Goal: Task Accomplishment & Management: Manage account settings

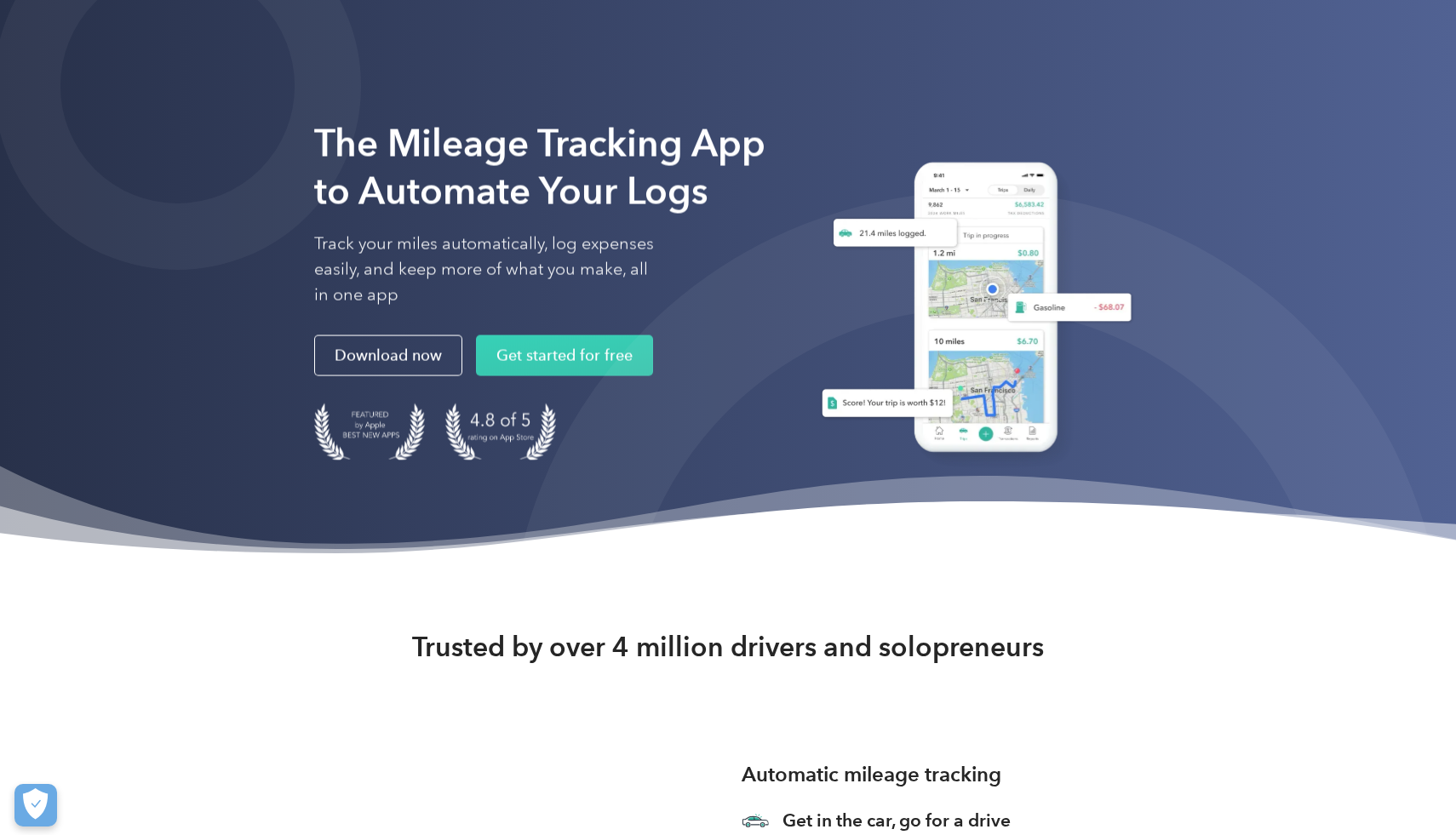
click at [561, 210] on strong "The Mileage Tracking App to Automate Your Logs" at bounding box center [539, 167] width 451 height 93
click at [666, 0] on div "The Mileage Tracking App to Automate Your Logs Track your miles automatically, …" at bounding box center [728, 281] width 1456 height 562
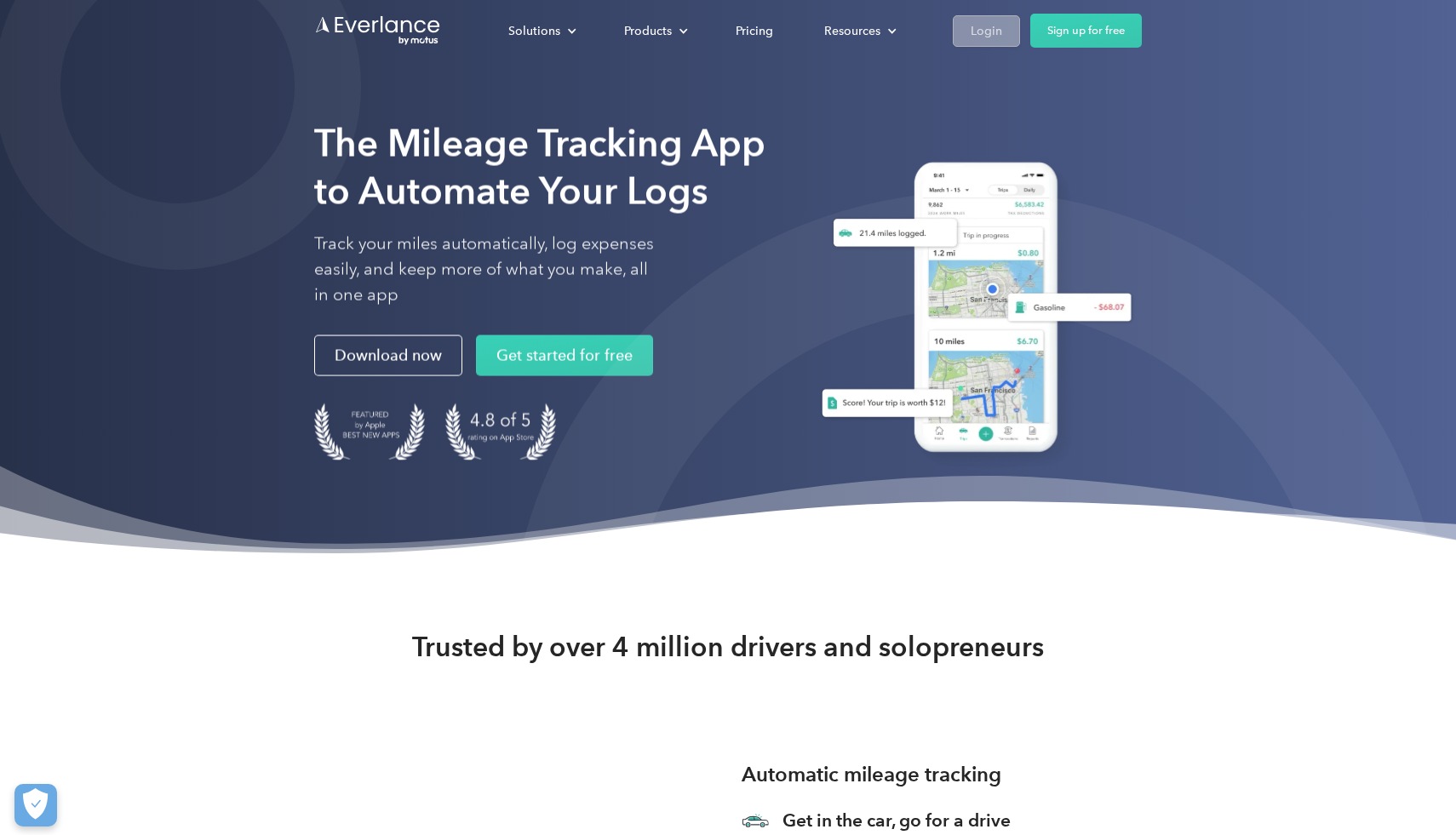
click at [1001, 41] on link "Login" at bounding box center [986, 31] width 67 height 31
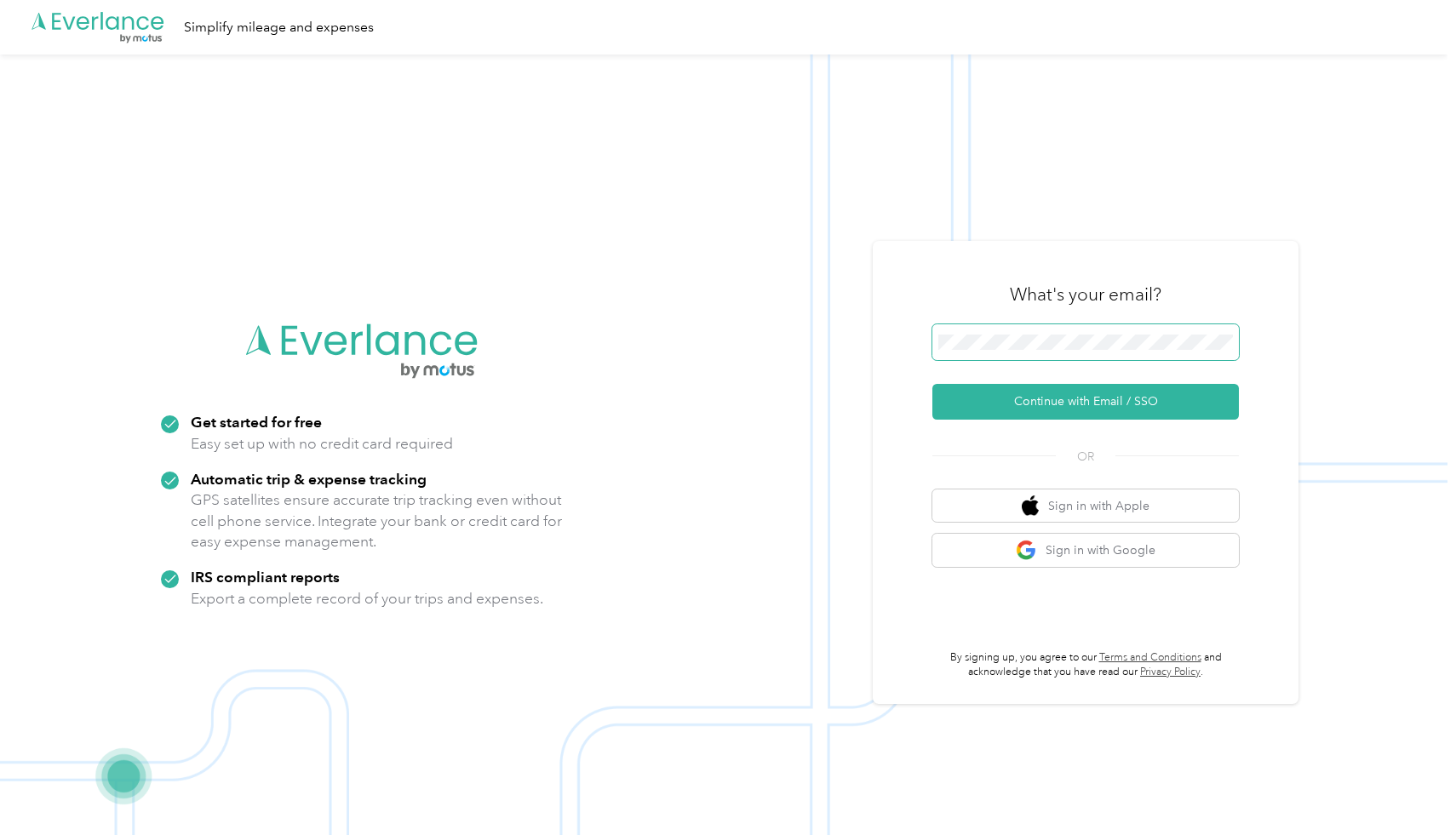
click at [1070, 333] on span at bounding box center [1085, 341] width 307 height 36
click at [1081, 403] on button "Continue with Email / SSO" at bounding box center [1085, 401] width 307 height 36
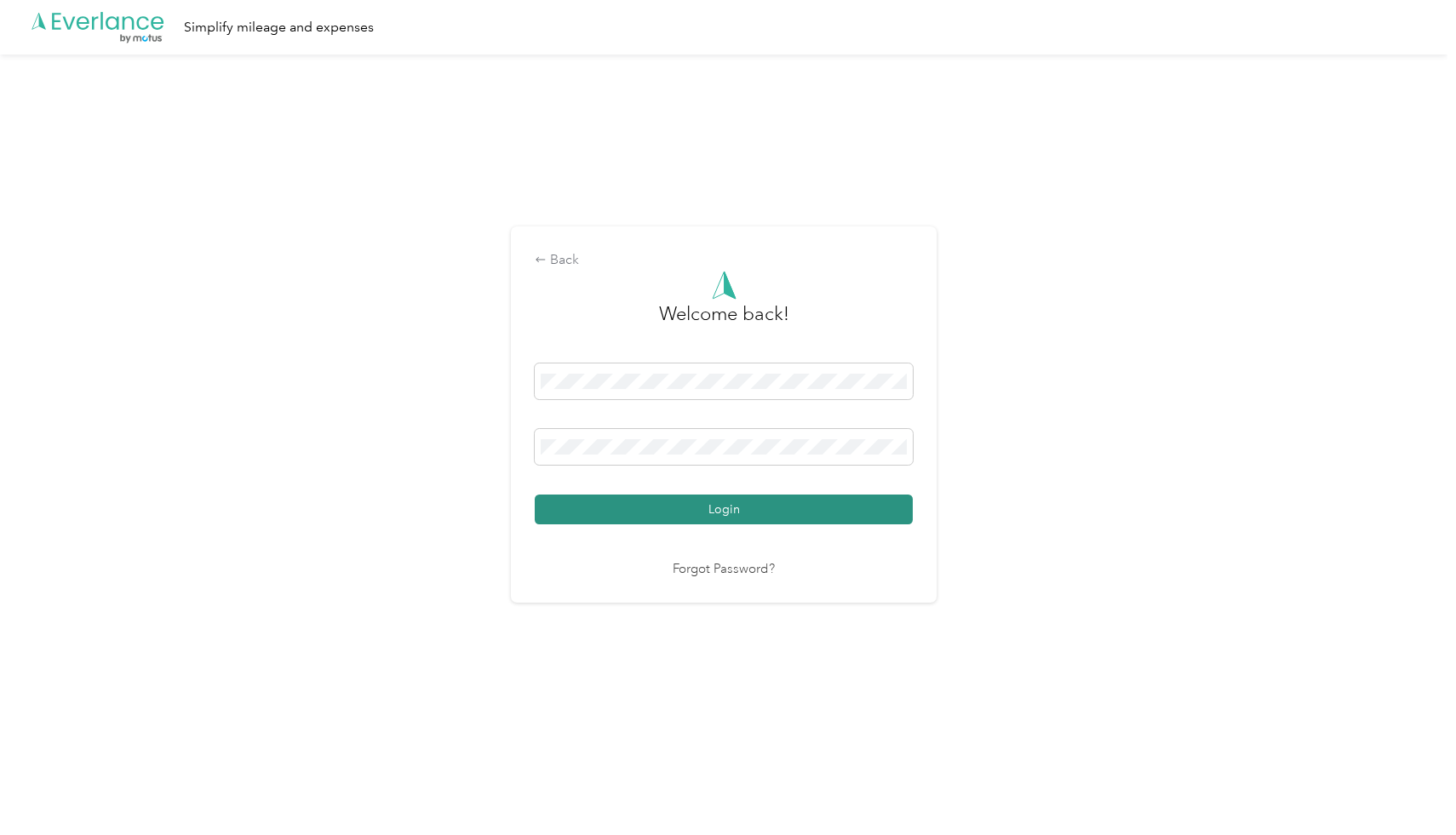
click at [689, 507] on button "Login" at bounding box center [723, 509] width 378 height 29
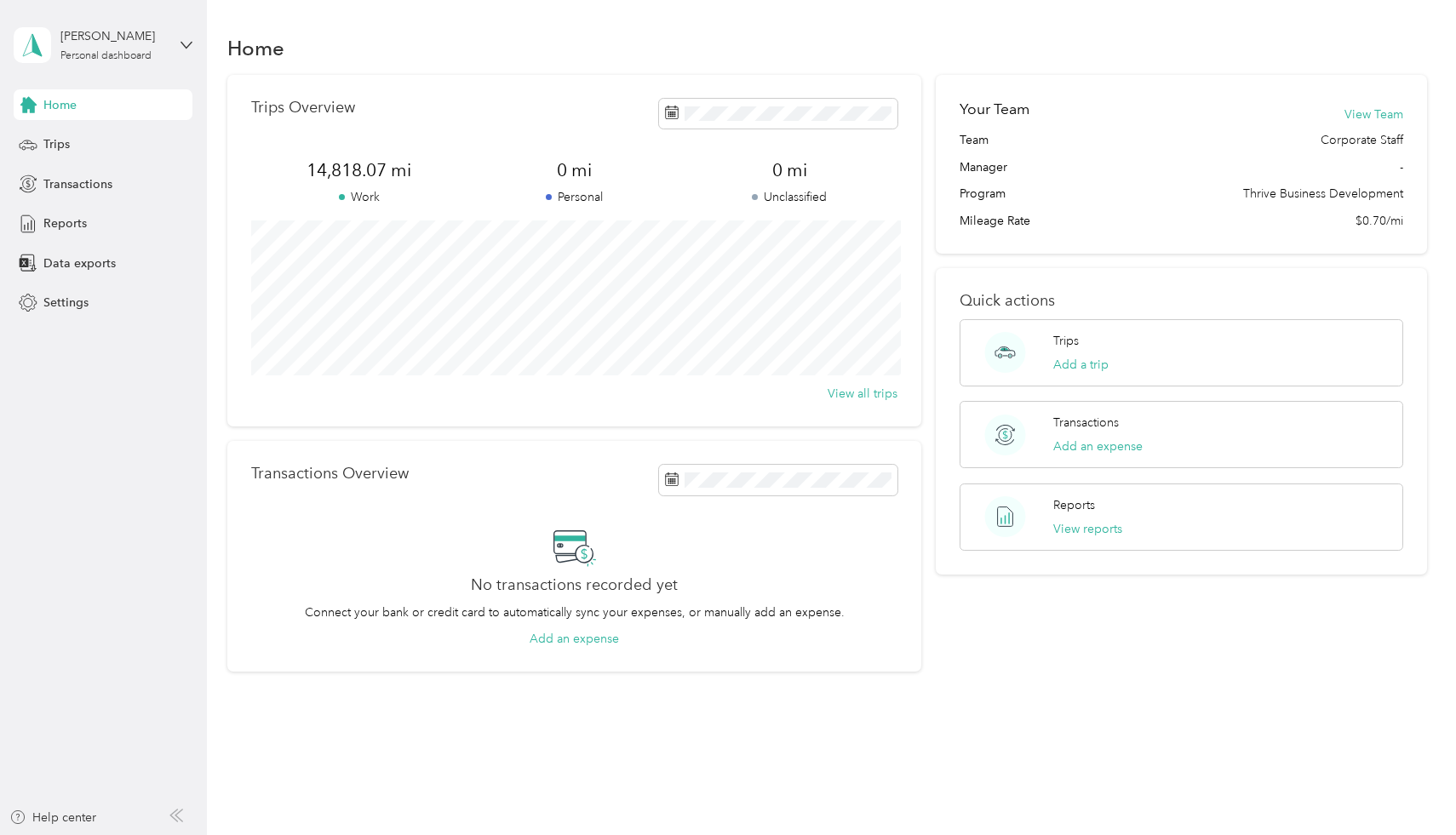
click at [106, 160] on div "Home Trips Transactions Reports Data exports Settings" at bounding box center [103, 203] width 179 height 228
click at [85, 141] on div "Trips" at bounding box center [103, 144] width 179 height 30
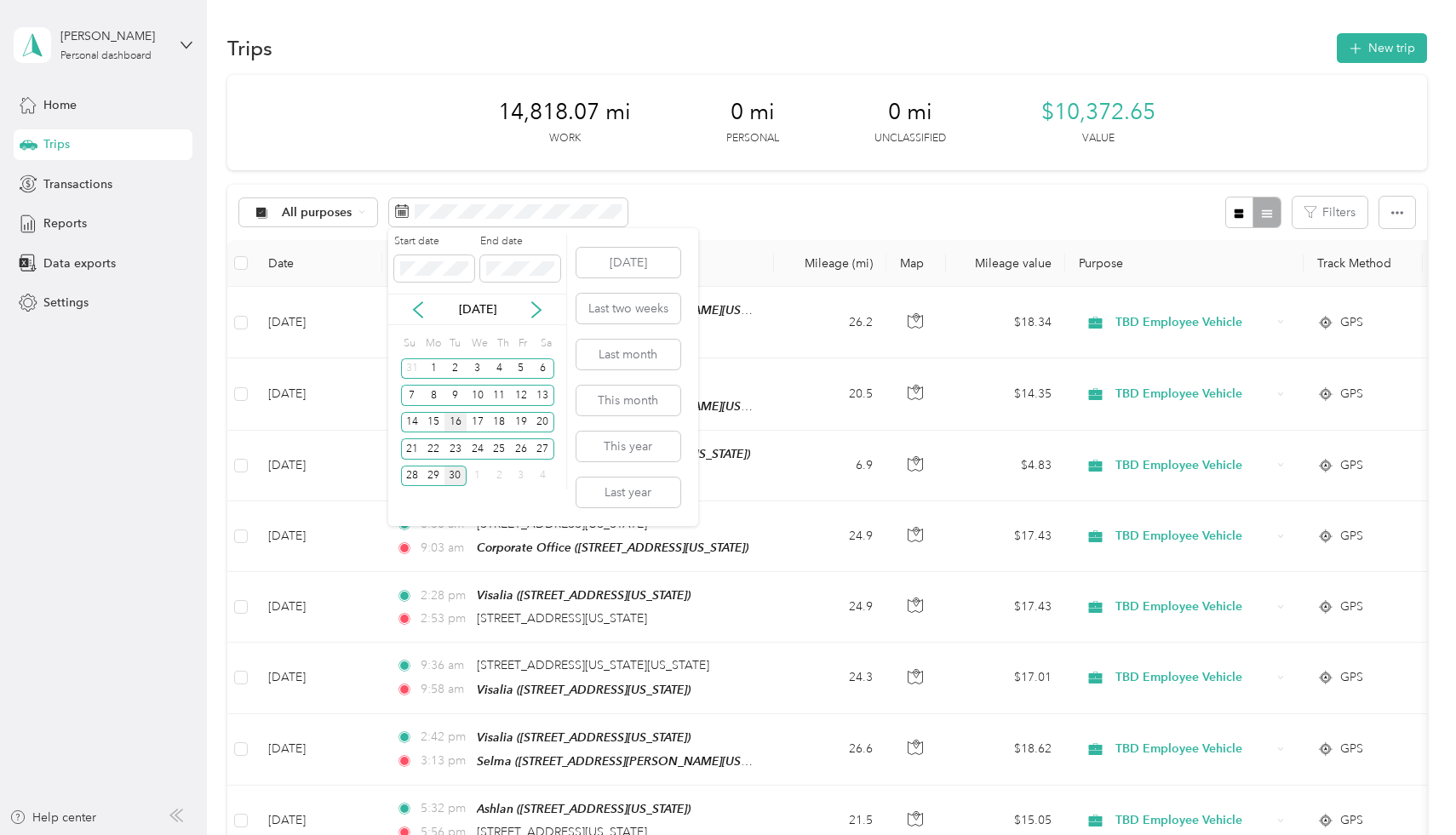
click at [455, 420] on div "16" at bounding box center [455, 422] width 22 height 21
click at [457, 478] on div "30" at bounding box center [455, 475] width 22 height 21
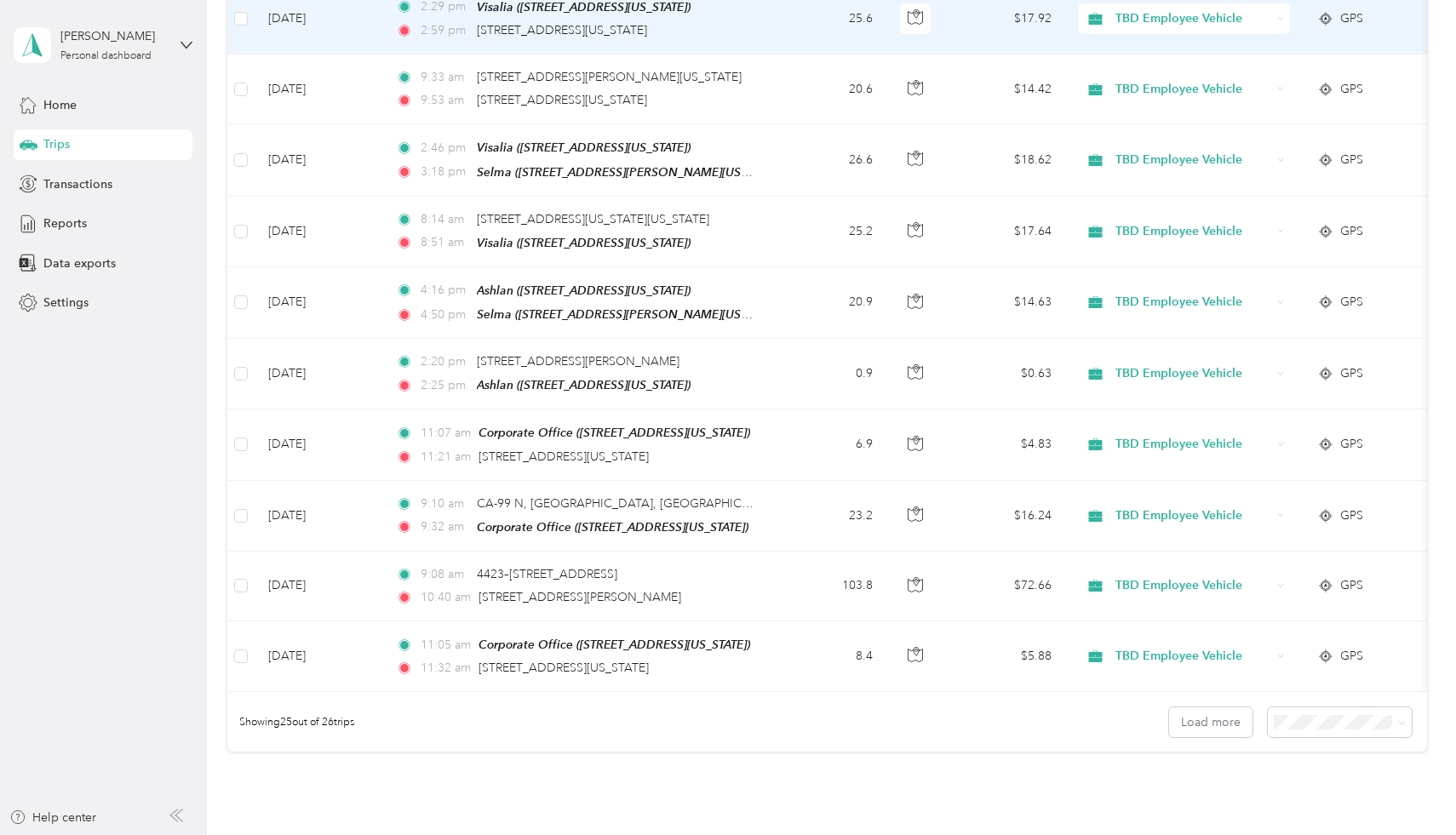
scroll to position [1508, 0]
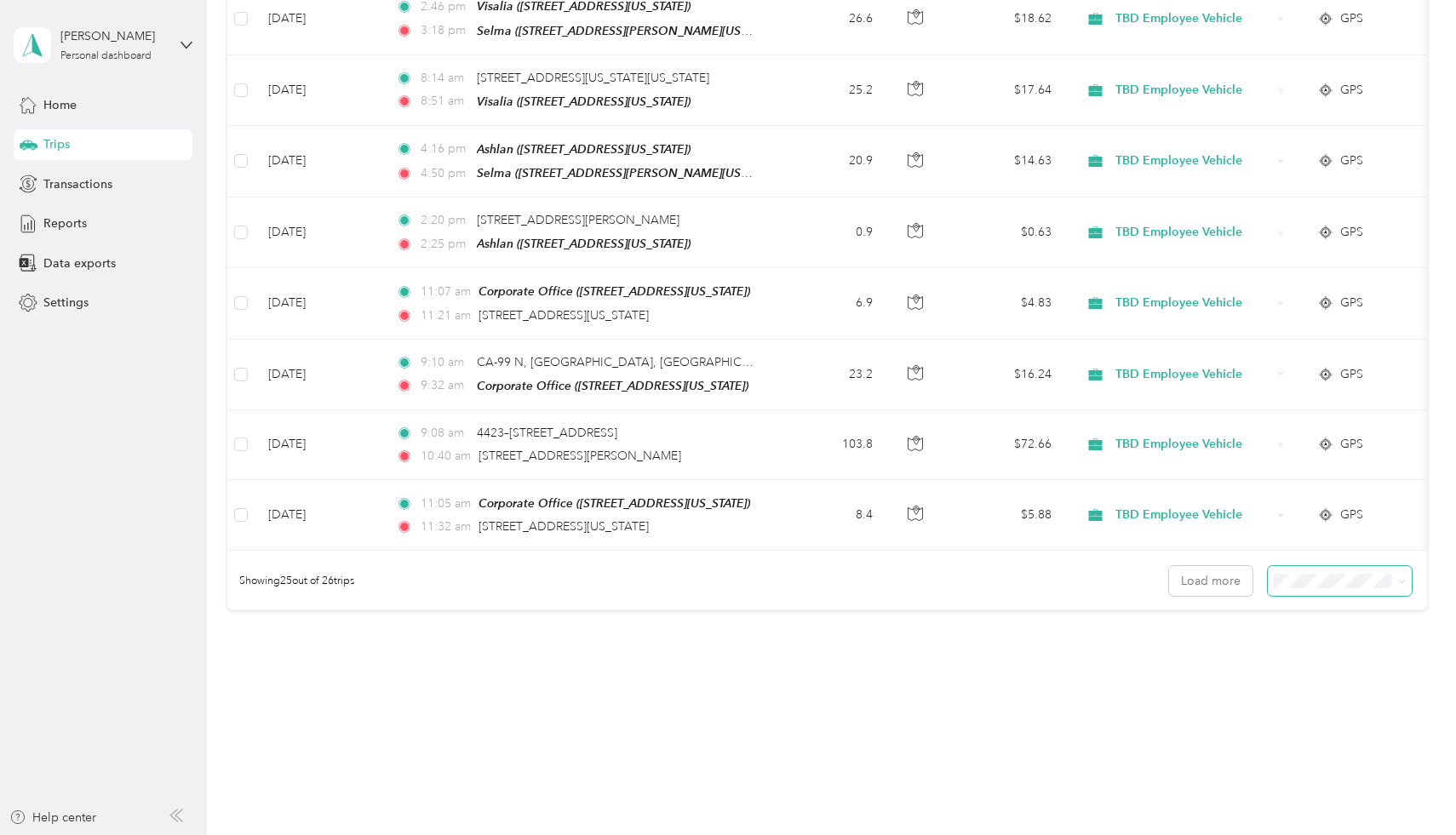
click at [1311, 580] on span at bounding box center [1340, 581] width 145 height 29
click at [1317, 671] on body "Ana Lopez Personal dashboard Home Trips Transactions Reports Data exports Setti…" at bounding box center [723, 418] width 1447 height 835
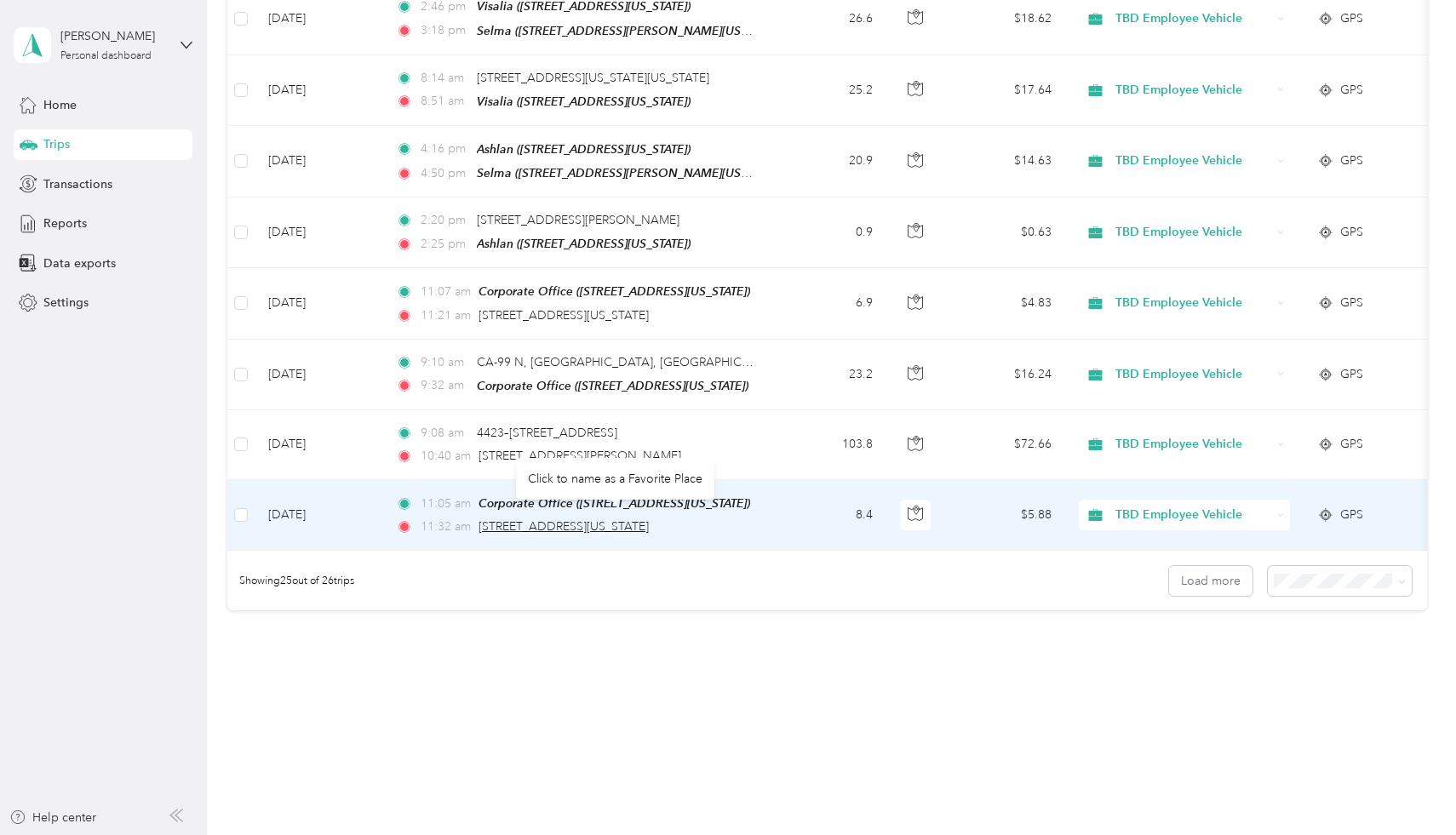
click at [649, 519] on span "2965, North Maroa Avenue, Fresno, Fresno County, California, 93704, USA" at bounding box center [563, 527] width 170 height 15
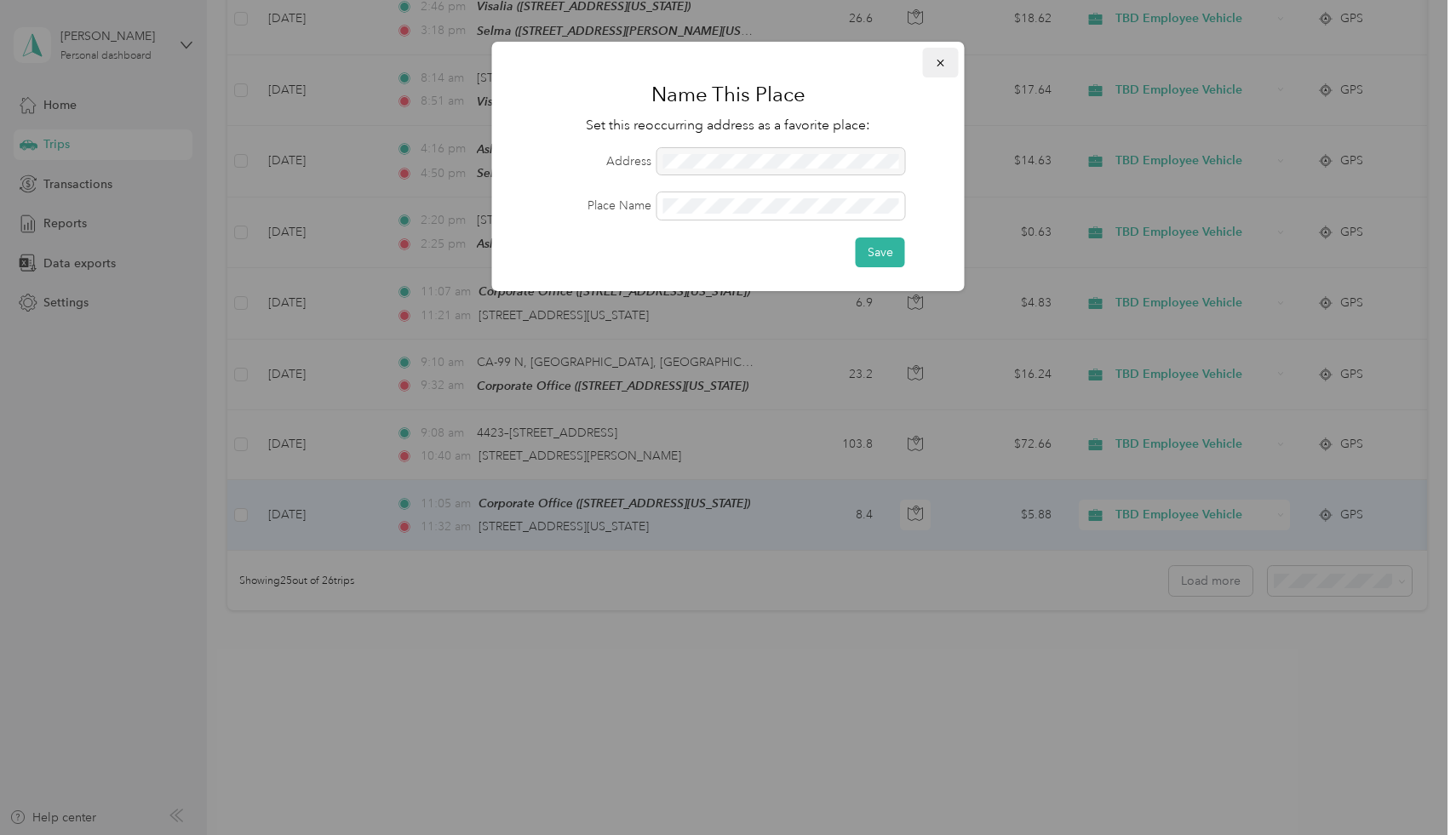
click at [941, 60] on icon "button" at bounding box center [940, 62] width 12 height 12
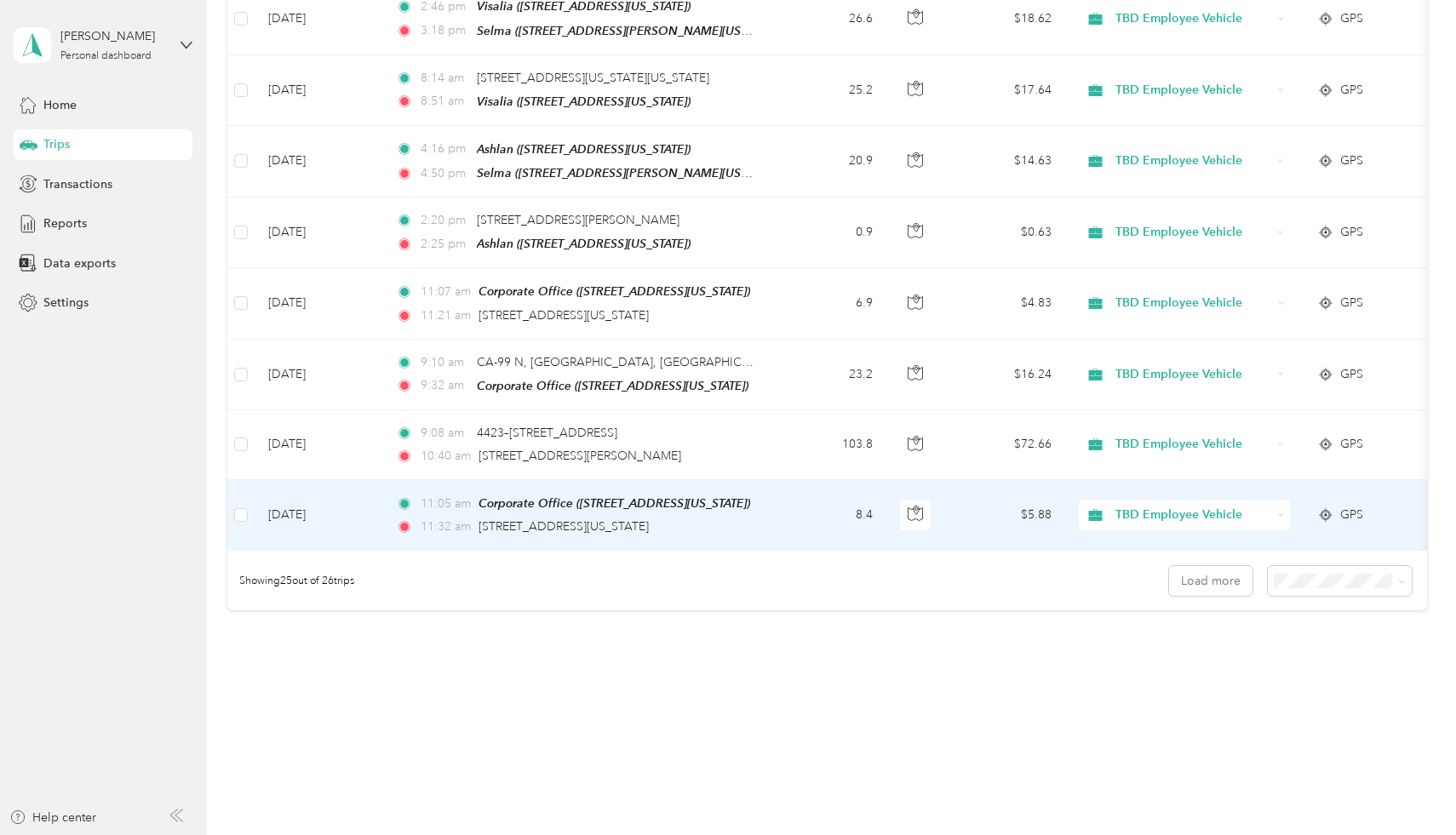
click at [325, 520] on td "[DATE]" at bounding box center [318, 515] width 128 height 71
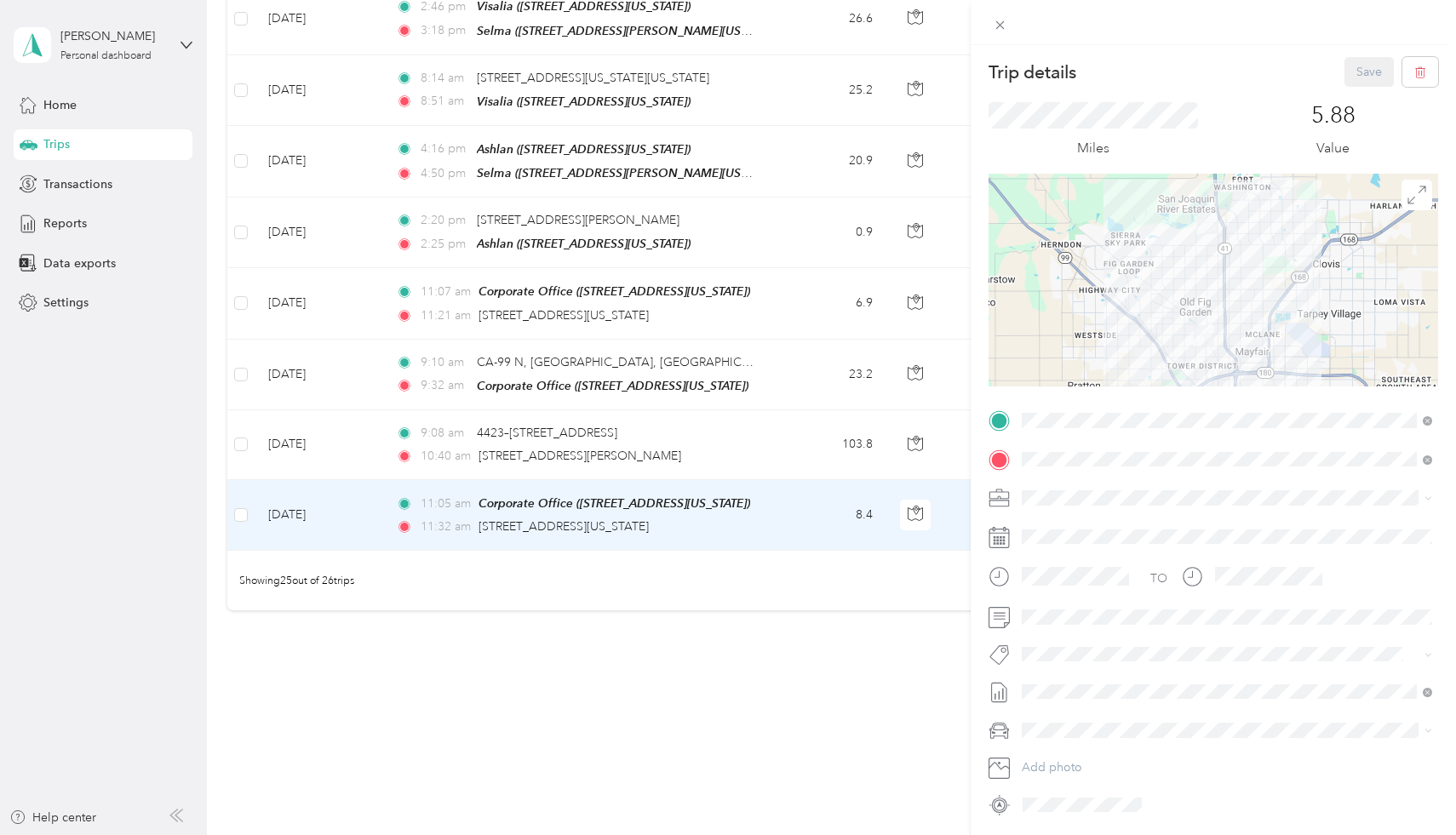
click at [1130, 529] on strong "Maroa" at bounding box center [1131, 529] width 37 height 16
click at [1362, 85] on button "Save" at bounding box center [1369, 72] width 50 height 29
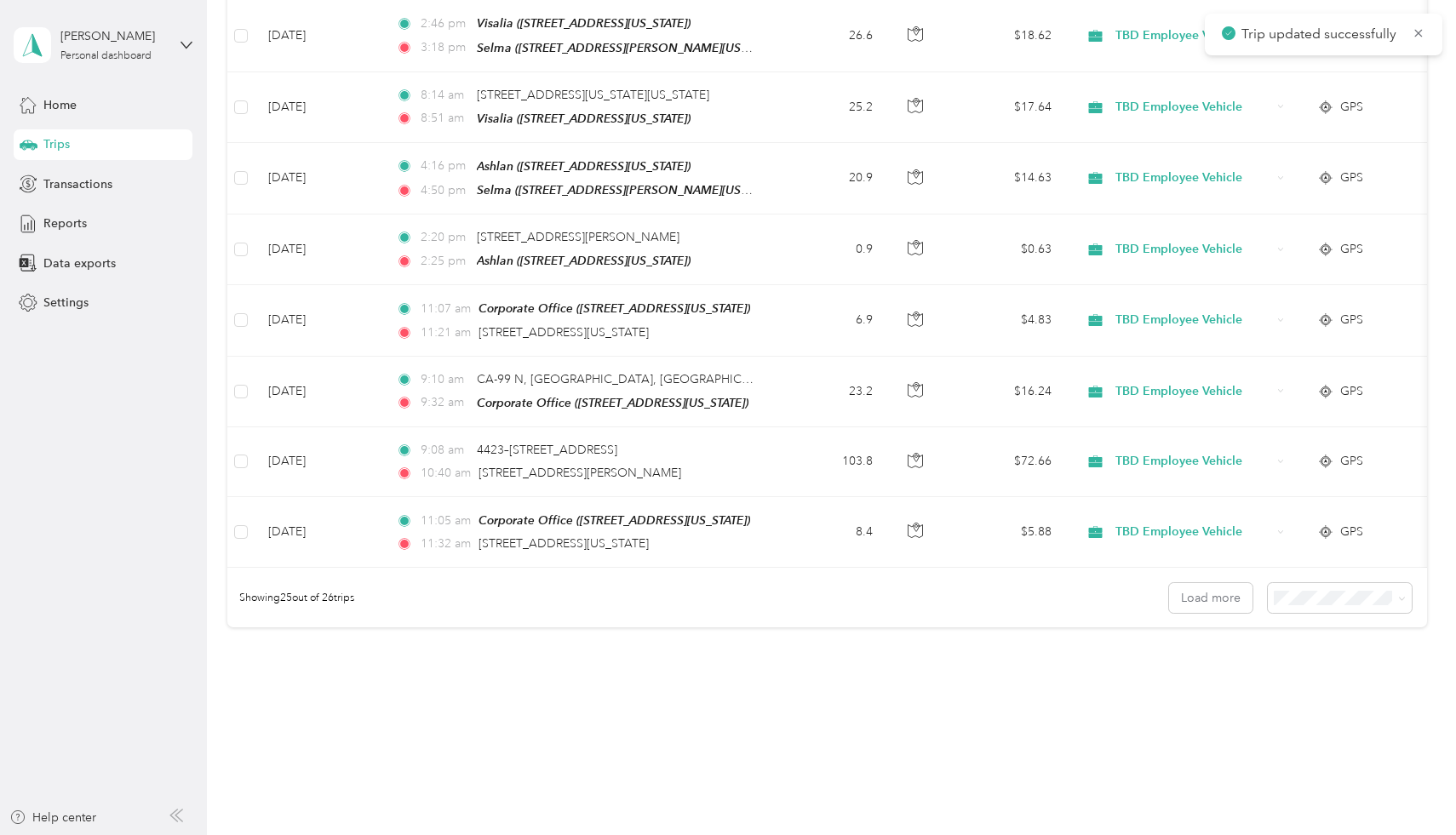
scroll to position [1487, 0]
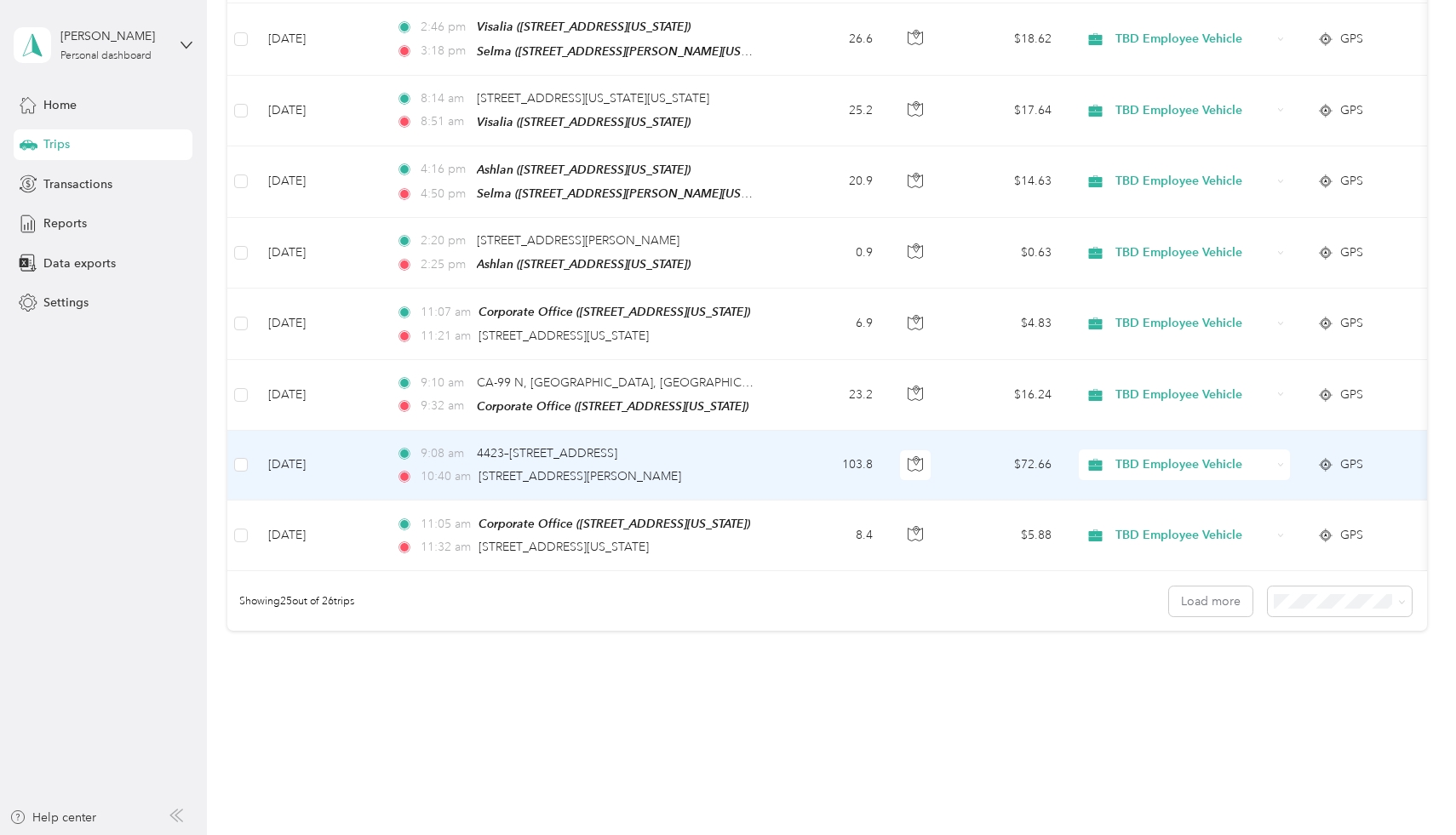
click at [297, 462] on td "[DATE]" at bounding box center [318, 465] width 128 height 70
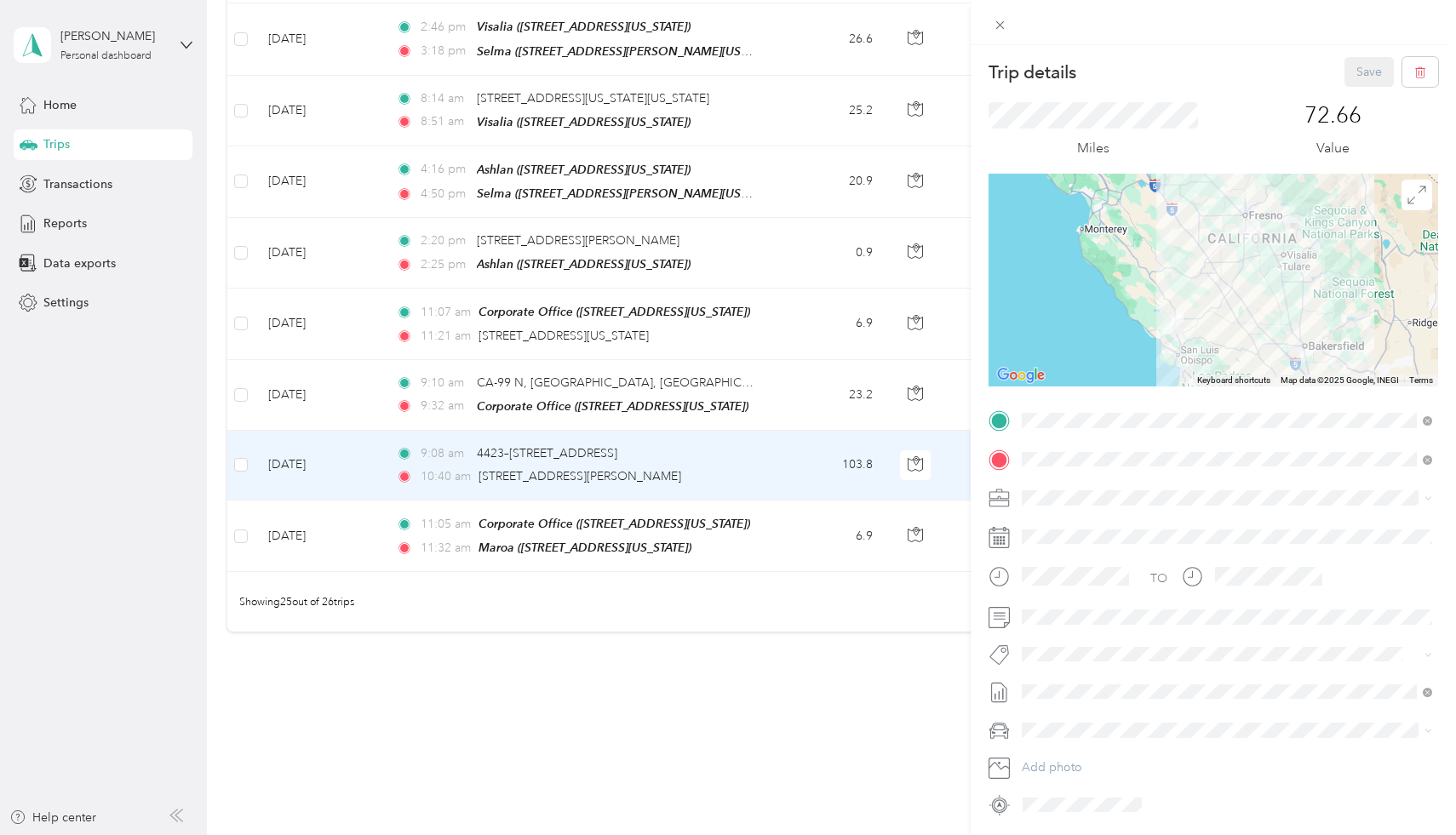
click at [1174, 482] on div "TEAM Selma" at bounding box center [1186, 484] width 264 height 21
click at [1180, 439] on div "TO Add photo" at bounding box center [1214, 612] width 450 height 411
click at [1170, 524] on strong "Atascadero" at bounding box center [1145, 529] width 64 height 16
click at [1350, 69] on button "Save" at bounding box center [1369, 72] width 50 height 29
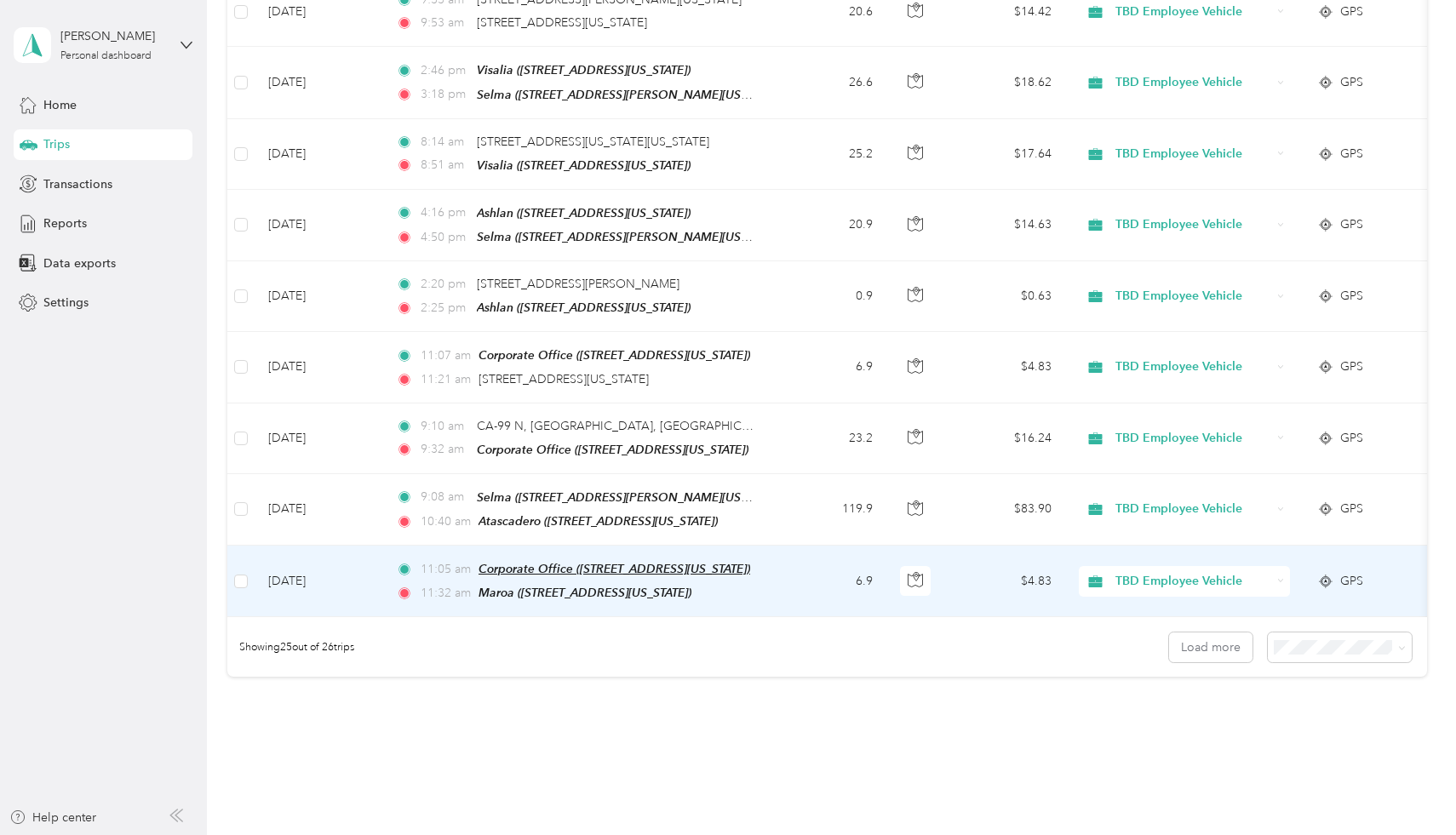
scroll to position [1442, 0]
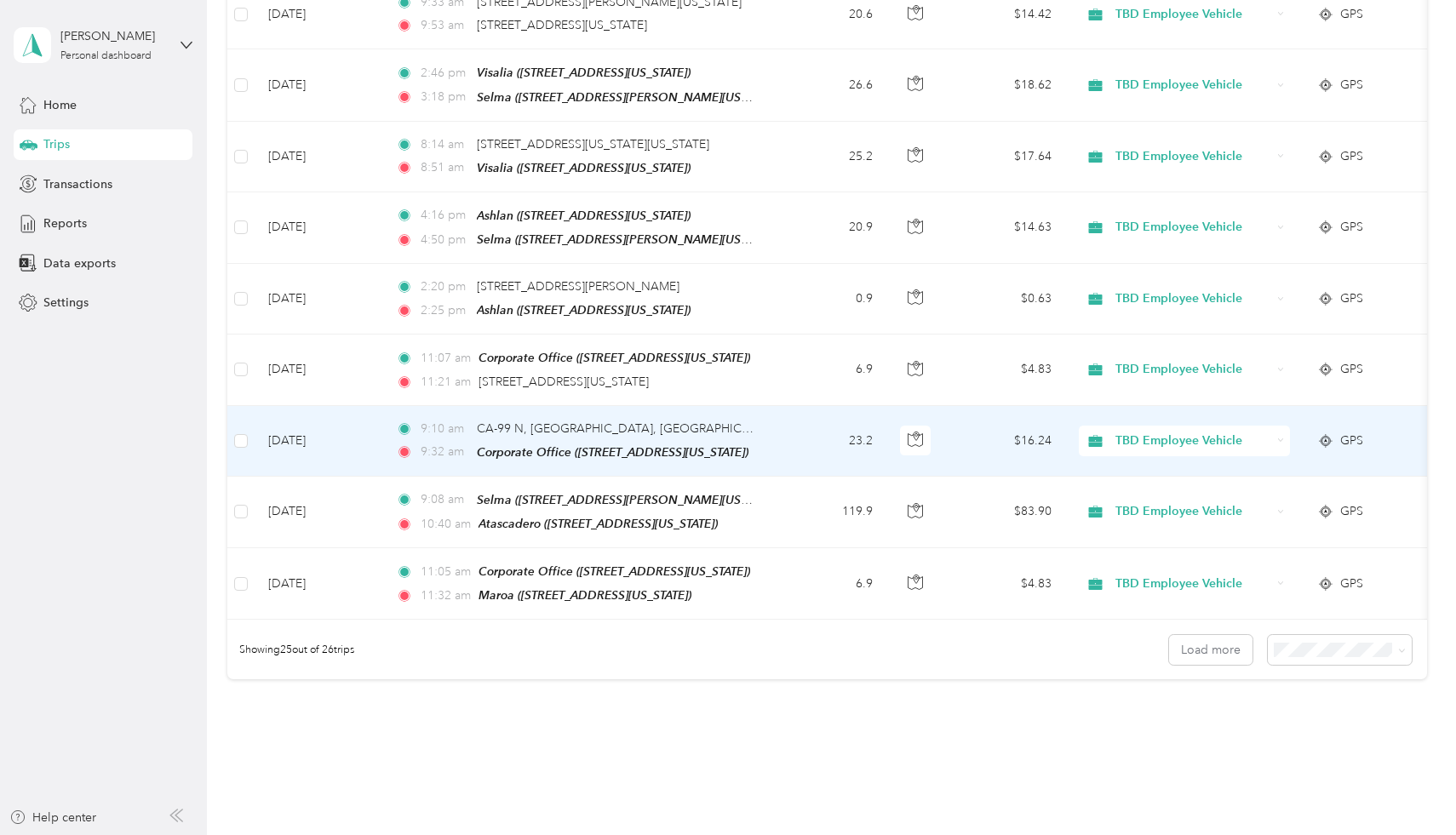
click at [319, 427] on td "[DATE]" at bounding box center [318, 440] width 128 height 71
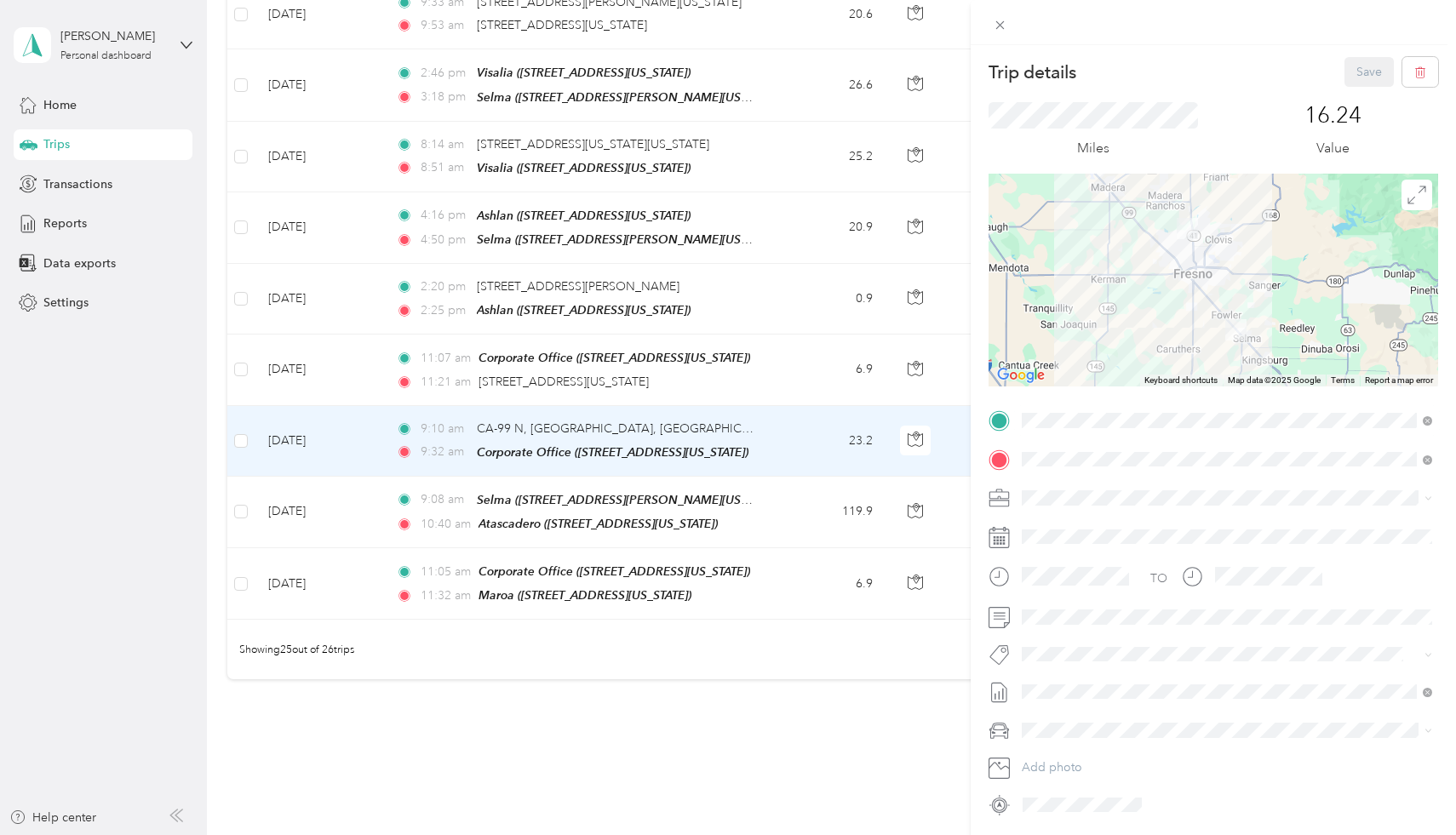
click at [1153, 518] on div "TEAM Selma [STREET_ADDRESS][PERSON_NAME][US_STATE]" at bounding box center [1226, 501] width 398 height 48
click at [1376, 61] on button "Save" at bounding box center [1369, 72] width 50 height 29
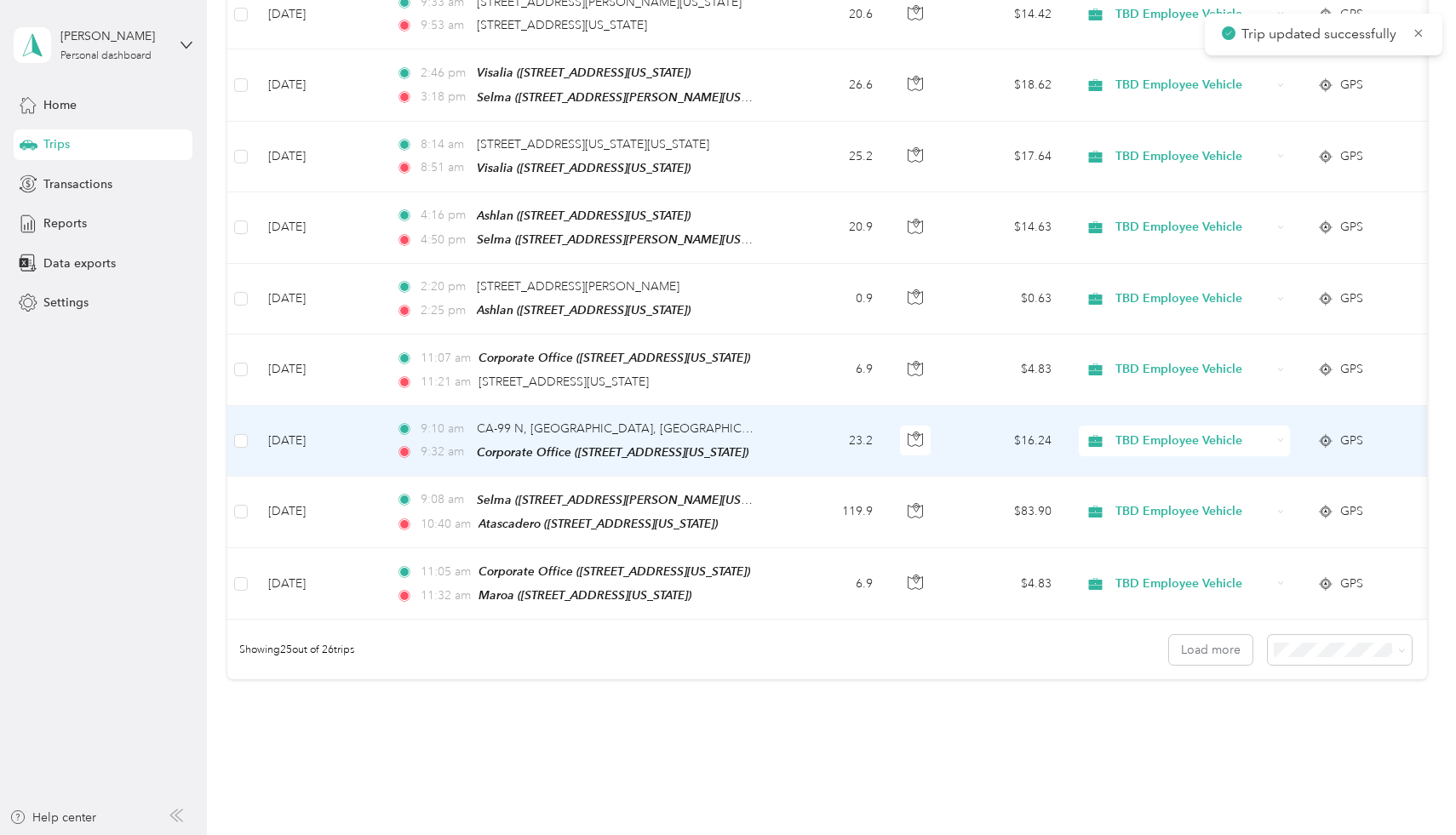
click at [430, 421] on span "9:10 am" at bounding box center [444, 429] width 49 height 18
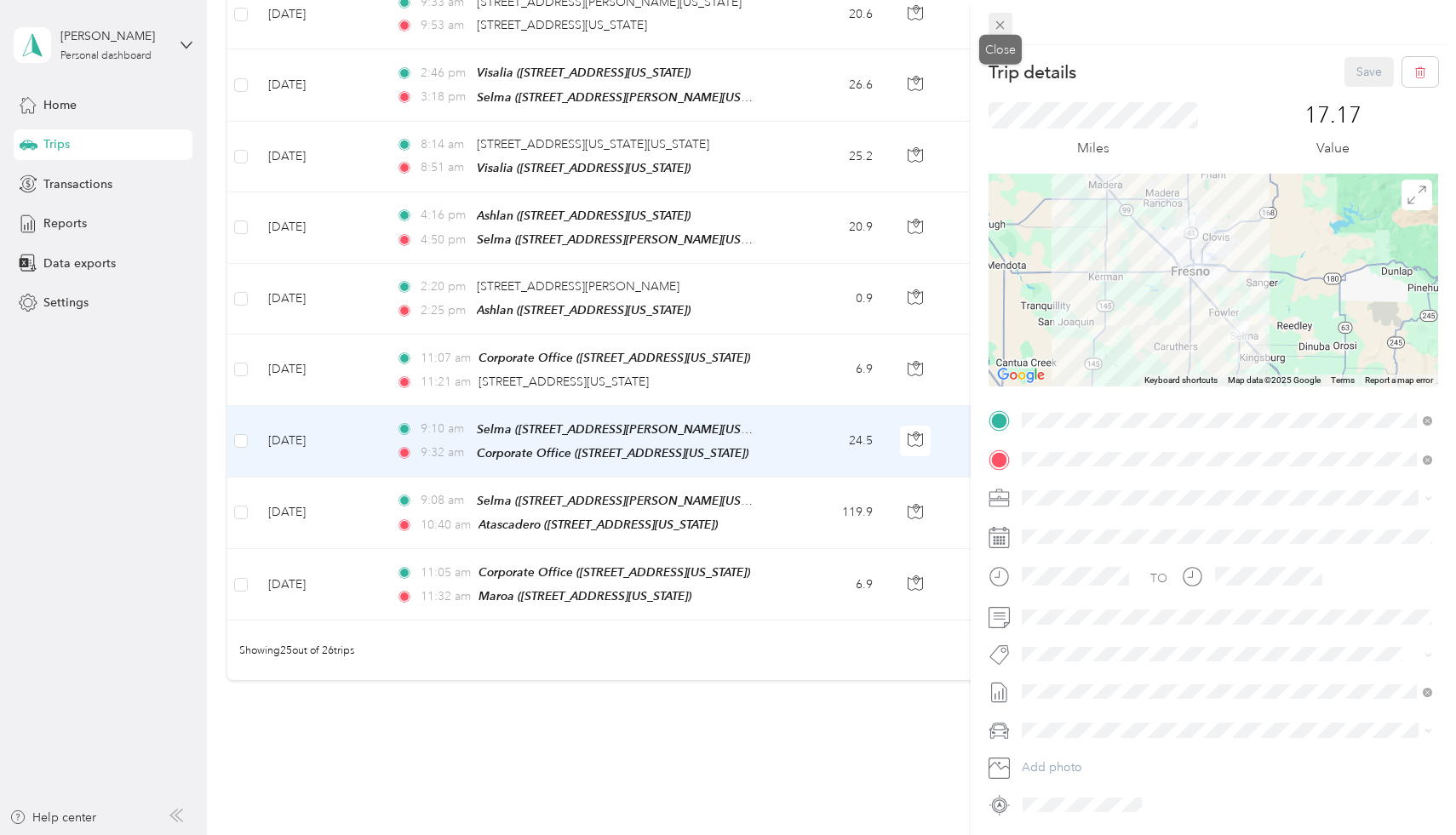
click at [1001, 19] on icon at bounding box center [1000, 25] width 15 height 15
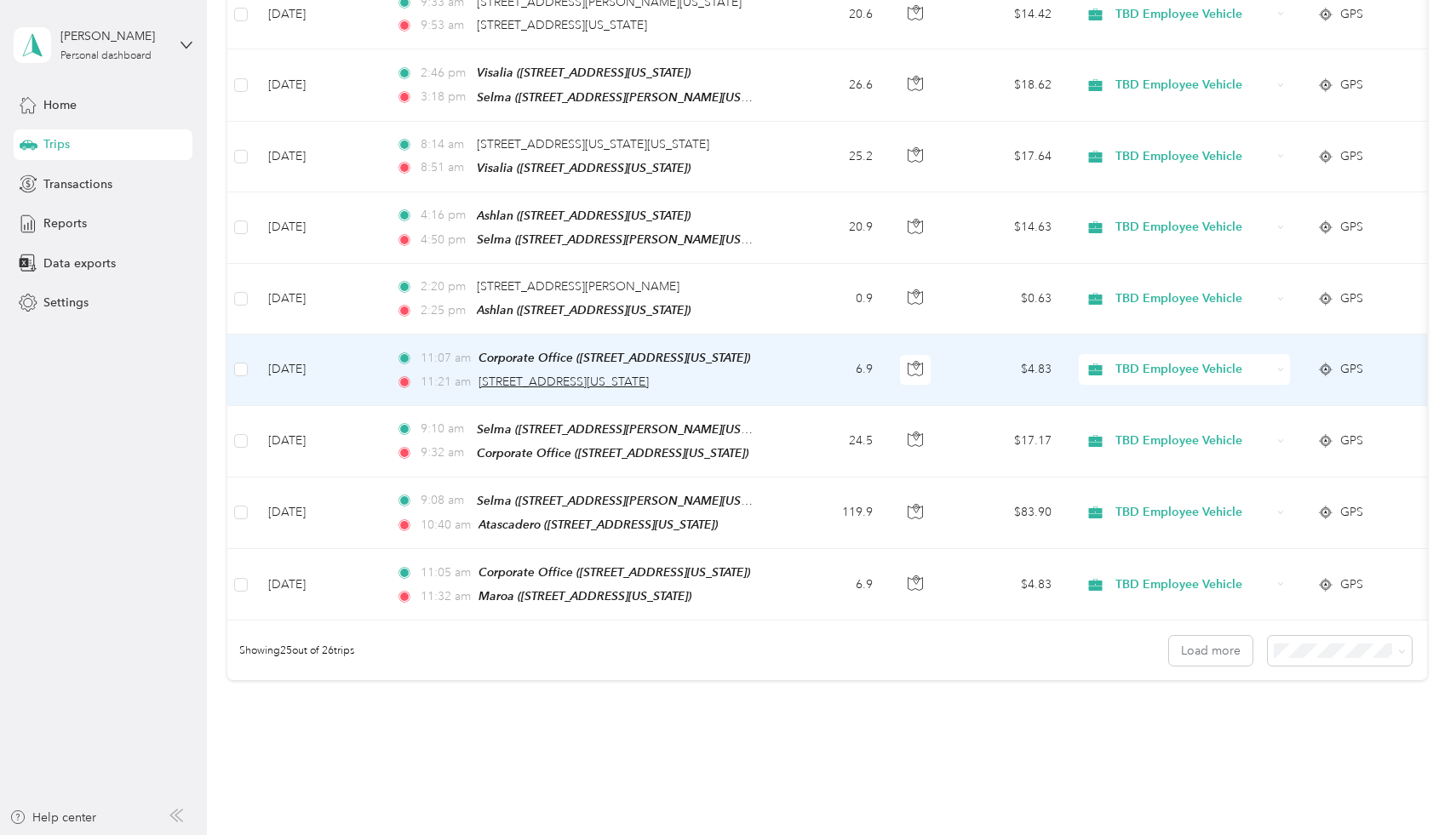
click at [572, 374] on span "3003, North Maroa Avenue, Fresno, Fresno County, California, 93704, USA" at bounding box center [563, 382] width 170 height 15
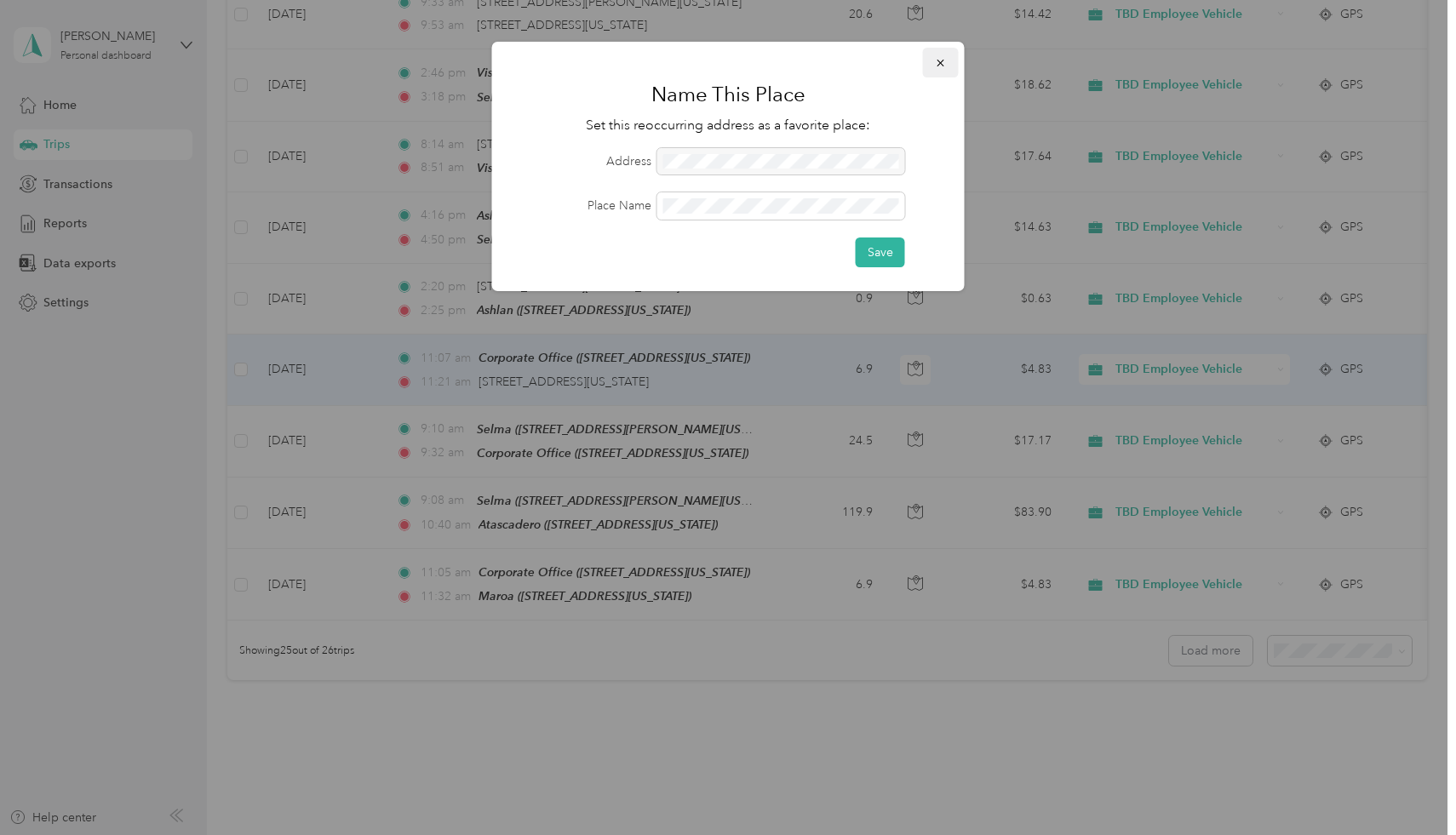
click at [939, 61] on icon "button" at bounding box center [940, 62] width 12 height 12
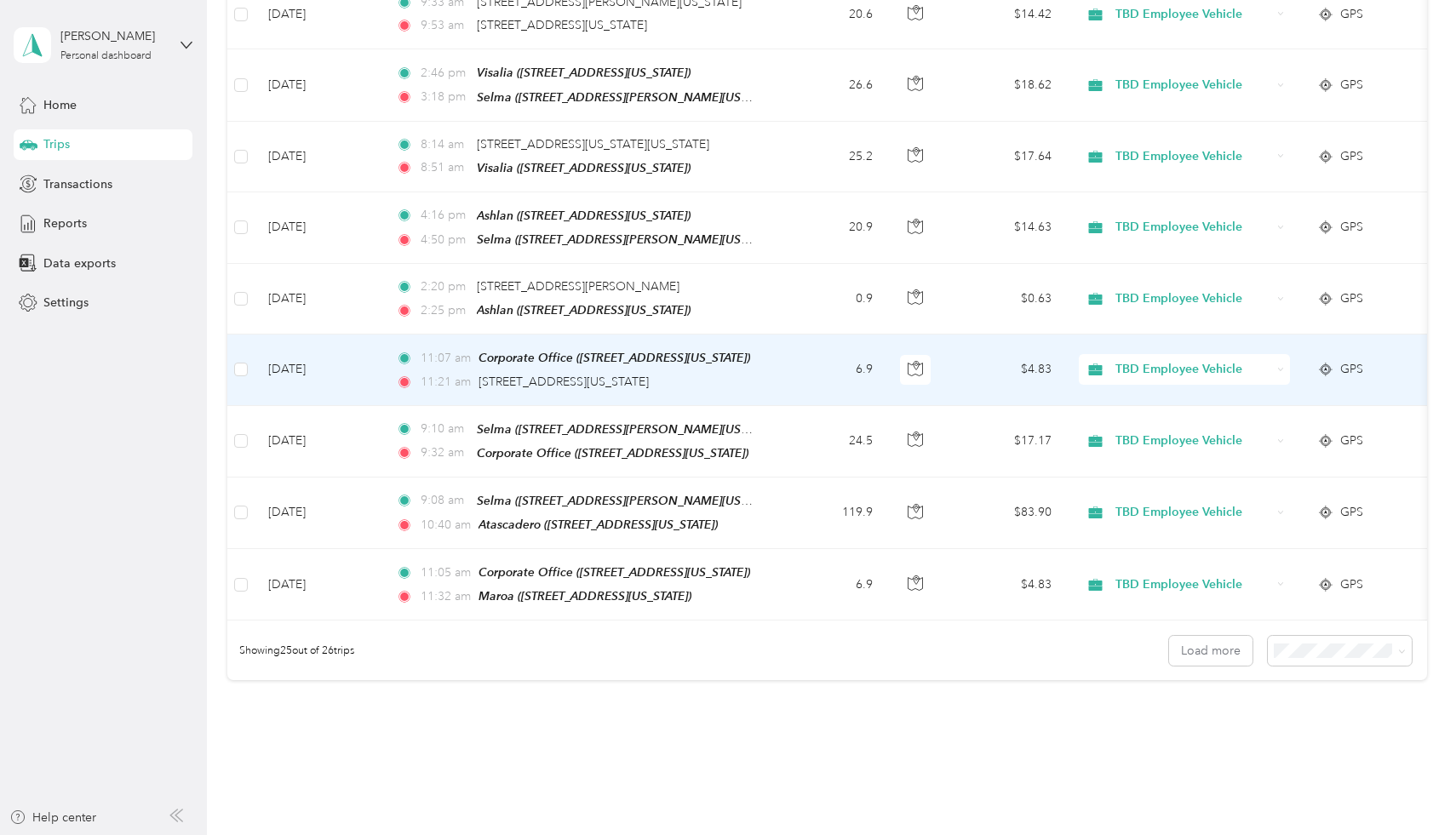
click at [315, 369] on td "[DATE]" at bounding box center [318, 369] width 128 height 71
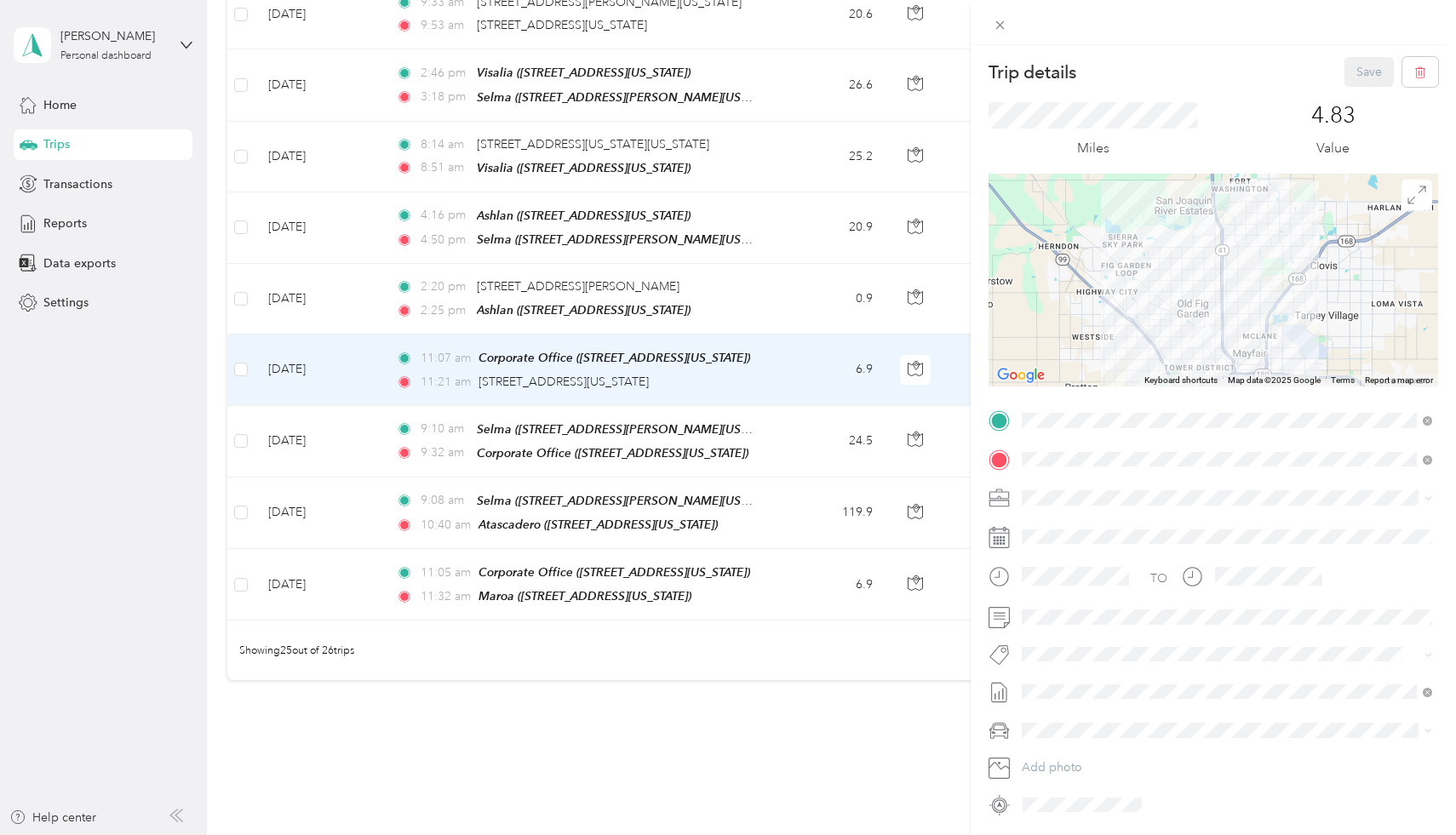
click at [1147, 535] on div "TEAM Maroa" at bounding box center [1138, 527] width 170 height 21
click at [1386, 69] on button "Save" at bounding box center [1369, 72] width 50 height 29
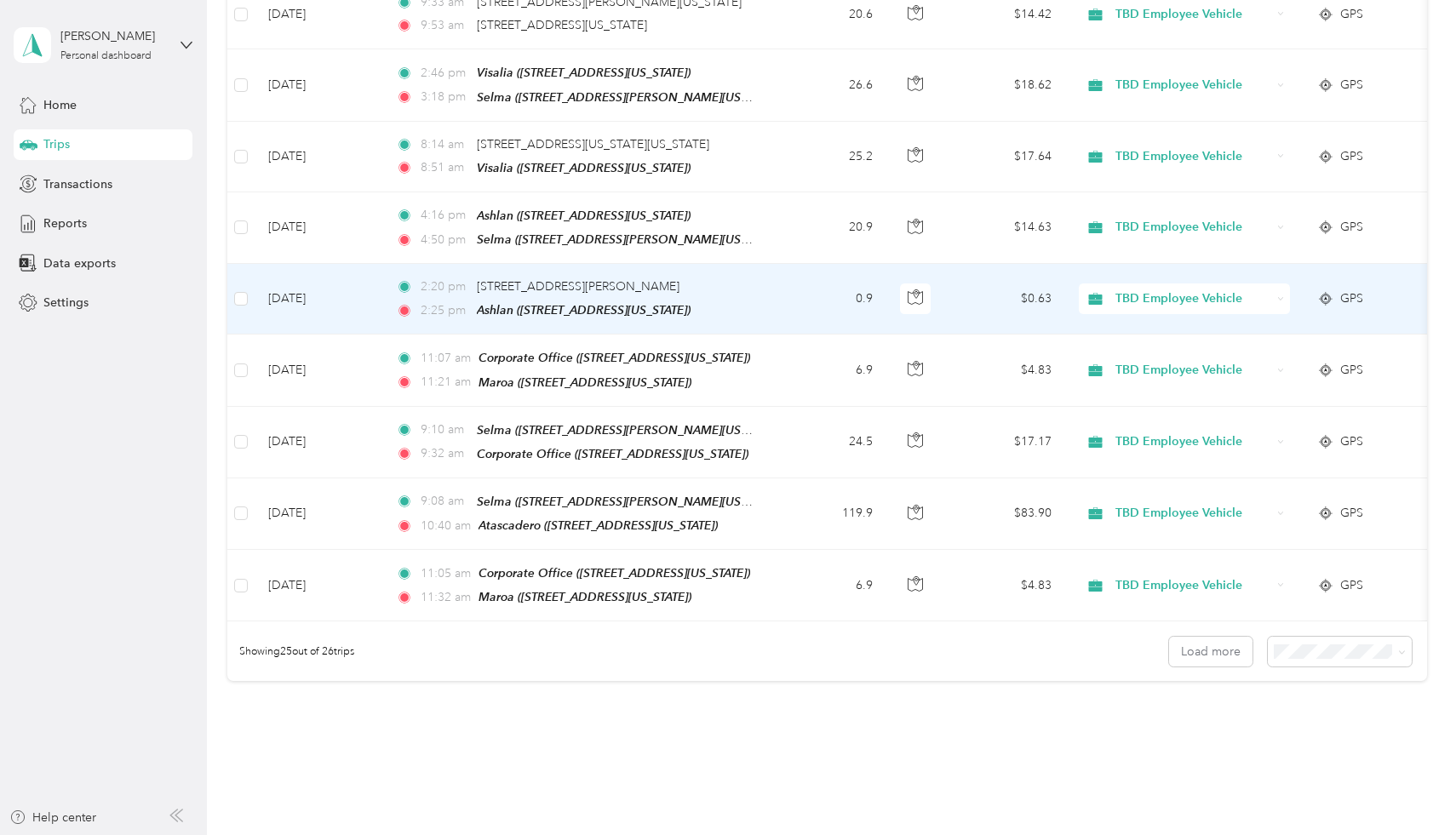
click at [322, 292] on td "[DATE]" at bounding box center [318, 298] width 128 height 71
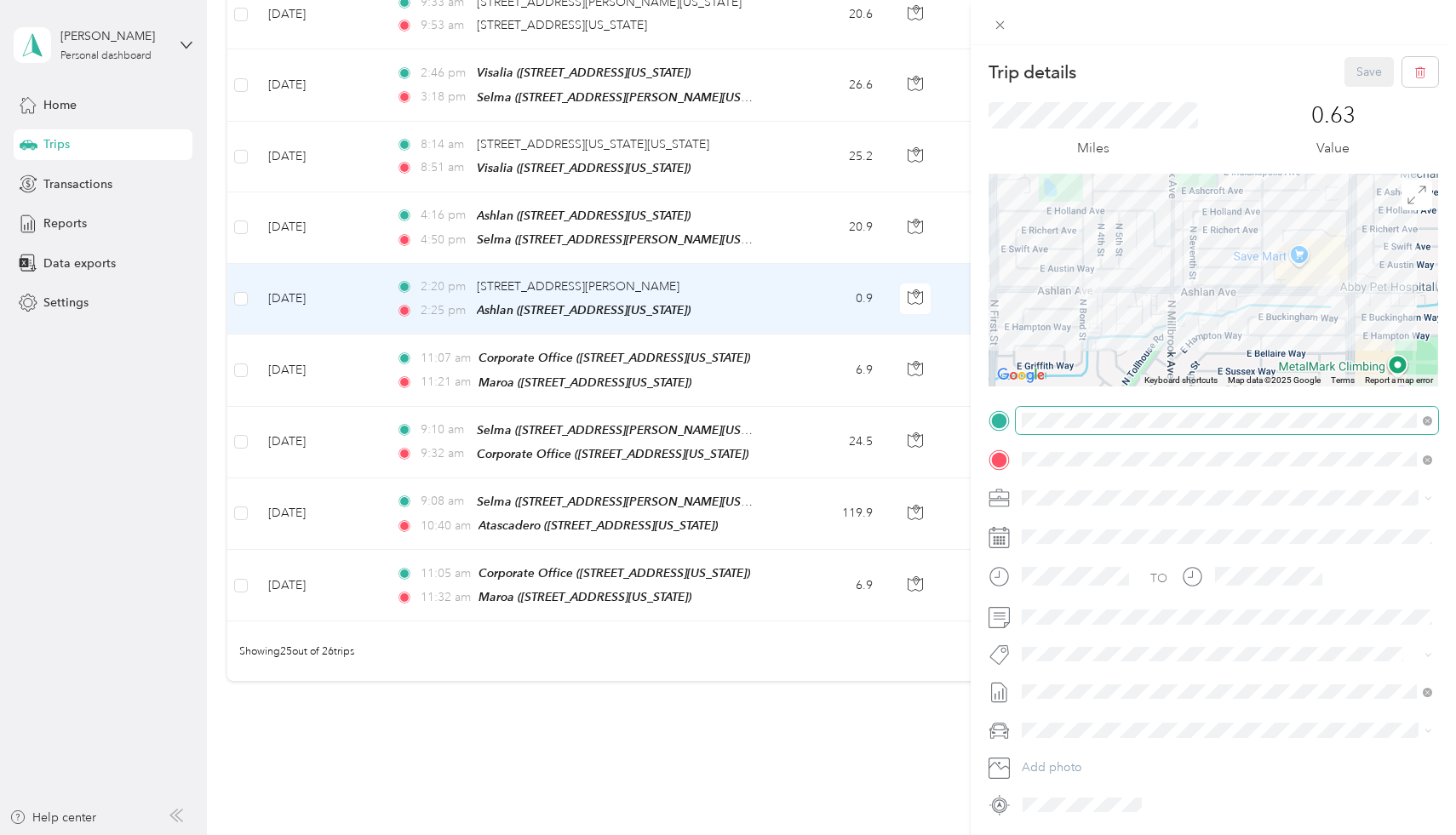
click at [1168, 411] on span at bounding box center [1226, 420] width 422 height 28
click at [1130, 434] on div "TO Add photo" at bounding box center [1214, 612] width 450 height 411
click at [1131, 429] on span at bounding box center [1226, 420] width 422 height 28
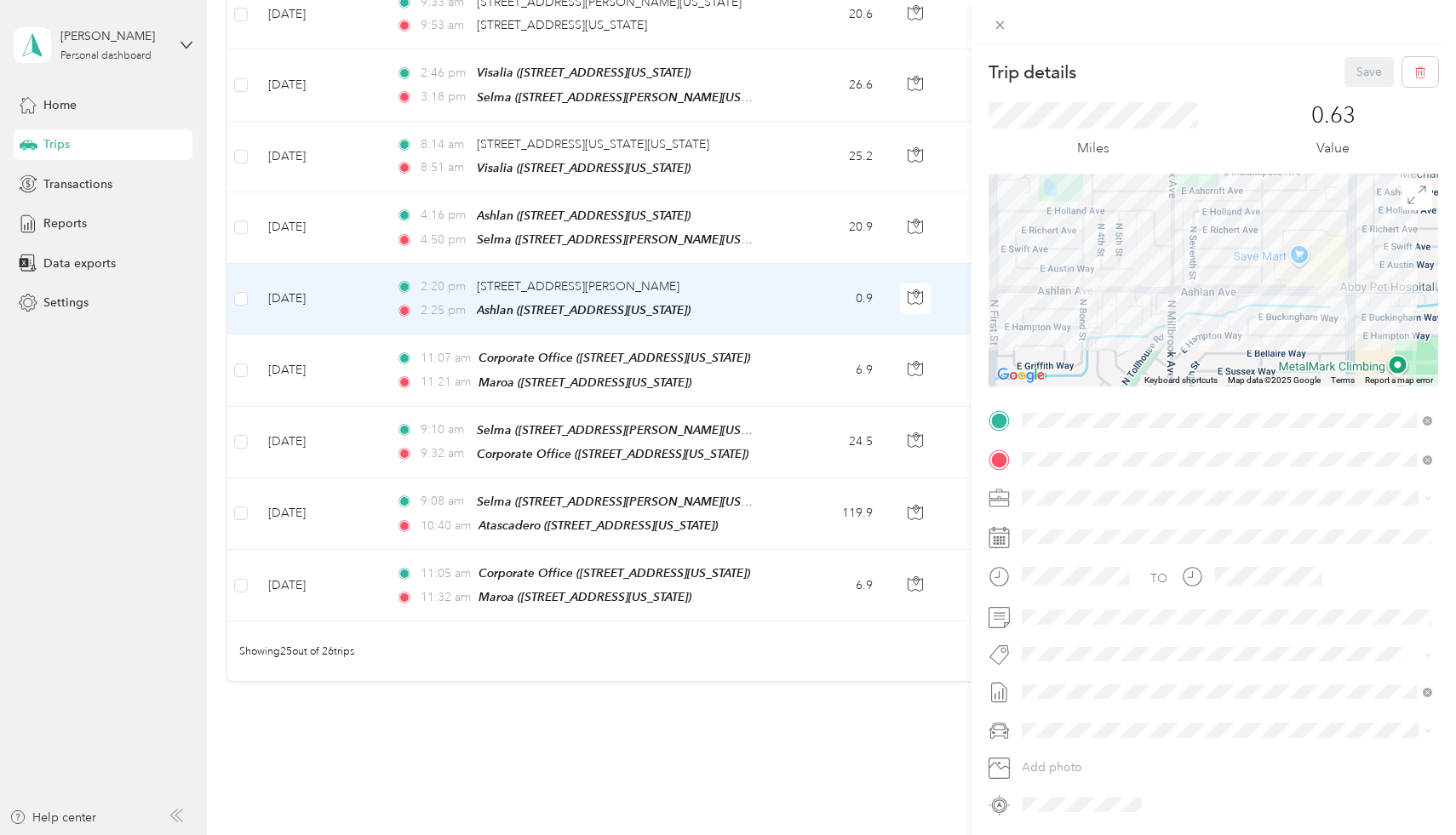
click at [1157, 640] on div "TEAM Maroa [STREET_ADDRESS][US_STATE]" at bounding box center [1138, 619] width 170 height 41
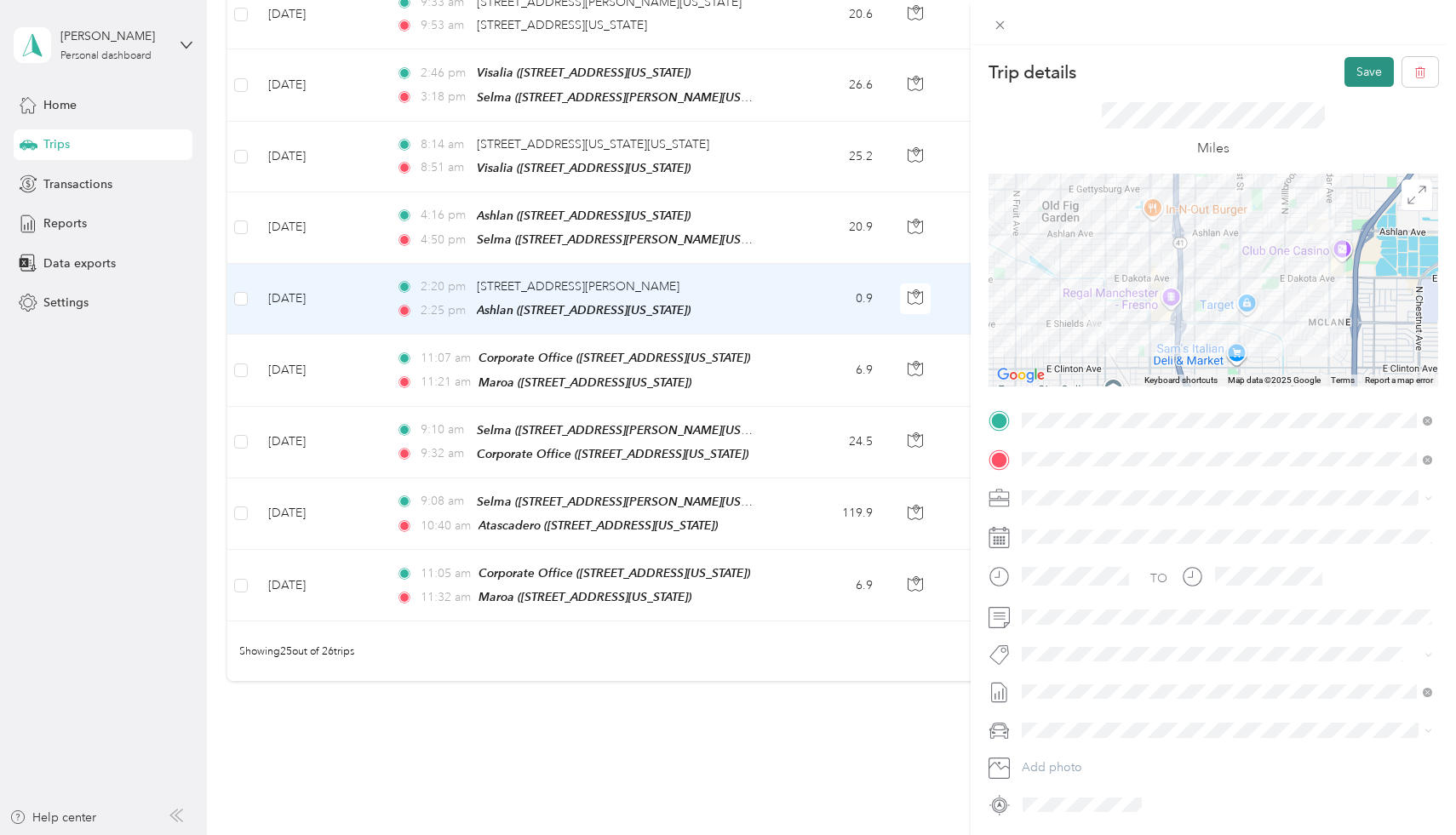
click at [1359, 79] on button "Save" at bounding box center [1369, 72] width 50 height 29
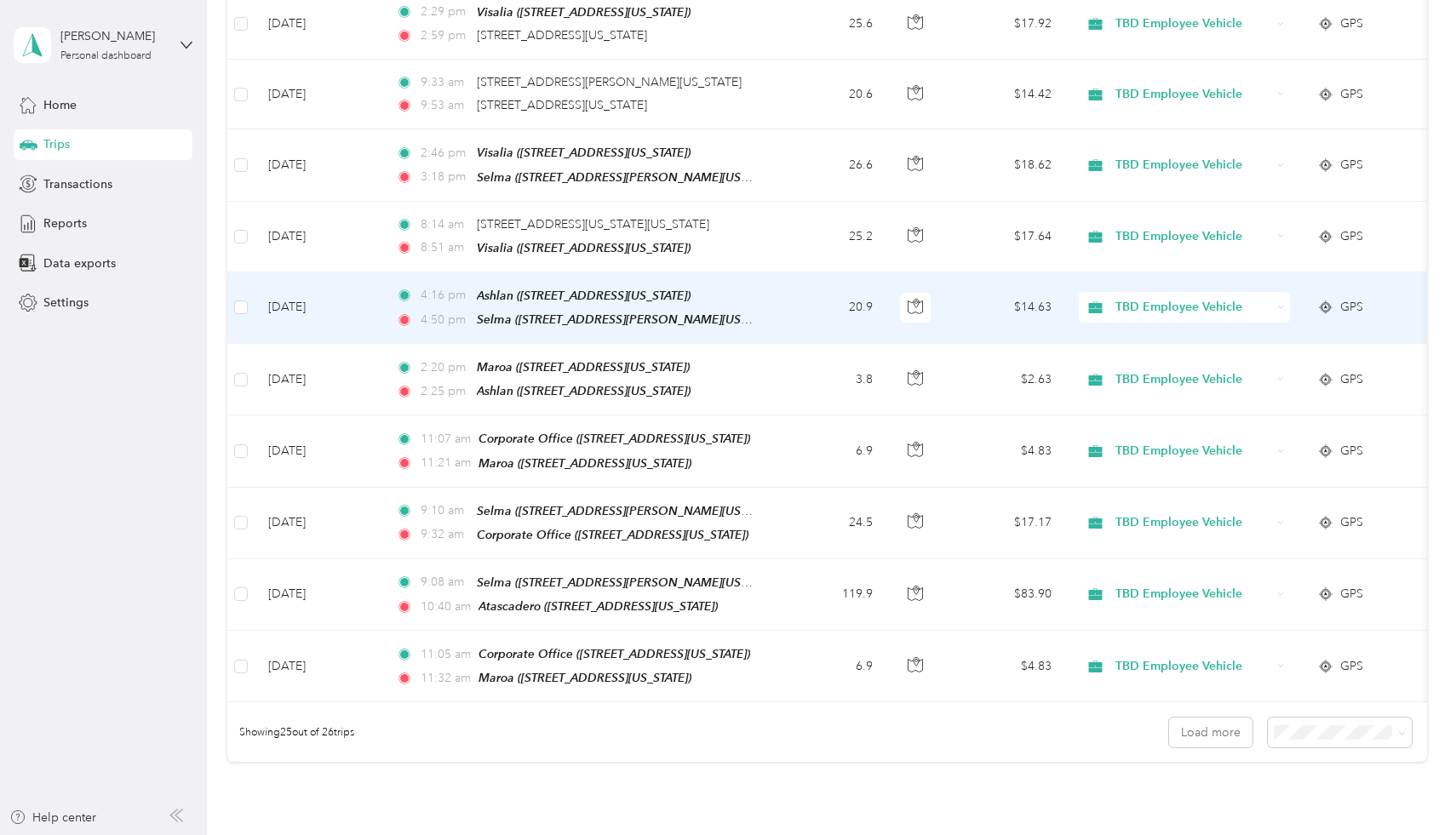
scroll to position [1353, 0]
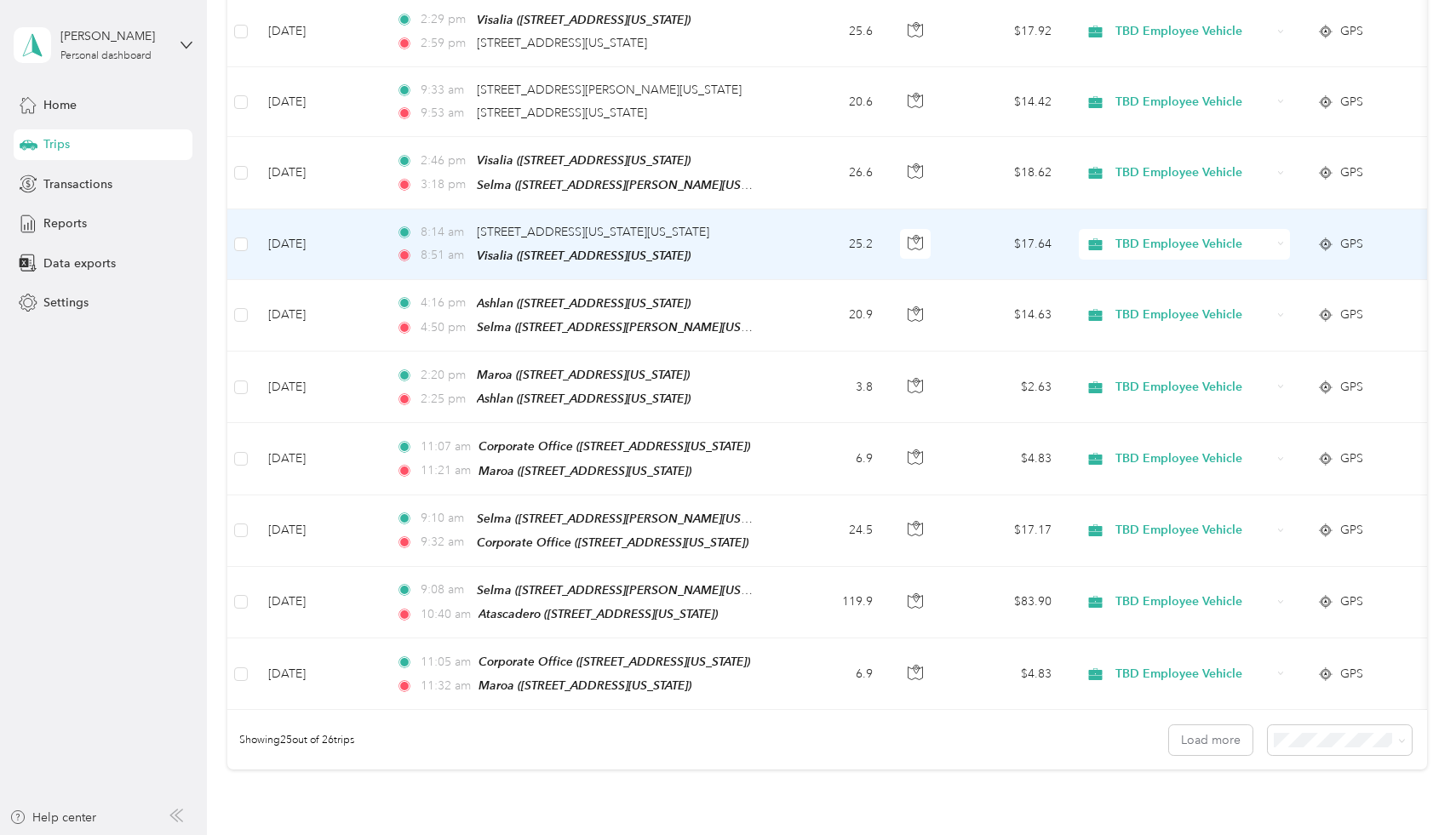
click at [312, 240] on td "[DATE]" at bounding box center [318, 244] width 128 height 71
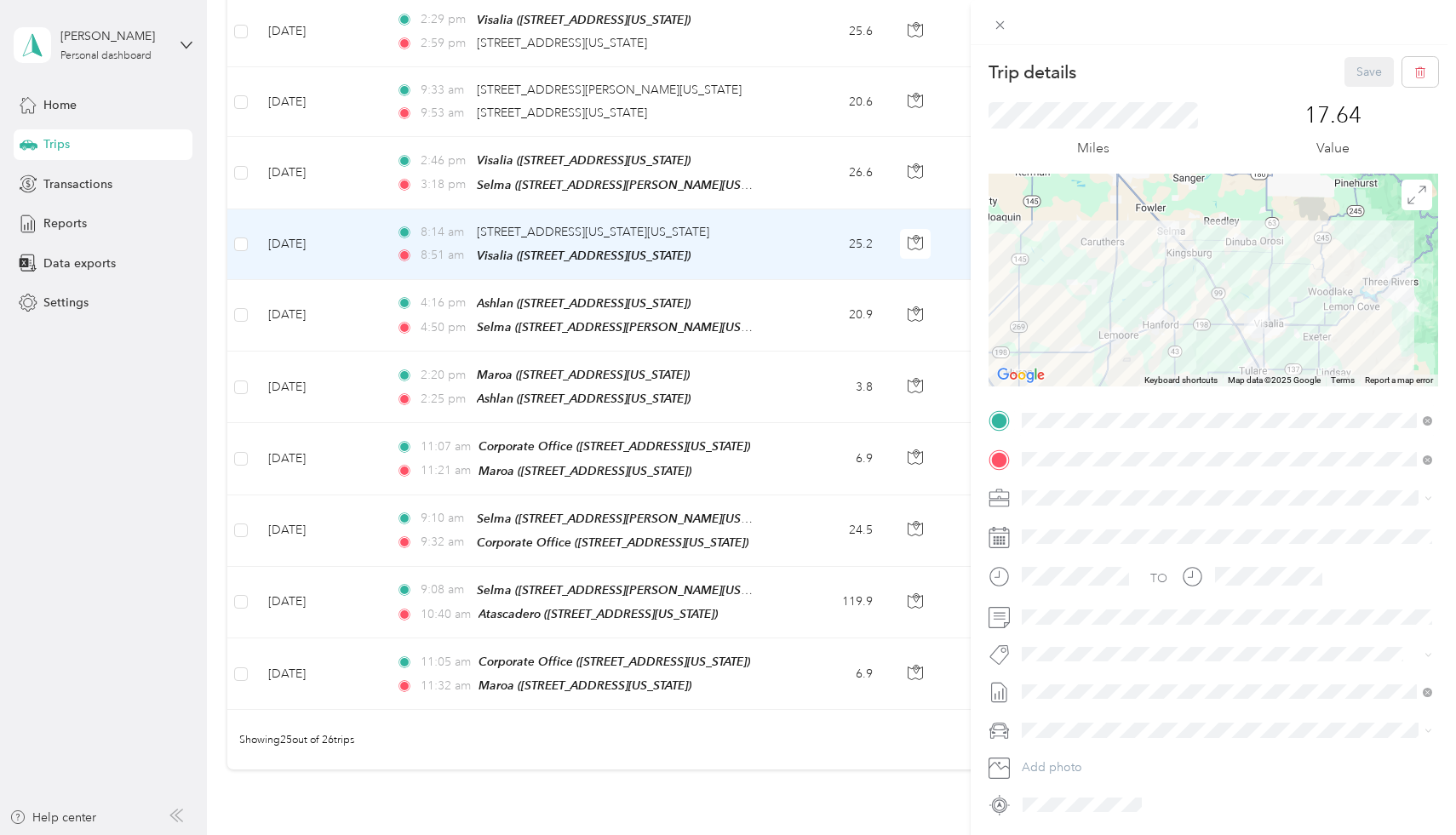
click at [1142, 494] on div "TEAM Selma" at bounding box center [1186, 490] width 264 height 21
click at [1377, 61] on button "Save" at bounding box center [1369, 72] width 50 height 29
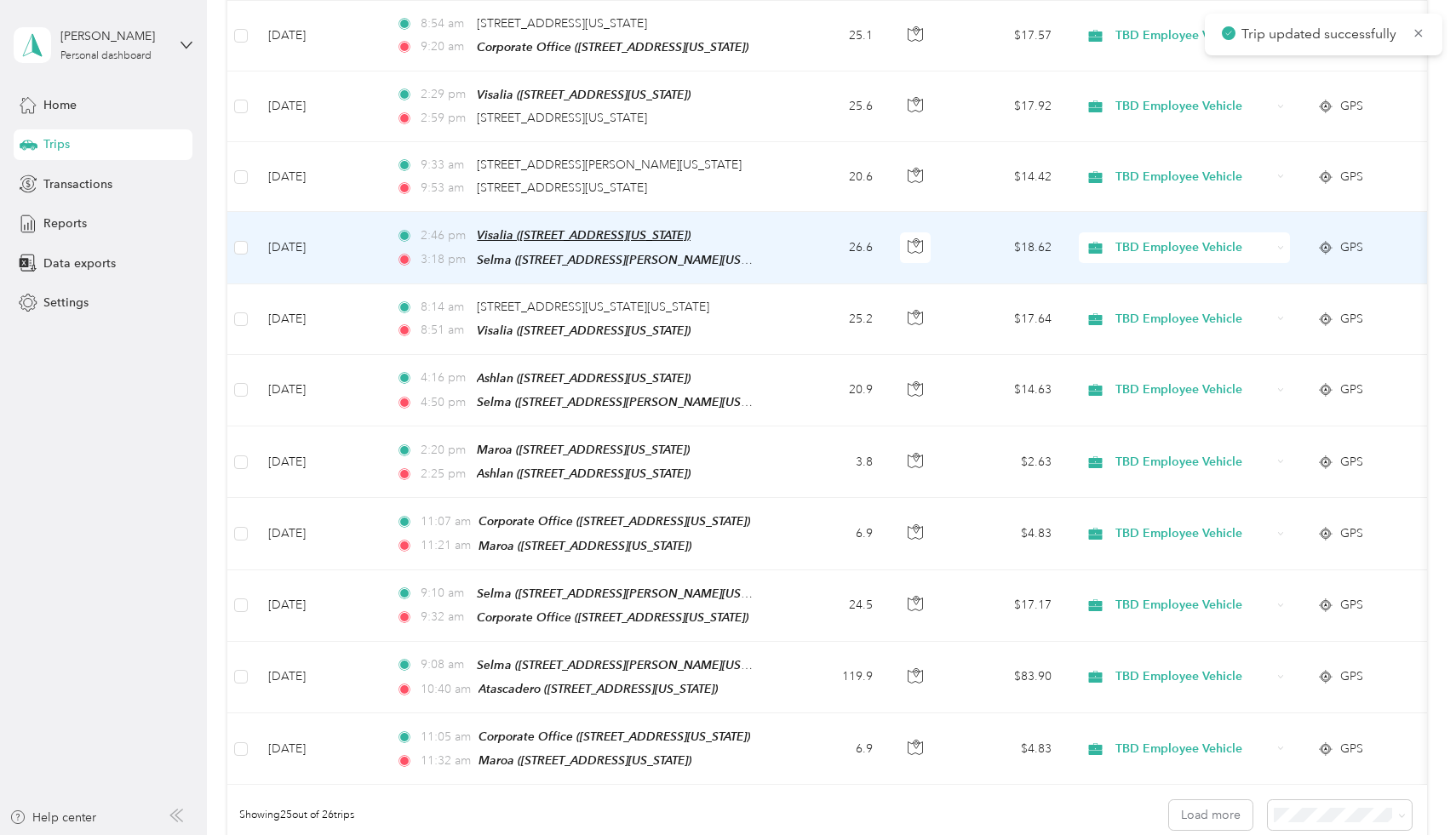
scroll to position [1274, 0]
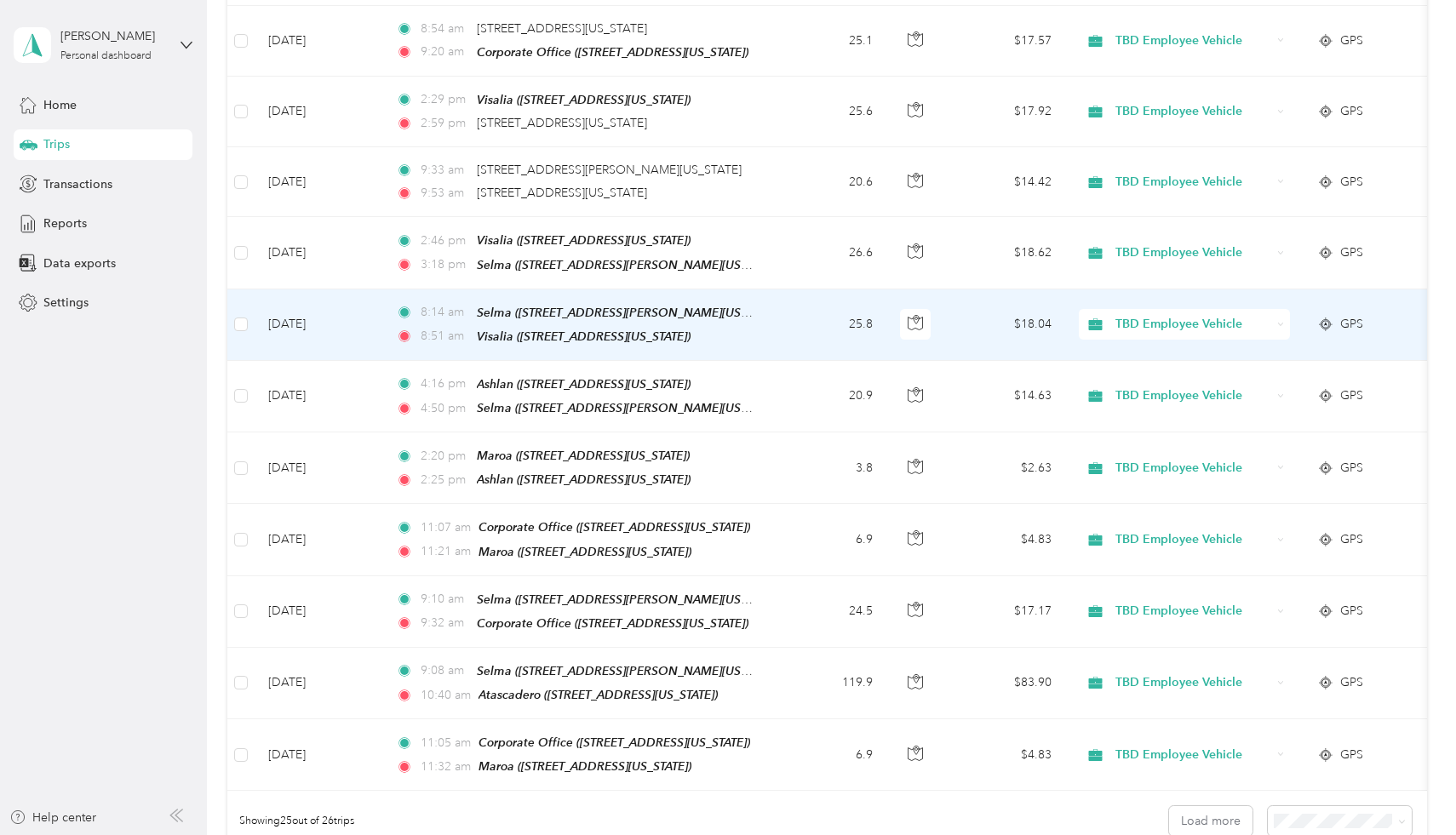
drag, startPoint x: 683, startPoint y: 239, endPoint x: 682, endPoint y: 286, distance: 47.0
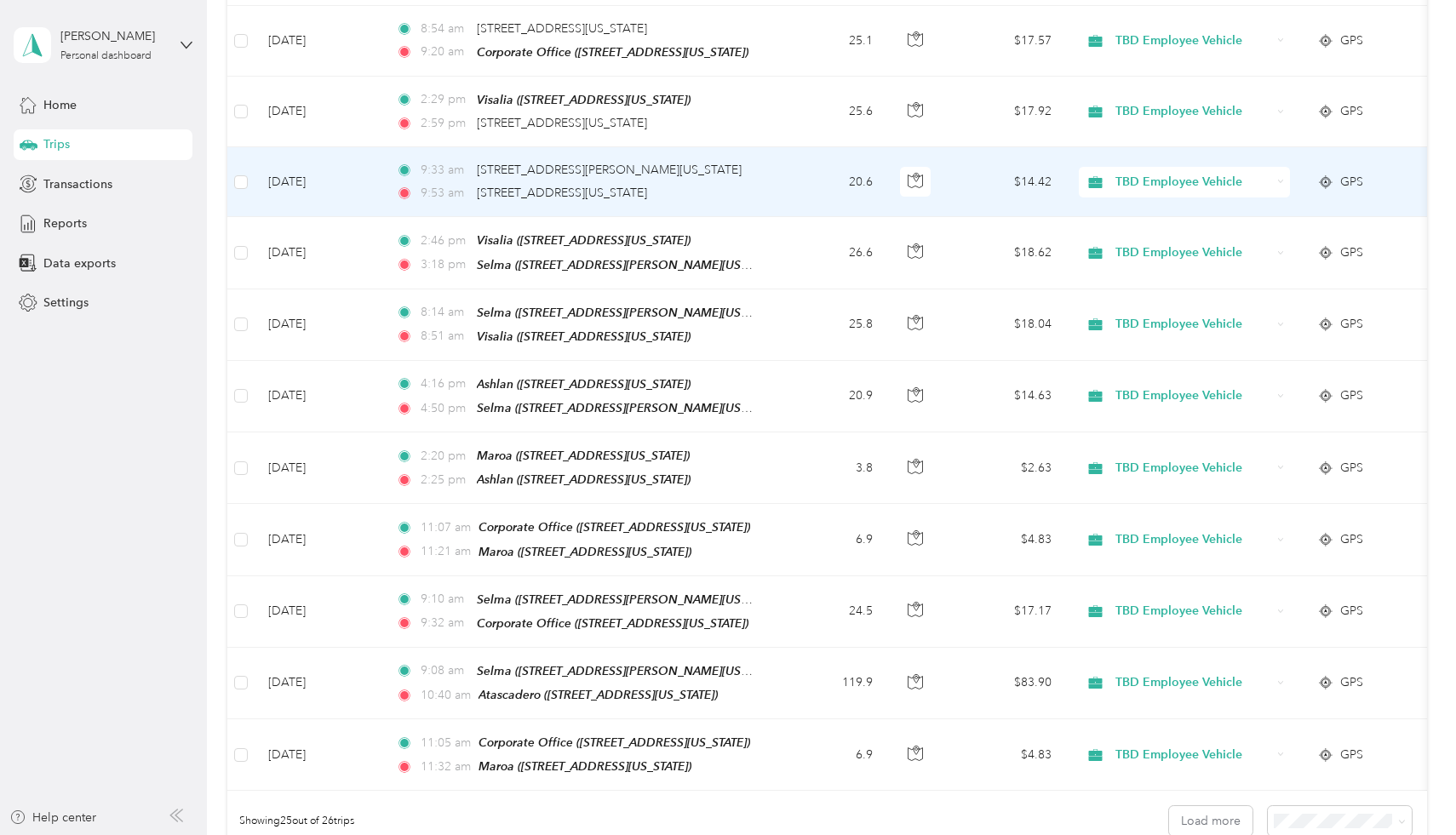
click at [315, 170] on td "[DATE]" at bounding box center [318, 182] width 128 height 70
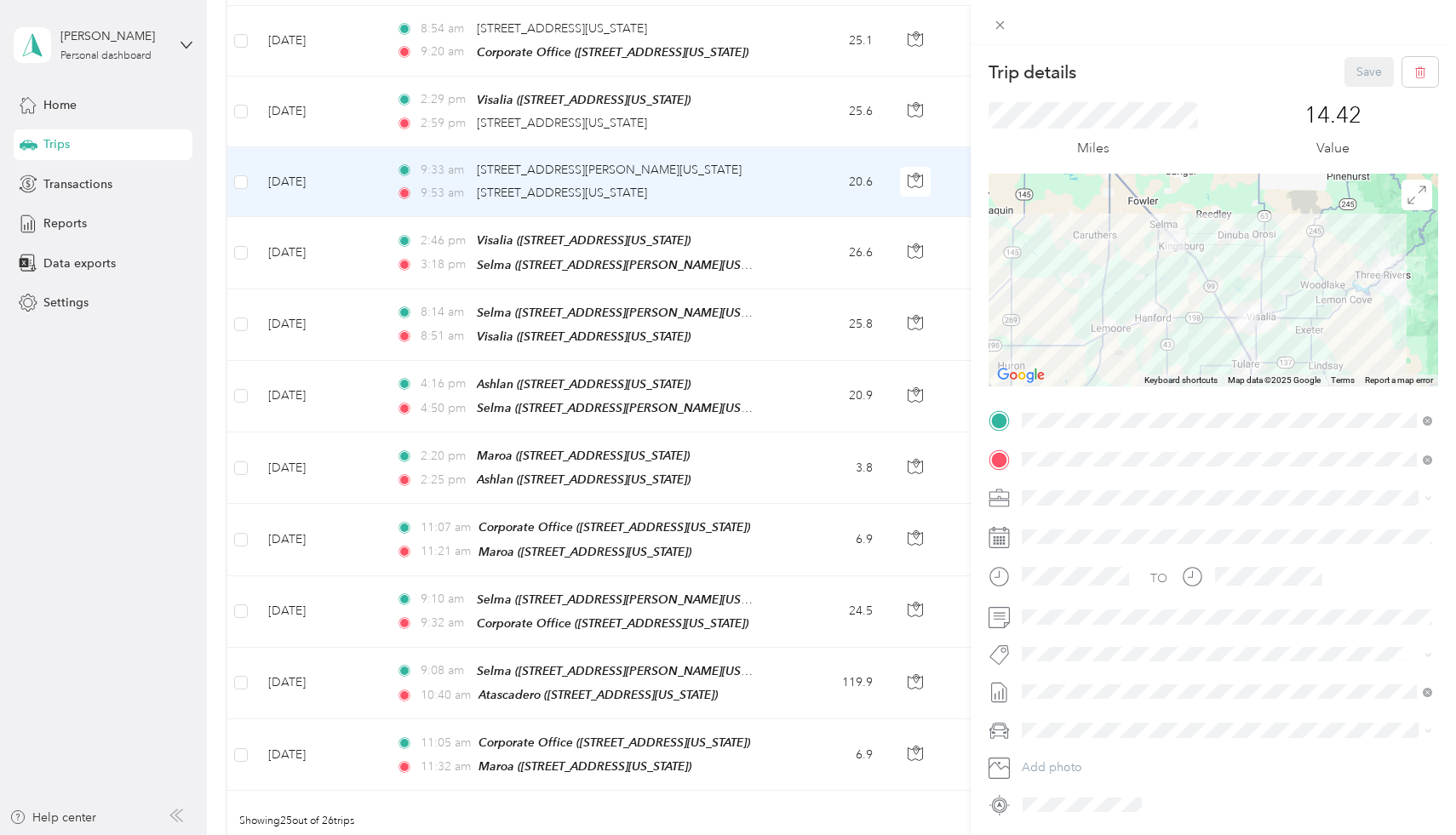
click at [1149, 478] on div "TEAM Selma 2851 Whitson Street, 93662, Selma, California, United States" at bounding box center [1226, 496] width 398 height 48
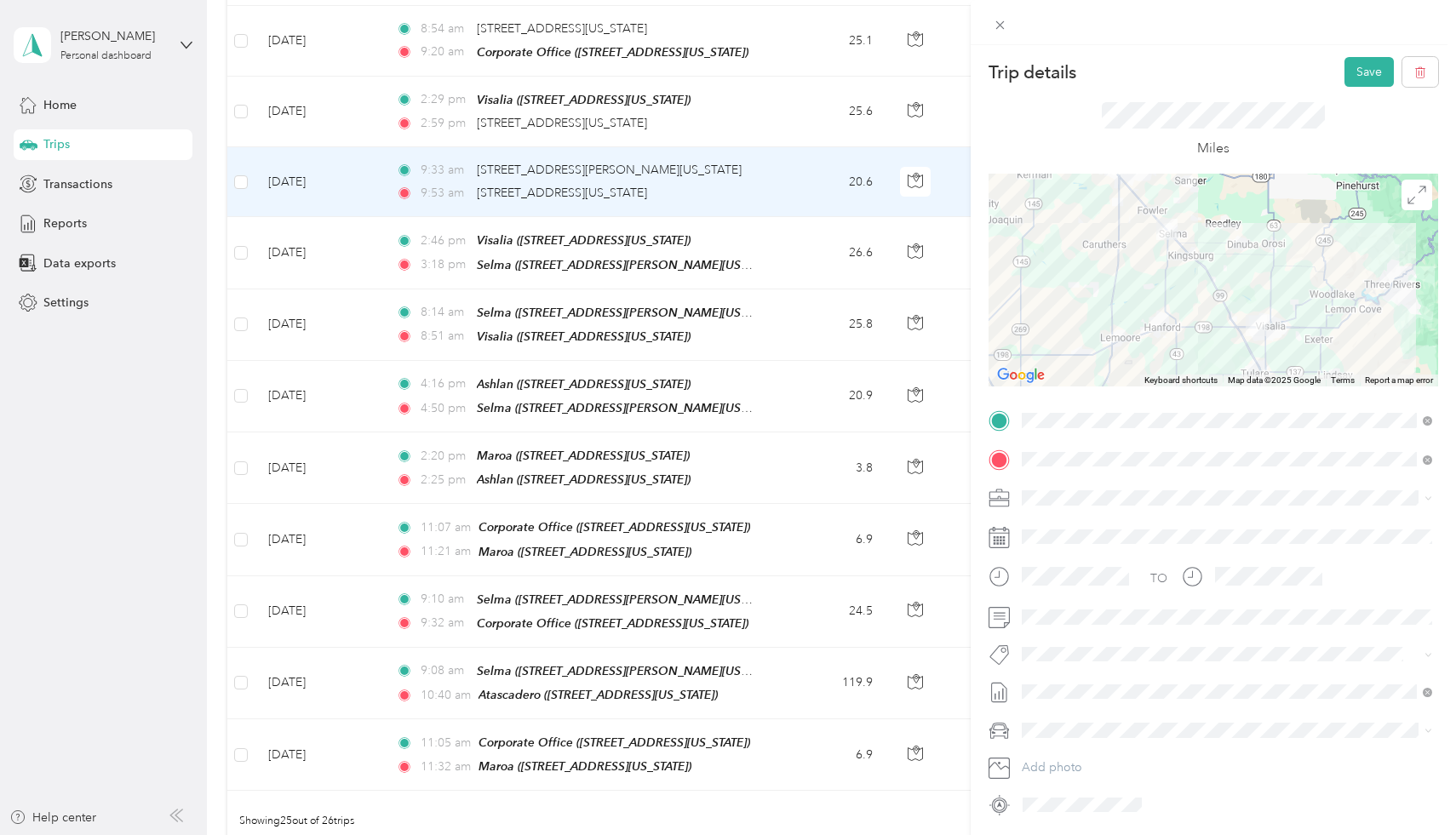
click at [1160, 533] on div "TEAM Visalia" at bounding box center [1138, 529] width 170 height 21
click at [1378, 76] on button "Save" at bounding box center [1369, 72] width 50 height 29
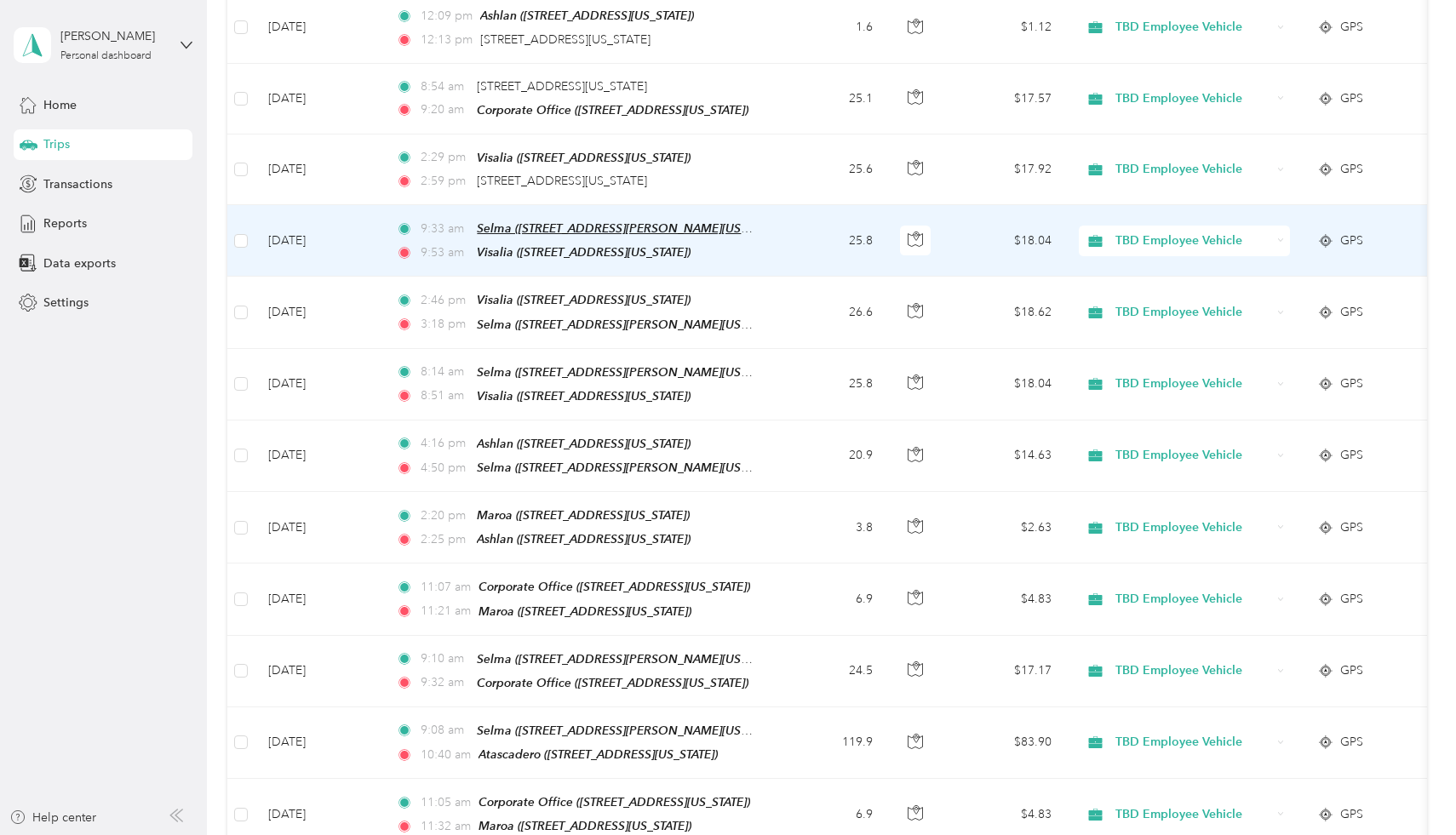
scroll to position [1186, 0]
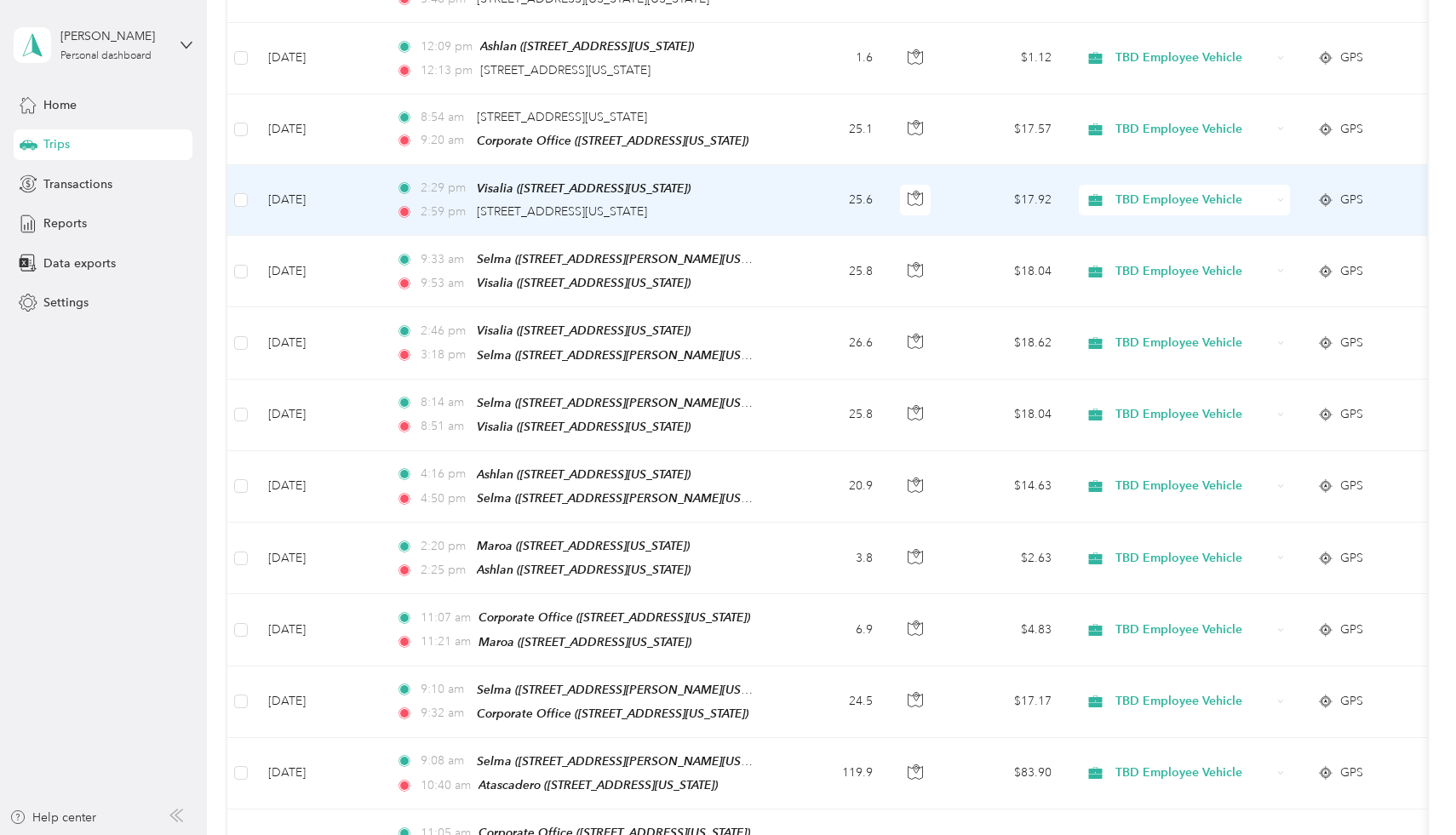
click at [345, 191] on td "[DATE]" at bounding box center [318, 200] width 128 height 71
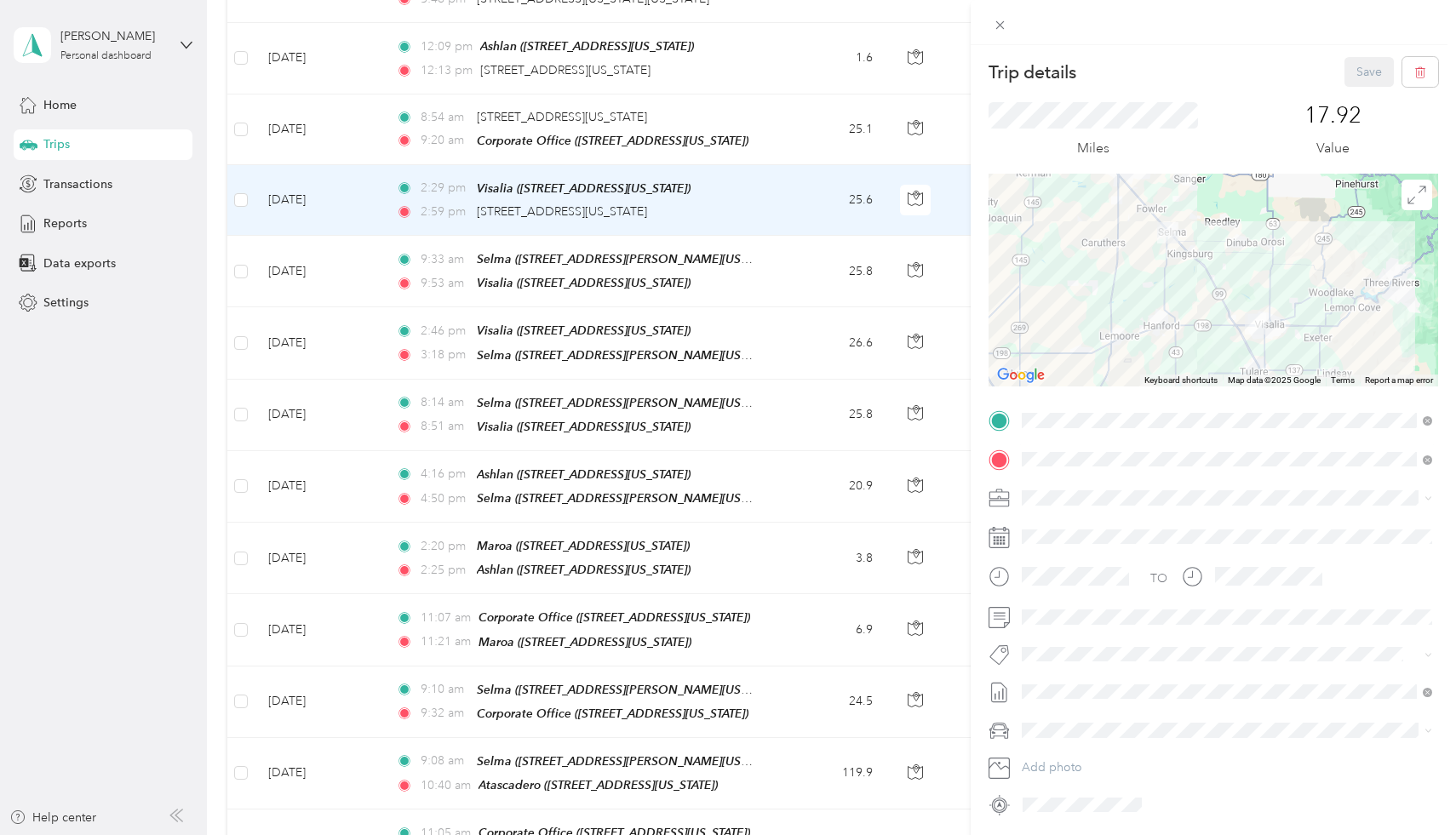
click at [1148, 532] on div "TEAM Selma" at bounding box center [1186, 529] width 264 height 21
click at [1368, 72] on button "Save" at bounding box center [1369, 72] width 50 height 29
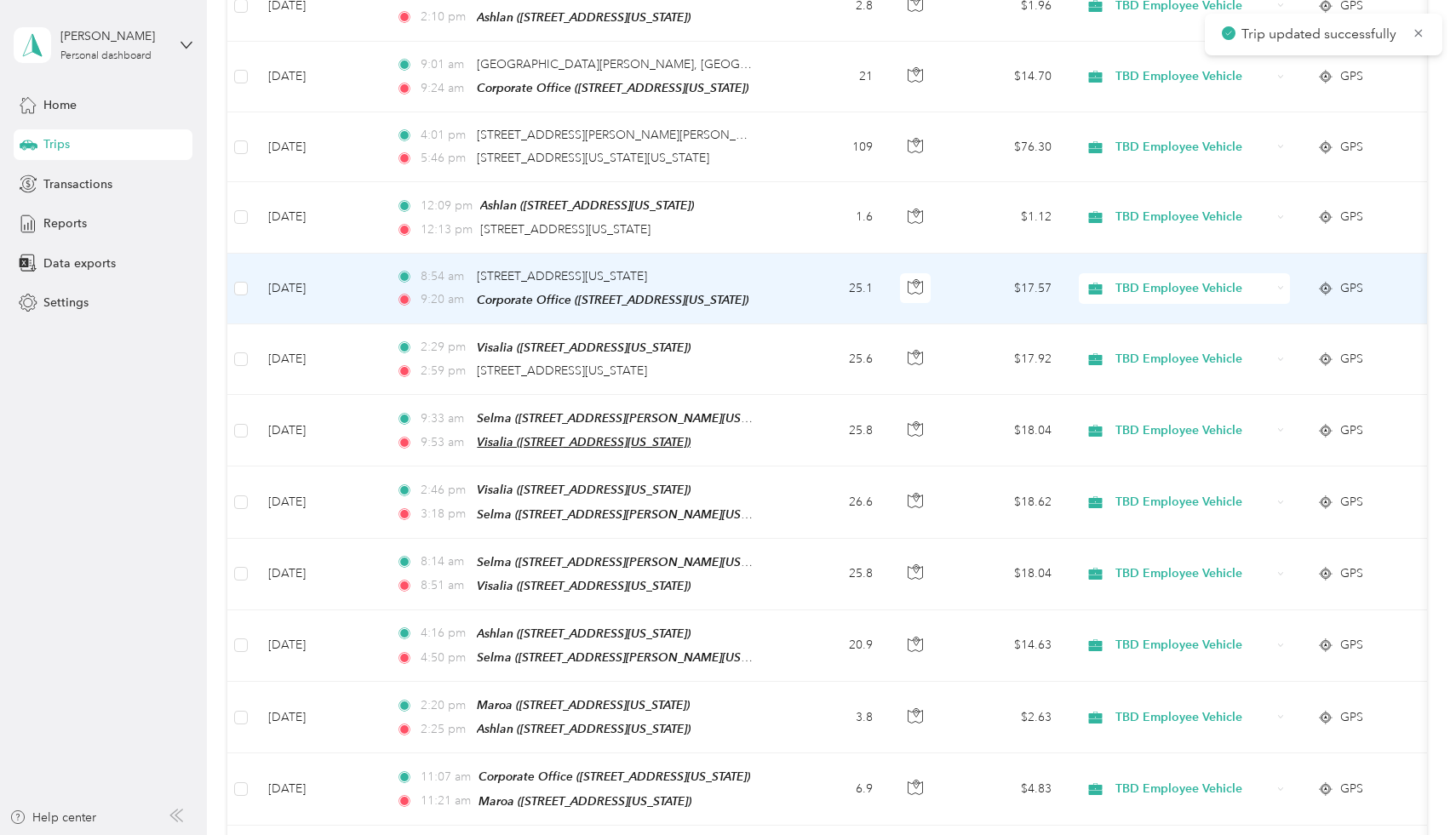
scroll to position [1019, 0]
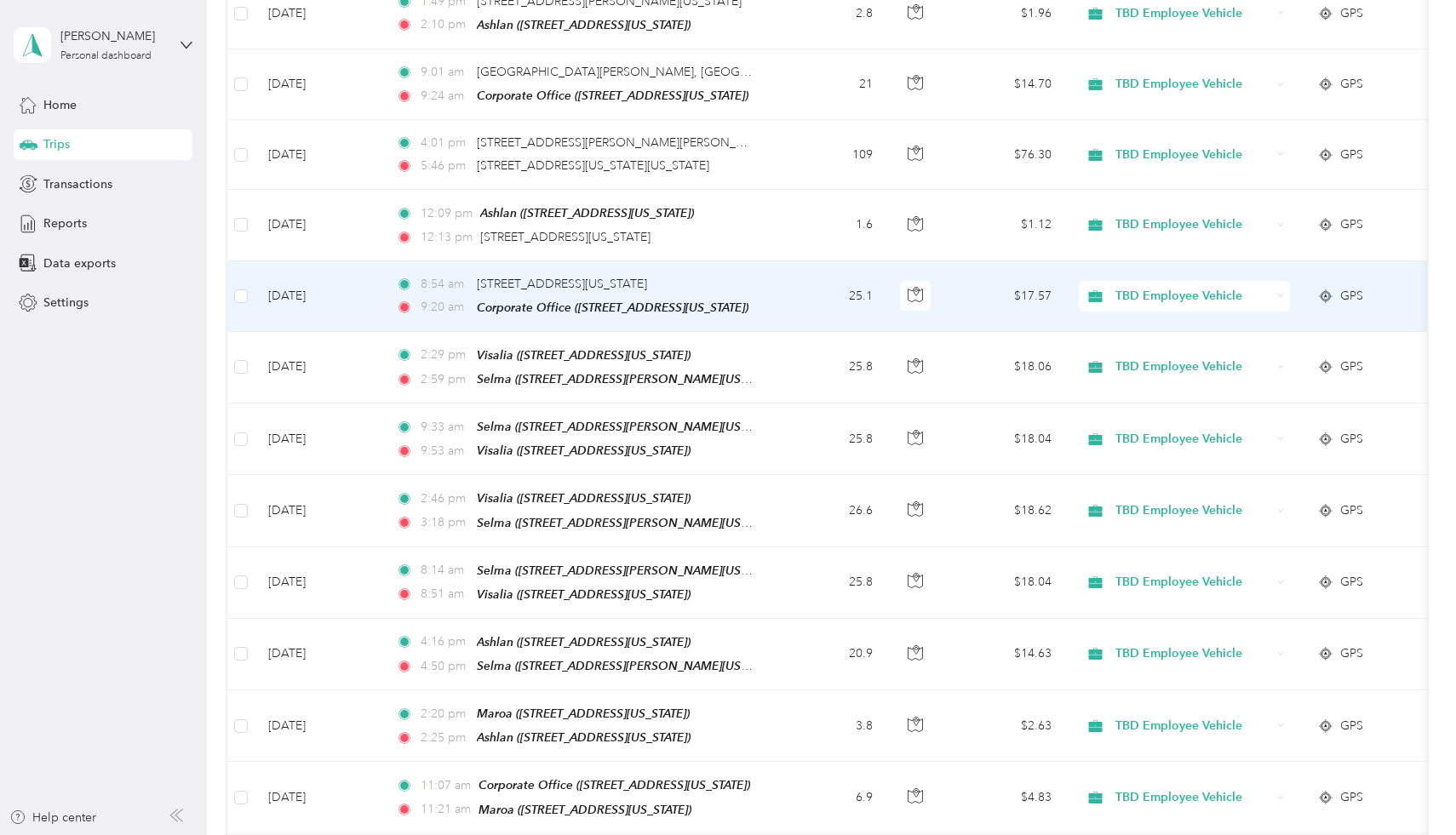
click at [346, 295] on td "[DATE]" at bounding box center [318, 296] width 128 height 71
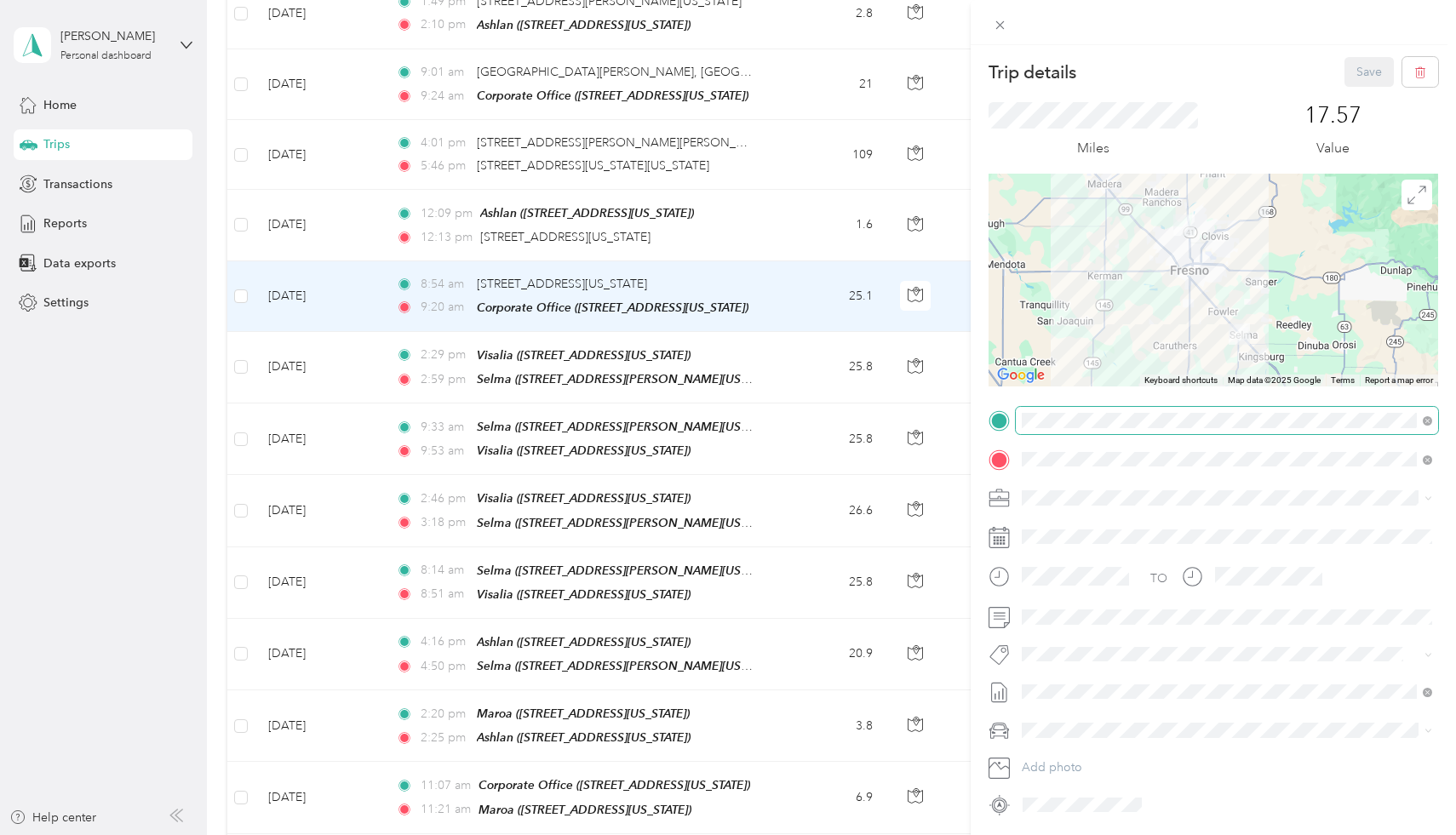
click at [1162, 411] on span at bounding box center [1226, 420] width 422 height 28
click at [1136, 511] on span "[STREET_ADDRESS][PERSON_NAME][US_STATE]" at bounding box center [1186, 513] width 264 height 15
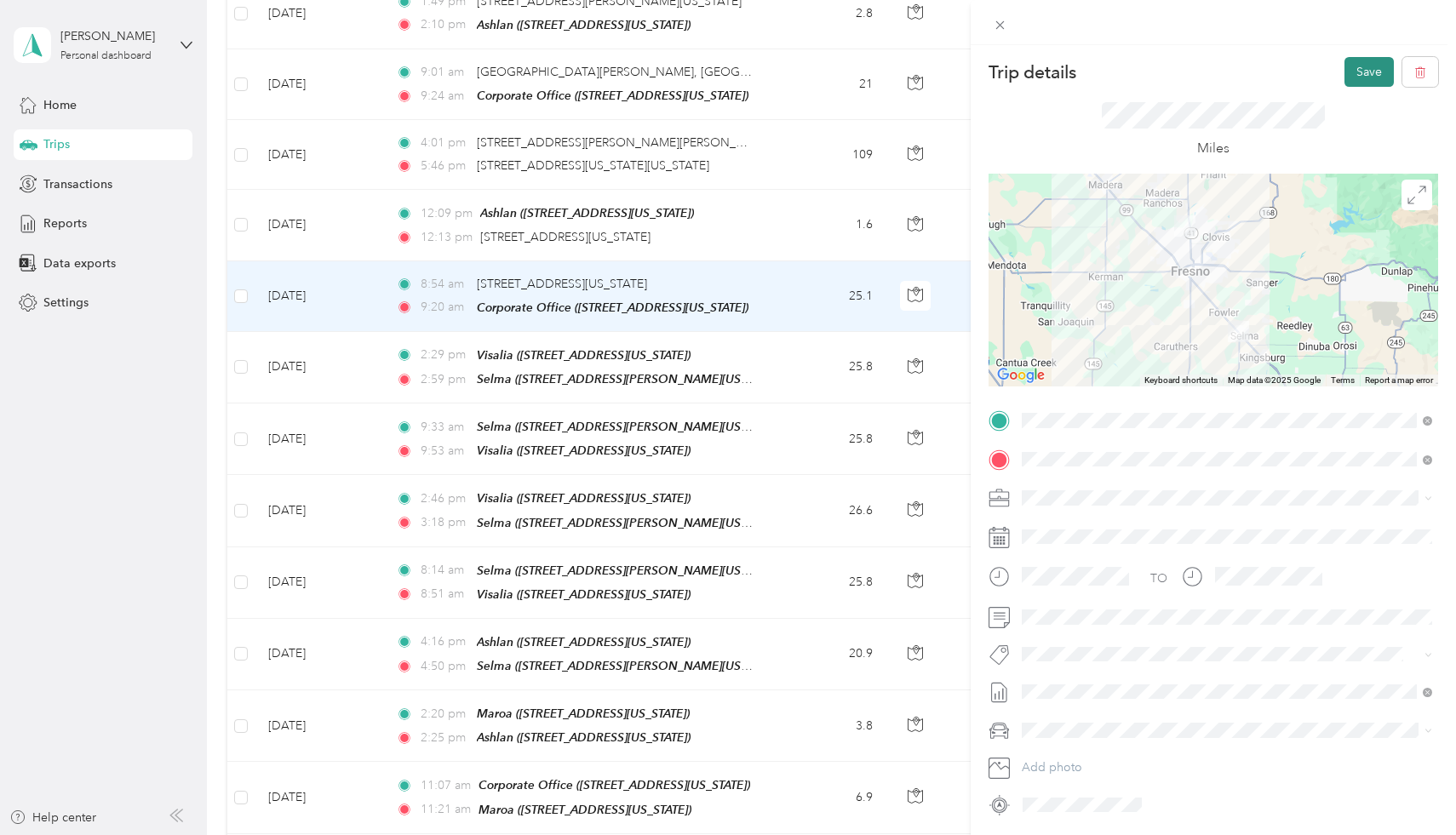
click at [1365, 76] on button "Save" at bounding box center [1369, 72] width 50 height 29
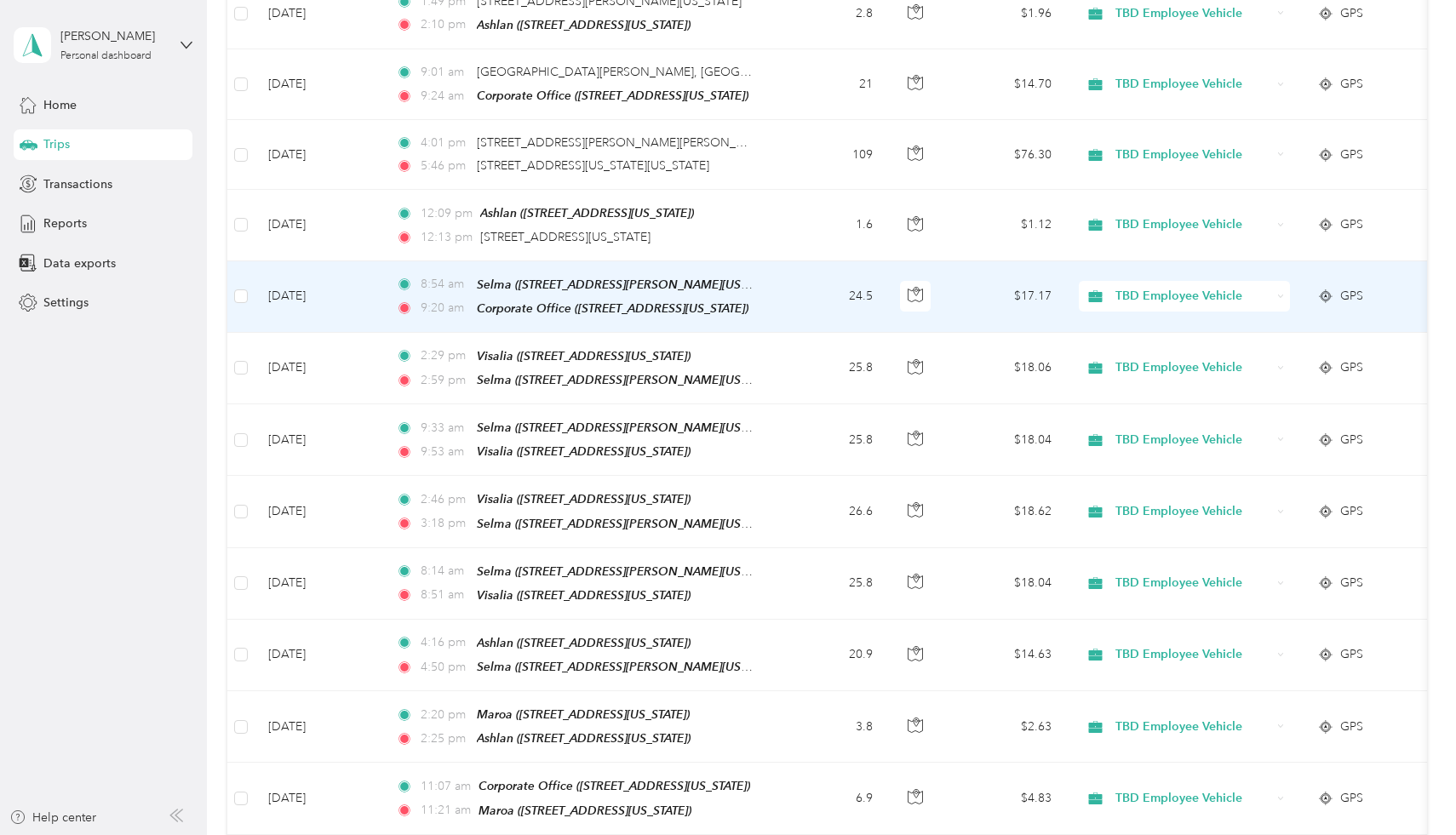
scroll to position [983, 0]
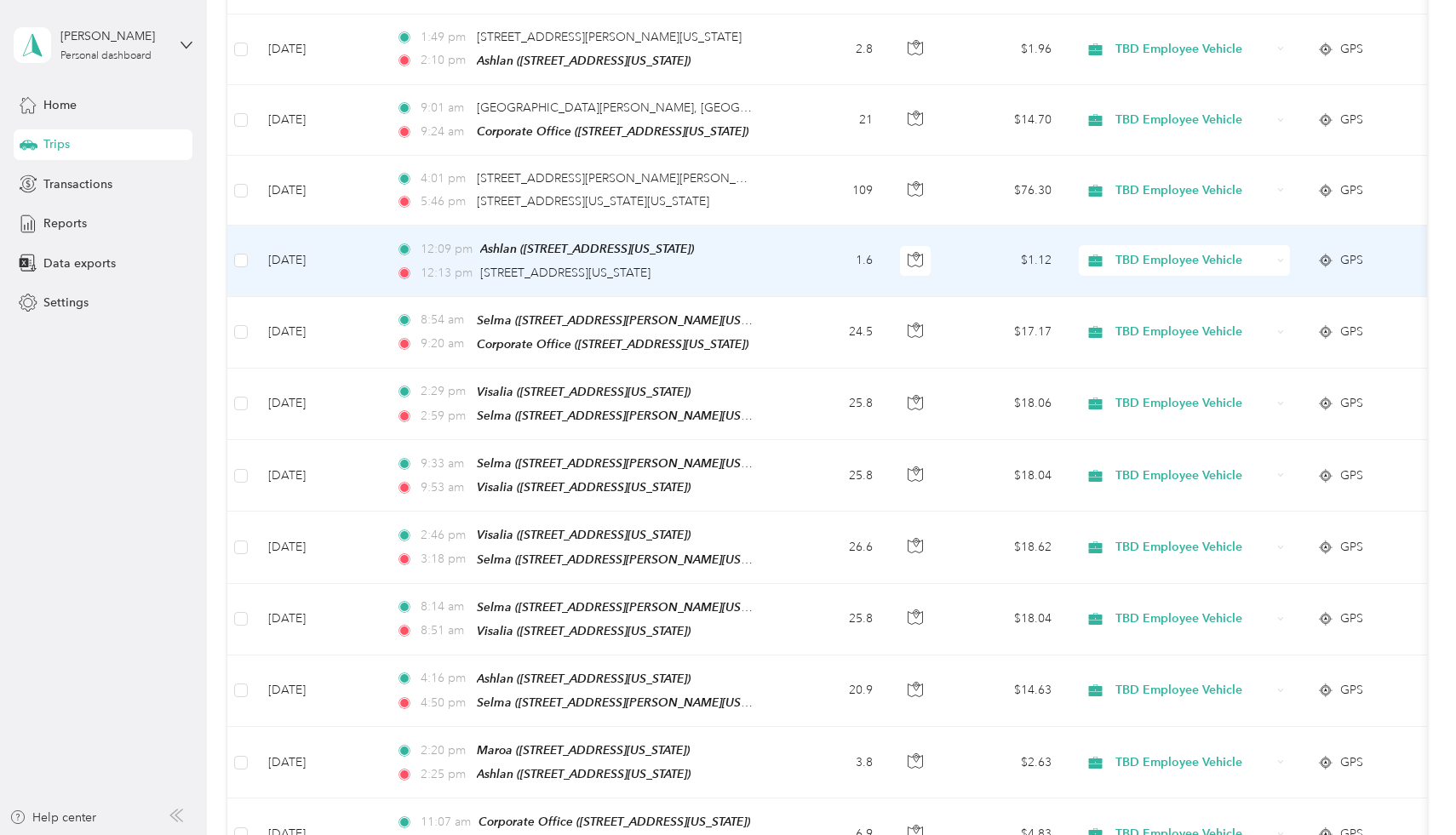
click at [319, 248] on td "[DATE]" at bounding box center [318, 261] width 128 height 71
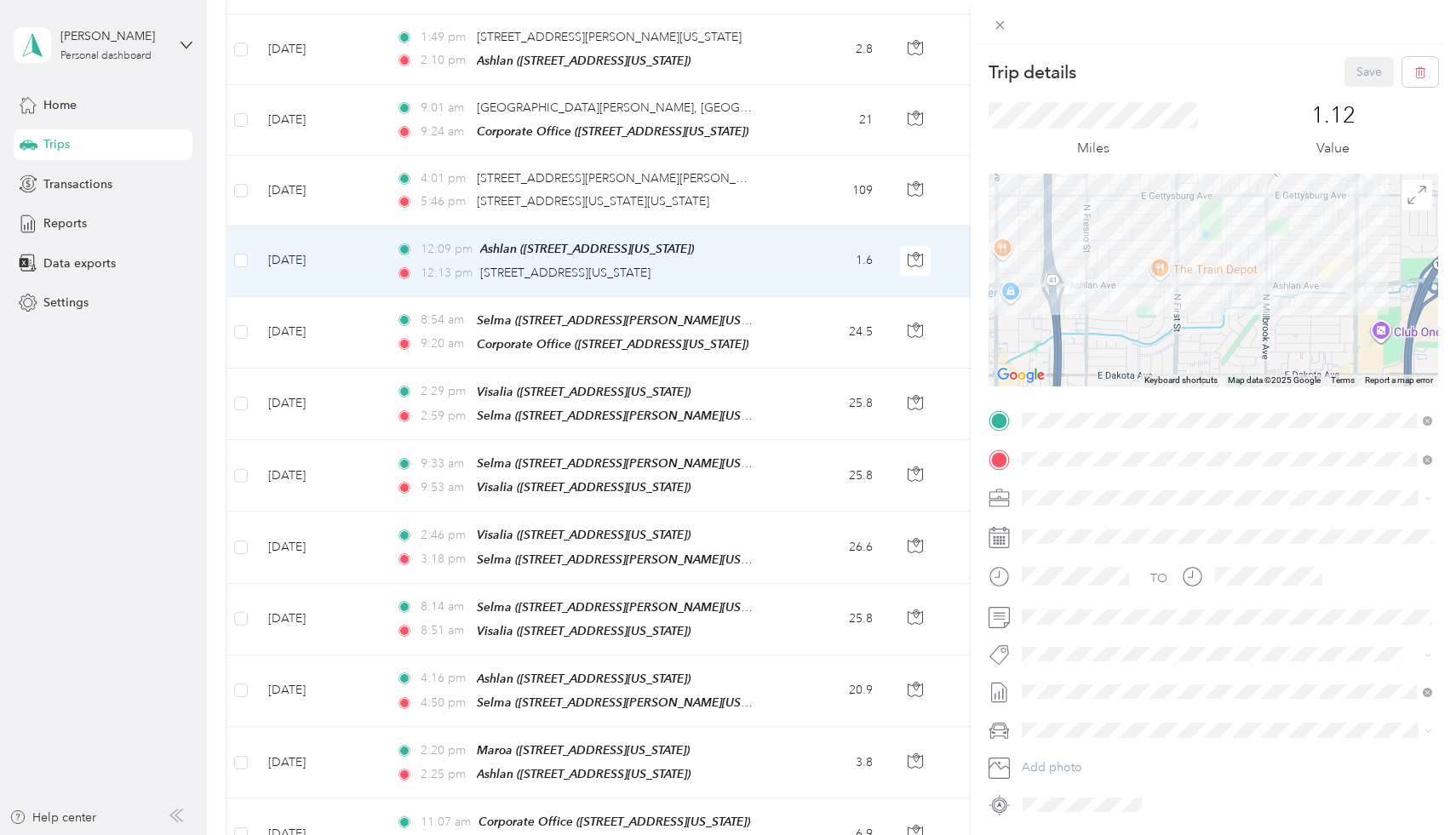
click at [1122, 558] on strong "Maroa" at bounding box center [1131, 551] width 37 height 16
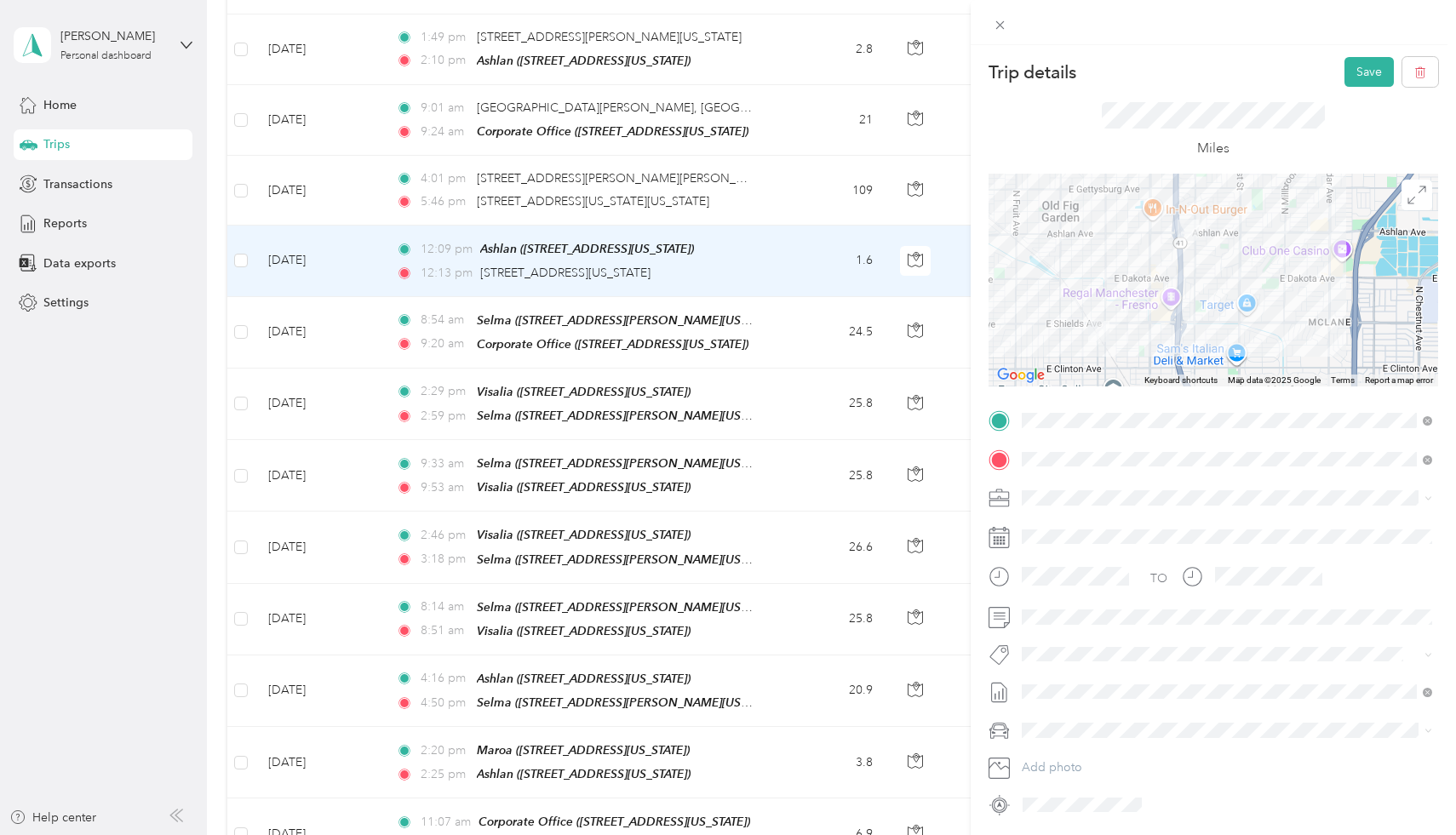
click at [1141, 596] on strong "[PERSON_NAME]" at bounding box center [1162, 588] width 100 height 16
click at [1361, 78] on button "Save" at bounding box center [1369, 72] width 50 height 29
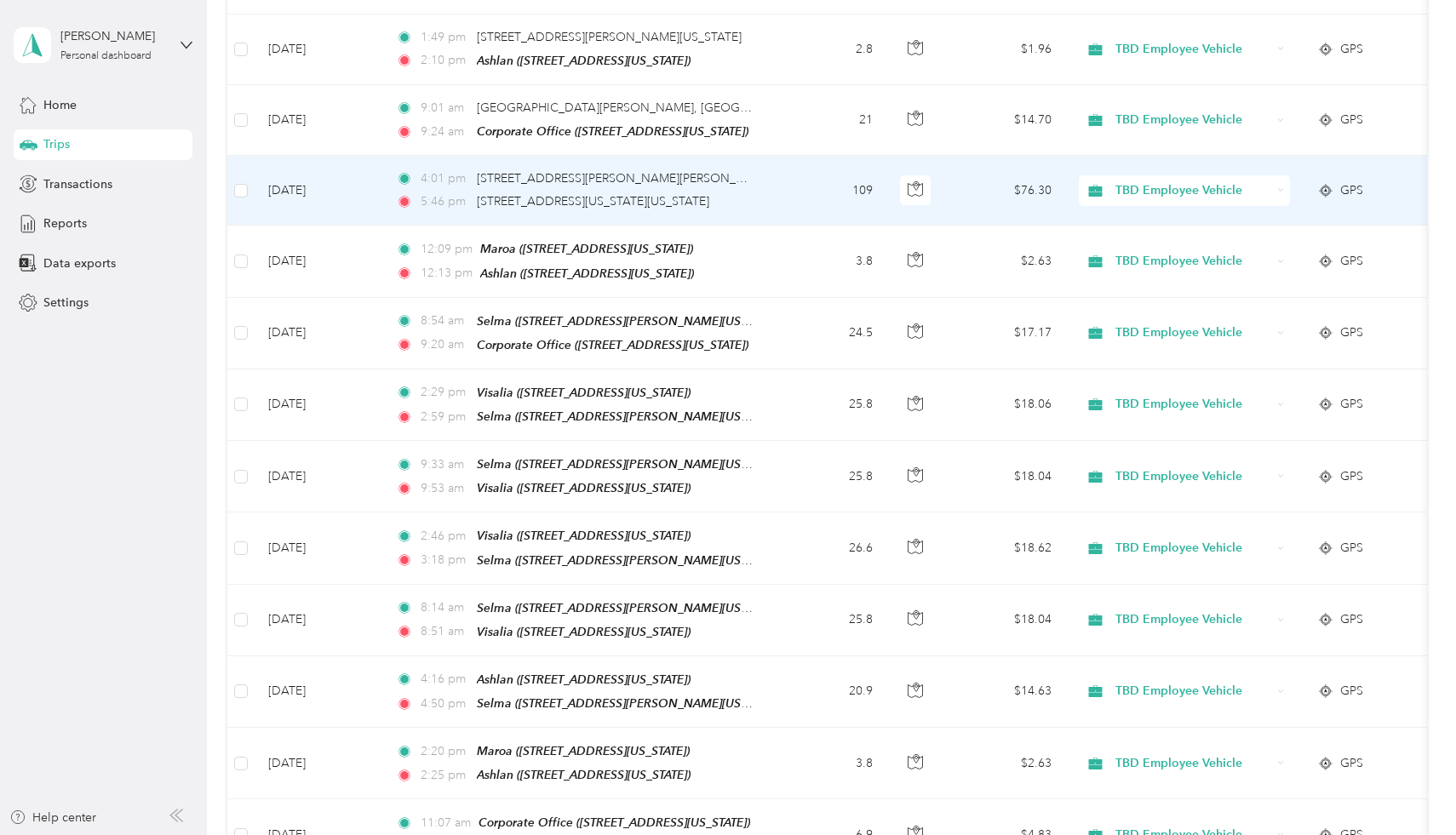
click at [321, 179] on td "[DATE]" at bounding box center [318, 191] width 128 height 70
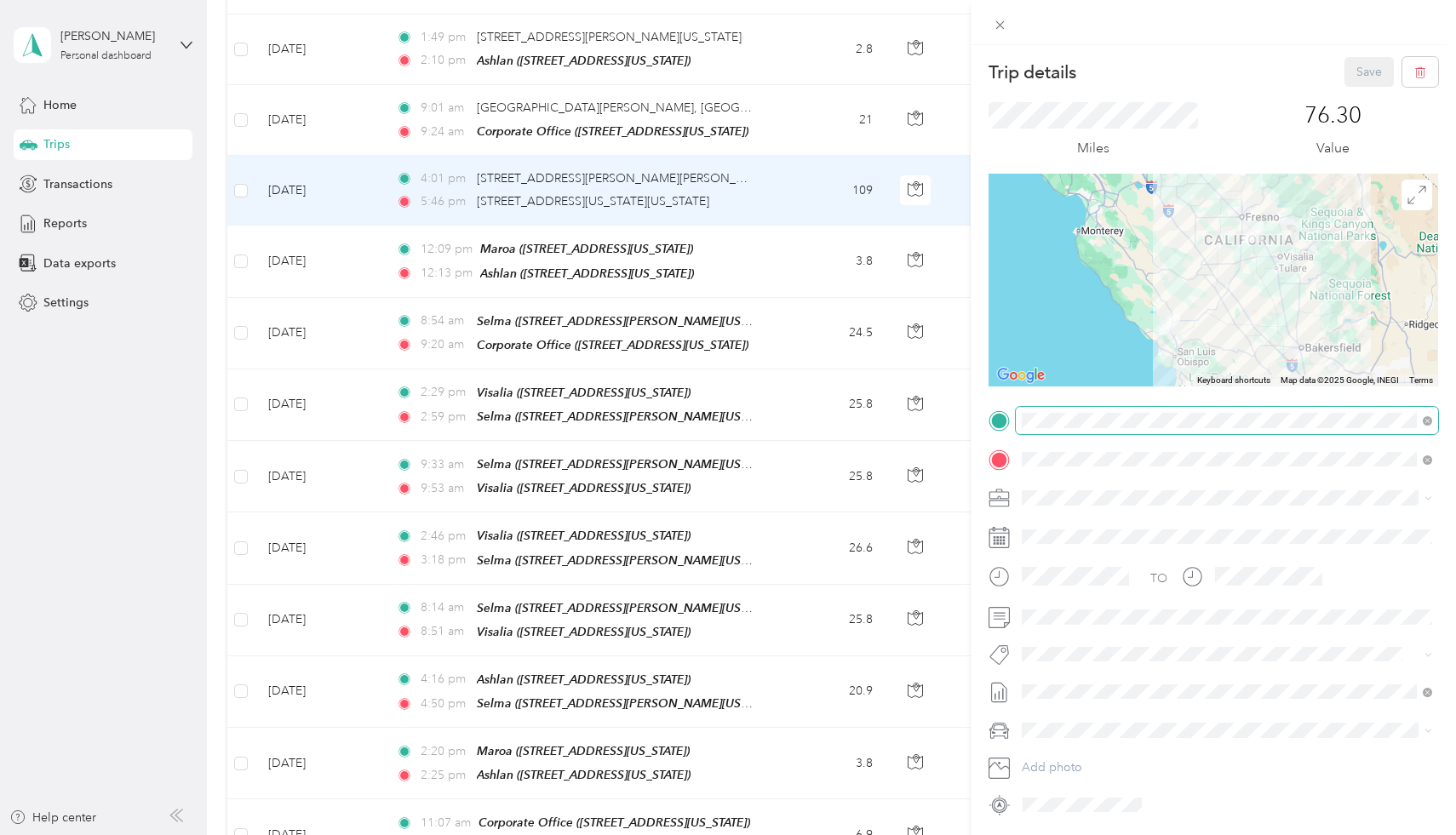
click at [1052, 429] on span at bounding box center [1226, 420] width 422 height 28
click at [1130, 514] on div "TEAM Atascadero 8665 El Camino Real, 93422, Atascadero, California, United Stat…" at bounding box center [1226, 498] width 398 height 48
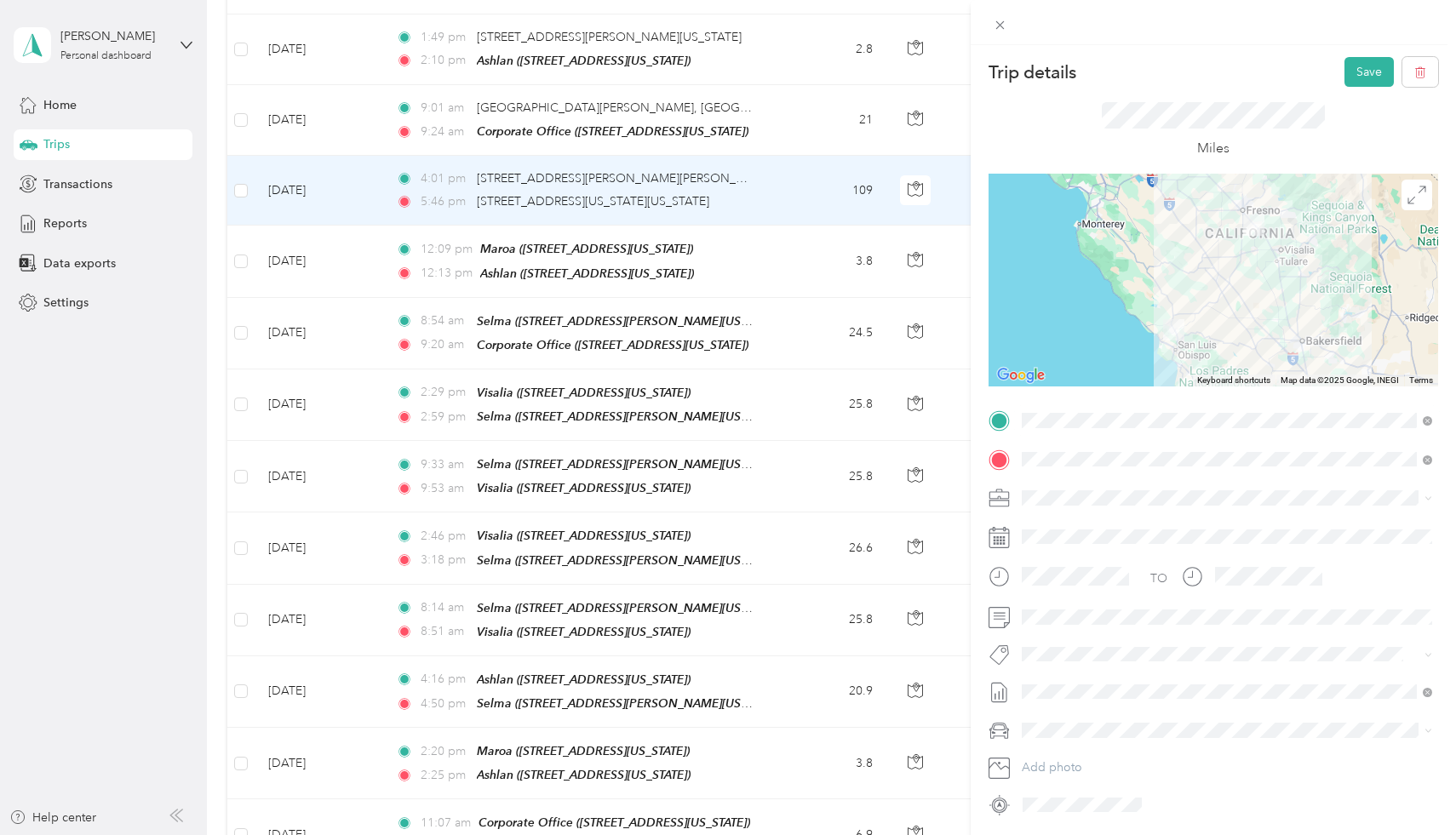
click at [1147, 529] on div "TEAM Selma" at bounding box center [1186, 529] width 264 height 21
click at [1356, 70] on button "Save" at bounding box center [1369, 72] width 50 height 29
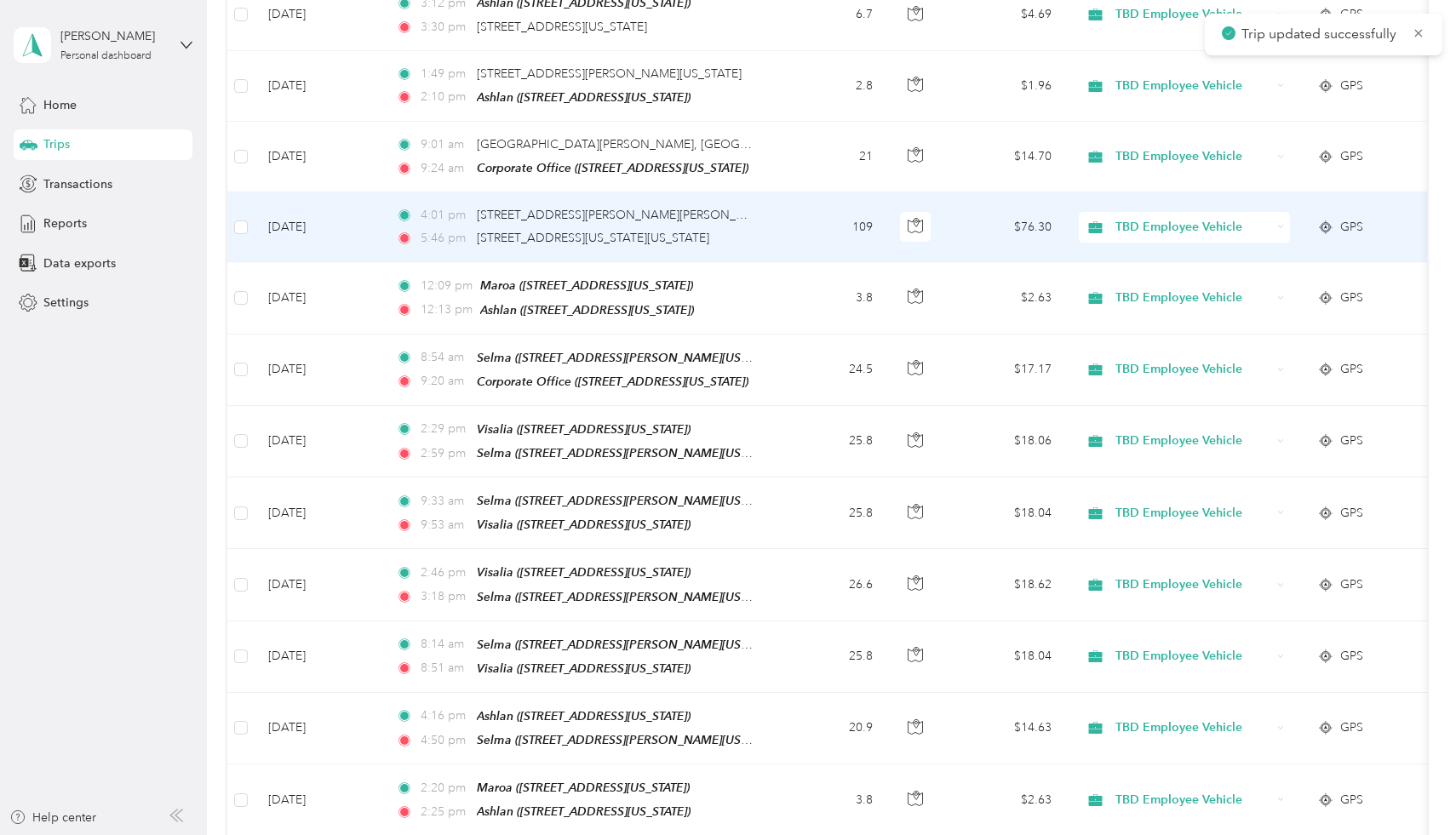
scroll to position [941, 0]
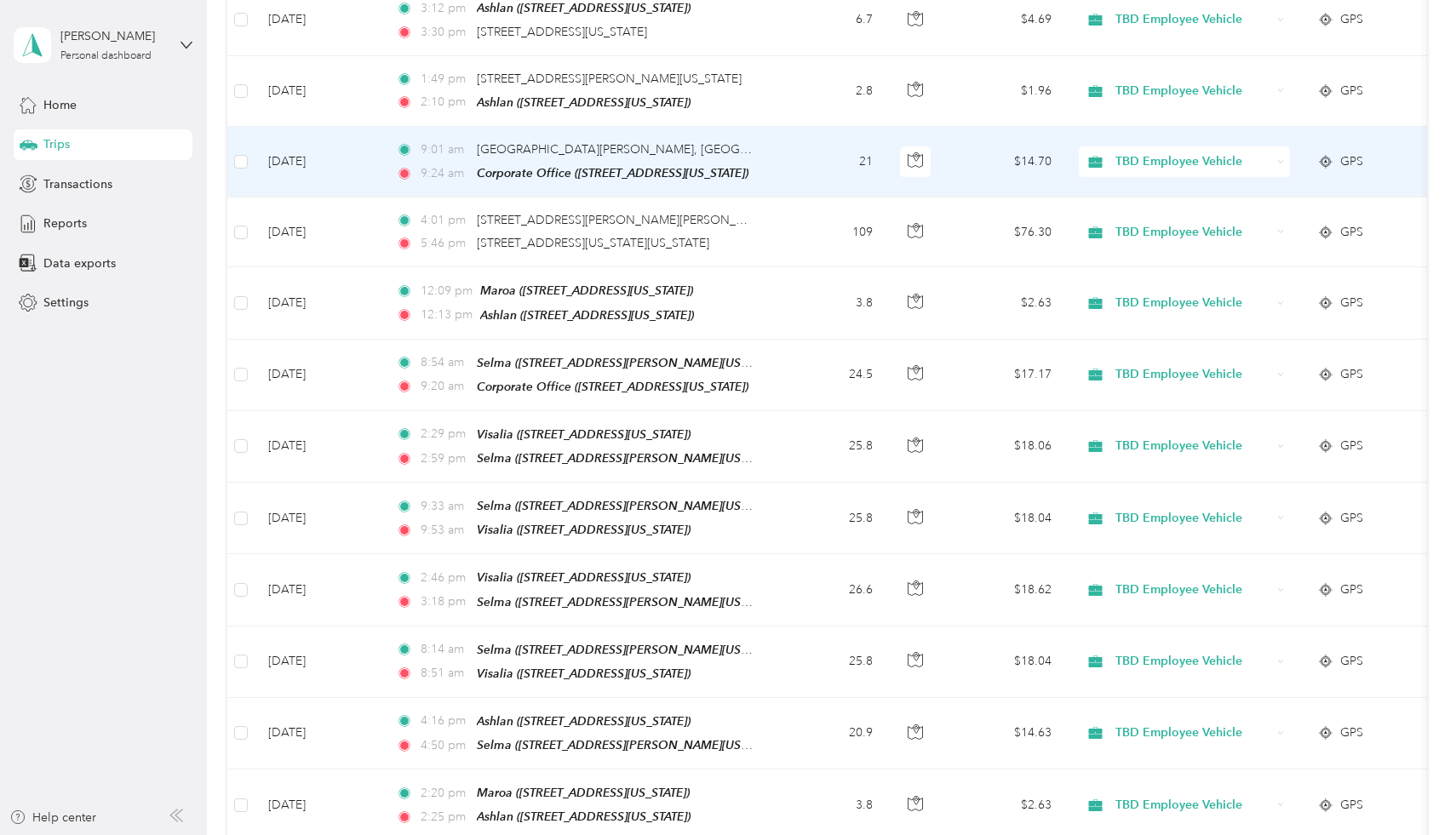
click at [342, 156] on td "[DATE]" at bounding box center [318, 161] width 128 height 71
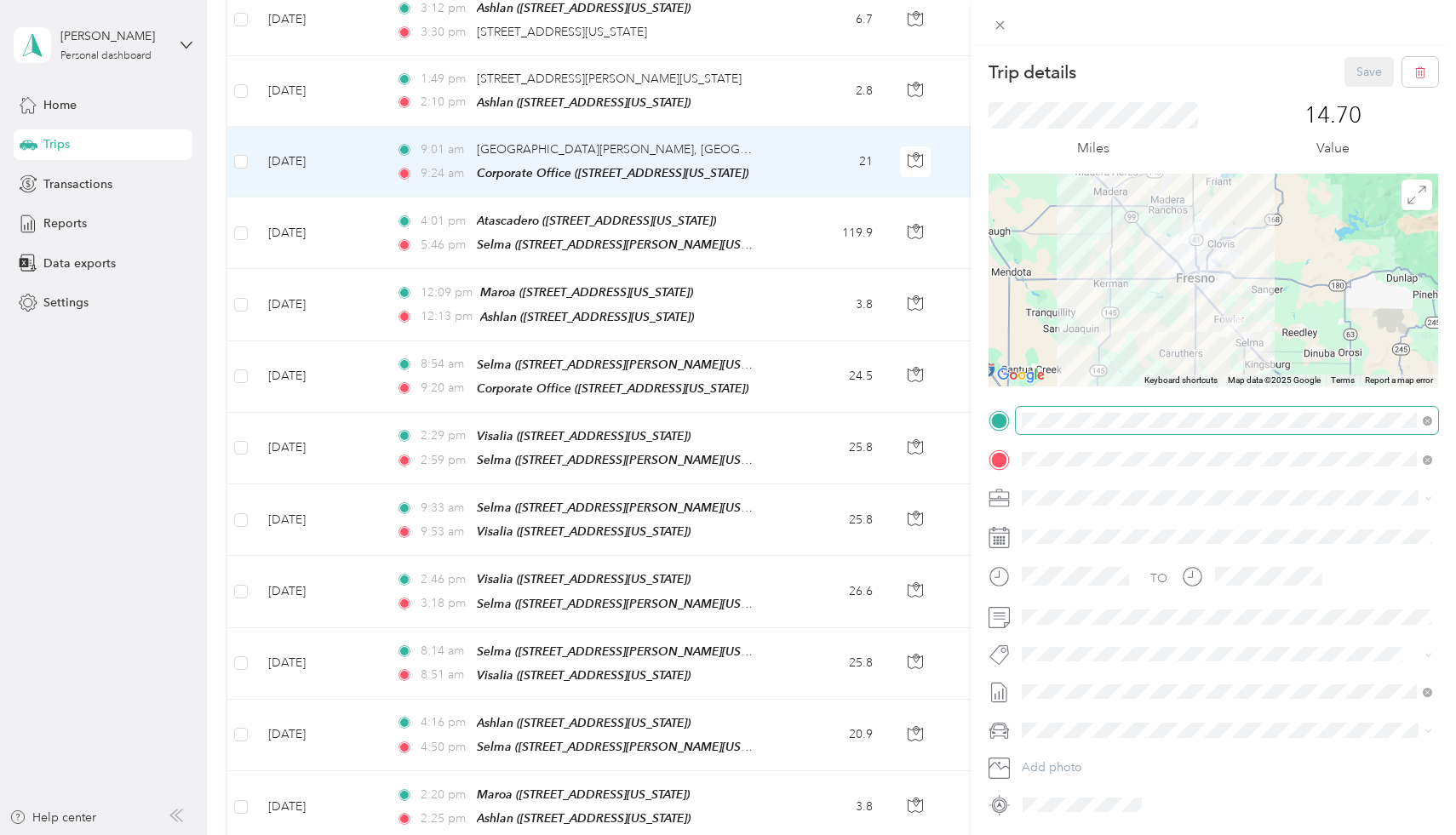
click at [1157, 427] on span at bounding box center [1226, 420] width 422 height 28
click at [1166, 477] on div "TEAM Selma 2851 Whitson Street, 93662, Selma, California, United States" at bounding box center [1226, 501] width 398 height 48
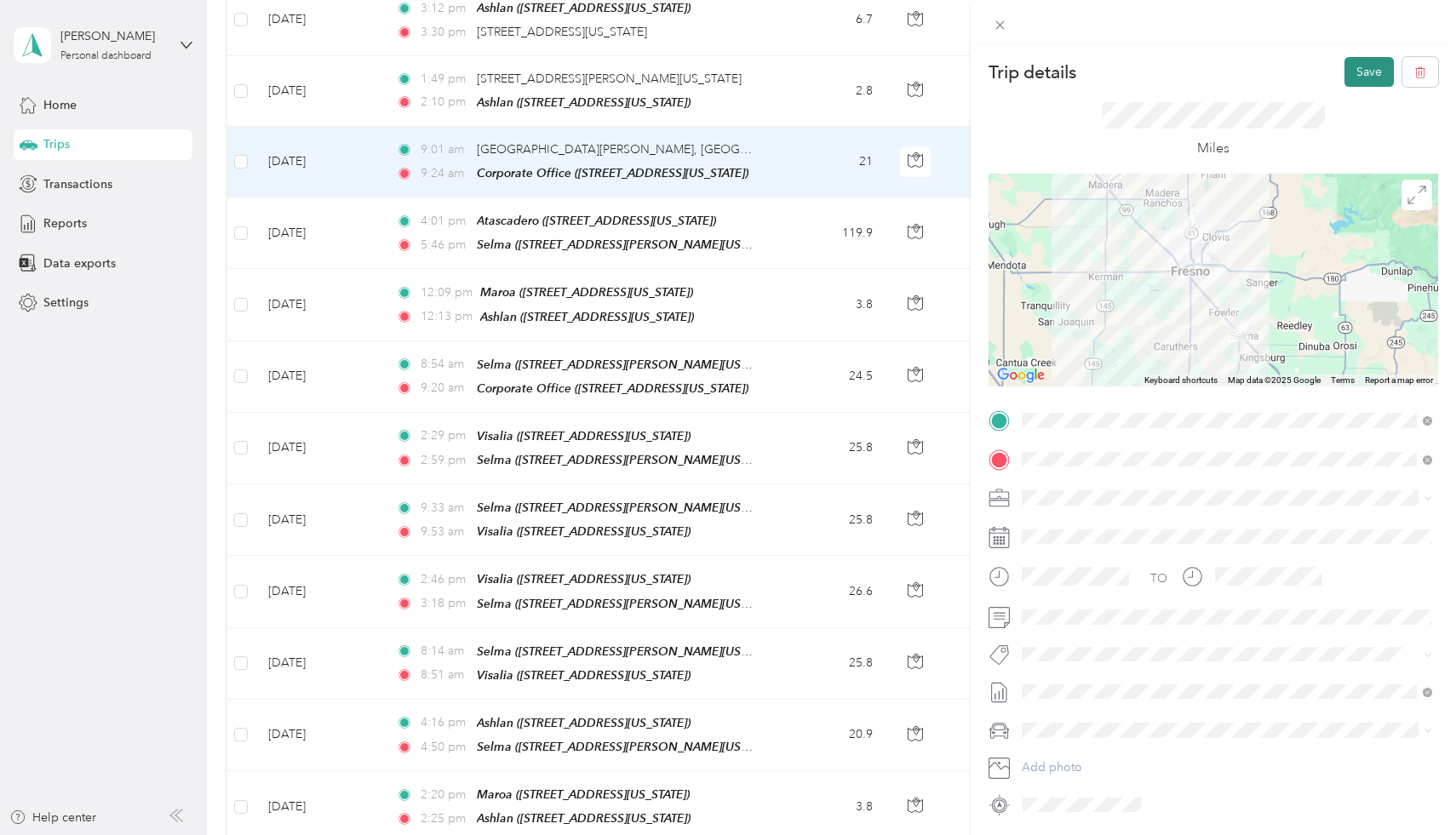
click at [1377, 72] on button "Save" at bounding box center [1369, 72] width 50 height 29
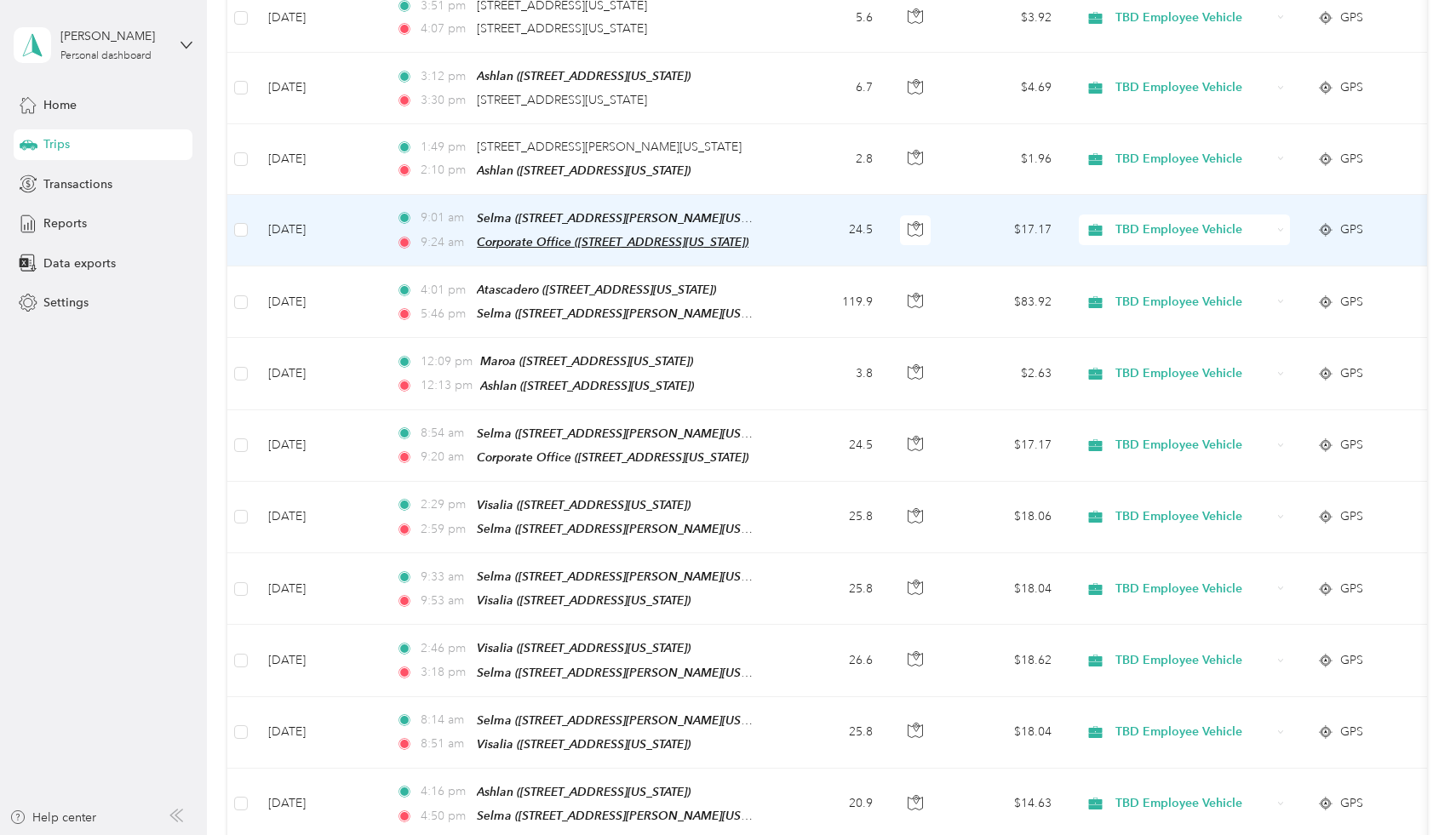
scroll to position [837, 0]
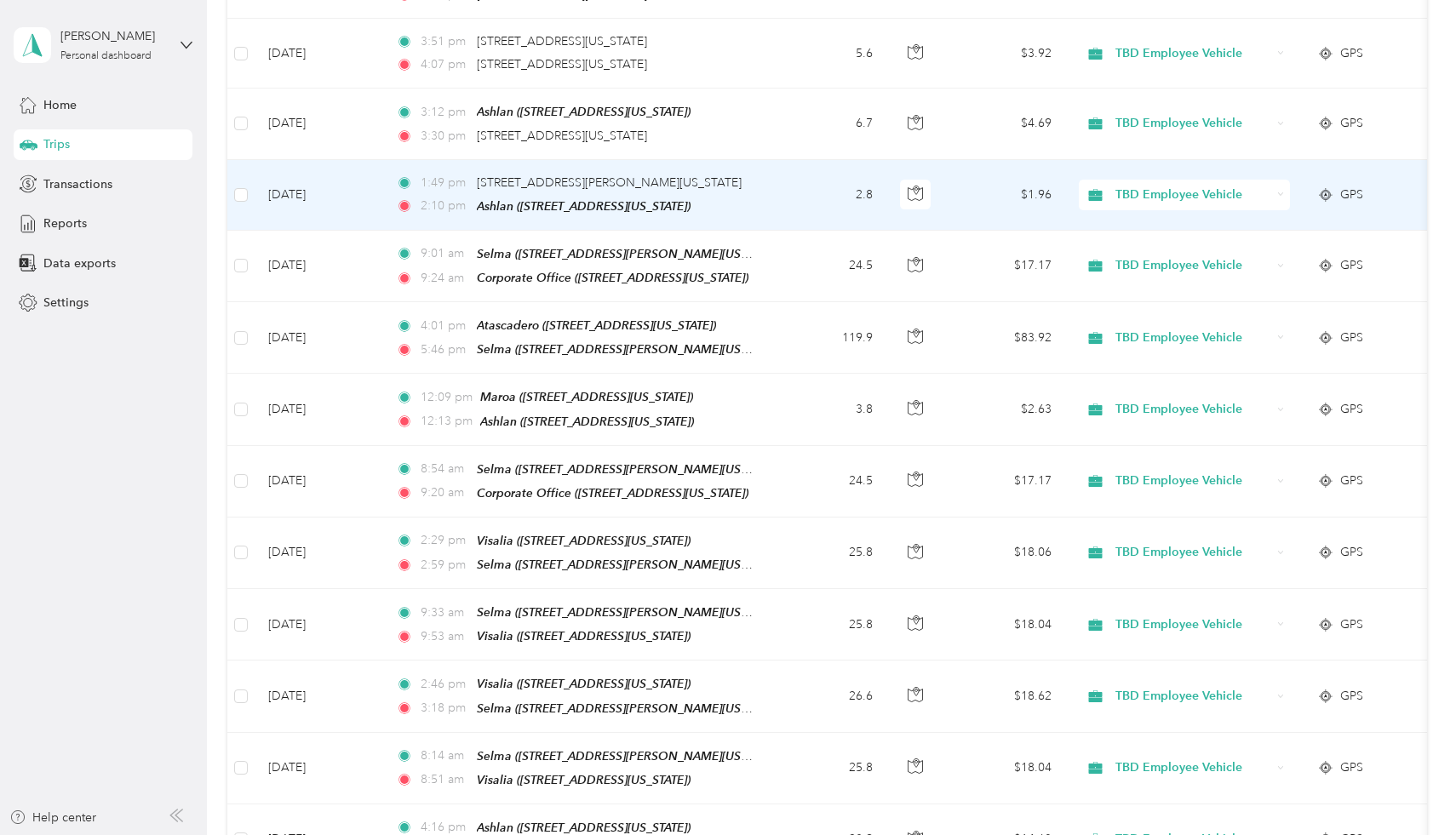
click at [345, 187] on td "[DATE]" at bounding box center [318, 195] width 128 height 71
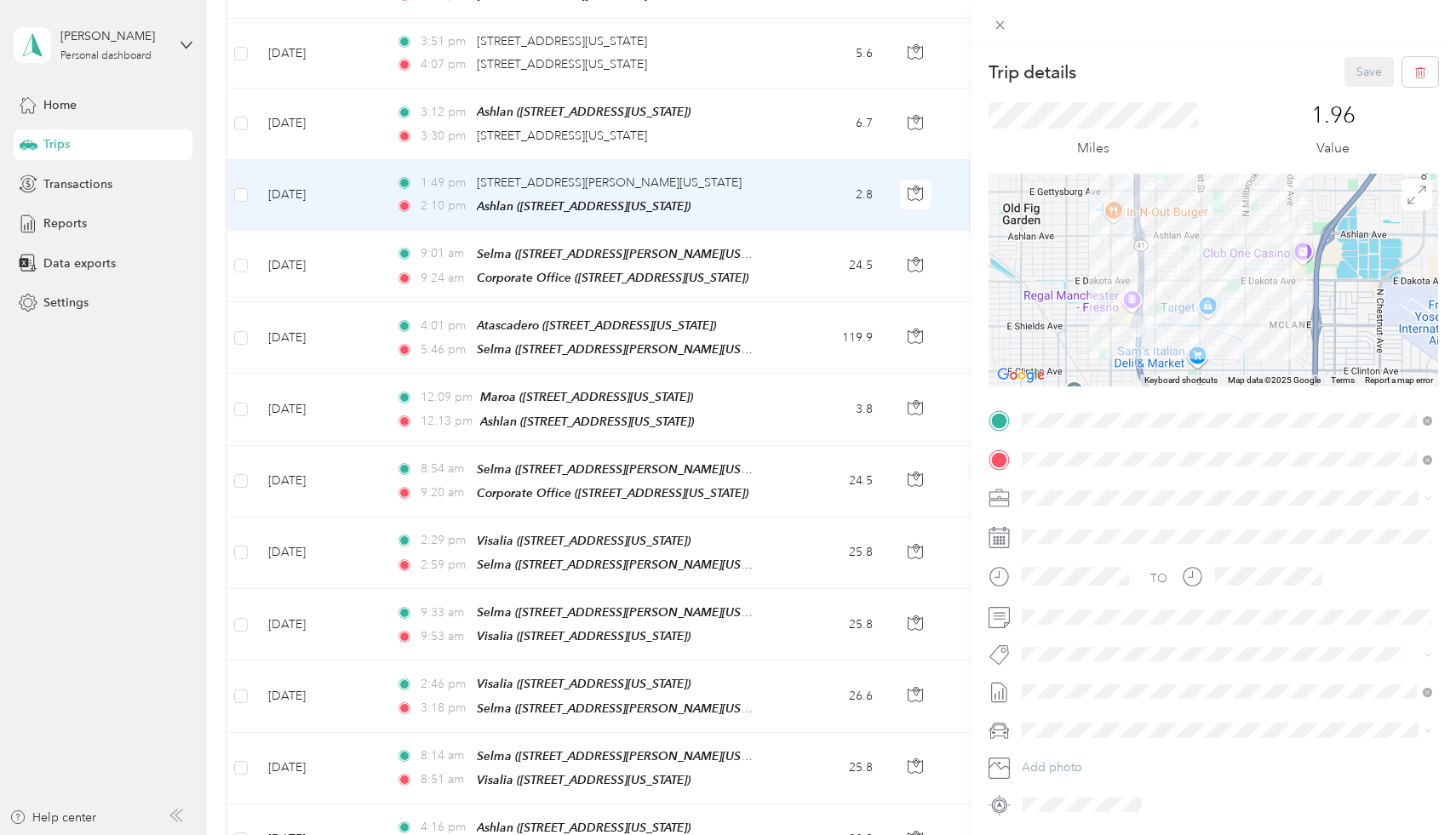
click at [1148, 581] on div "TEAM Maroa [STREET_ADDRESS][US_STATE]" at bounding box center [1138, 560] width 170 height 41
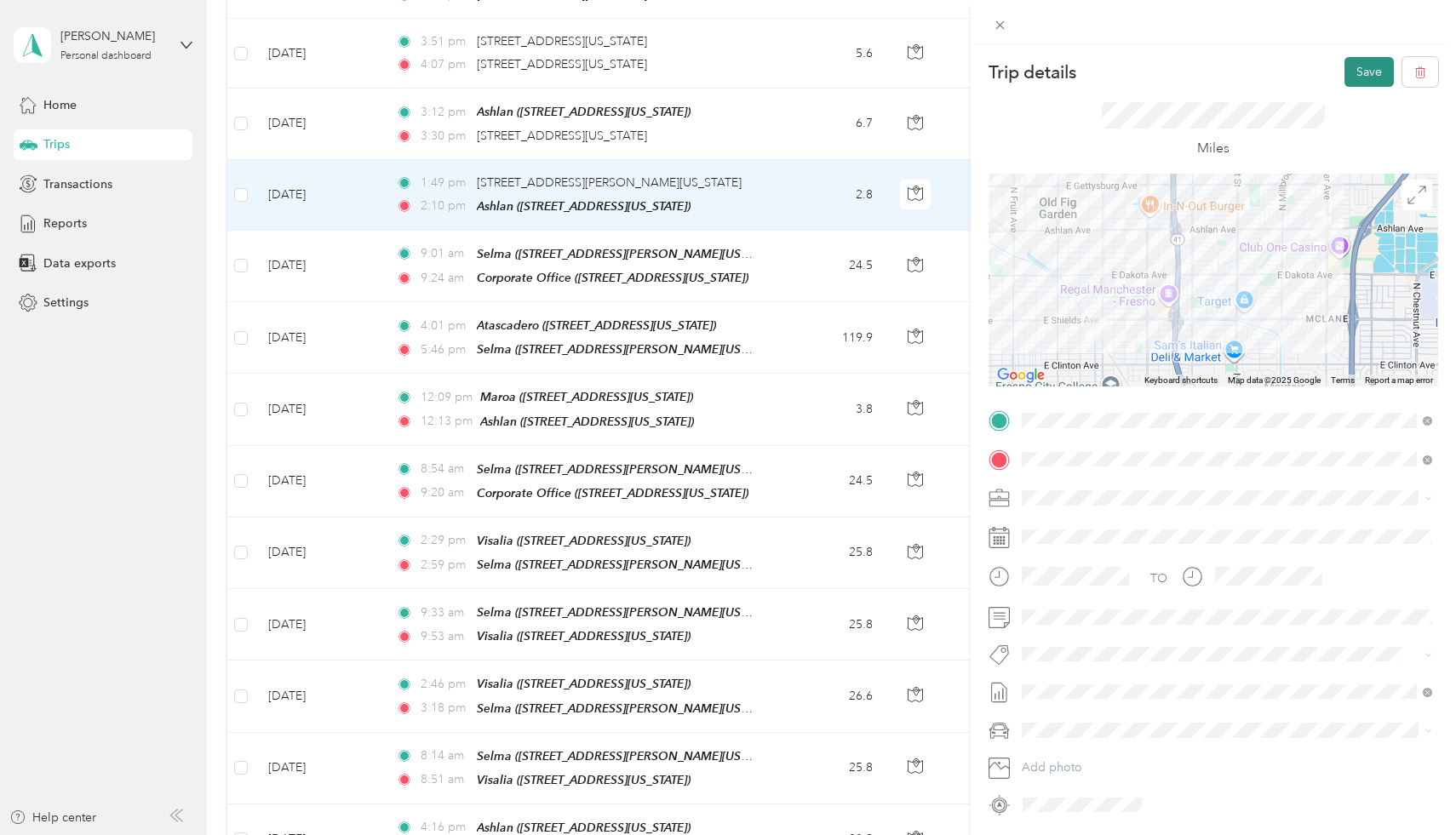
click at [1378, 78] on button "Save" at bounding box center [1369, 72] width 50 height 29
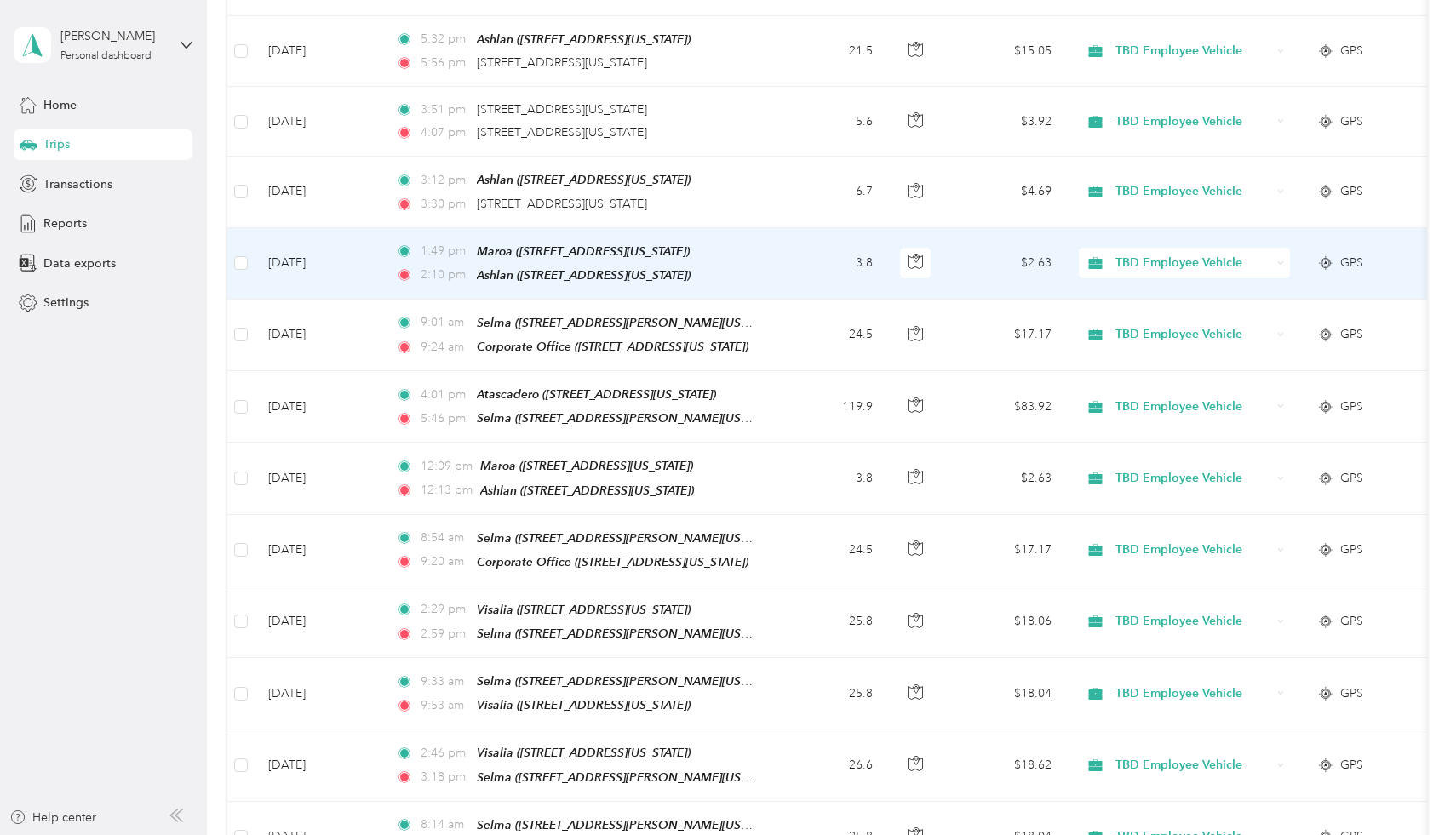
scroll to position [759, 0]
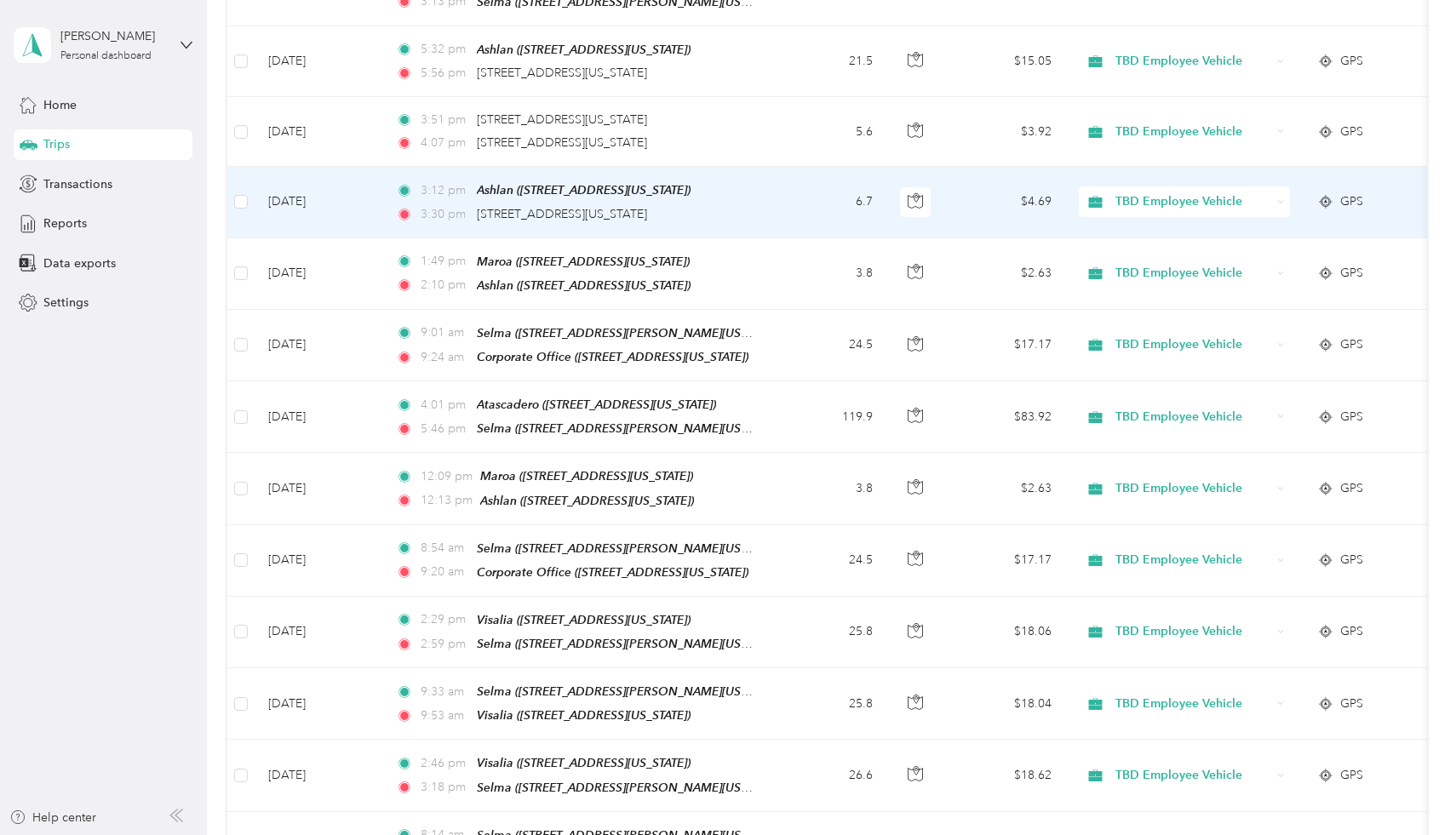
click at [344, 204] on td "[DATE]" at bounding box center [318, 202] width 128 height 71
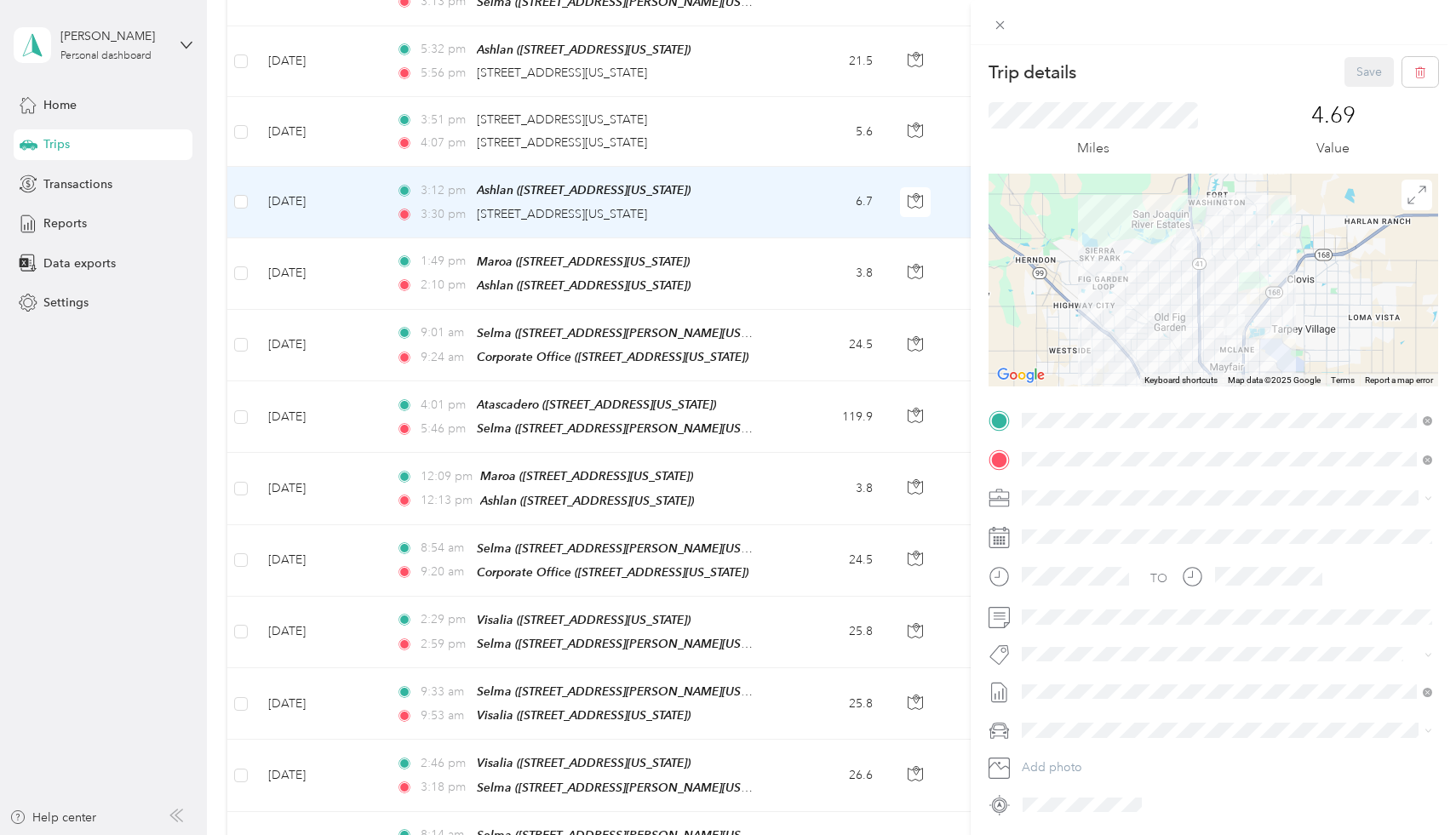
click at [1146, 522] on strong "Corporate Office" at bounding box center [1160, 529] width 96 height 16
click at [1355, 76] on button "Save" at bounding box center [1369, 72] width 50 height 29
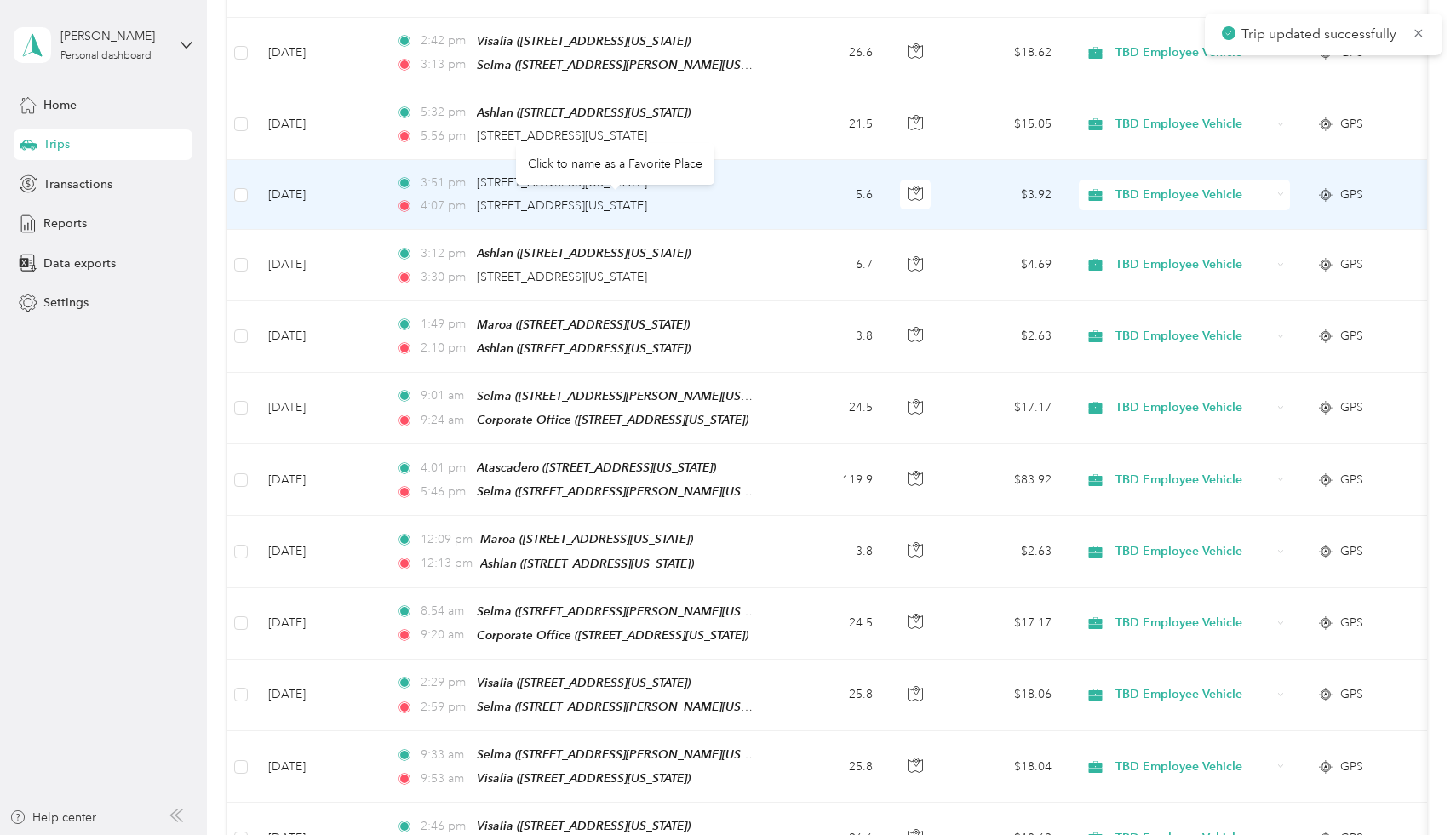
scroll to position [682, 0]
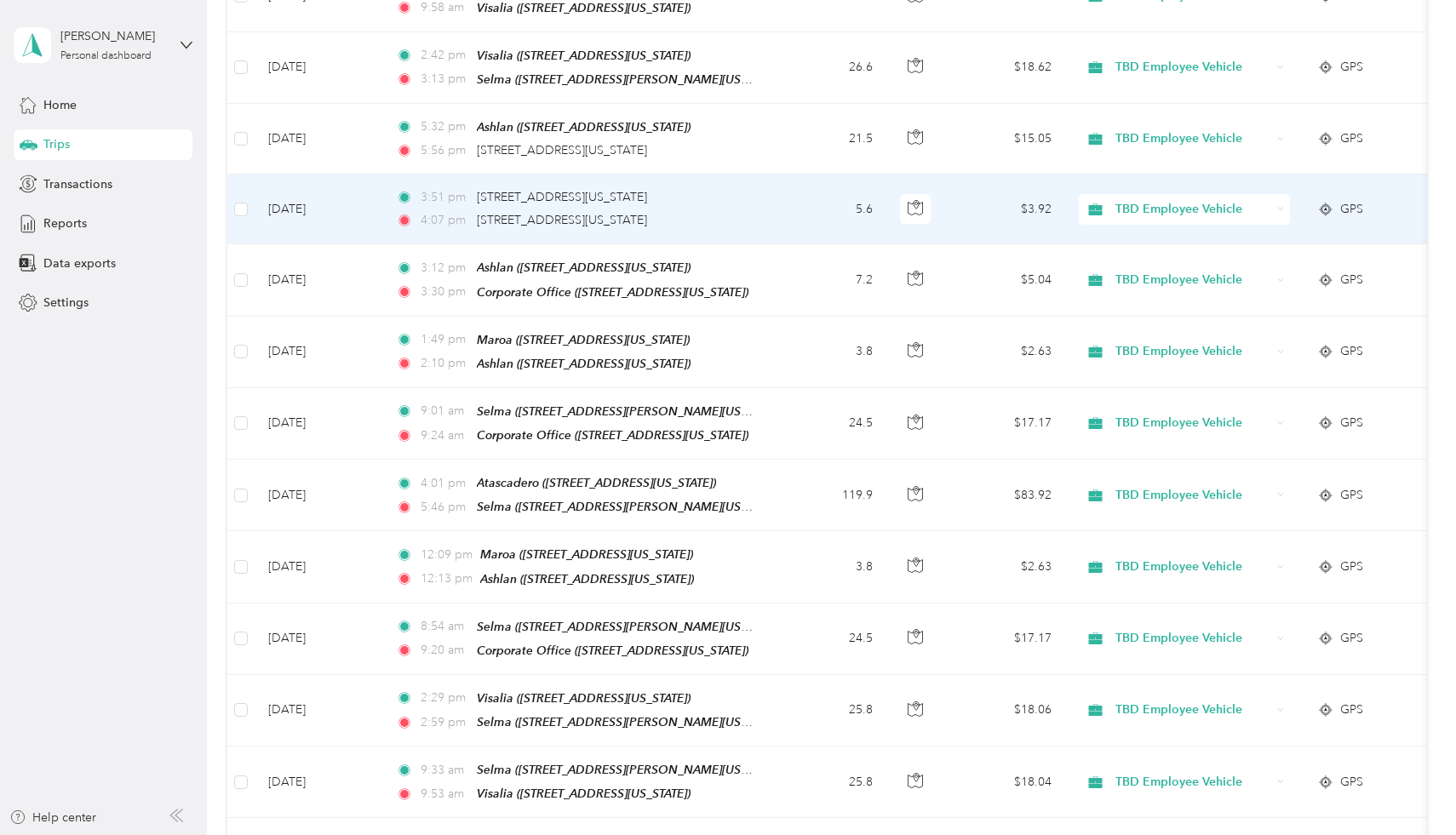
click at [300, 195] on td "[DATE]" at bounding box center [318, 209] width 128 height 70
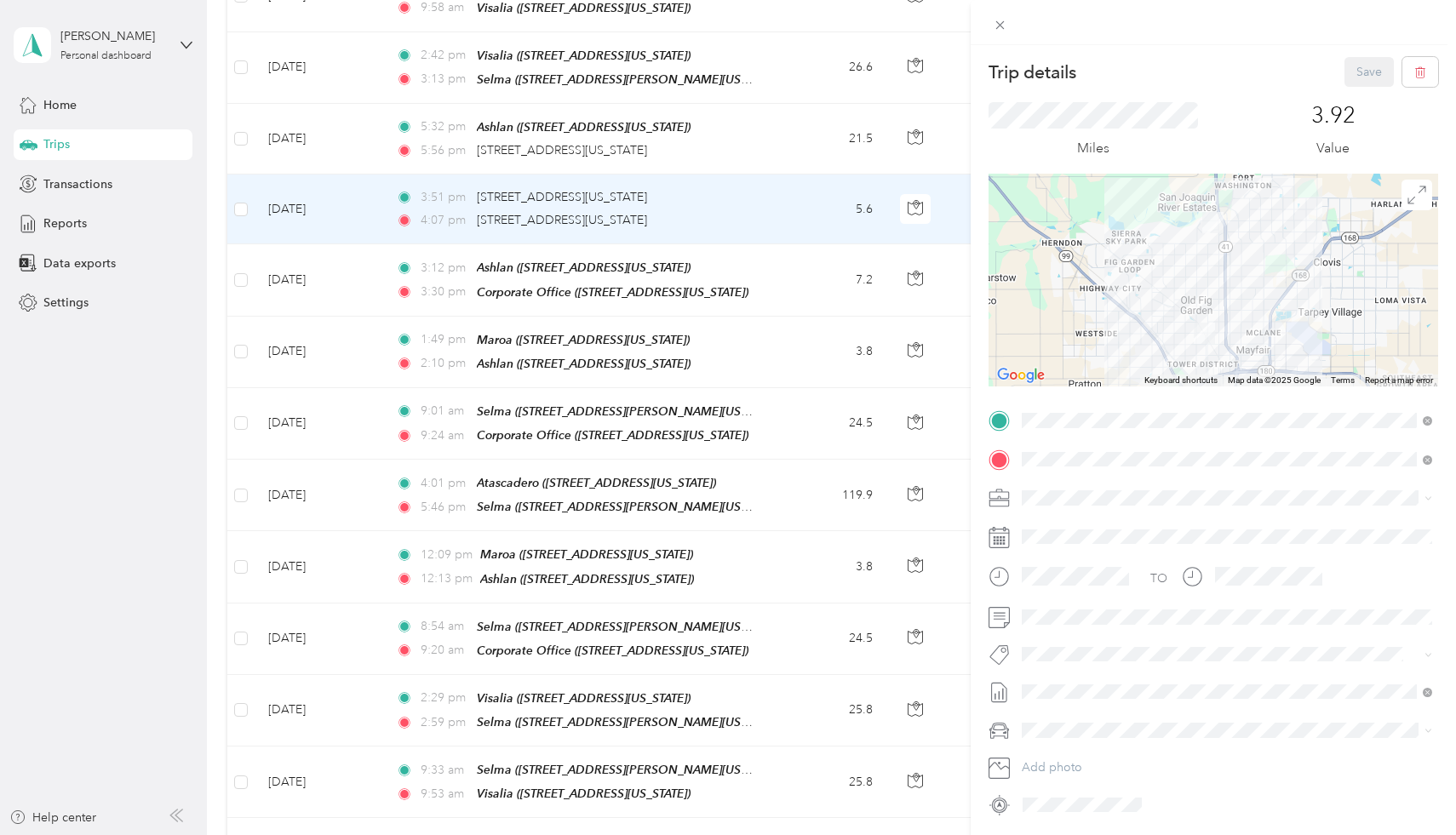
click at [1160, 495] on div "TEAM Corporate Office 340 West Fallbrook Avenue, 93711, Fresno, California, Uni…" at bounding box center [1138, 500] width 170 height 41
click at [1150, 530] on div "TEAM Maroa" at bounding box center [1138, 529] width 170 height 21
click at [1361, 64] on button "Save" at bounding box center [1369, 72] width 50 height 29
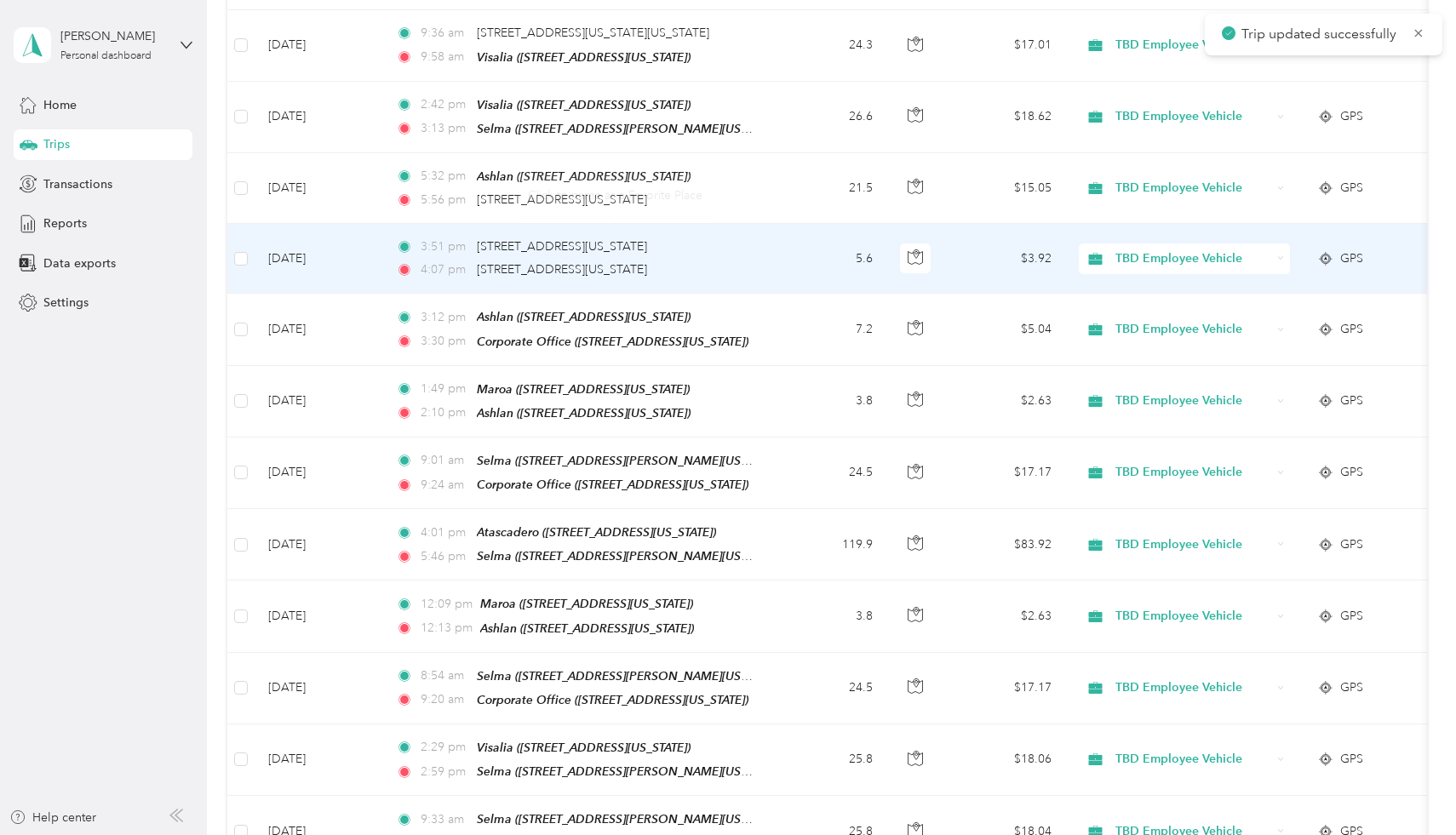
scroll to position [575, 0]
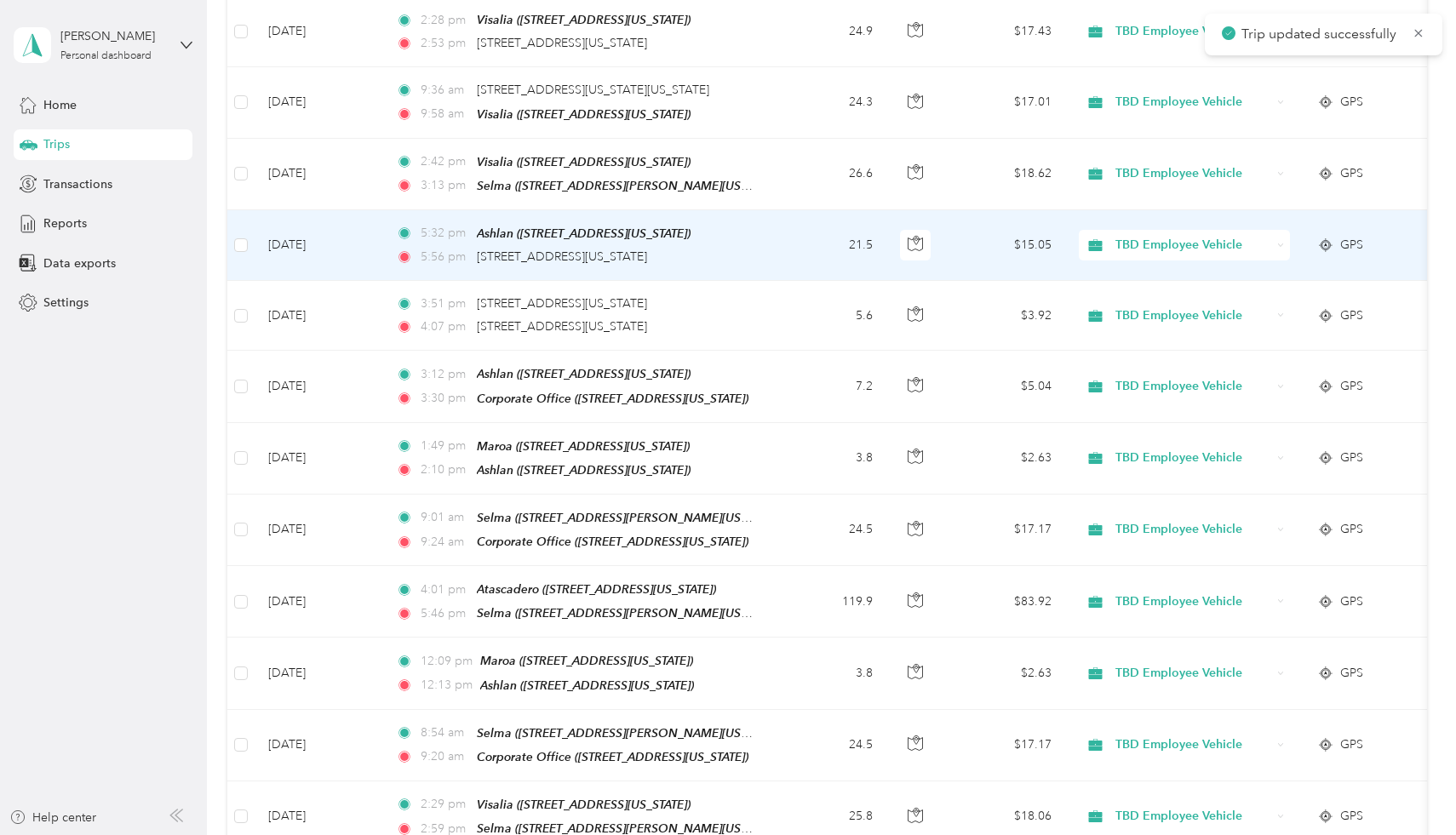
click at [309, 238] on td "[DATE]" at bounding box center [318, 245] width 128 height 71
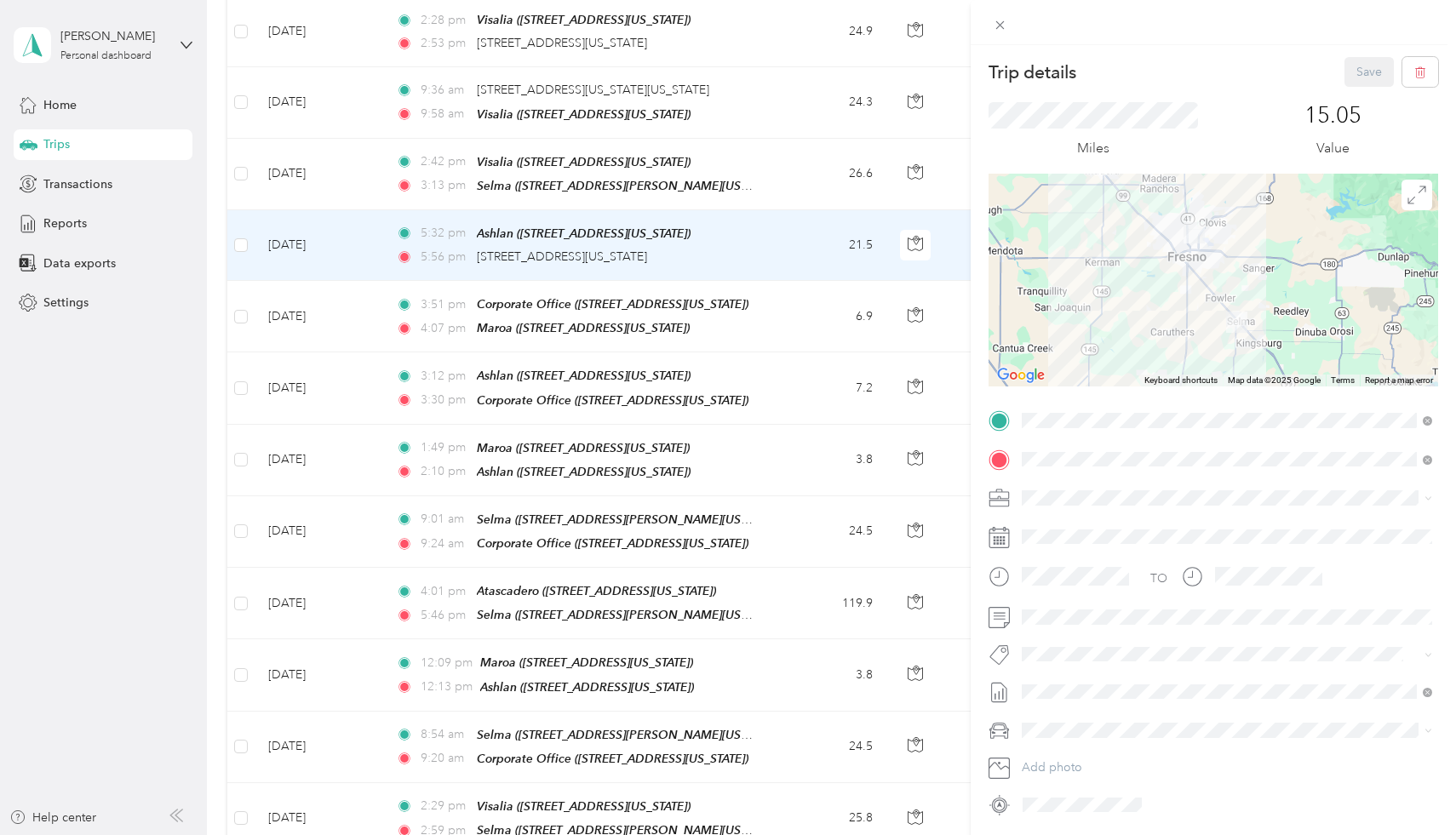
click at [1150, 521] on div "TEAM Selma" at bounding box center [1186, 529] width 264 height 21
click at [1371, 68] on button "Save" at bounding box center [1369, 72] width 50 height 29
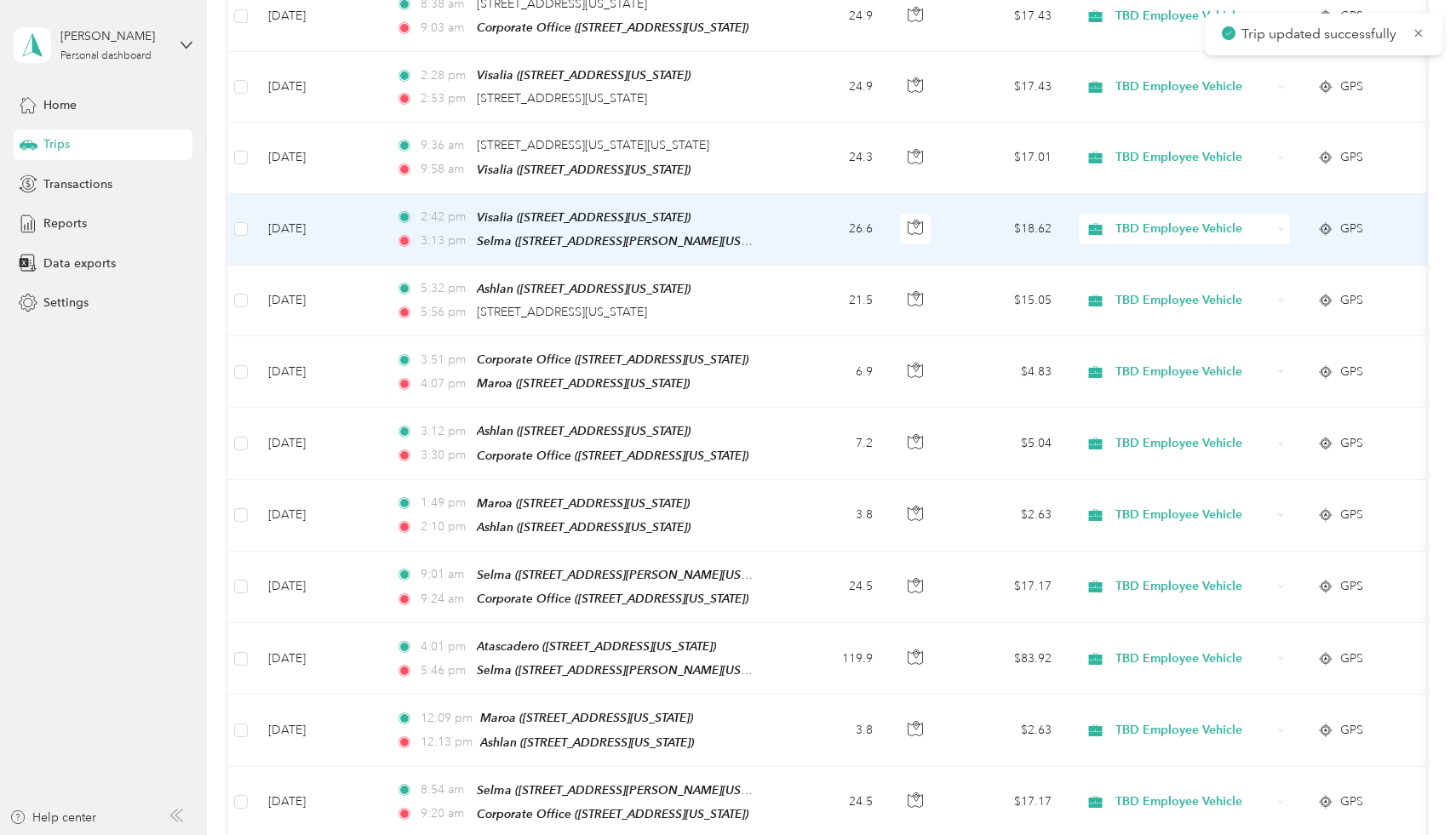
scroll to position [513, 0]
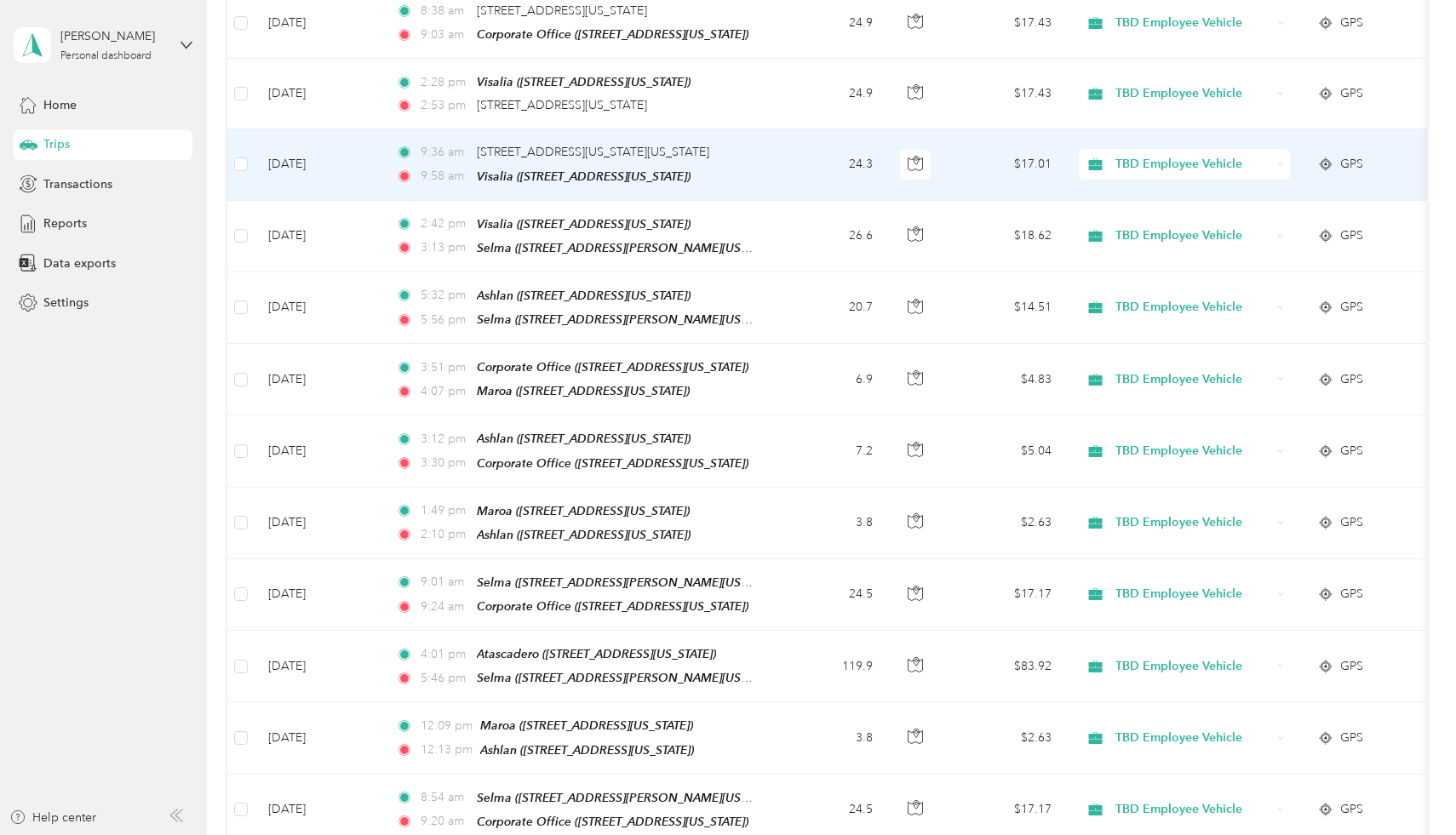
click at [322, 158] on td "[DATE]" at bounding box center [318, 164] width 128 height 71
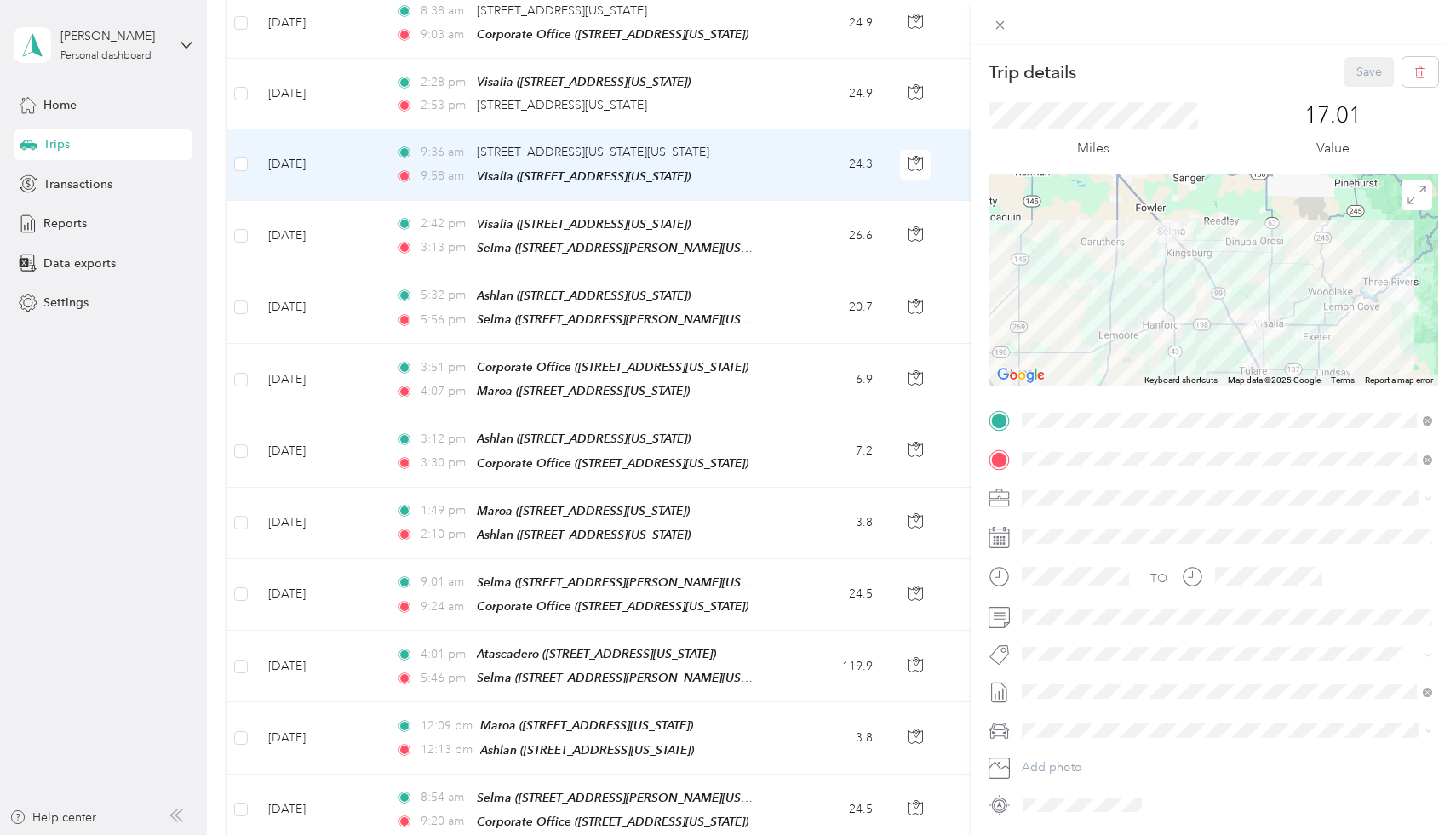
click at [1153, 490] on div "TEAM Selma" at bounding box center [1186, 490] width 264 height 21
click at [1381, 56] on div "Trip details Save This trip cannot be edited because it is either under review,…" at bounding box center [1213, 462] width 486 height 835
click at [1372, 64] on button "Save" at bounding box center [1369, 72] width 50 height 29
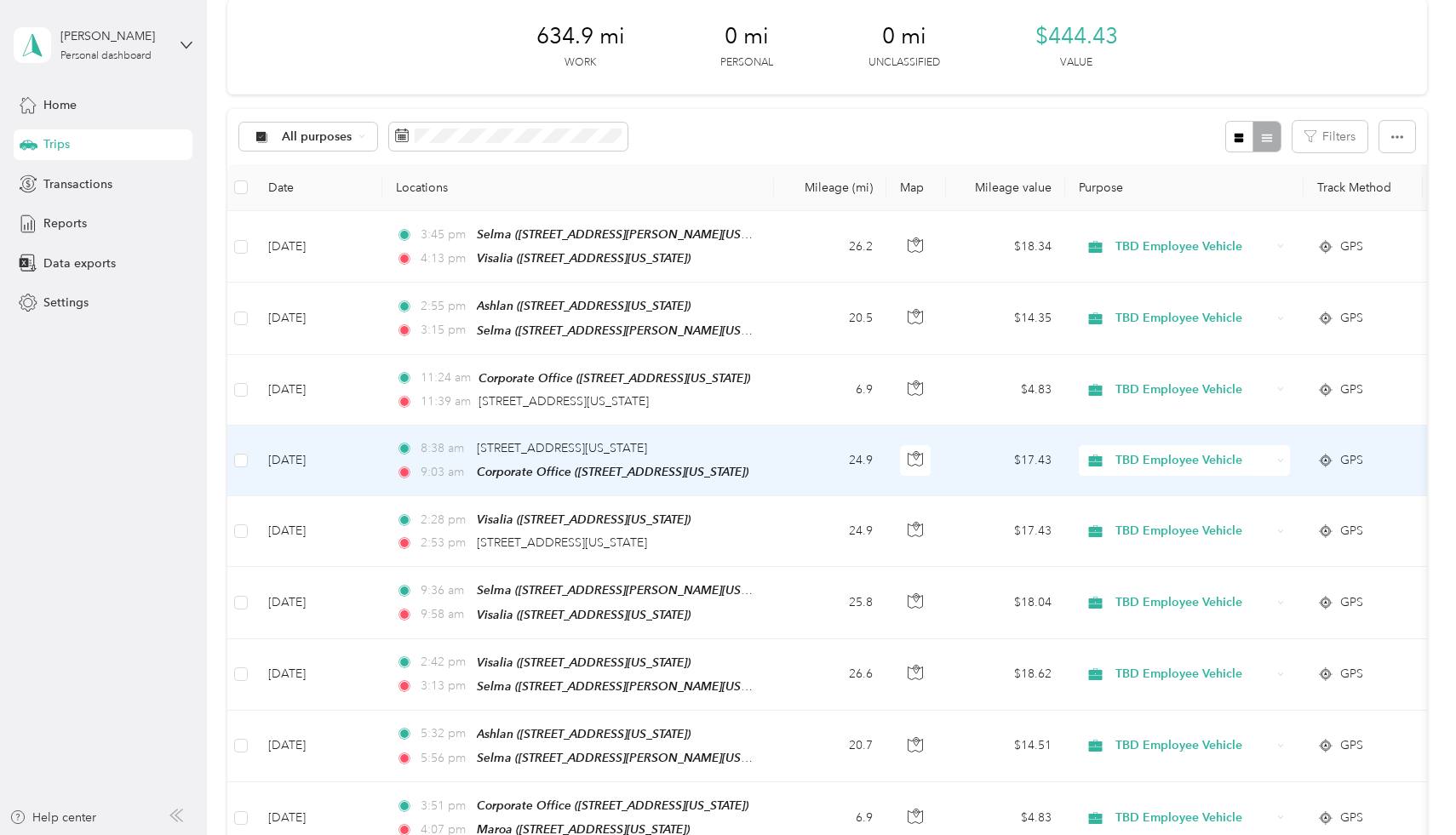
scroll to position [128, 0]
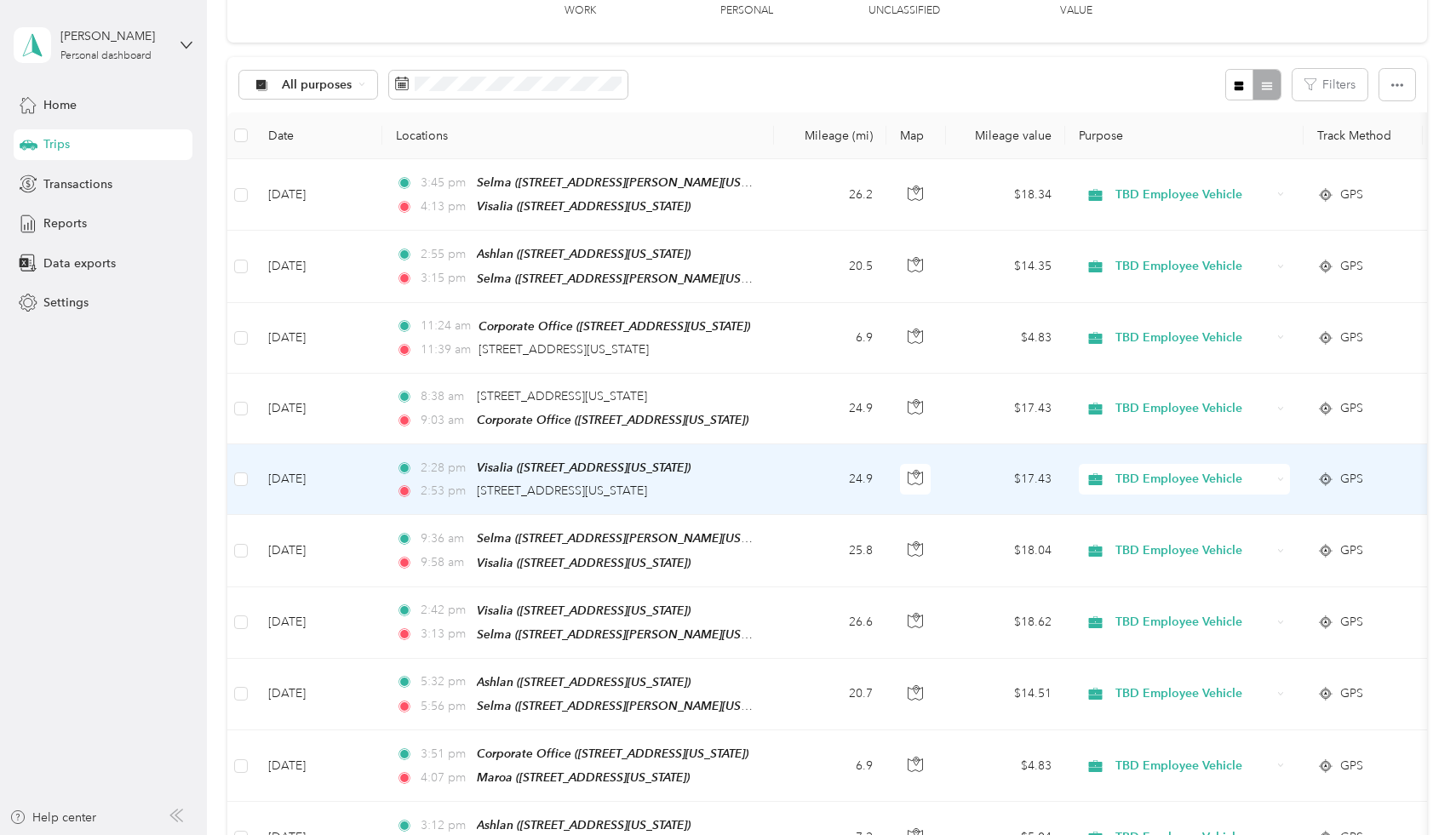
click at [319, 485] on td "[DATE]" at bounding box center [318, 479] width 128 height 71
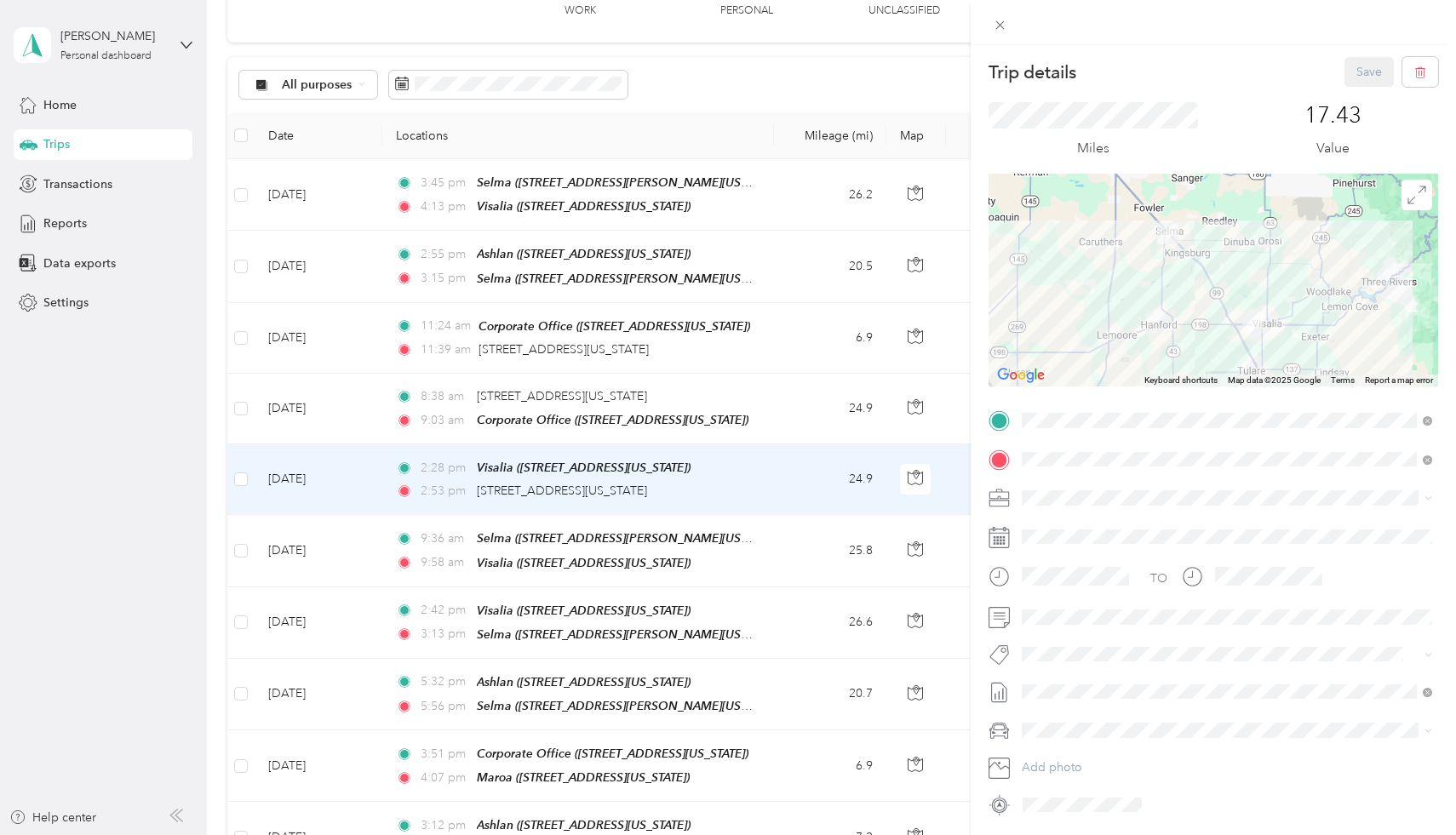
click at [1139, 528] on strong "Selma" at bounding box center [1129, 529] width 34 height 16
click at [1364, 61] on button "Save" at bounding box center [1369, 72] width 50 height 29
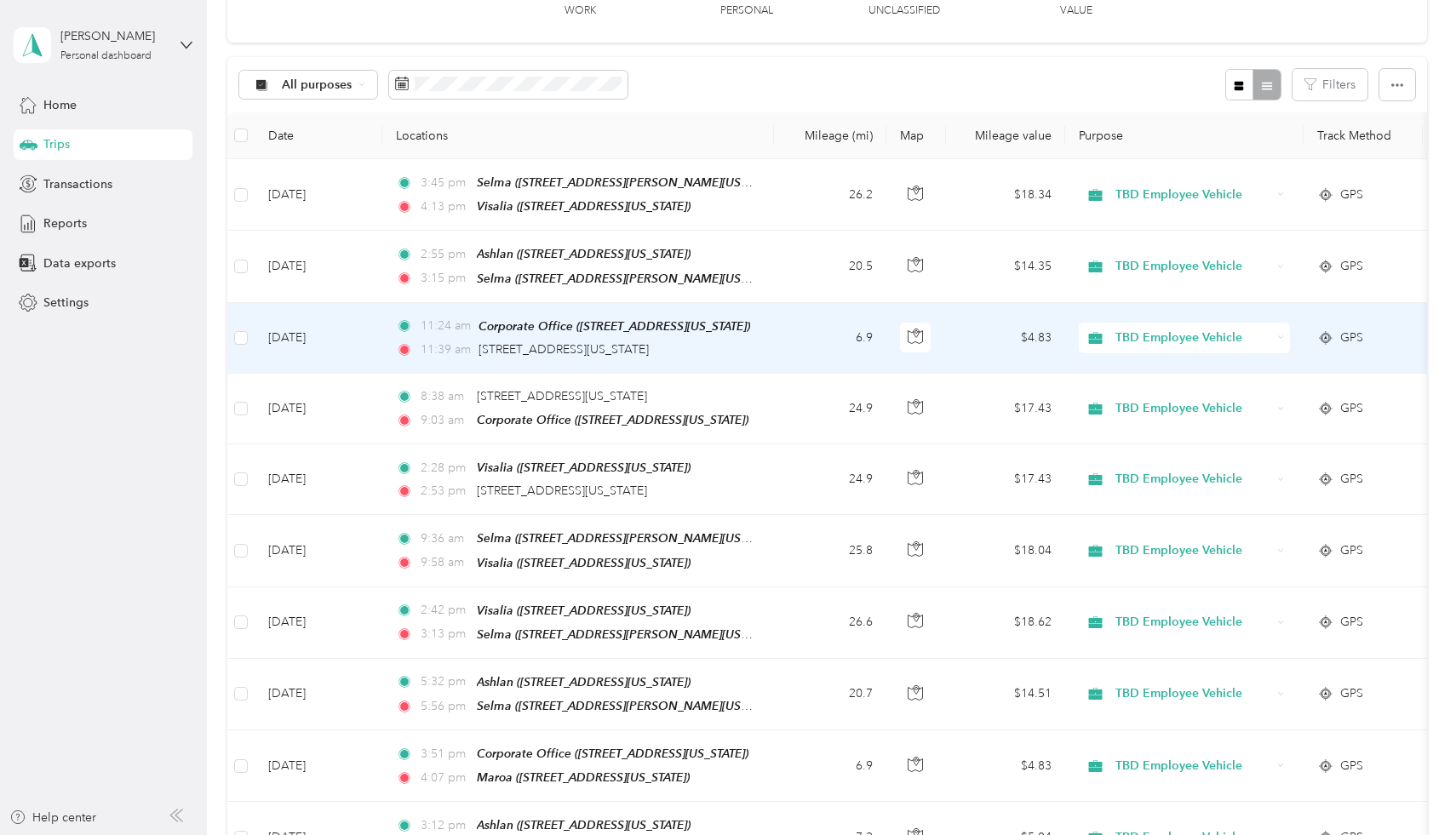
click at [328, 339] on td "[DATE]" at bounding box center [318, 338] width 128 height 71
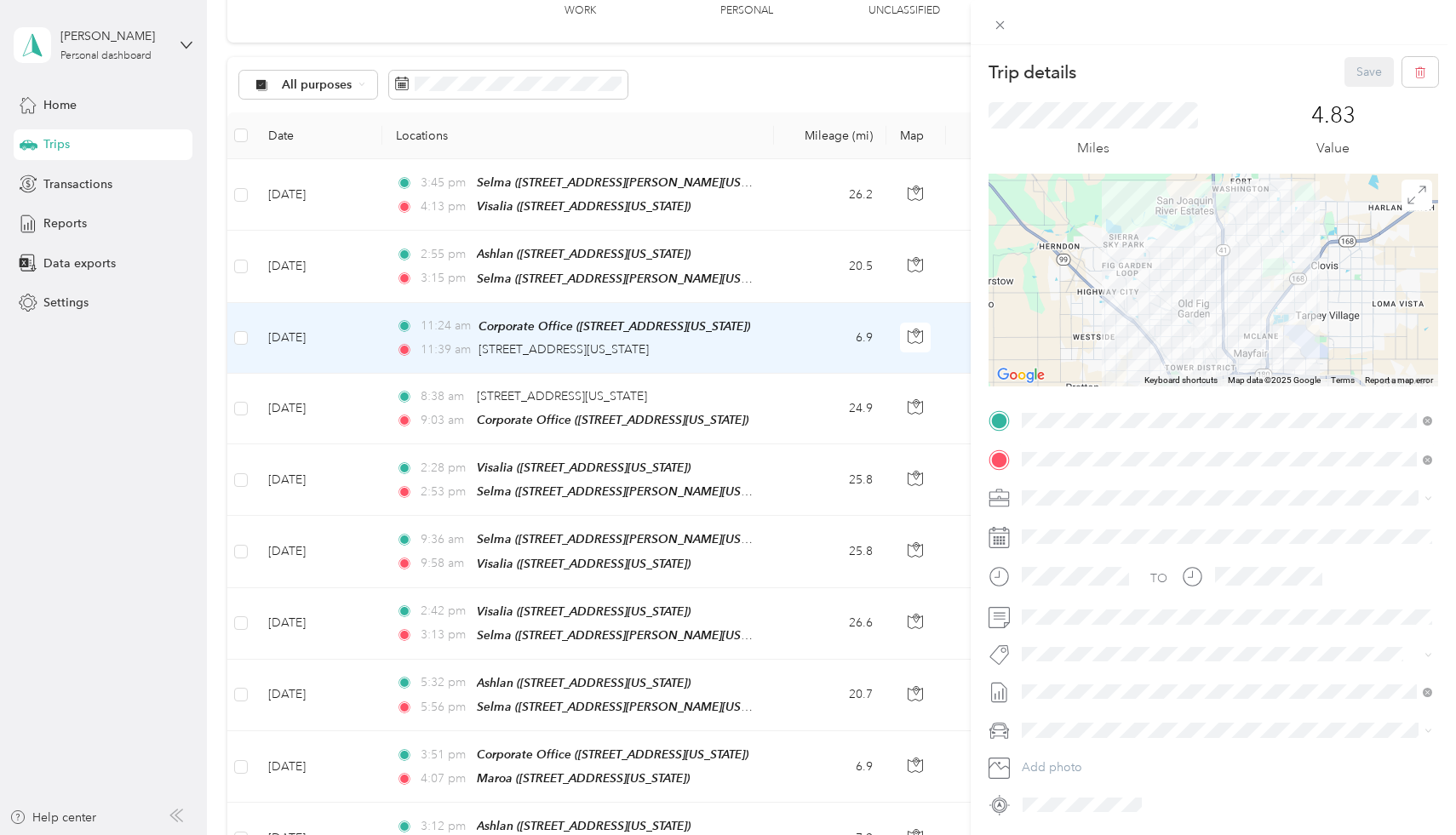
click at [1164, 527] on div "TEAM Maroa" at bounding box center [1138, 529] width 170 height 21
click at [1364, 68] on button "Save" at bounding box center [1369, 72] width 50 height 29
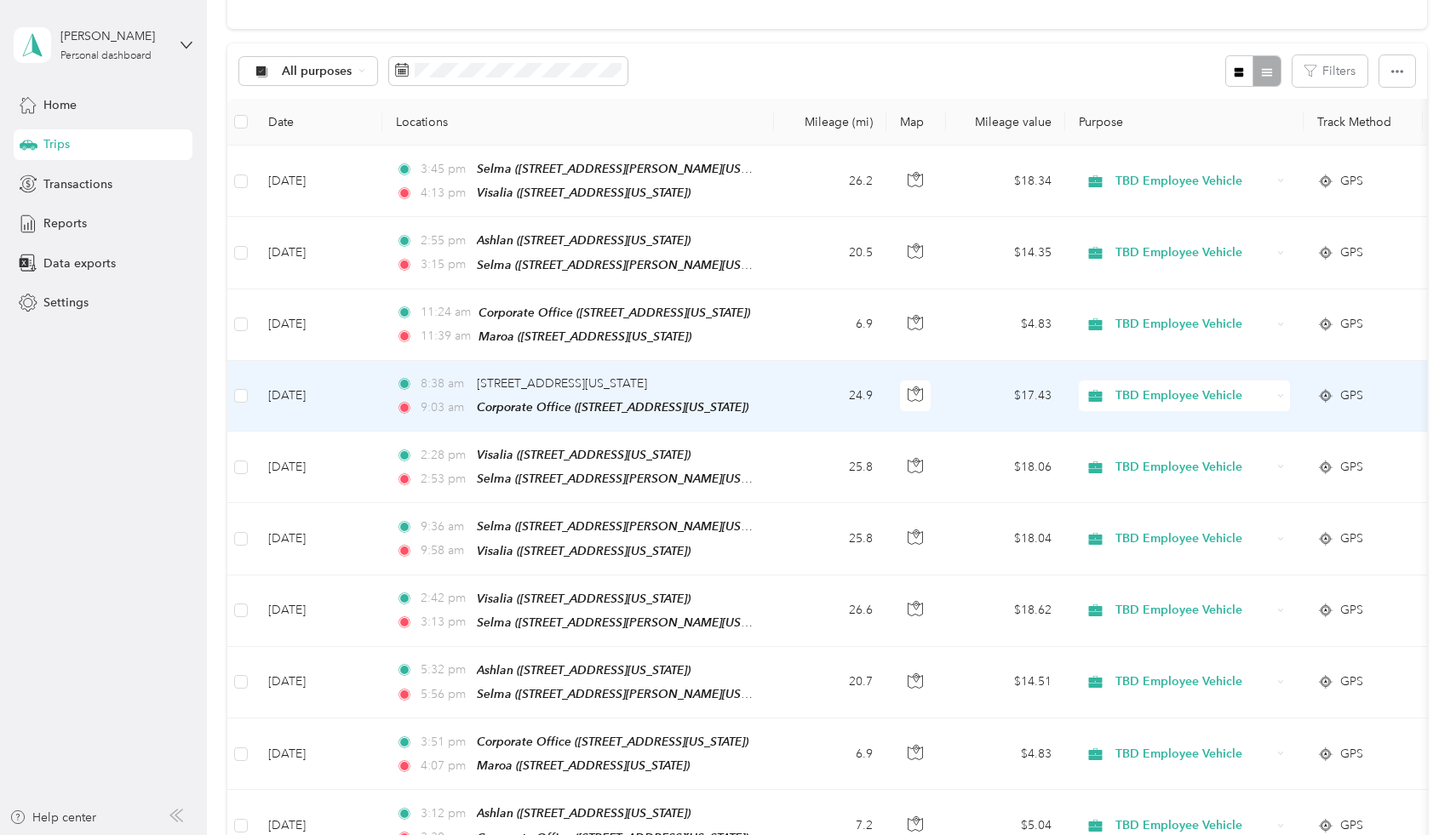
scroll to position [144, 0]
click at [329, 398] on td "[DATE]" at bounding box center [318, 393] width 128 height 71
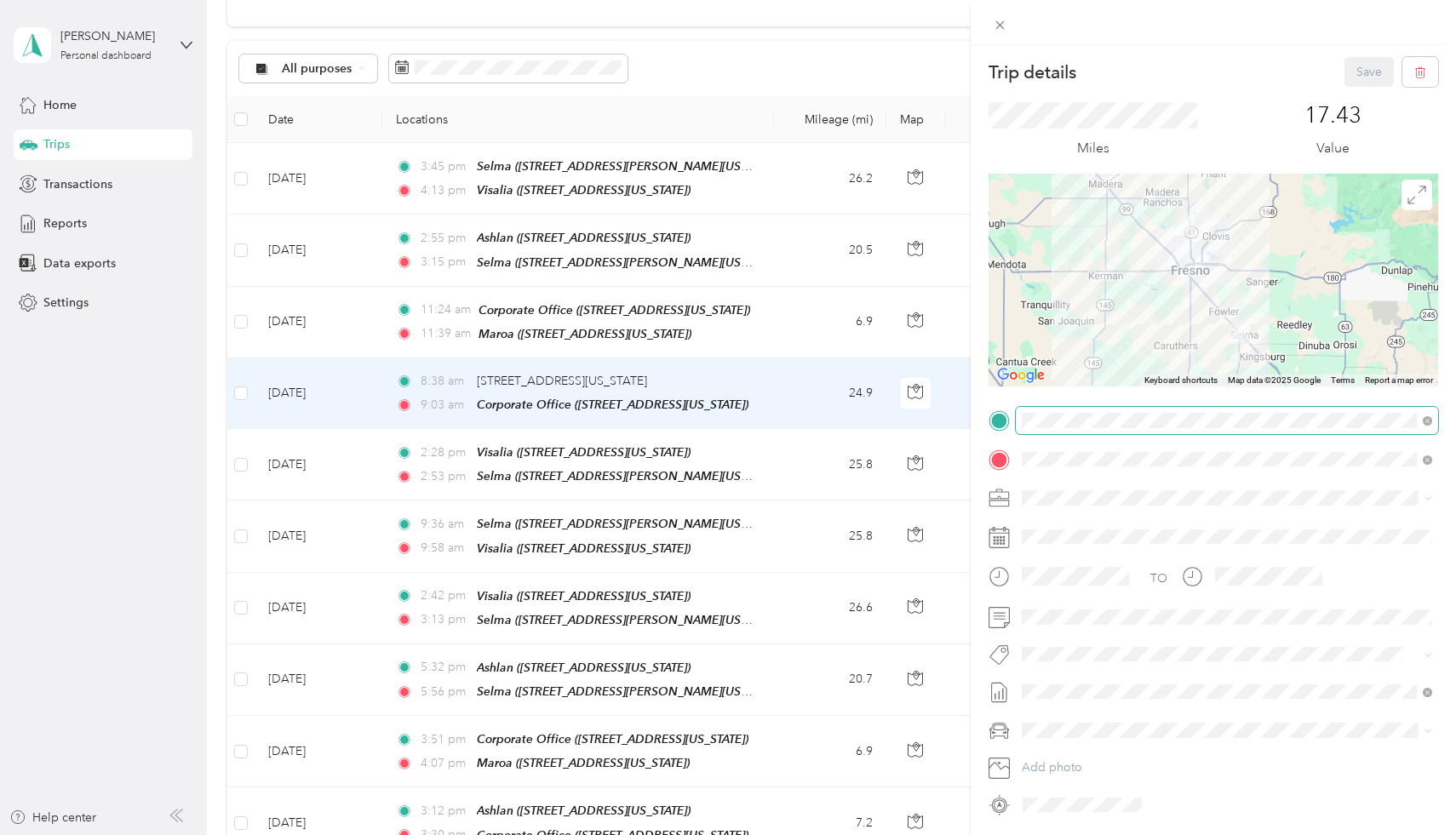
click at [1169, 431] on span at bounding box center [1226, 420] width 422 height 28
click at [1185, 477] on div "TEAM Selma 2851 Whitson Street, 93662, Selma, California, United States" at bounding box center [1226, 498] width 398 height 48
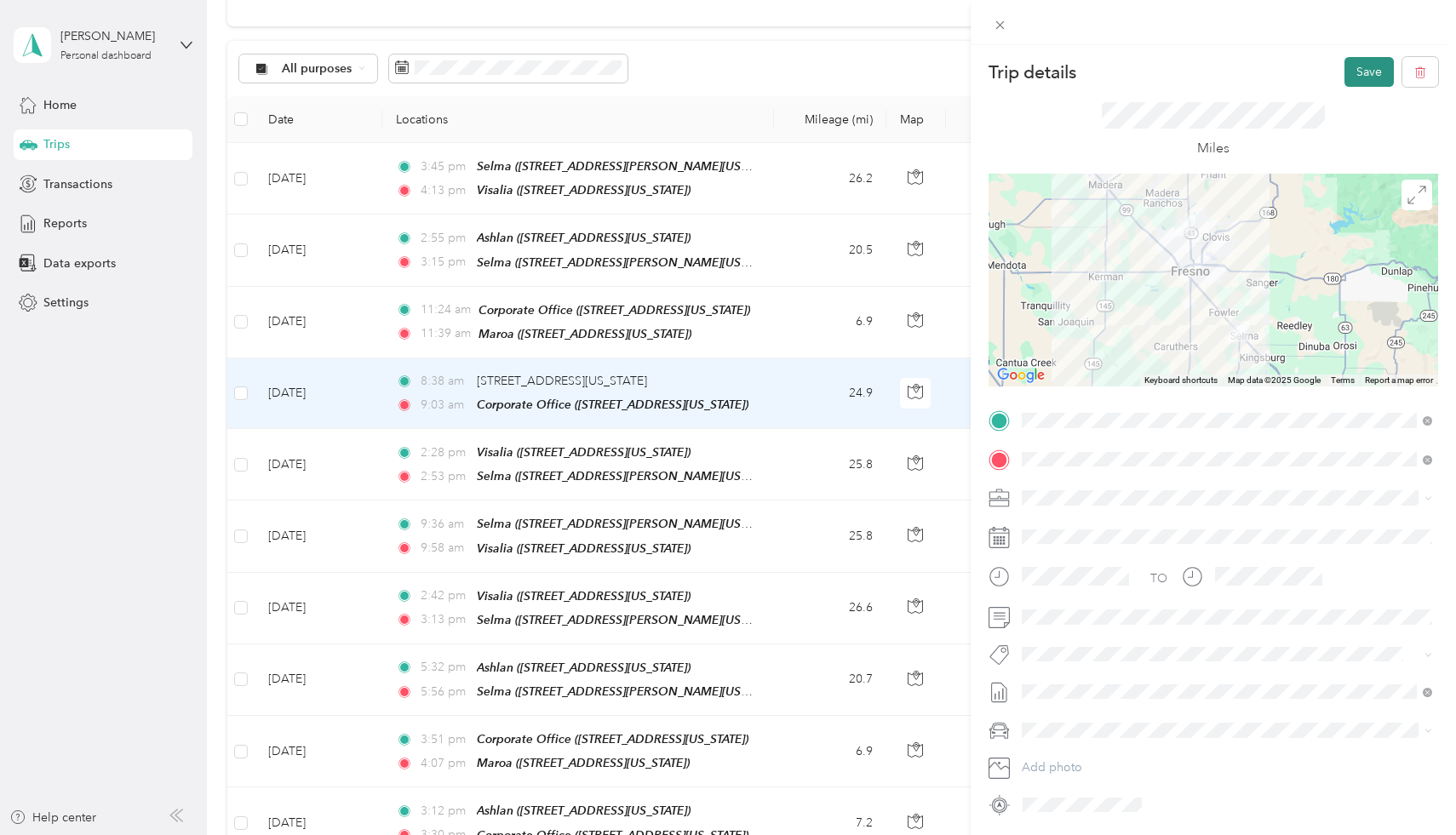
click at [1362, 62] on button "Save" at bounding box center [1369, 72] width 50 height 29
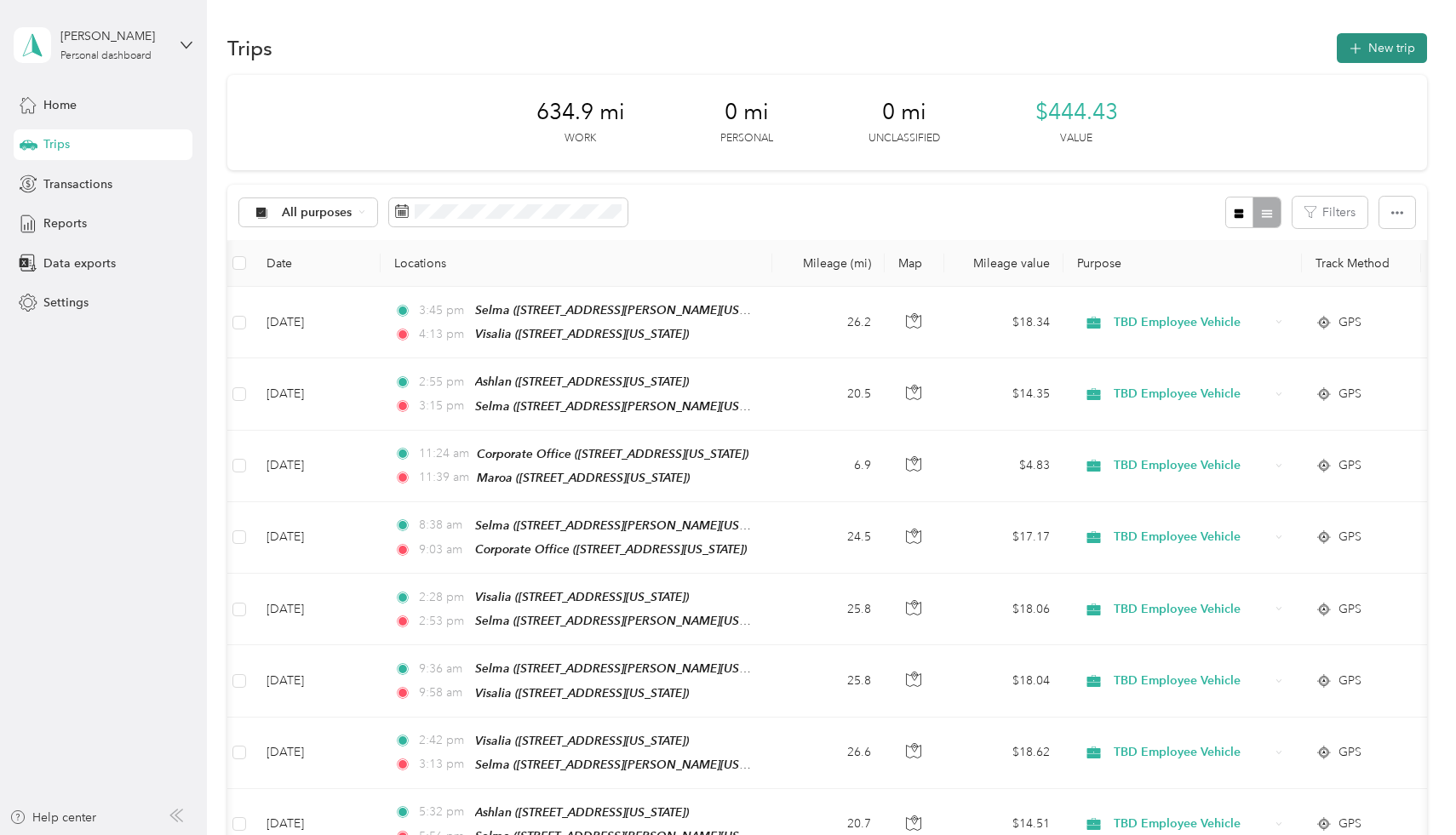
click at [1388, 50] on button "New trip" at bounding box center [1382, 48] width 90 height 29
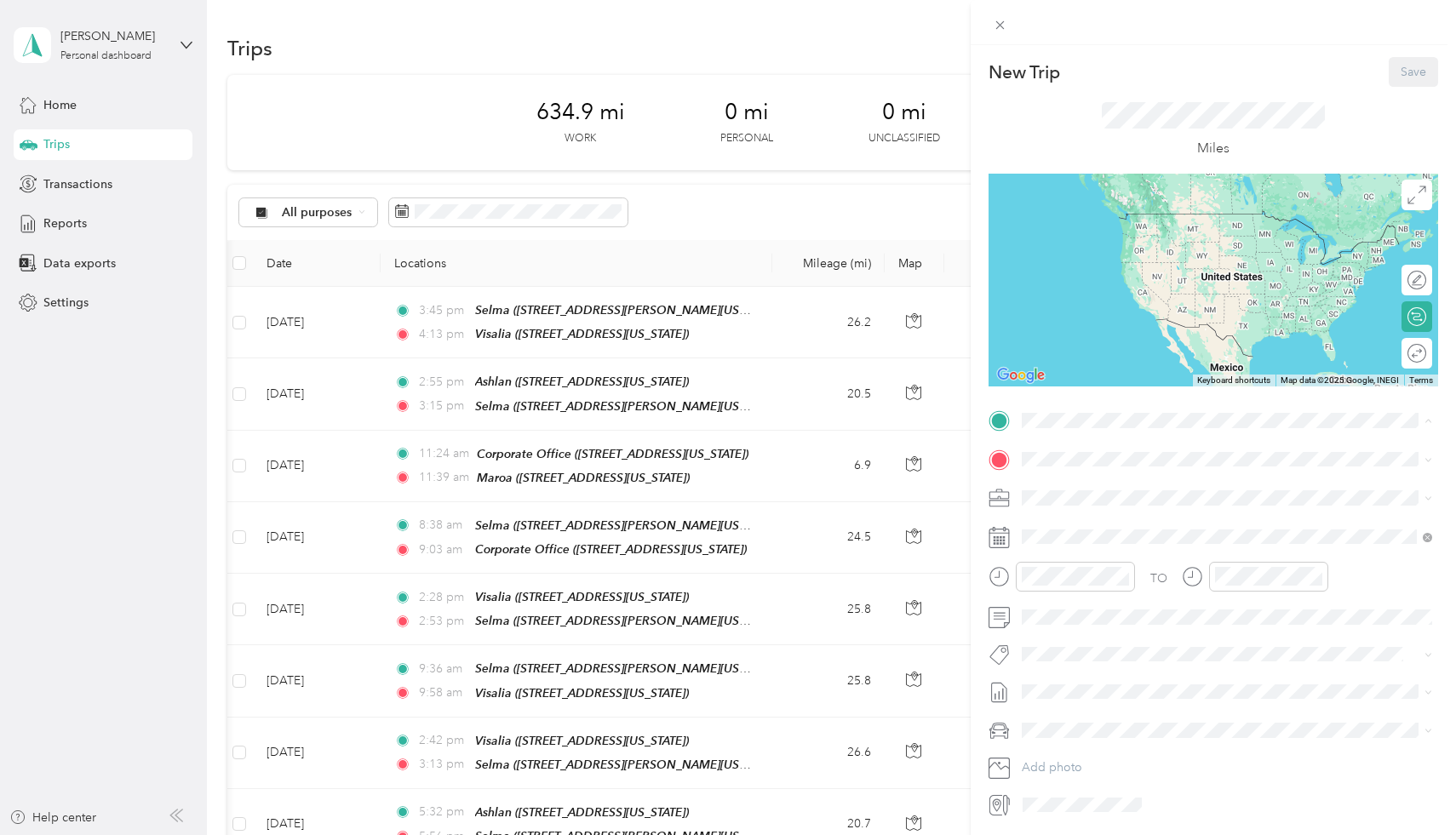
click at [1132, 499] on div "TEAM Selma 2851 Whitson Street, 93662, Selma, California, United States" at bounding box center [1186, 500] width 264 height 41
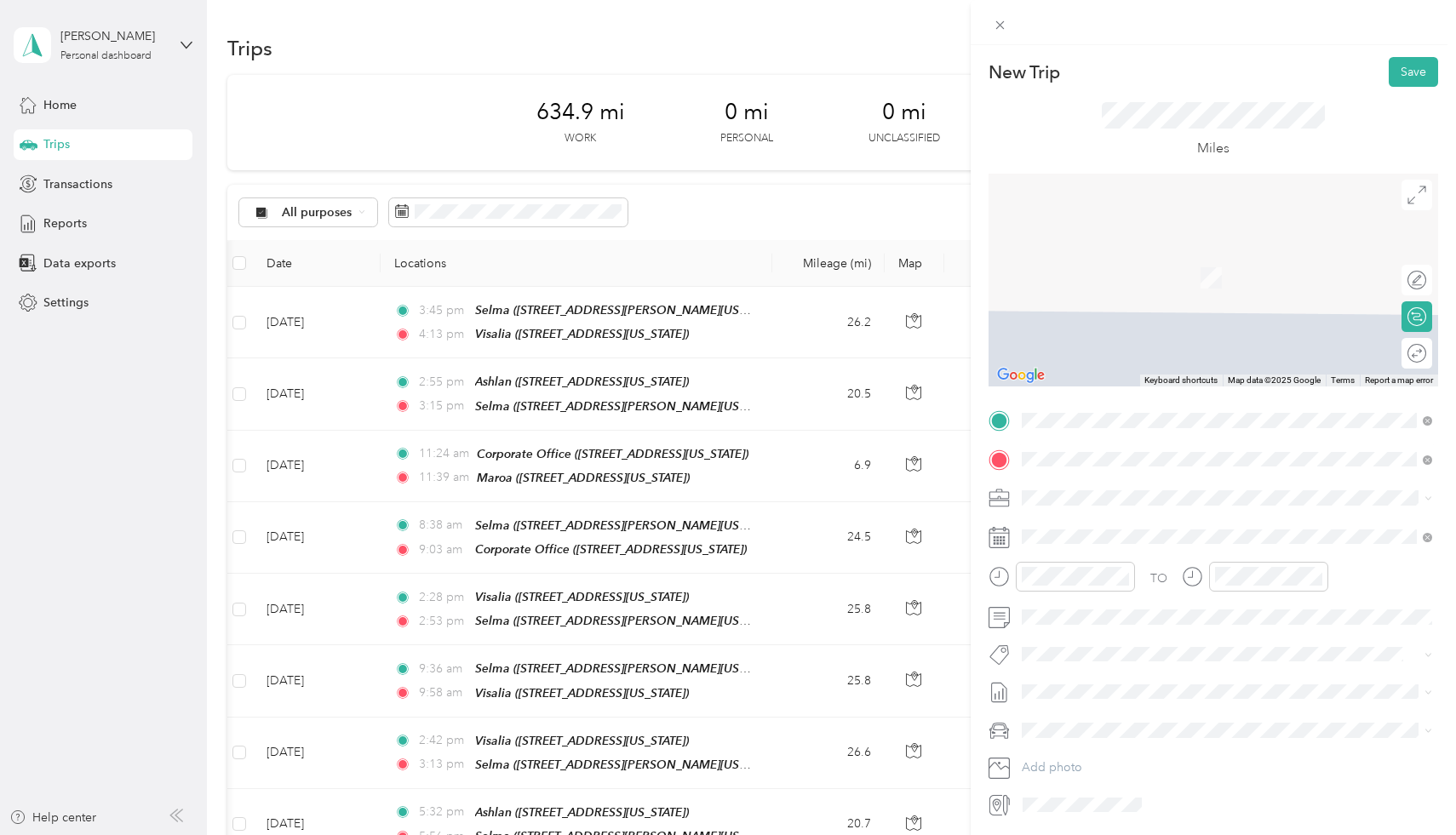
click at [1159, 525] on strong "Corporate Office" at bounding box center [1160, 529] width 96 height 16
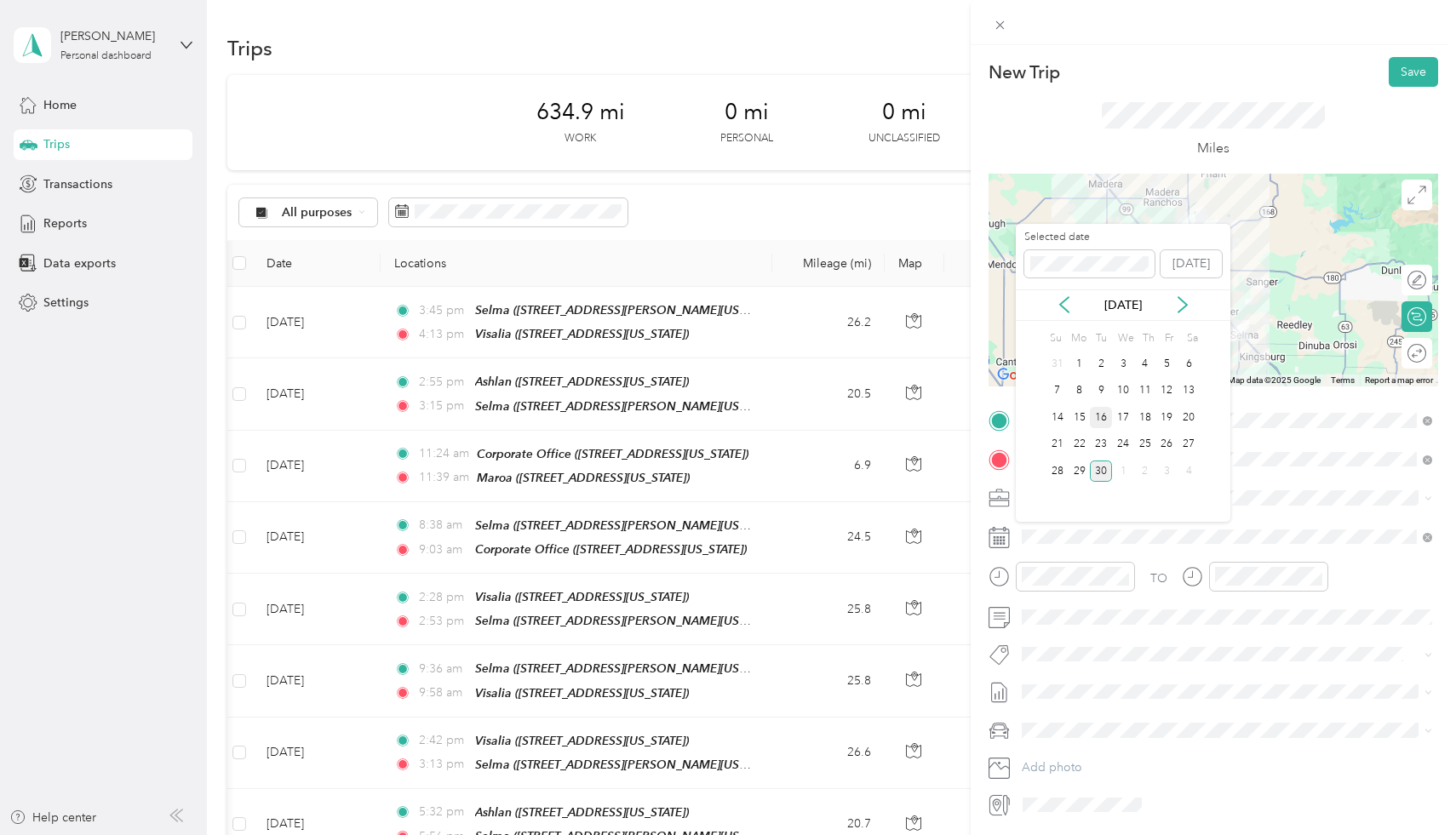
click at [1102, 421] on div "16" at bounding box center [1101, 417] width 22 height 21
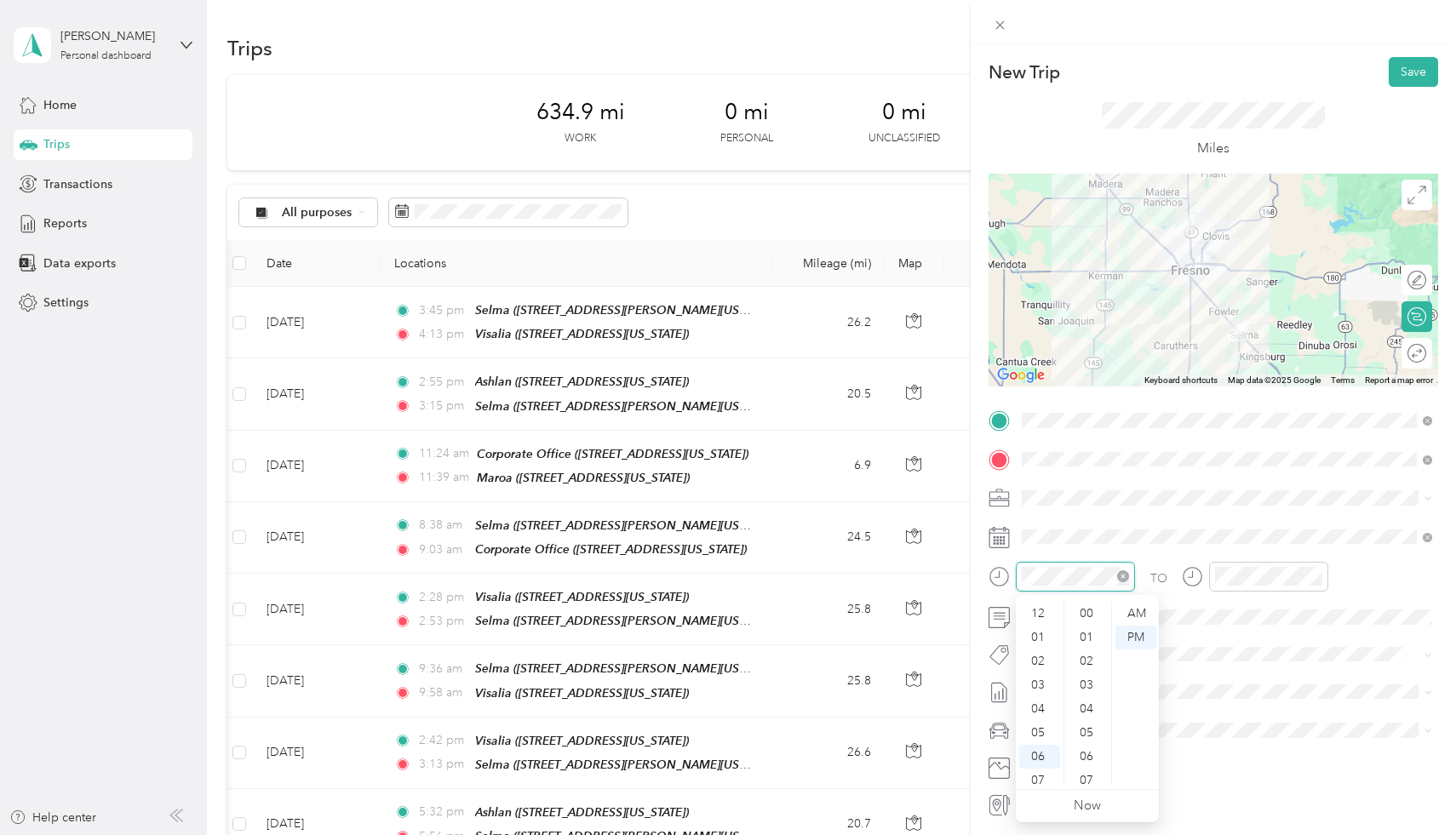
scroll to position [102, 0]
click at [1045, 729] on div "09" at bounding box center [1039, 726] width 41 height 24
click at [1135, 616] on div "AM" at bounding box center [1136, 614] width 41 height 24
click at [1094, 731] on div "30" at bounding box center [1088, 731] width 41 height 24
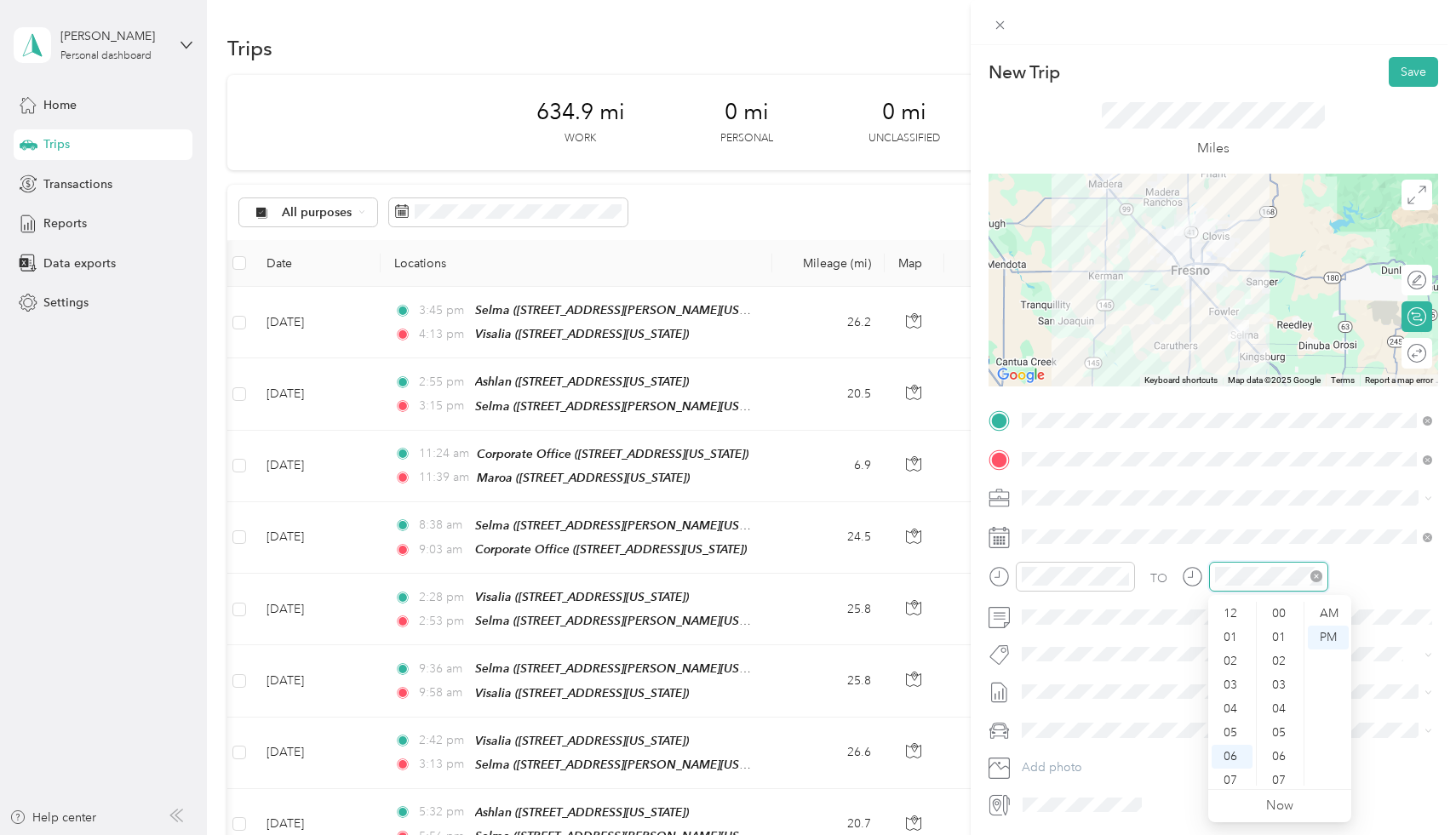
scroll to position [102, 0]
click at [1234, 721] on div "09" at bounding box center [1232, 726] width 41 height 24
click at [1235, 752] on div "10" at bounding box center [1232, 750] width 41 height 24
click at [1282, 615] on div "00" at bounding box center [1280, 614] width 41 height 24
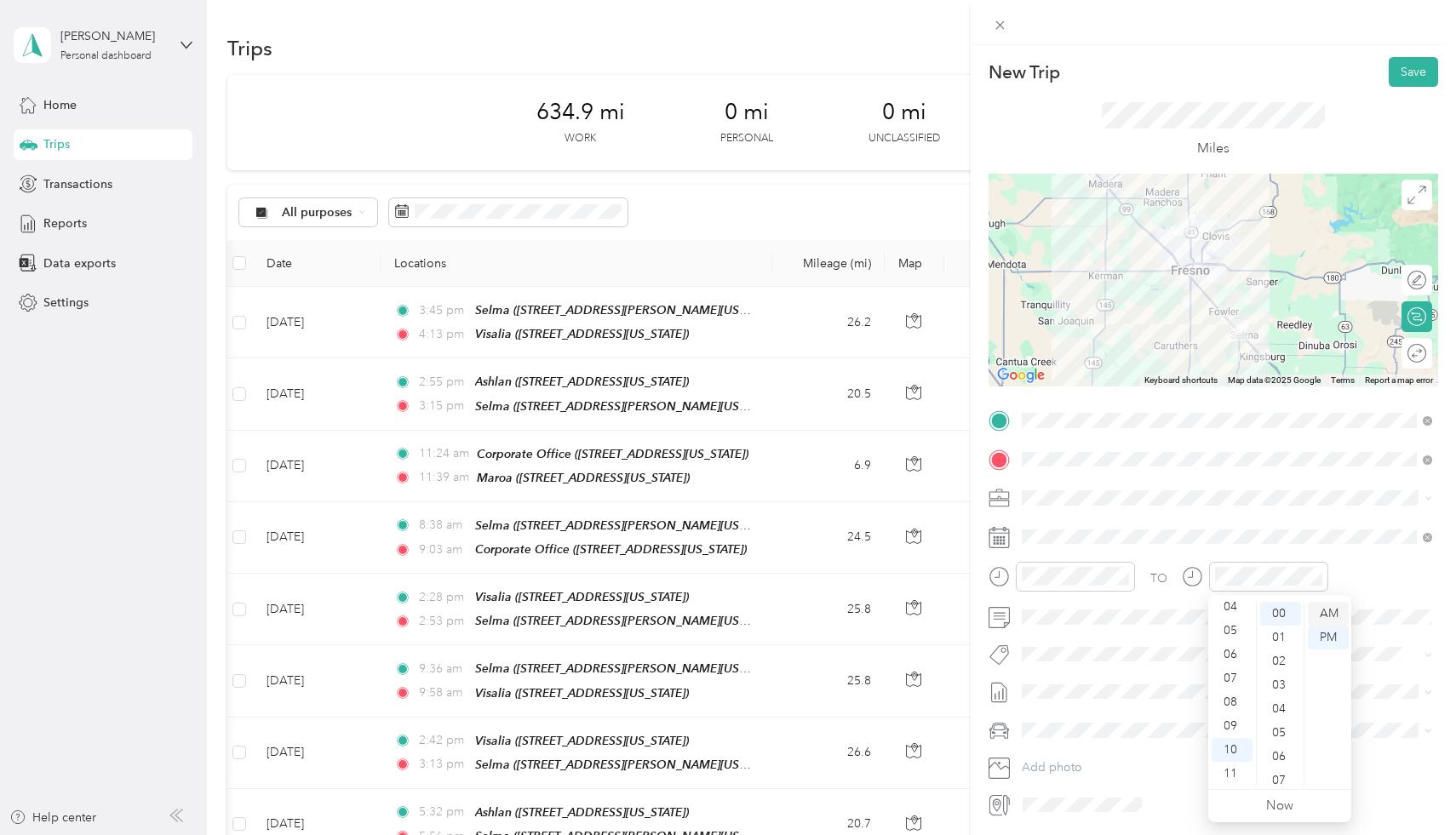
click at [1329, 607] on div "AM" at bounding box center [1327, 614] width 41 height 24
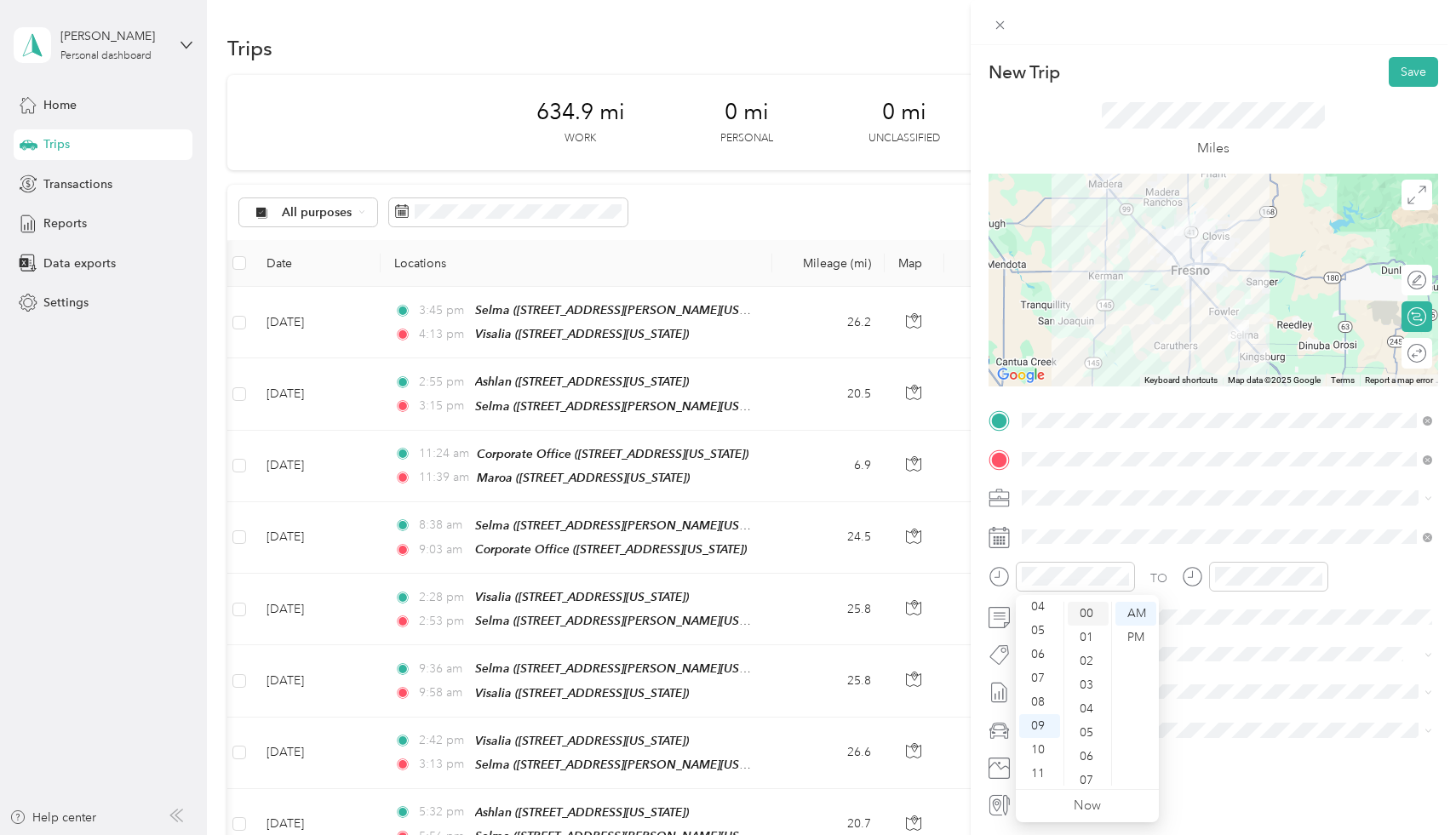
click at [1084, 614] on div "00" at bounding box center [1088, 614] width 41 height 24
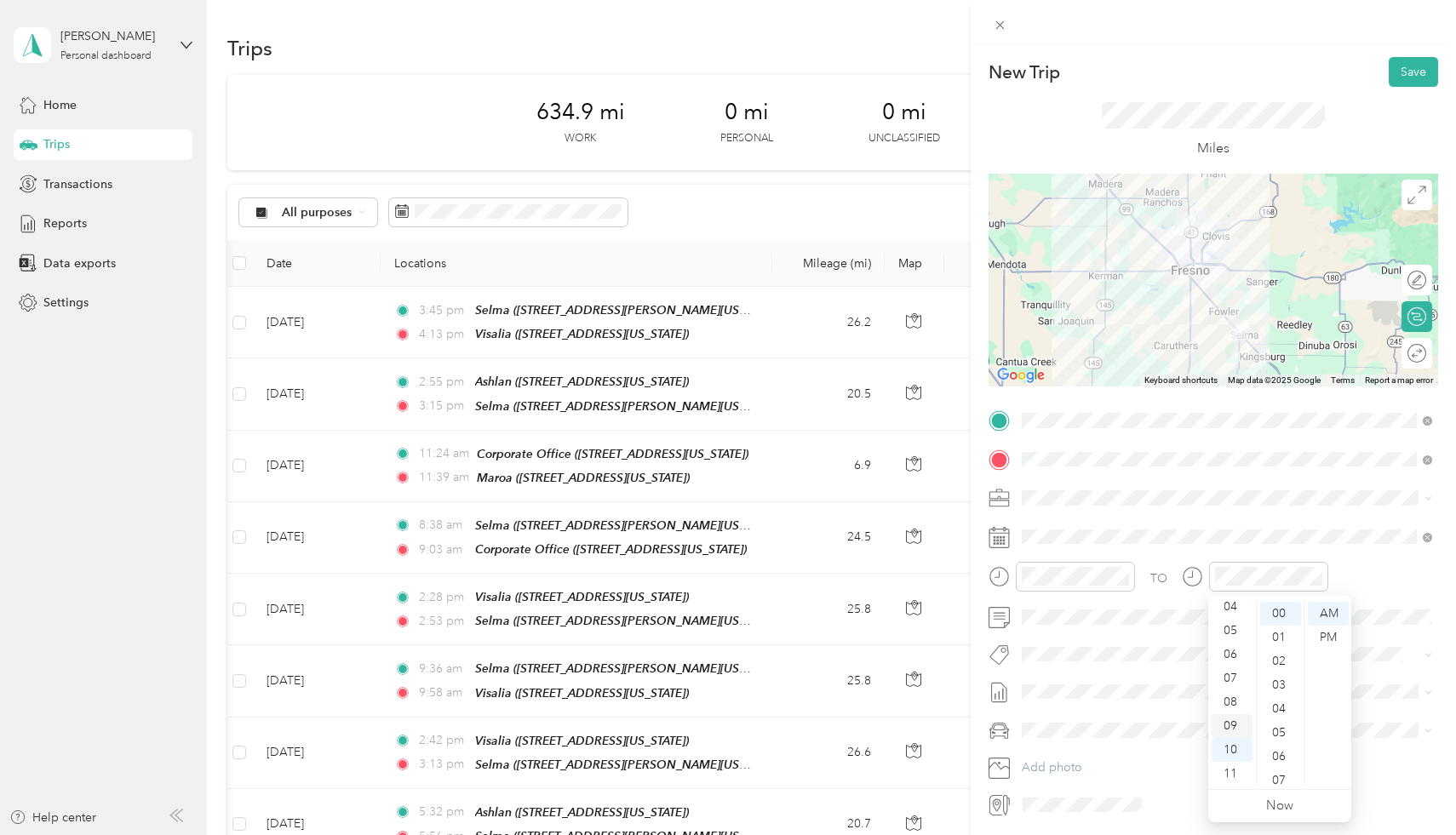
click at [1229, 729] on div "09" at bounding box center [1232, 726] width 41 height 24
click at [1281, 729] on div "29" at bounding box center [1280, 720] width 41 height 24
click at [1284, 629] on div "30" at bounding box center [1280, 638] width 41 height 24
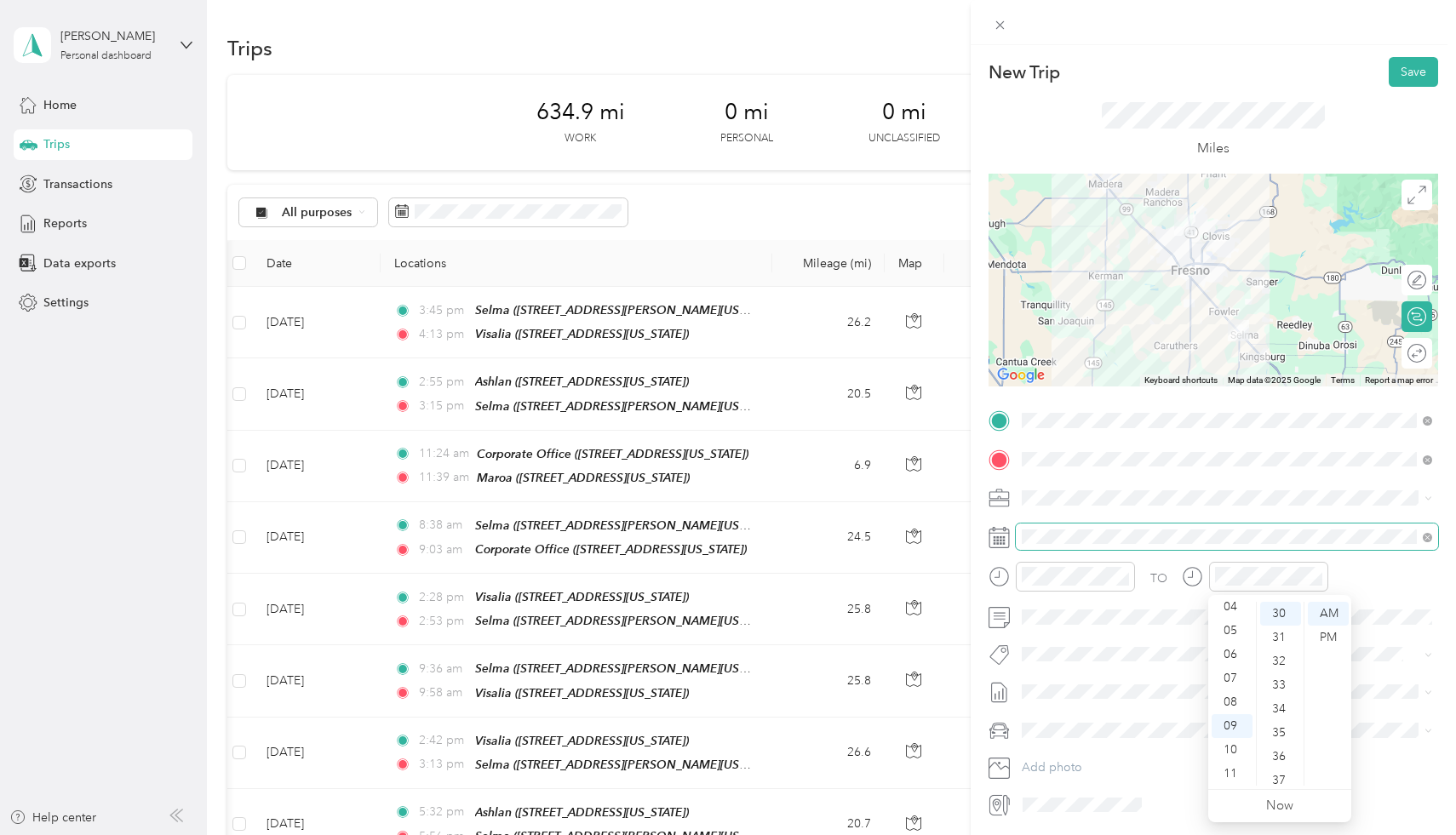
click at [1356, 527] on span at bounding box center [1226, 537] width 422 height 28
click at [1416, 75] on button "Save" at bounding box center [1413, 72] width 50 height 29
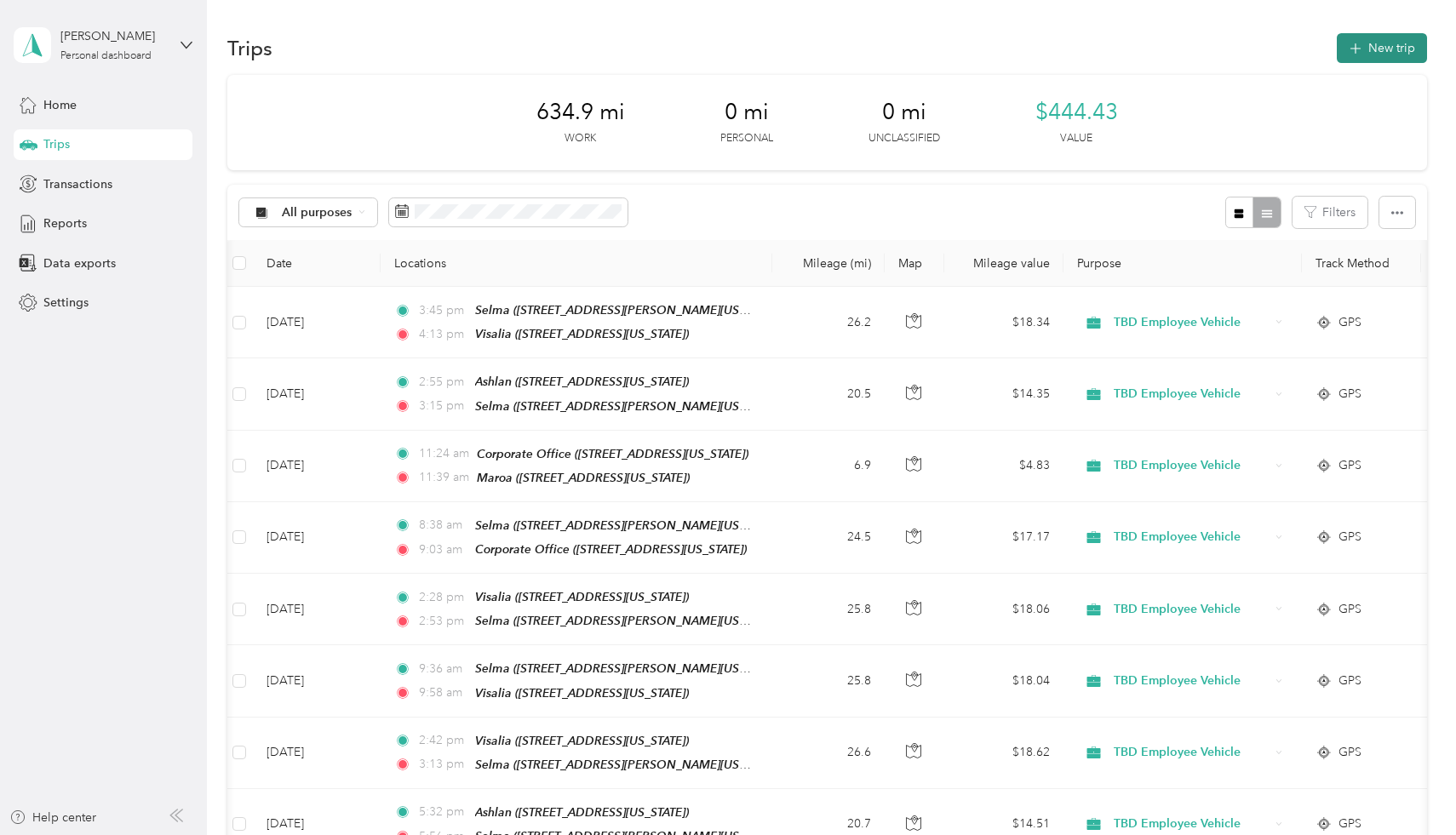
click at [1382, 49] on button "New trip" at bounding box center [1382, 48] width 90 height 29
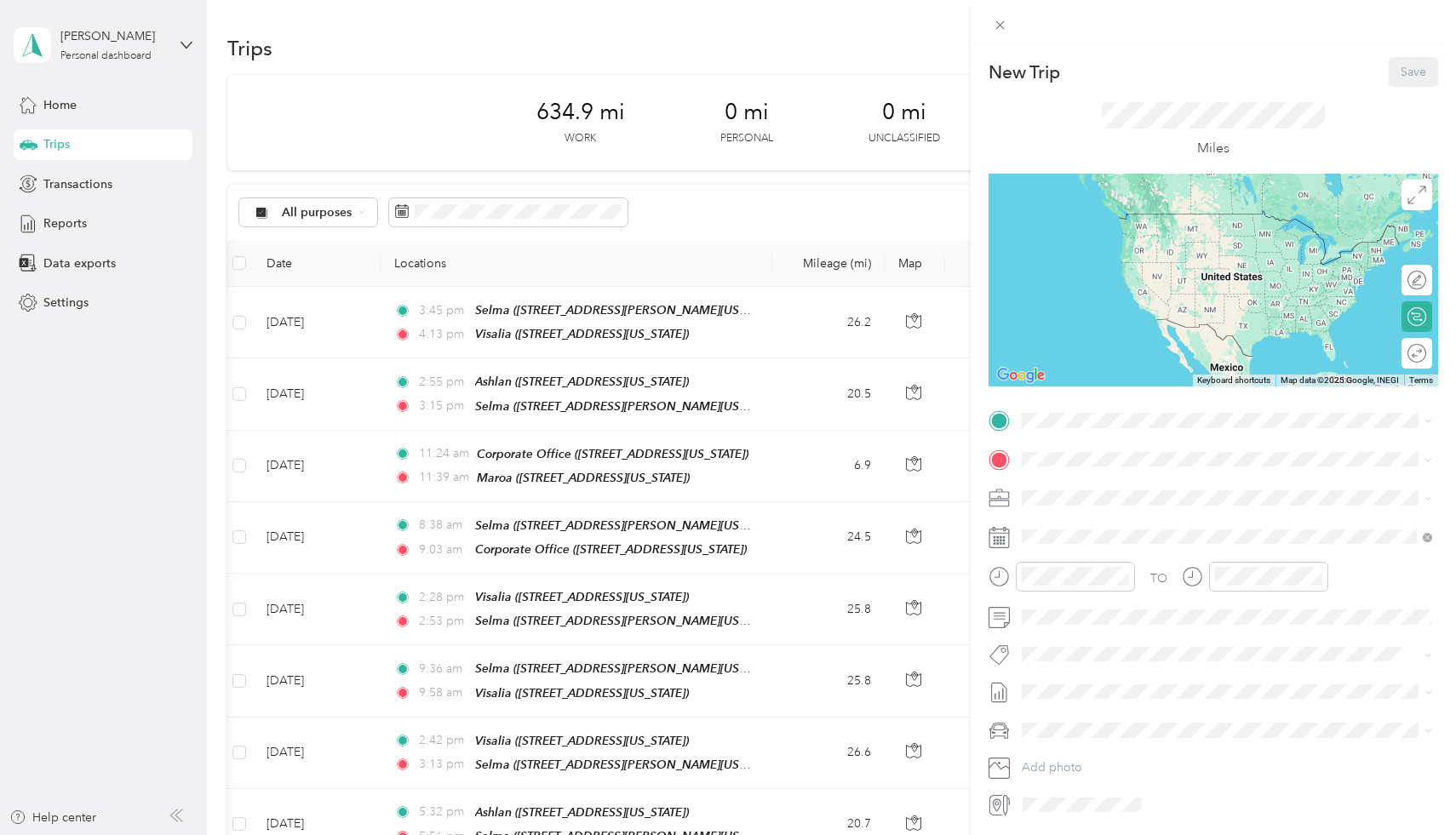
click at [1103, 403] on div "New Trip Save This trip cannot be edited because it is either under review, app…" at bounding box center [1214, 437] width 450 height 761
click at [1101, 412] on span at bounding box center [1226, 420] width 422 height 28
click at [1181, 479] on div "TEAM Atascadero" at bounding box center [1138, 482] width 170 height 21
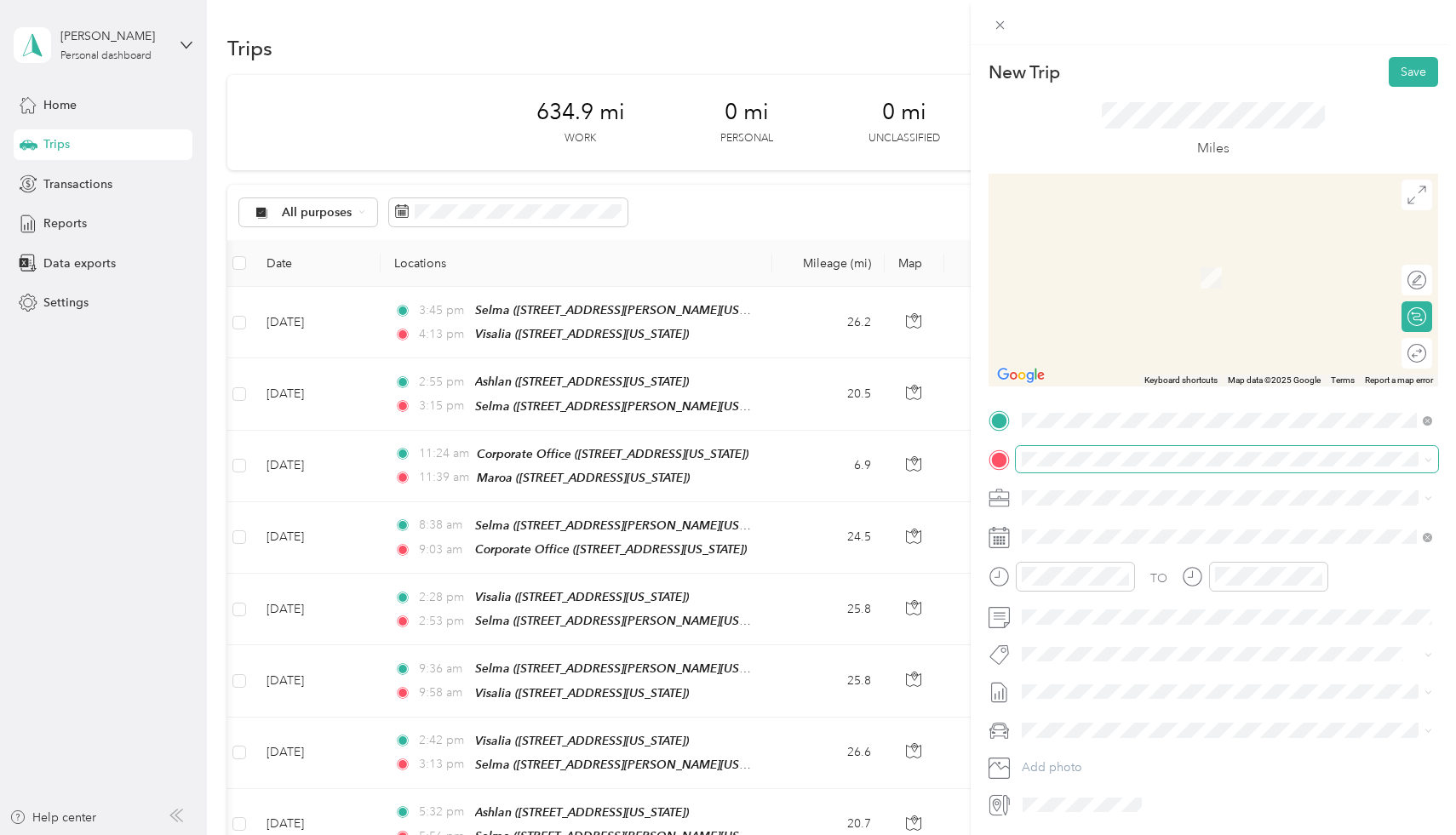
click at [1172, 450] on span at bounding box center [1226, 460] width 422 height 28
click at [1142, 542] on div "TEAM Selma 2851 Whitson Street, 93662, Selma, California, United States" at bounding box center [1186, 536] width 264 height 41
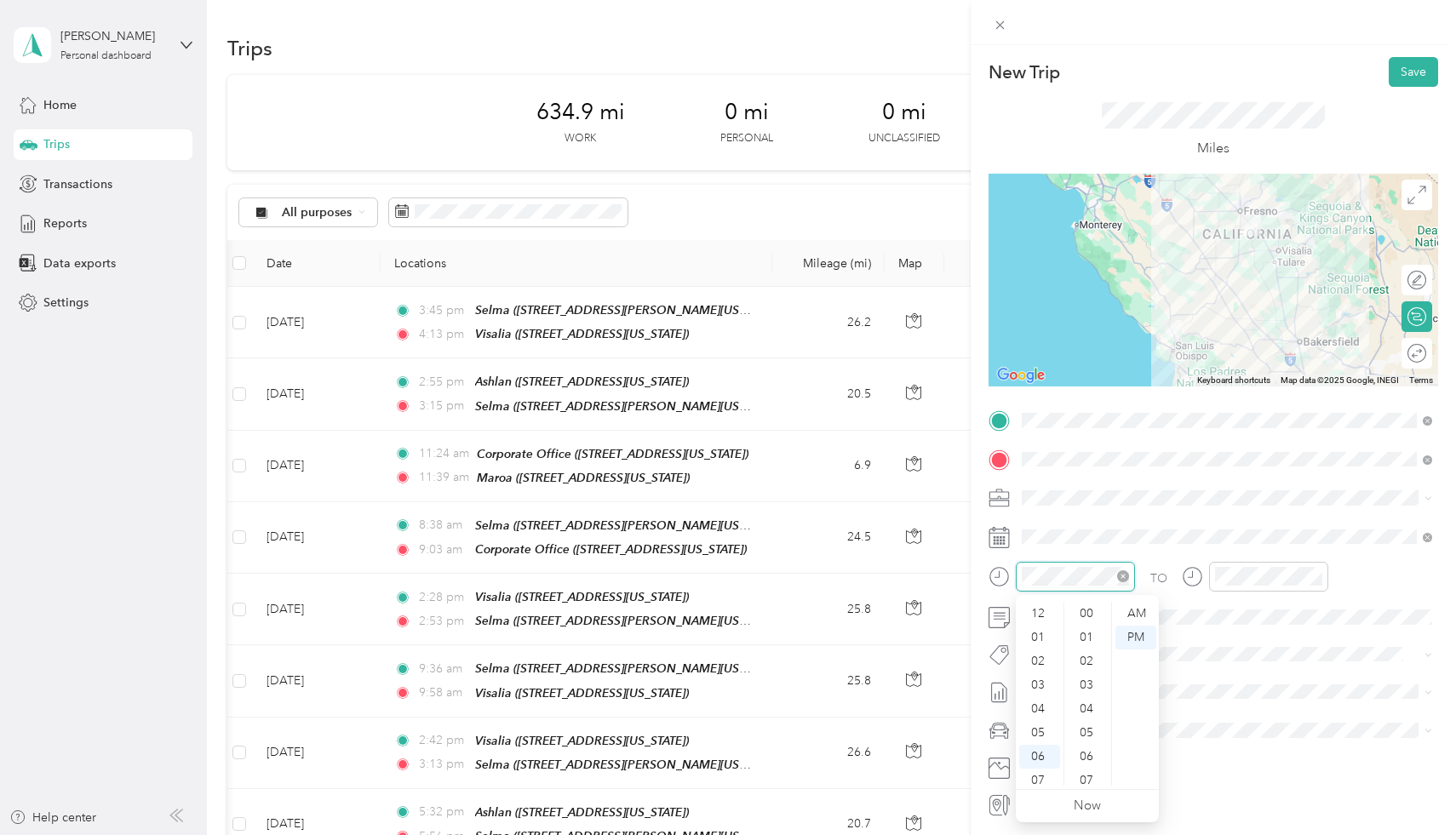
scroll to position [102, 0]
click at [1047, 608] on div "04" at bounding box center [1039, 607] width 41 height 24
click at [1090, 669] on div "02" at bounding box center [1088, 662] width 41 height 24
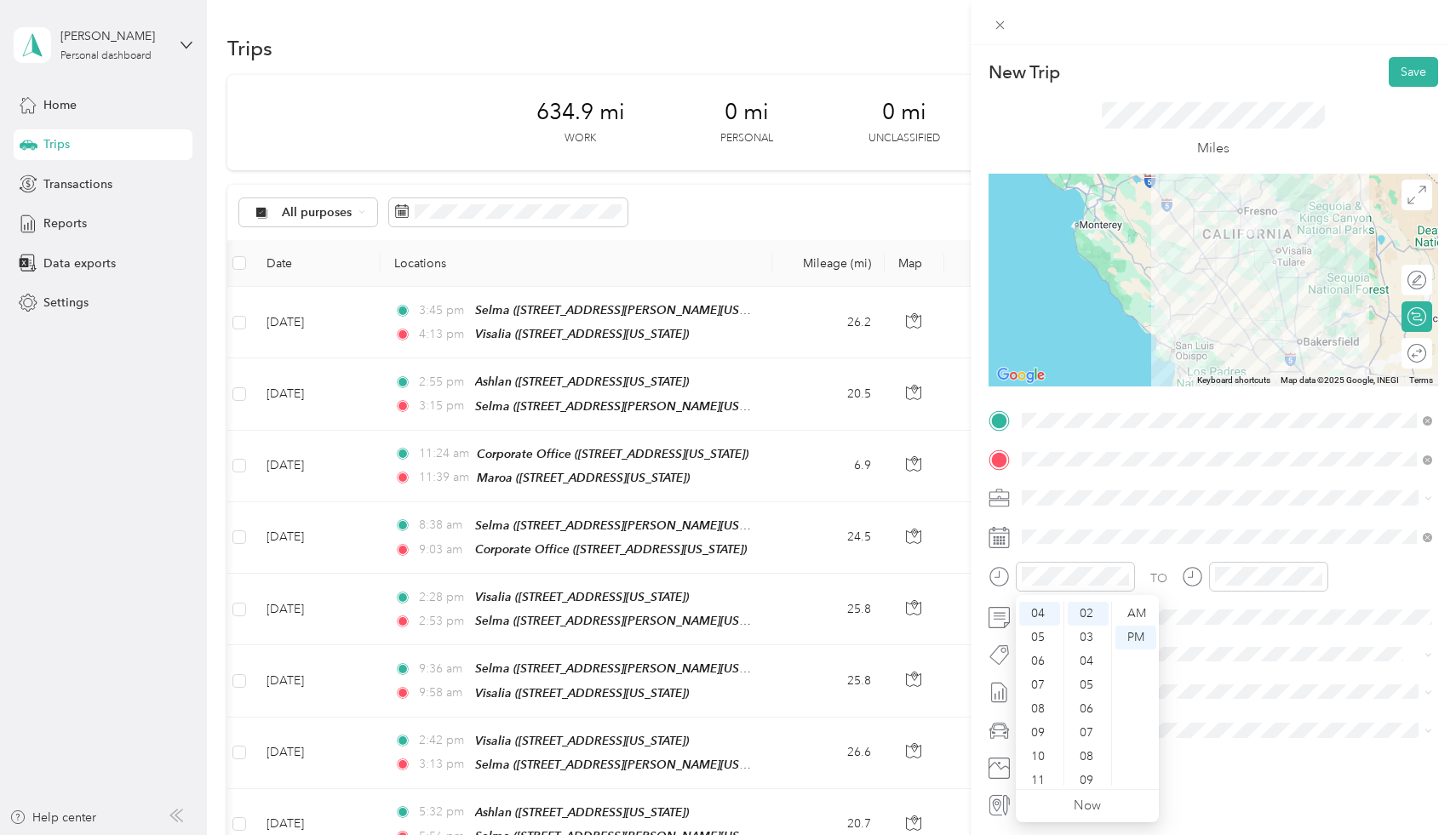
click at [1363, 163] on div "Miles" at bounding box center [1214, 130] width 450 height 87
click at [1428, 69] on button "Save" at bounding box center [1413, 72] width 50 height 29
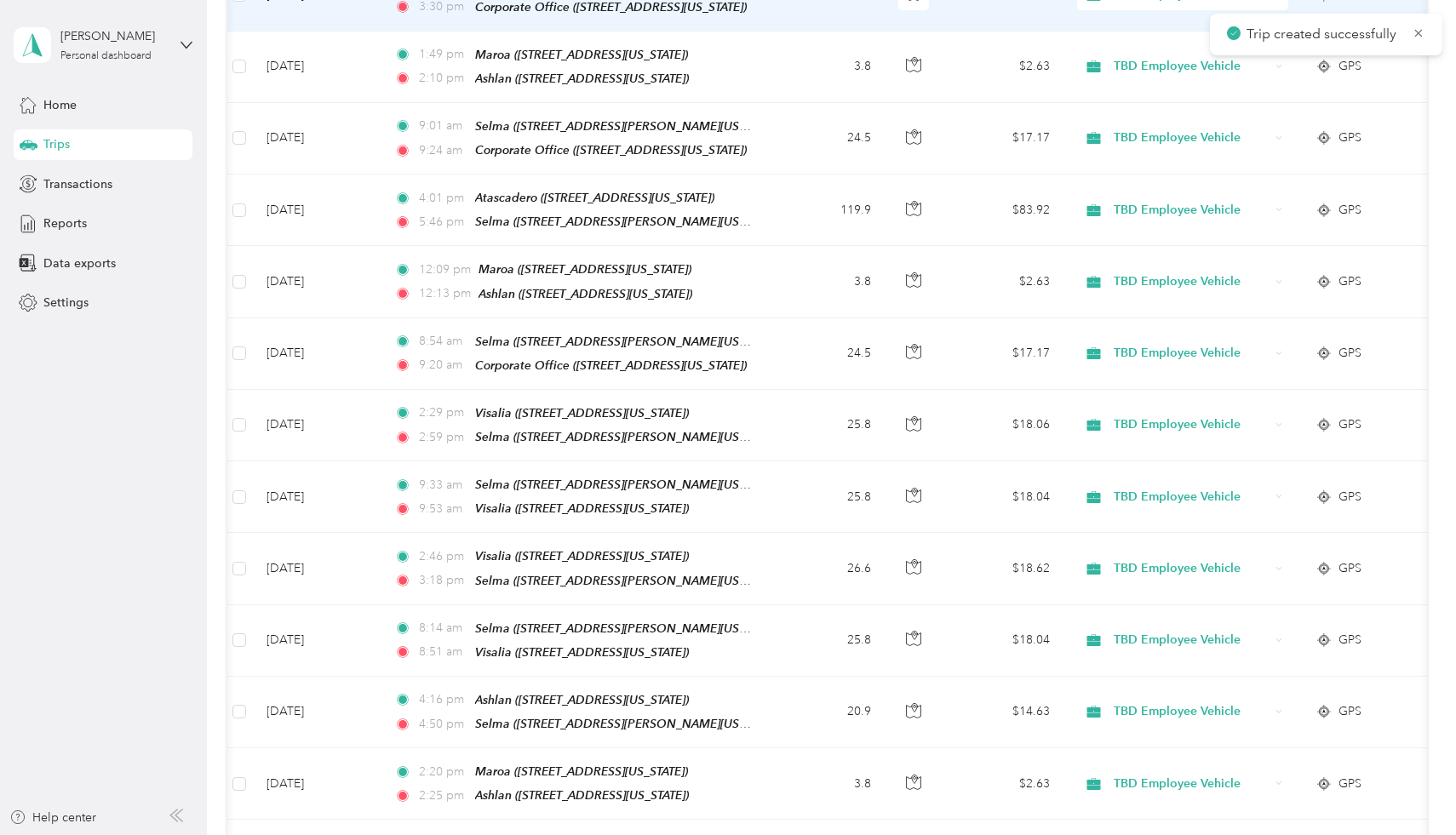
scroll to position [1518, 0]
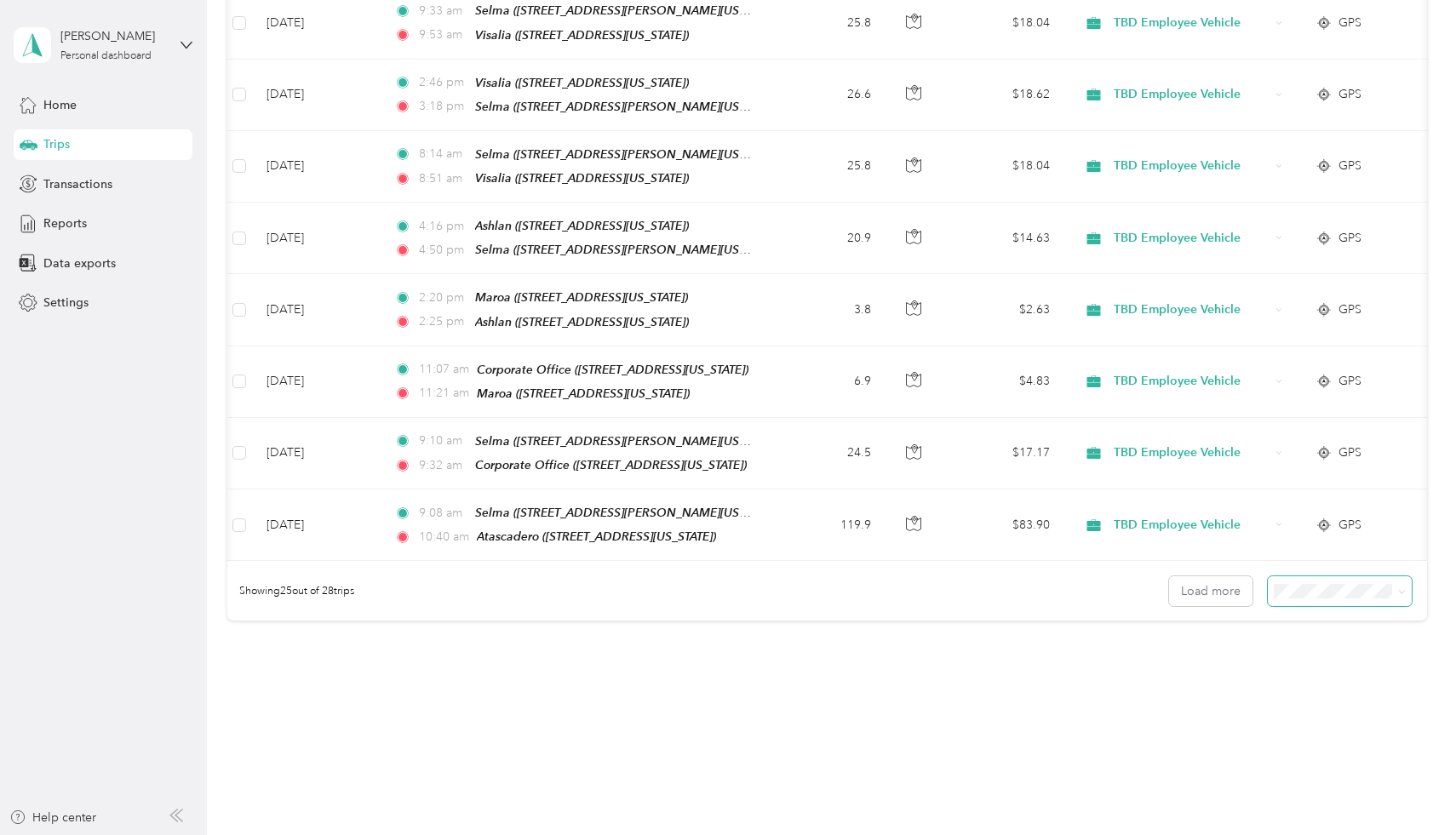
click at [1382, 577] on span at bounding box center [1340, 591] width 145 height 29
click at [1356, 659] on div "100 per load" at bounding box center [1349, 658] width 121 height 17
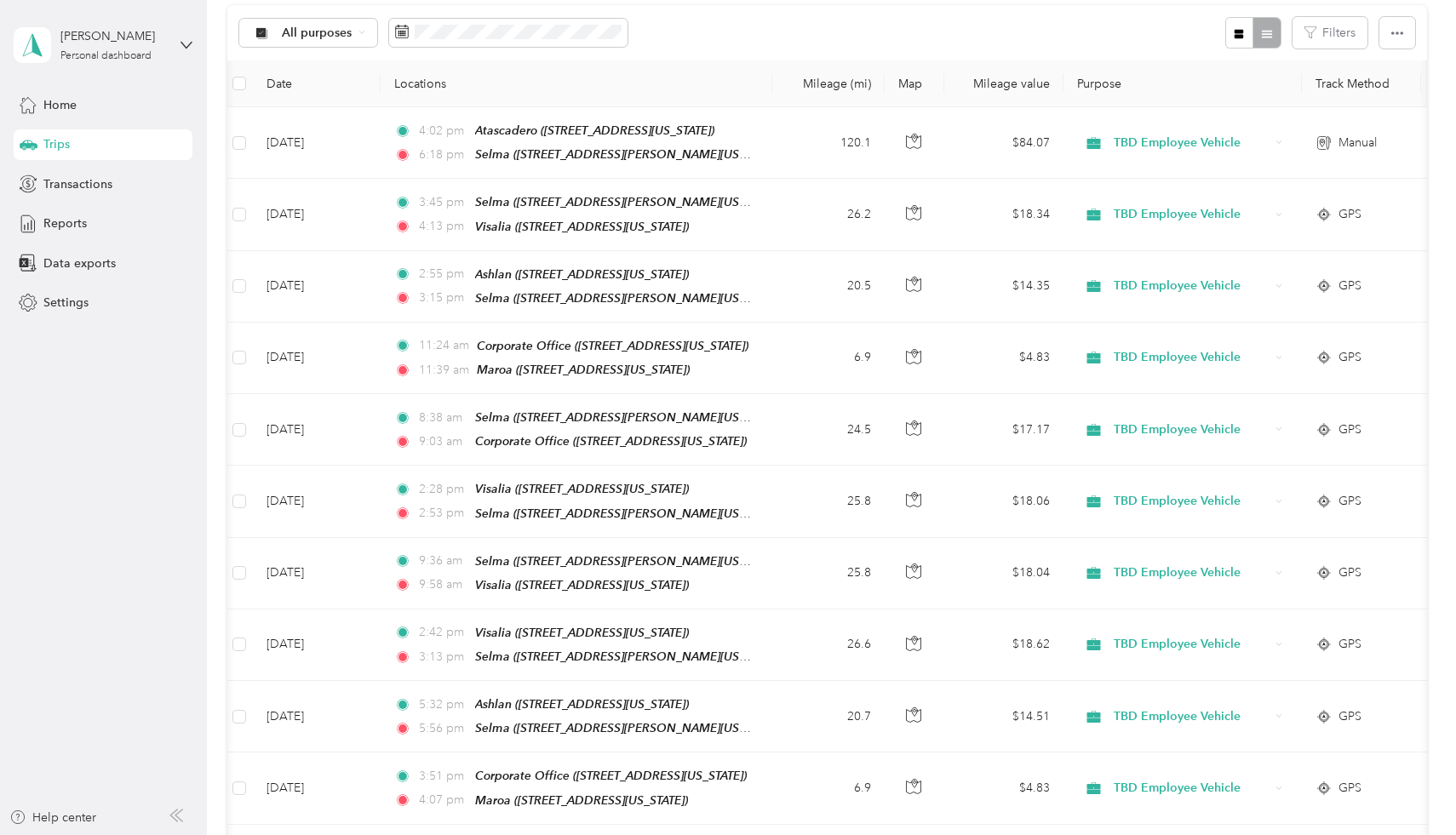
scroll to position [1518, 0]
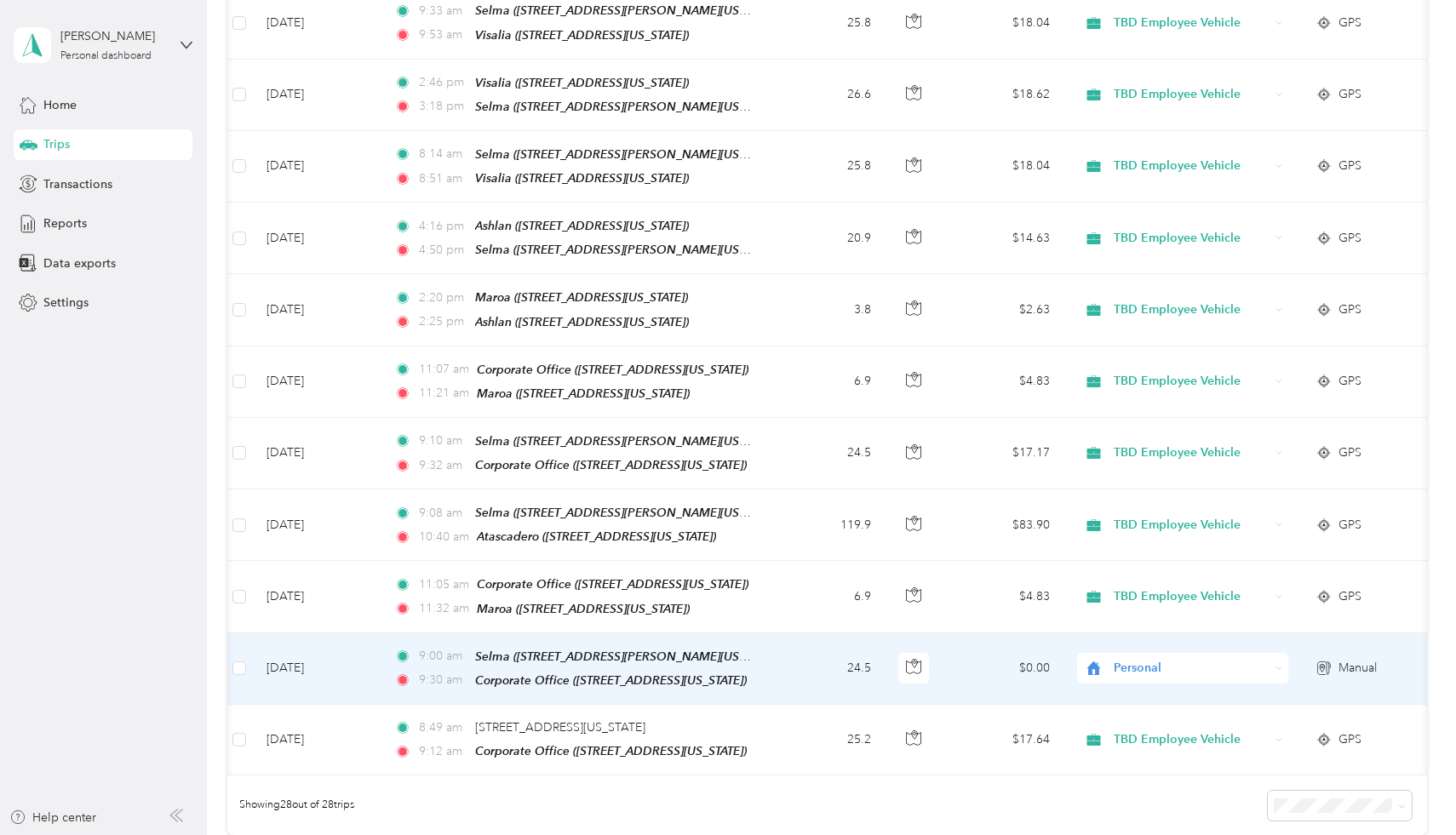
click at [1139, 659] on span "Personal" at bounding box center [1192, 668] width 156 height 18
click at [1157, 685] on ol "TBD Employee Vehicle Personal" at bounding box center [1183, 692] width 211 height 60
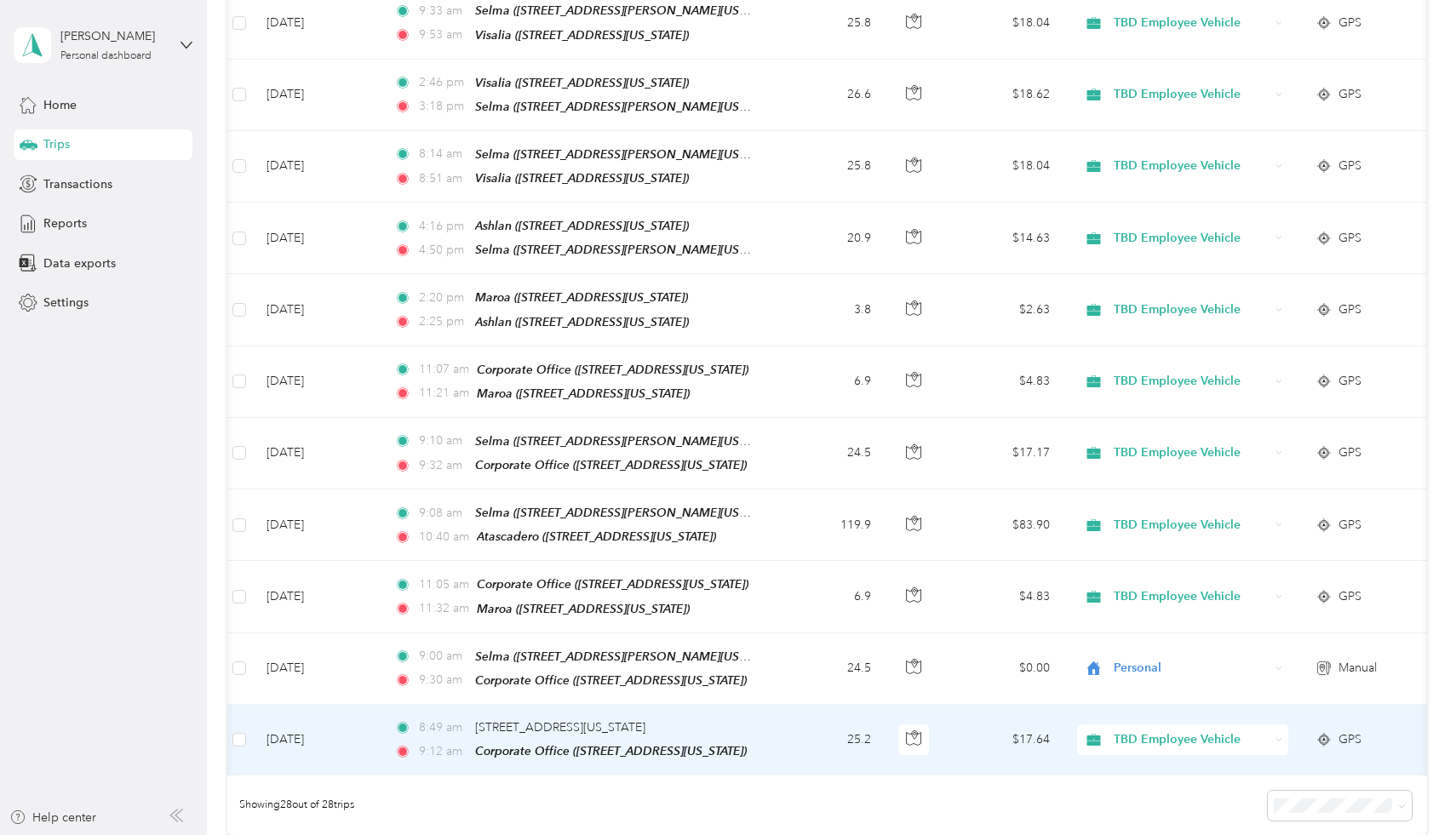
click at [310, 708] on td "[DATE]" at bounding box center [316, 740] width 128 height 71
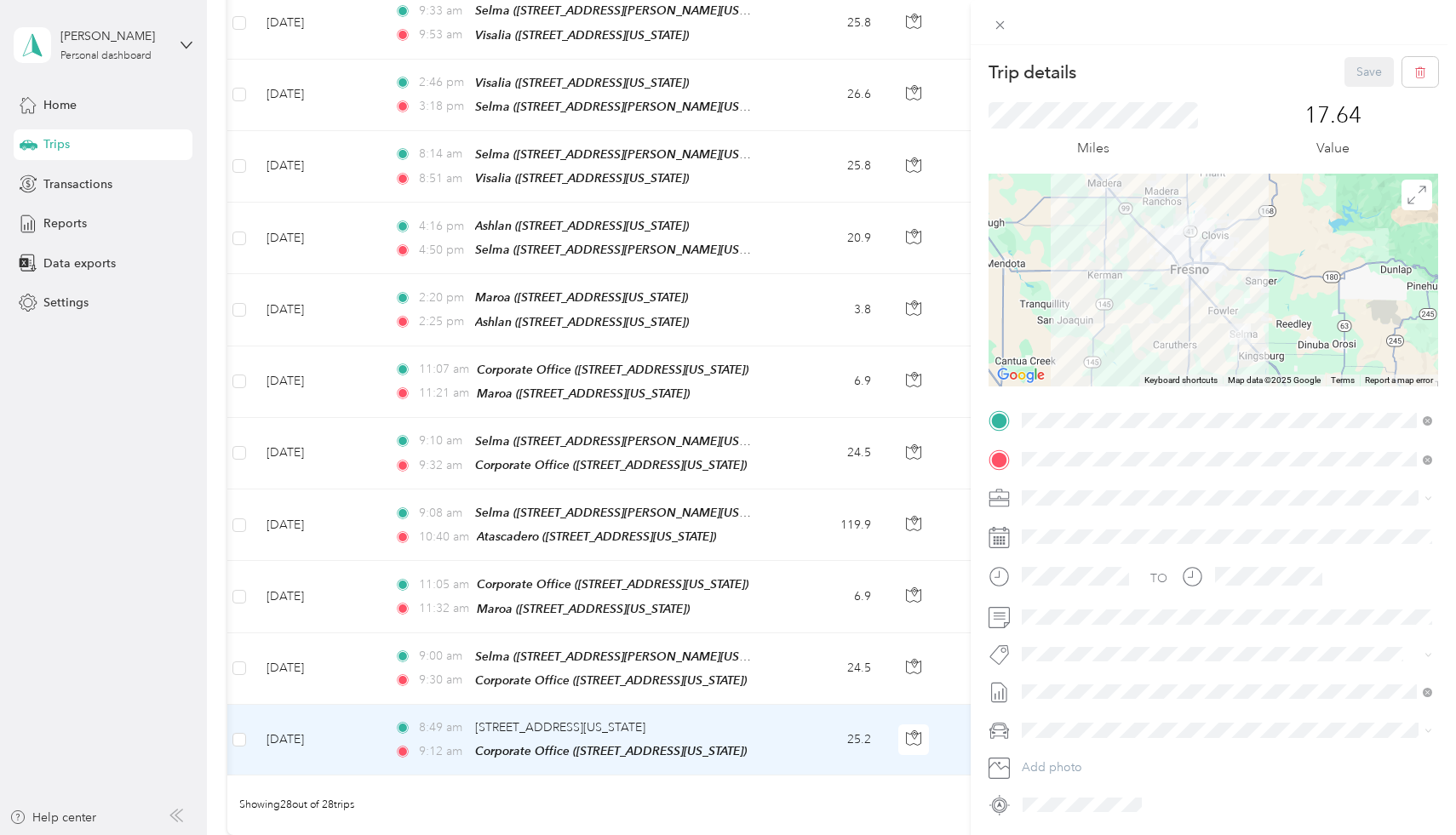
click at [1166, 482] on div "TEAM Selma" at bounding box center [1186, 490] width 264 height 21
click at [1365, 75] on button "Save" at bounding box center [1369, 72] width 50 height 29
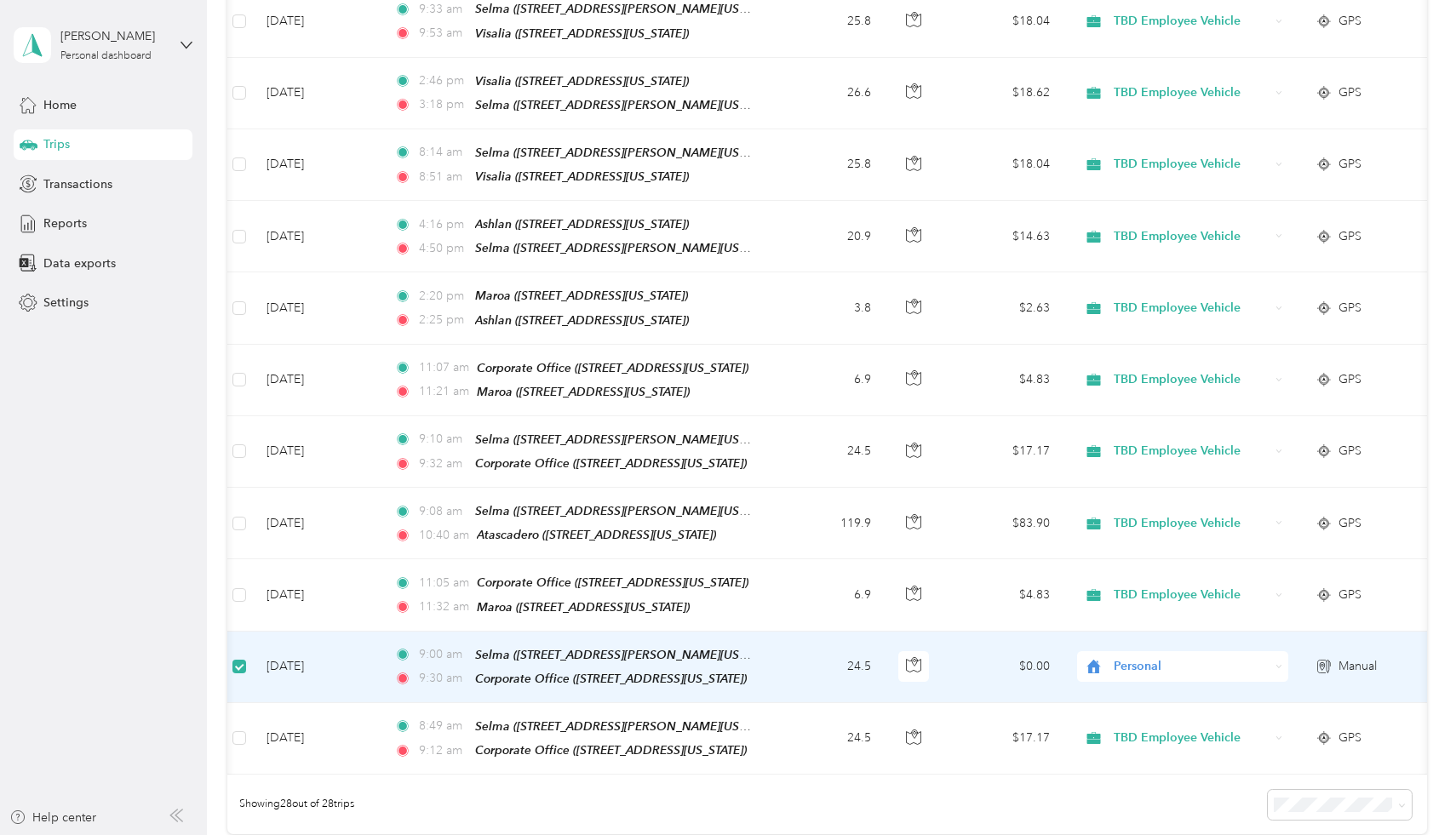
scroll to position [1516, 0]
click at [274, 638] on td "[DATE]" at bounding box center [316, 669] width 128 height 72
click at [320, 640] on td "[DATE]" at bounding box center [316, 669] width 128 height 72
click at [265, 647] on td "[DATE]" at bounding box center [316, 669] width 128 height 72
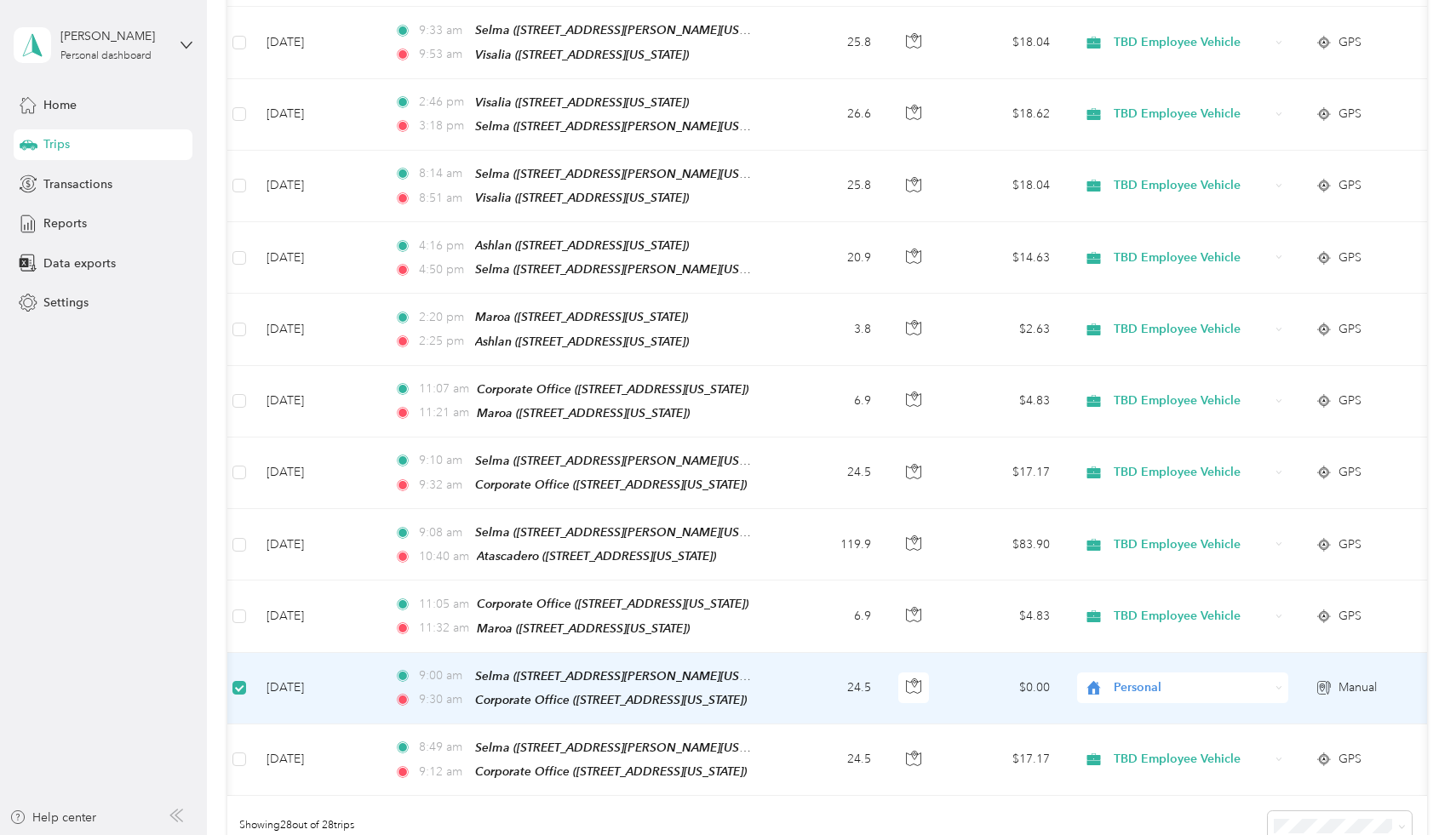
scroll to position [1497, 0]
click at [583, 689] on div "Corporate Office ([STREET_ADDRESS][US_STATE])" at bounding box center [610, 698] width 272 height 19
click at [248, 662] on td at bounding box center [240, 687] width 28 height 72
click at [529, 685] on td "9:00 am Selma (2851 Whitson Street, Selma, California) 9:30 am Corporate Office…" at bounding box center [576, 687] width 392 height 72
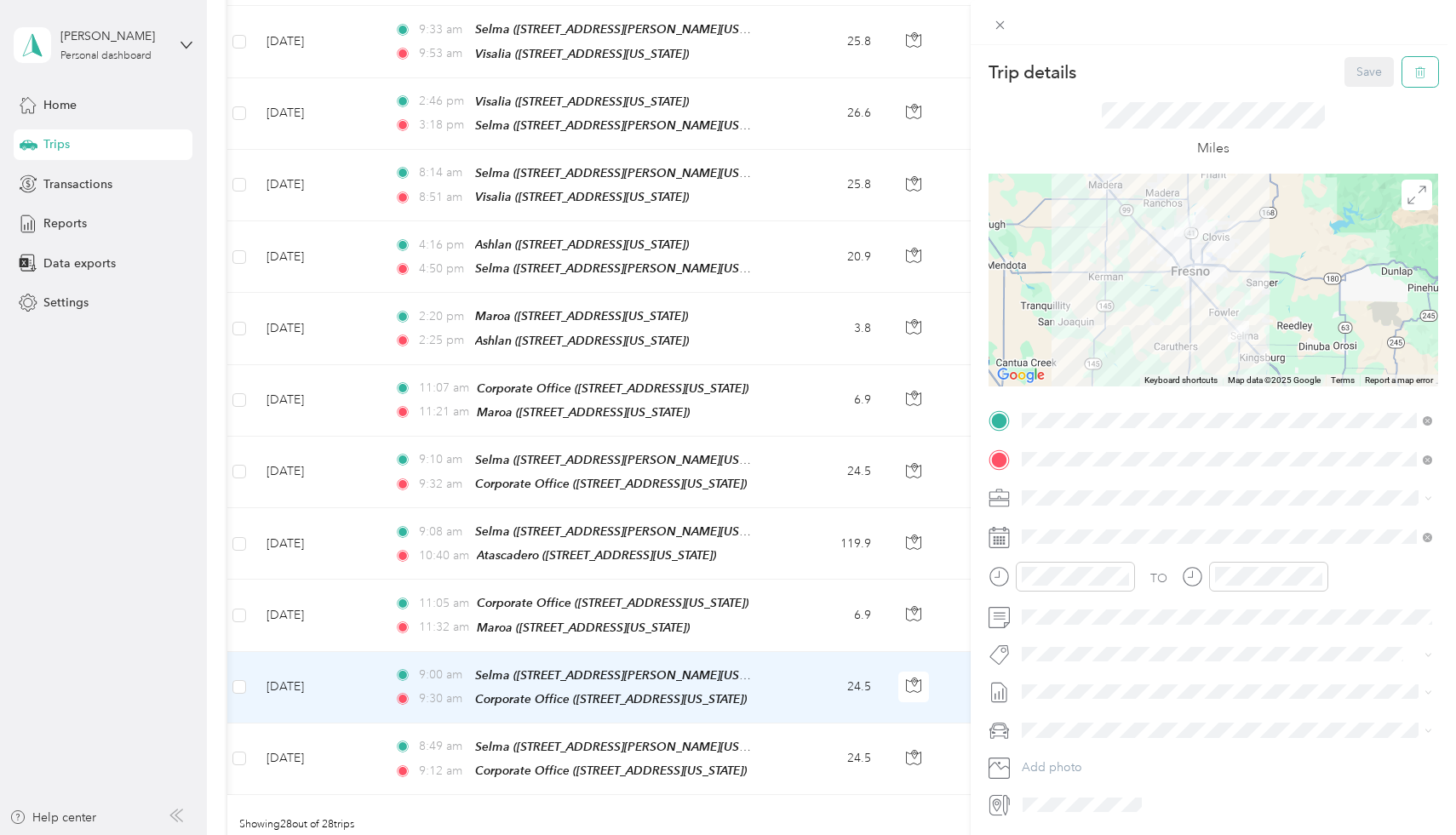
click at [1412, 75] on button "button" at bounding box center [1419, 72] width 36 height 29
click at [1359, 96] on button "Yes" at bounding box center [1370, 93] width 33 height 28
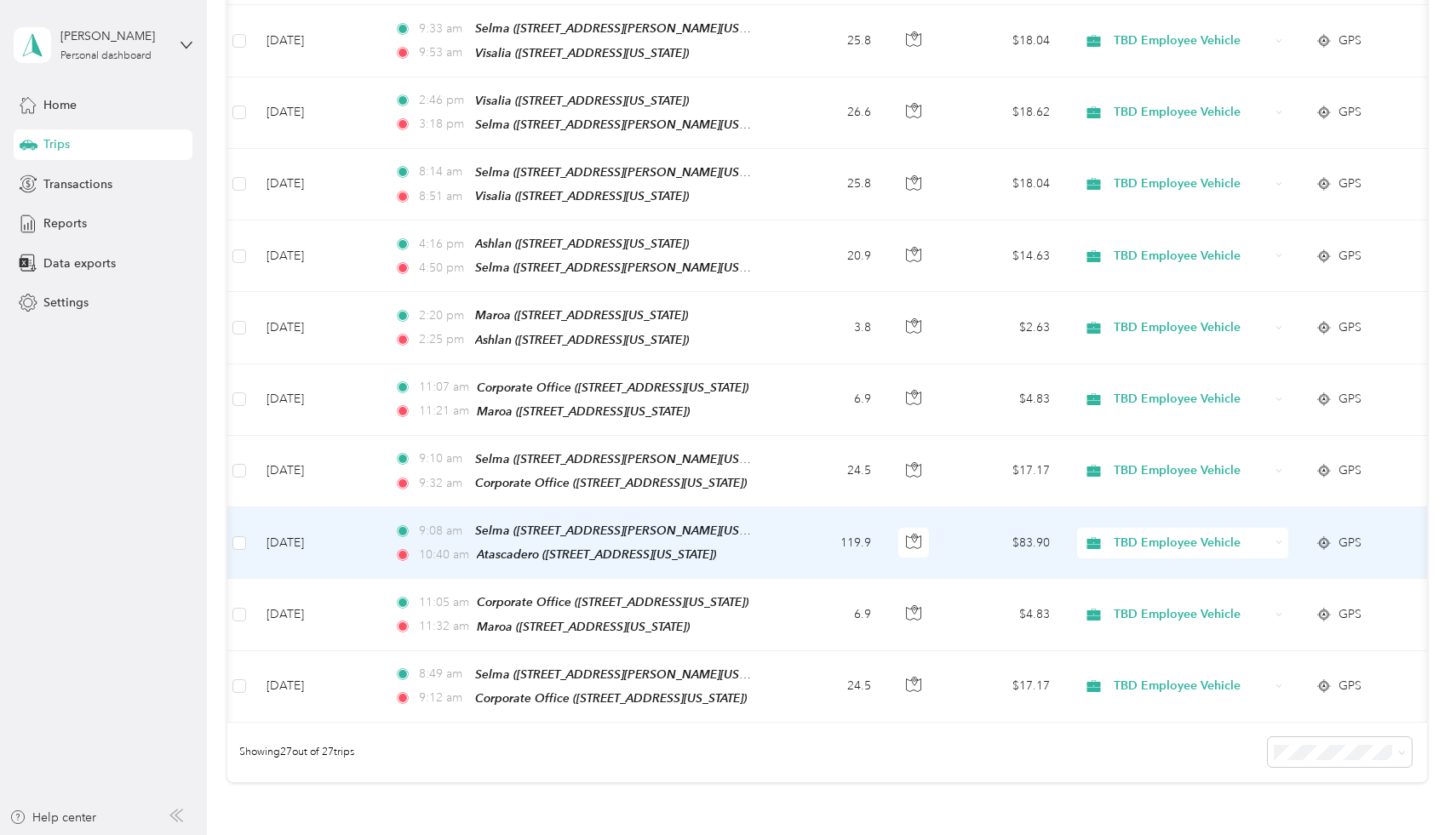
scroll to position [1499, 0]
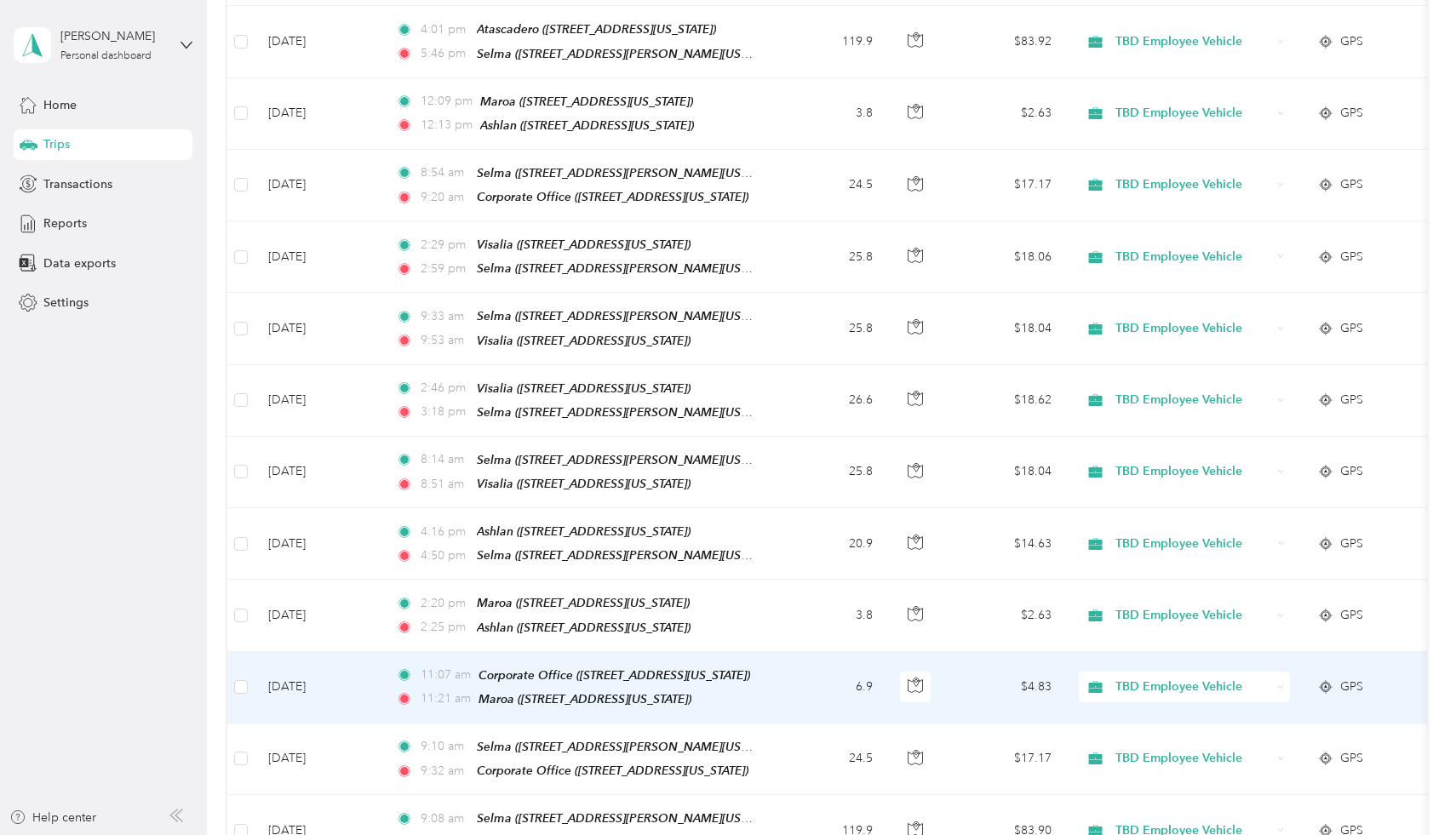
scroll to position [1659, 0]
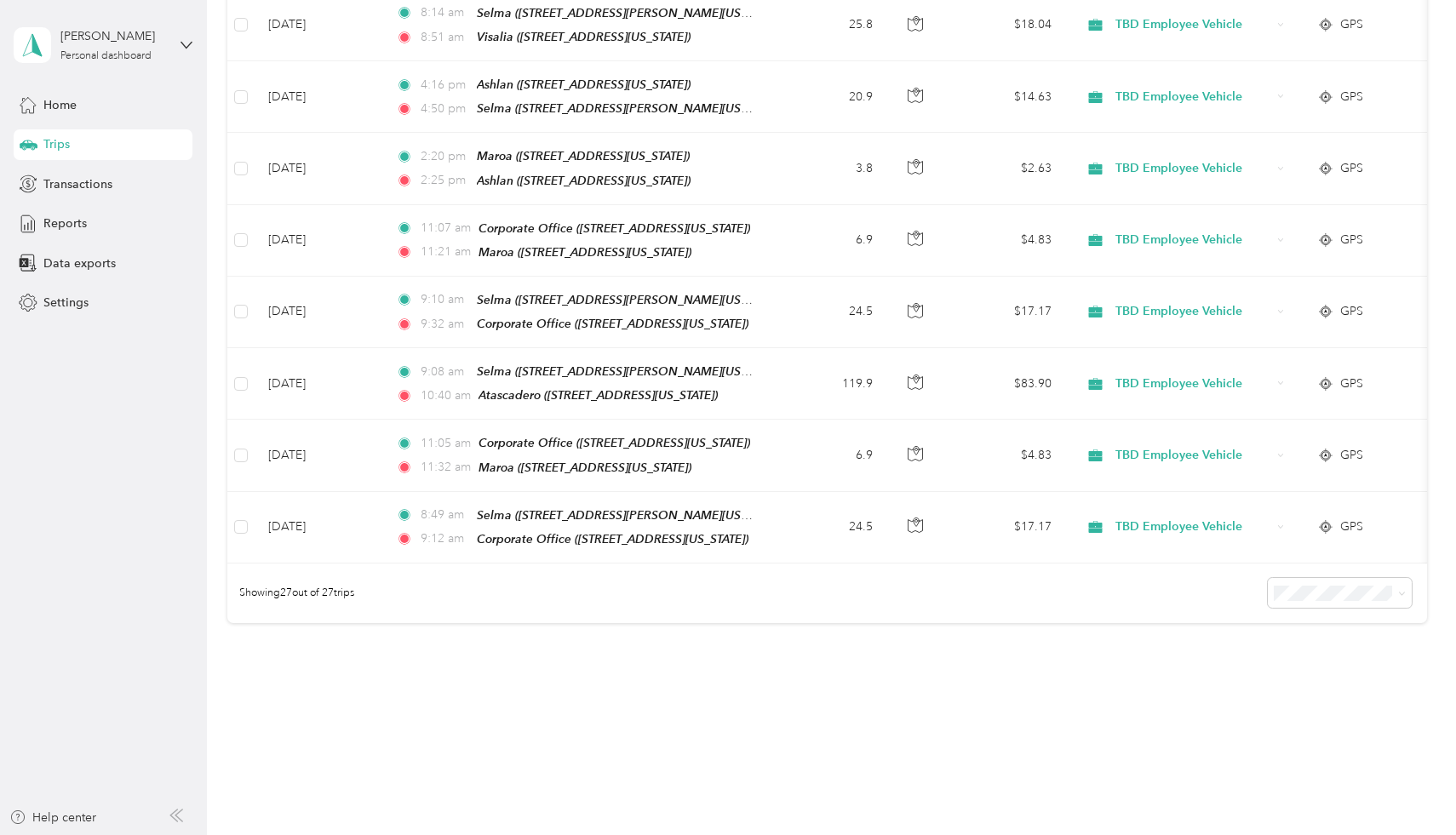
click at [1348, 662] on li "100 per load" at bounding box center [1349, 661] width 145 height 29
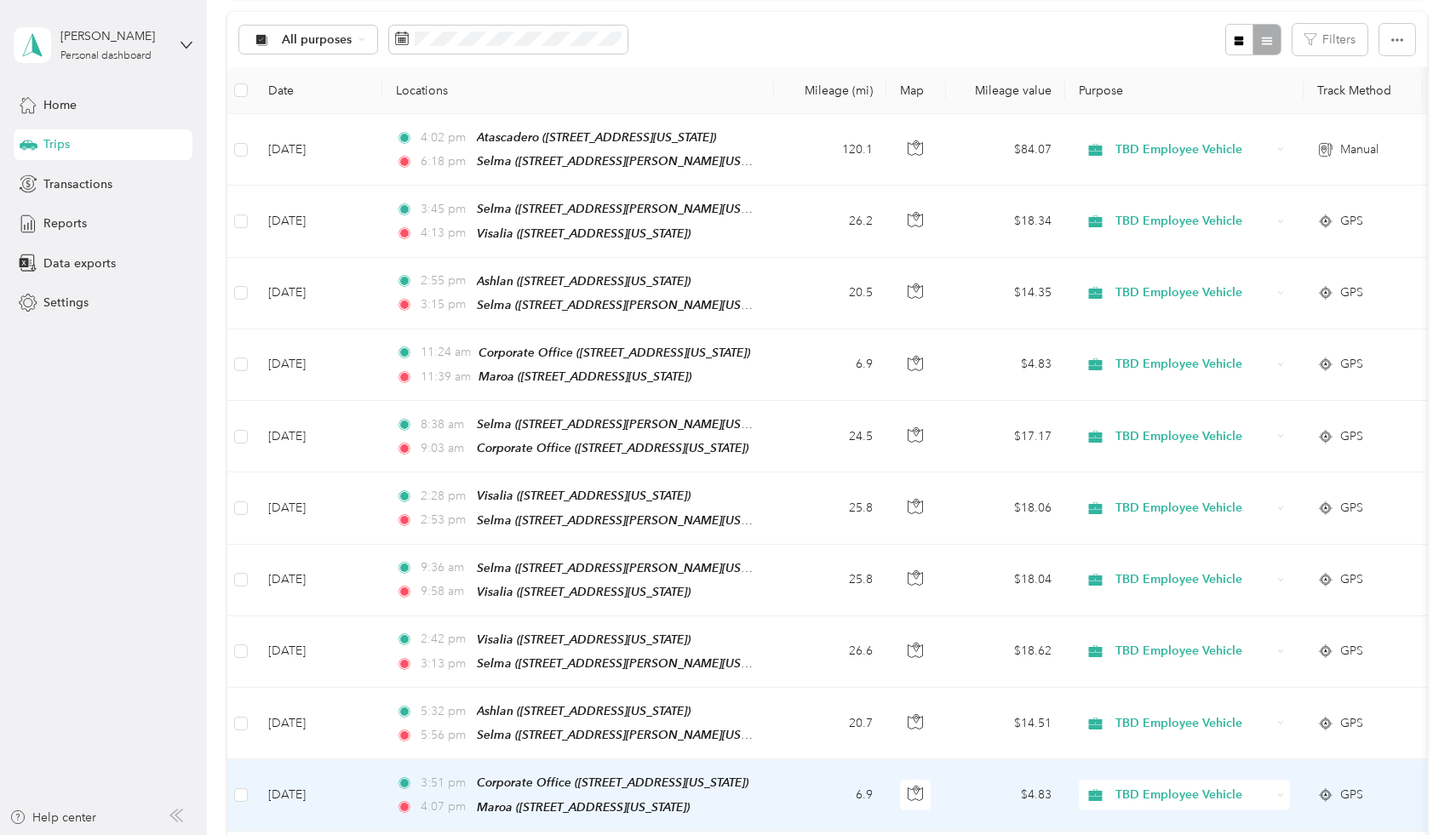
scroll to position [0, 0]
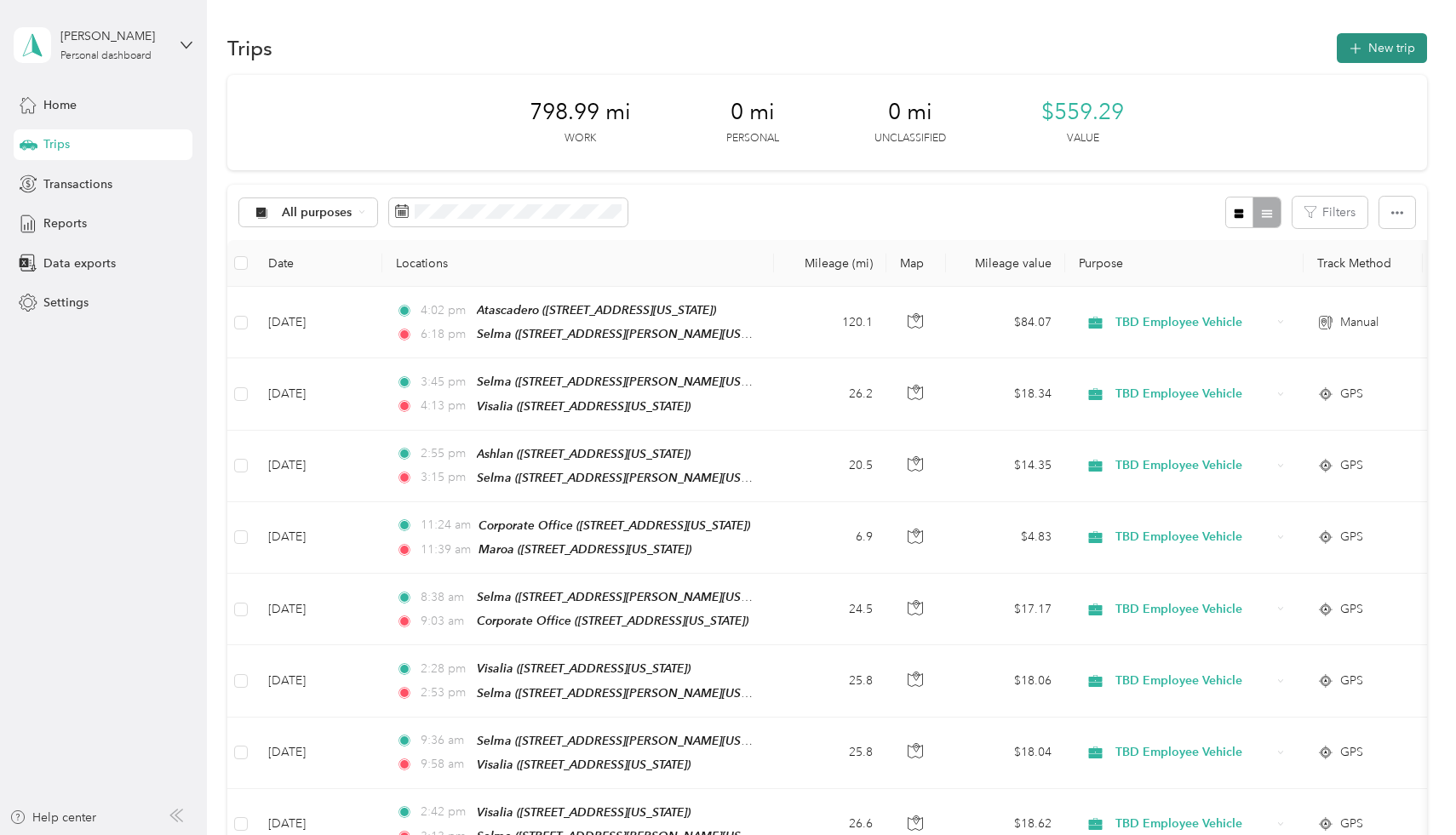
click at [1399, 55] on button "New trip" at bounding box center [1382, 48] width 90 height 29
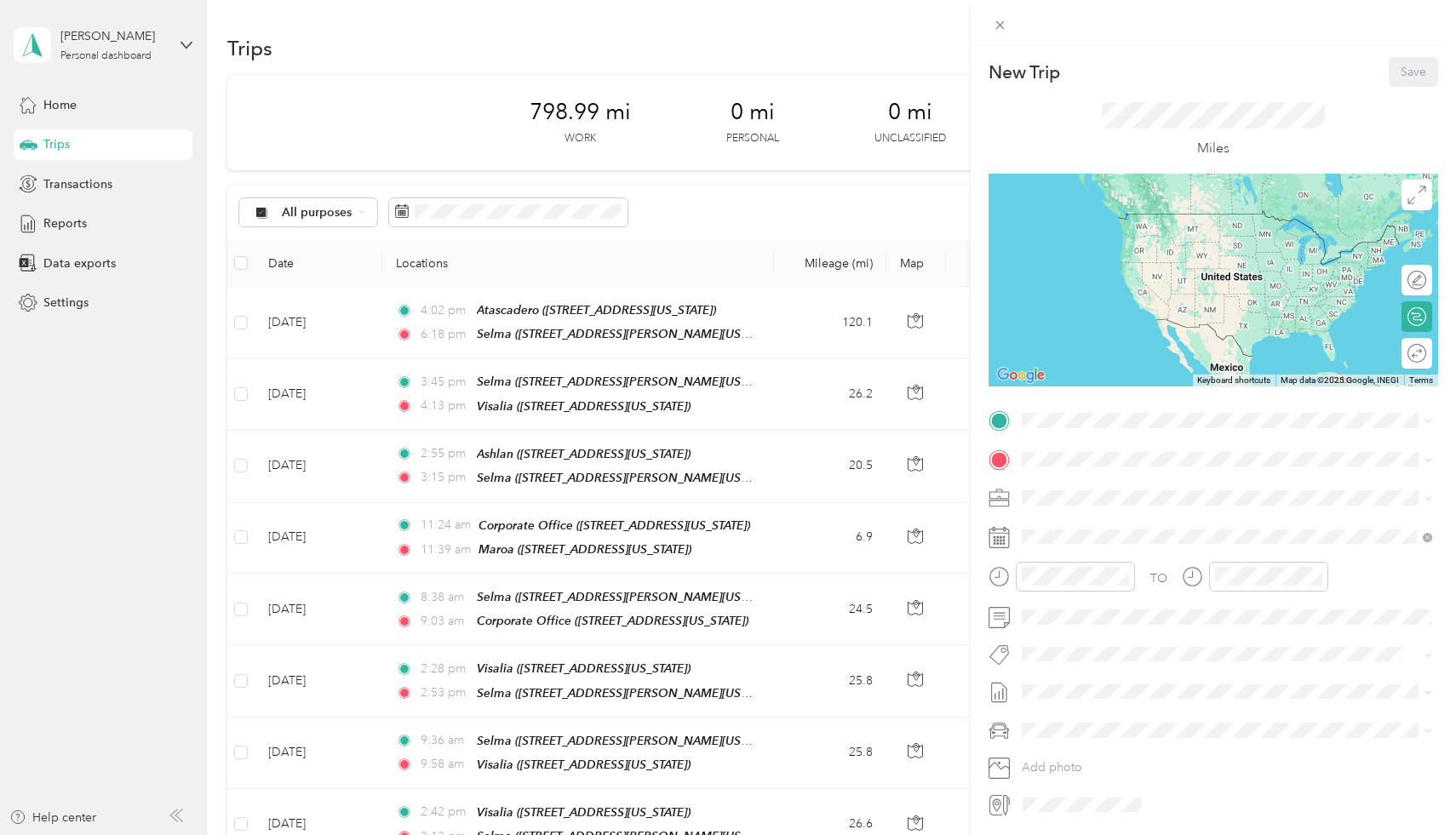
click at [299, 324] on div "New Trip Save This trip cannot be edited because it is either under review, app…" at bounding box center [728, 418] width 1456 height 835
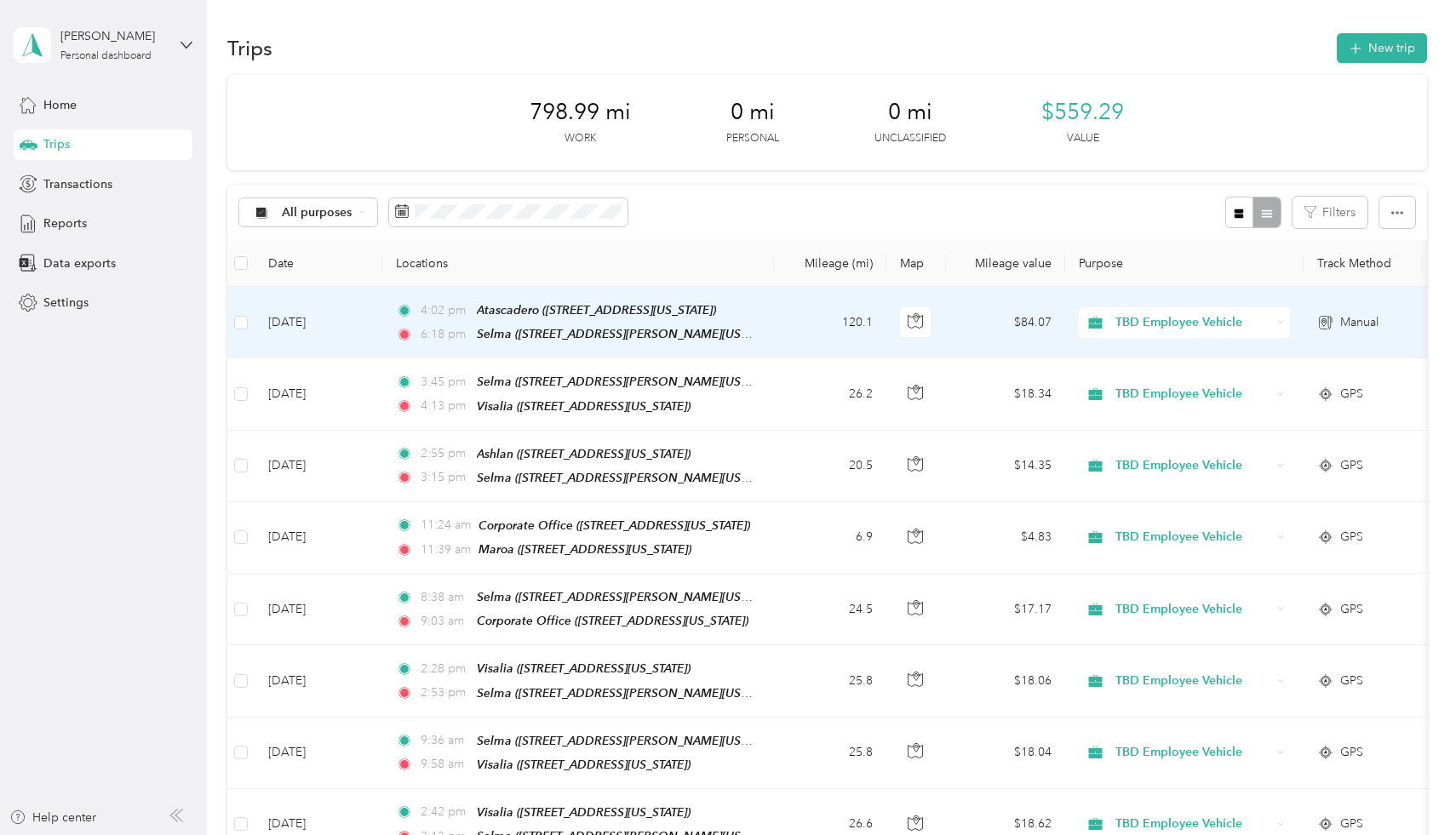
click at [303, 313] on td "[DATE]" at bounding box center [318, 322] width 128 height 72
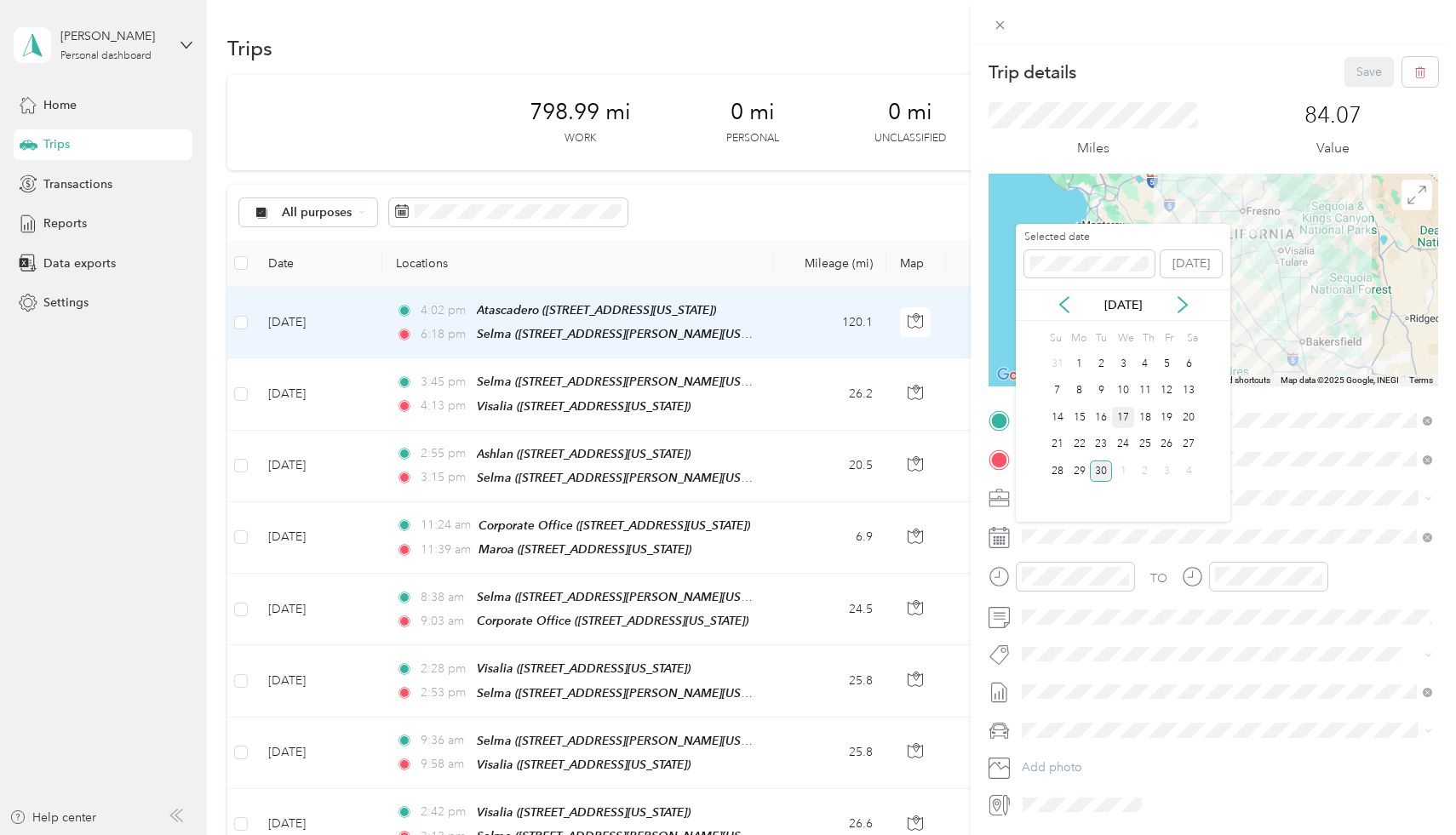
click at [1122, 415] on div "17" at bounding box center [1123, 417] width 22 height 21
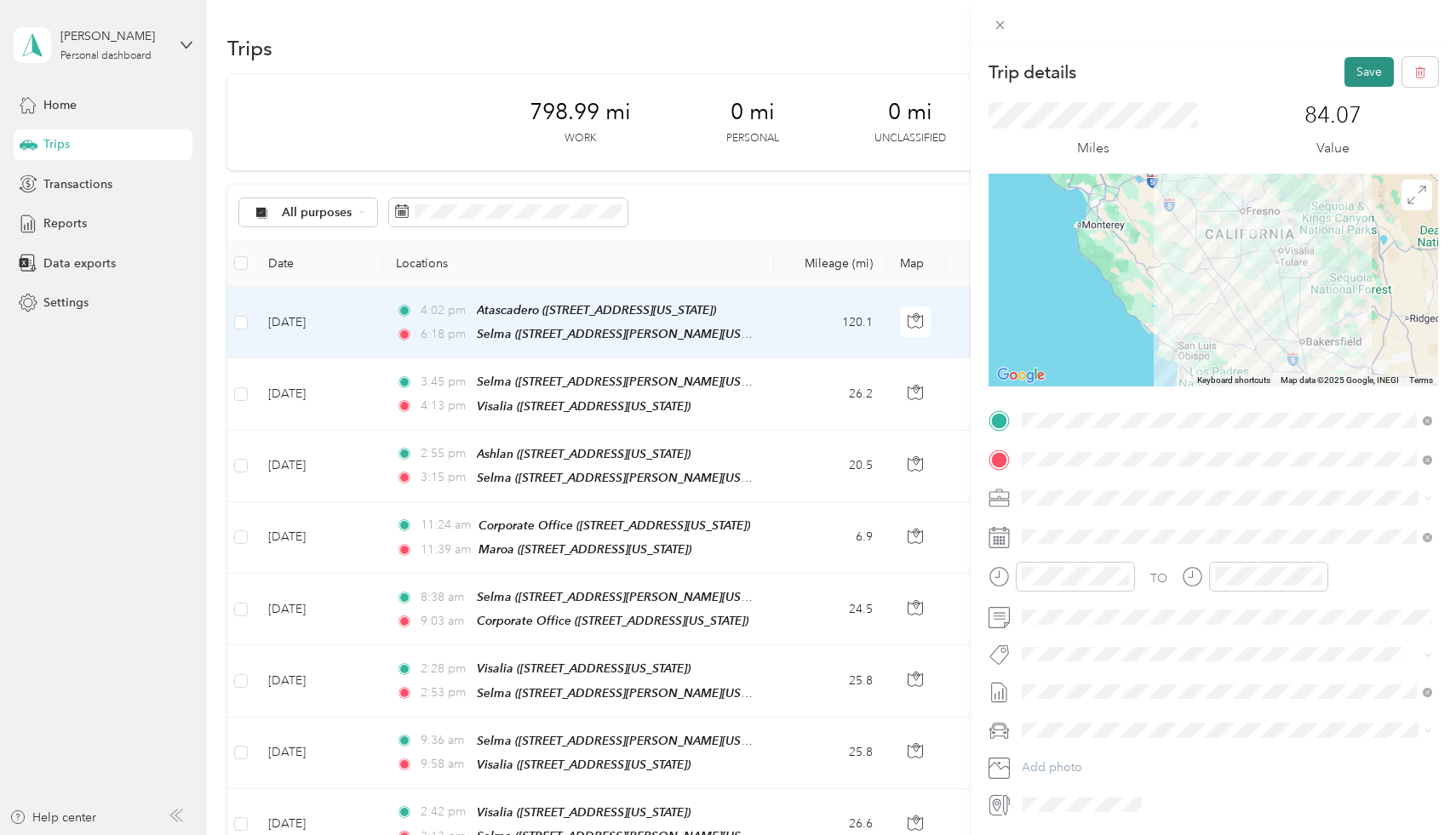
click at [1356, 64] on button "Save" at bounding box center [1369, 72] width 50 height 29
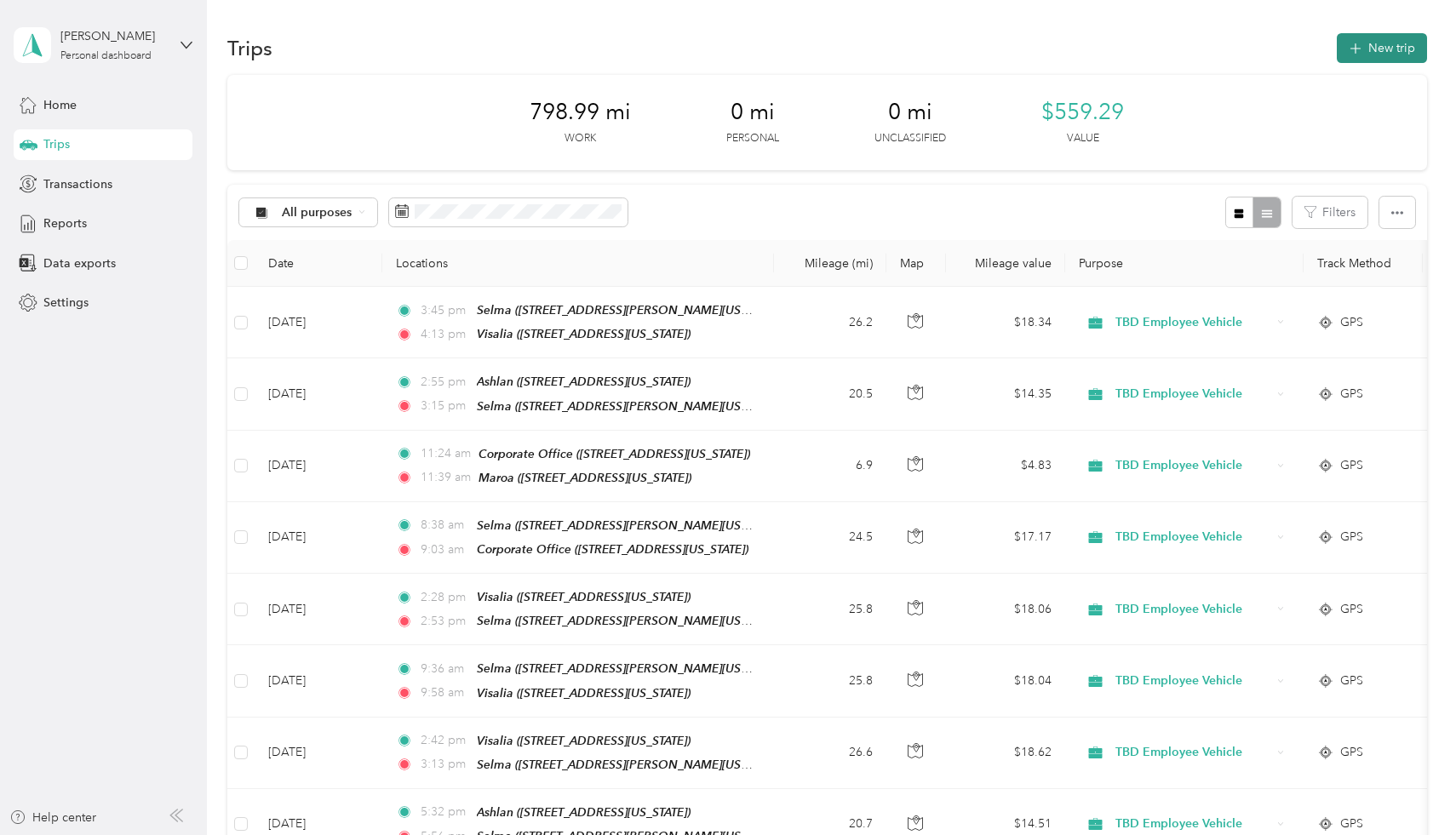
click at [1427, 50] on button "New trip" at bounding box center [1382, 48] width 90 height 29
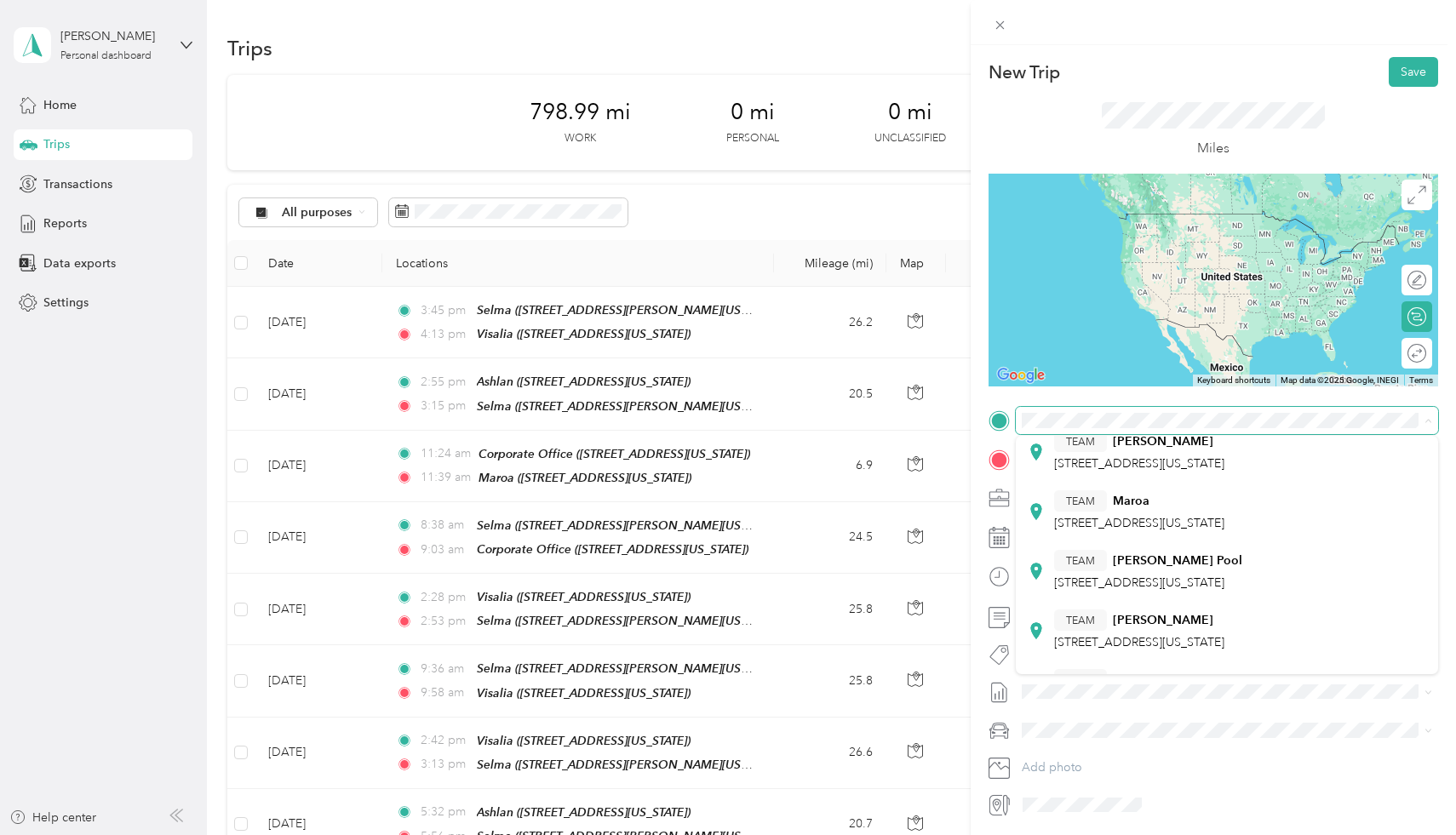
scroll to position [221, 0]
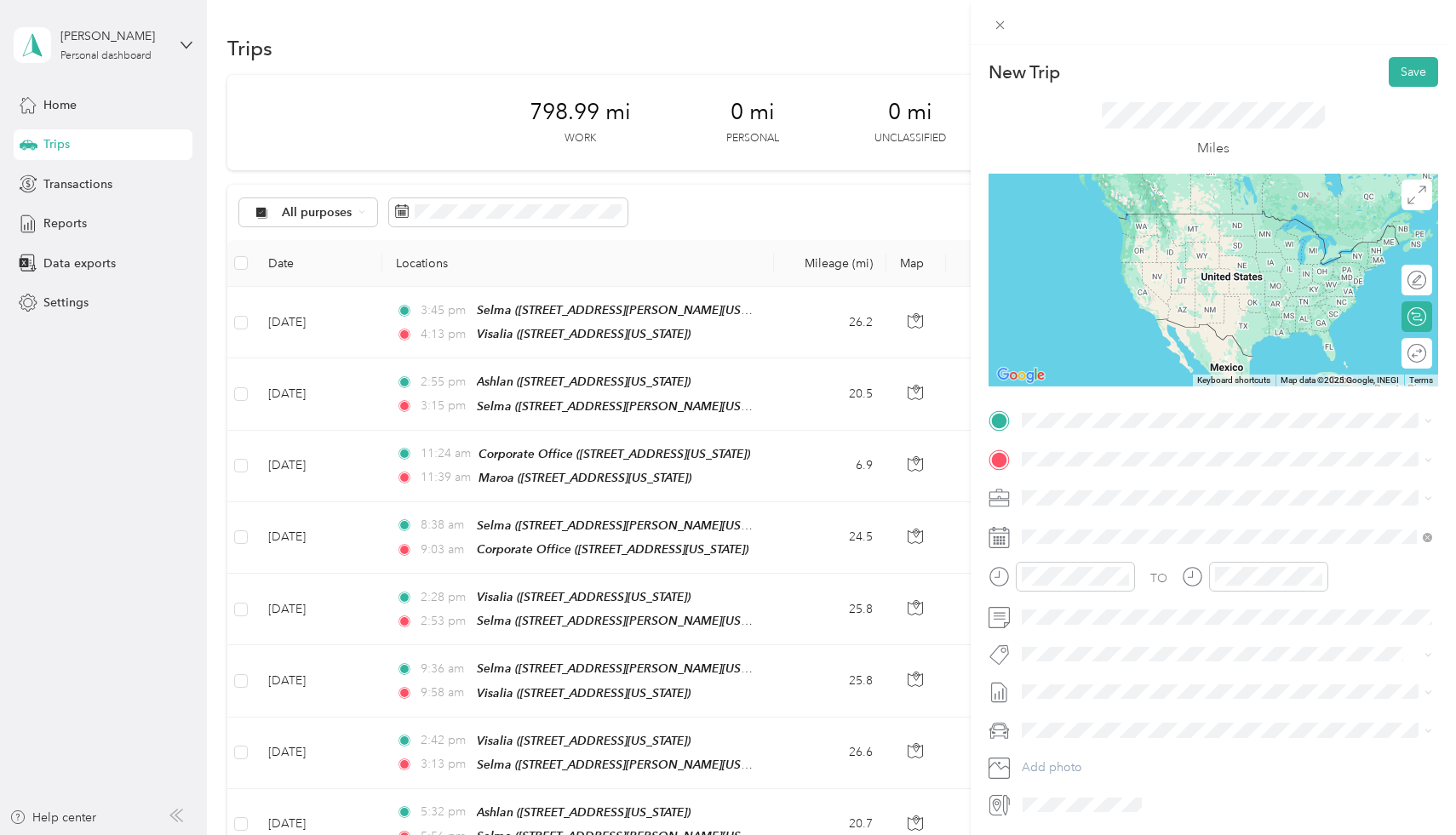
click at [1186, 457] on div "TEAM Ashlan 4175 E Ashlan Ave, 93726, Fresno, California, United States" at bounding box center [1138, 456] width 170 height 41
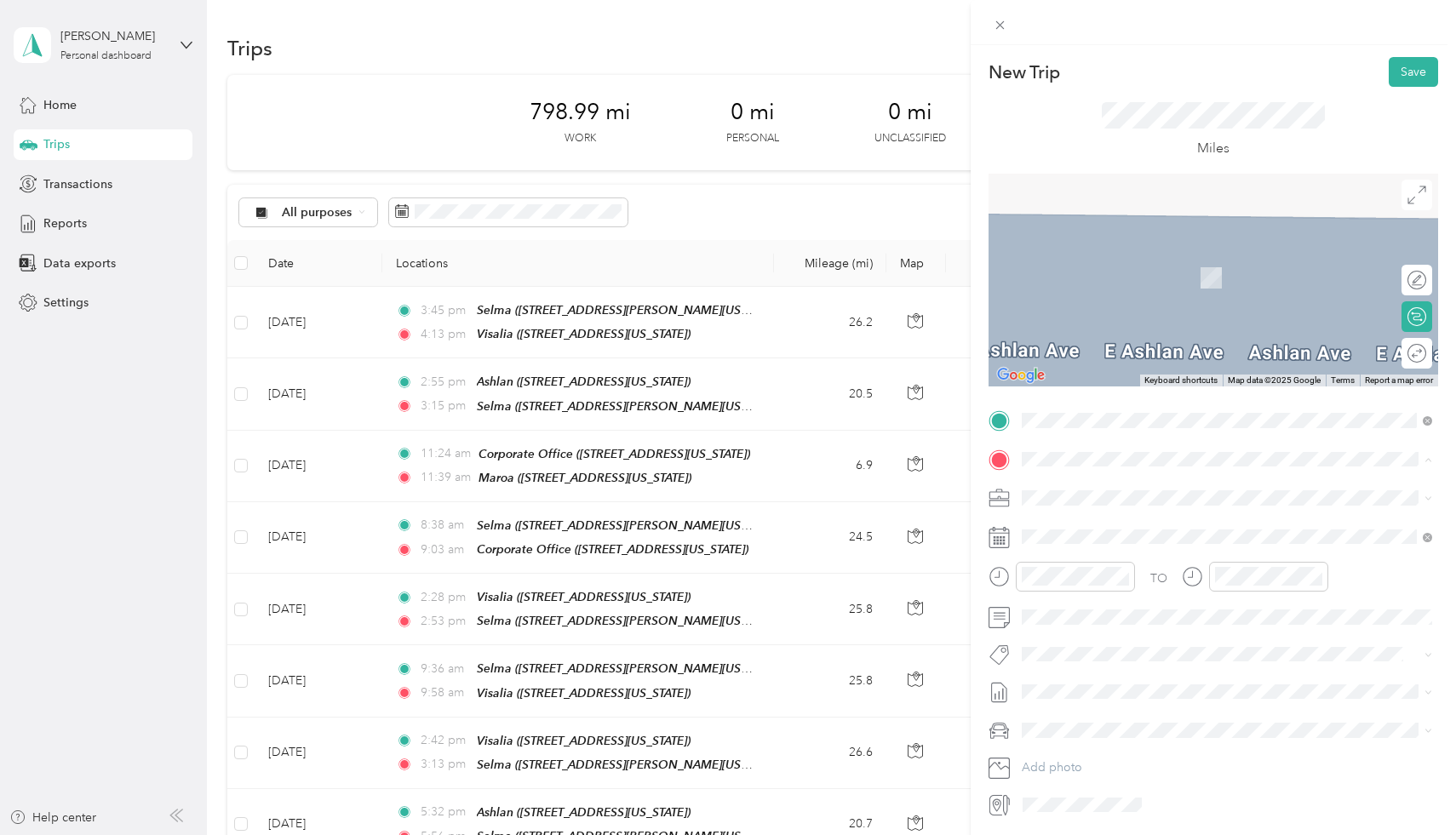
click at [1146, 540] on div "TEAM Selma 2851 Whitson Street, 93662, Selma, California, United States" at bounding box center [1186, 540] width 264 height 41
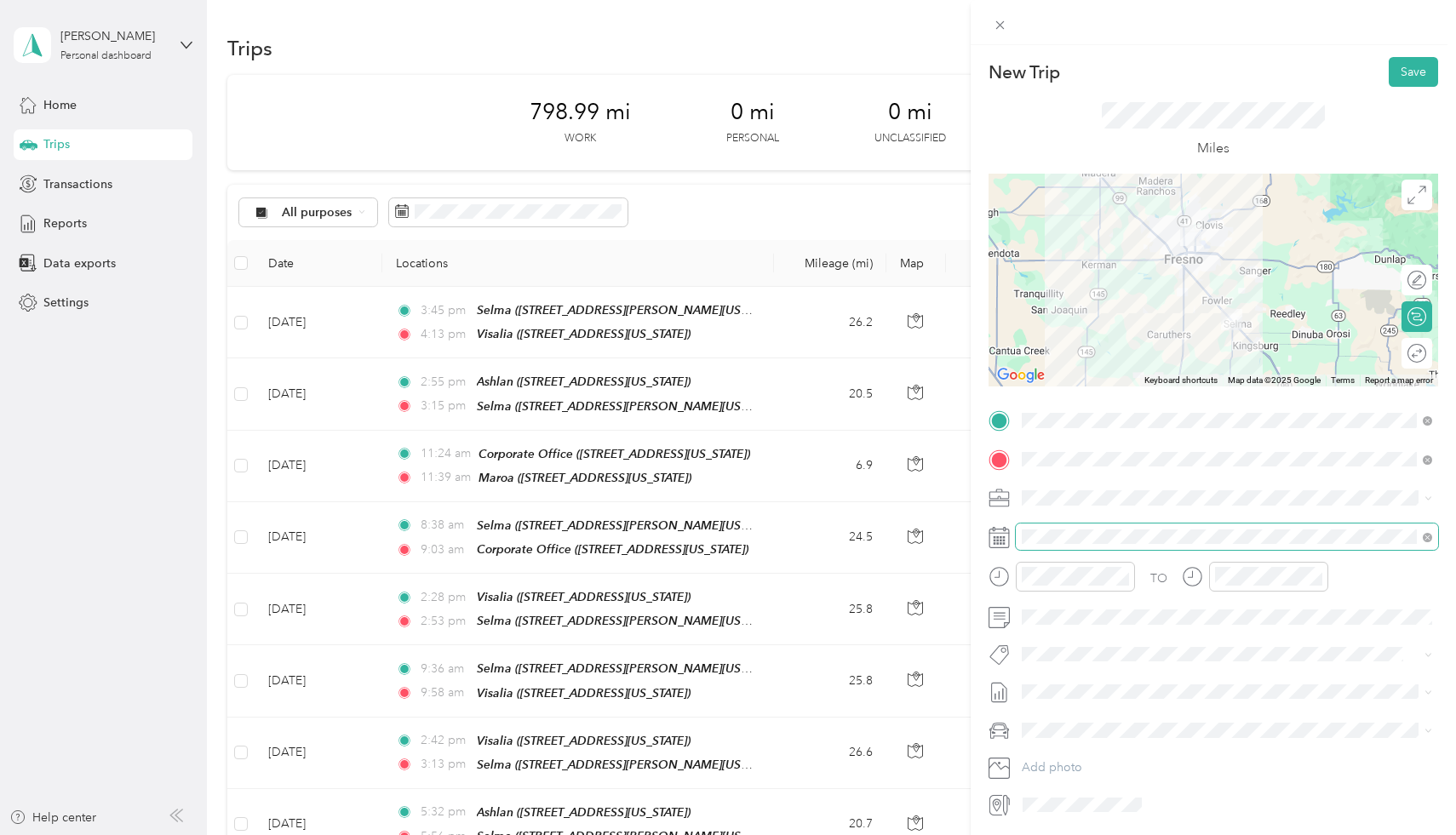
click at [1078, 528] on span at bounding box center [1226, 537] width 422 height 28
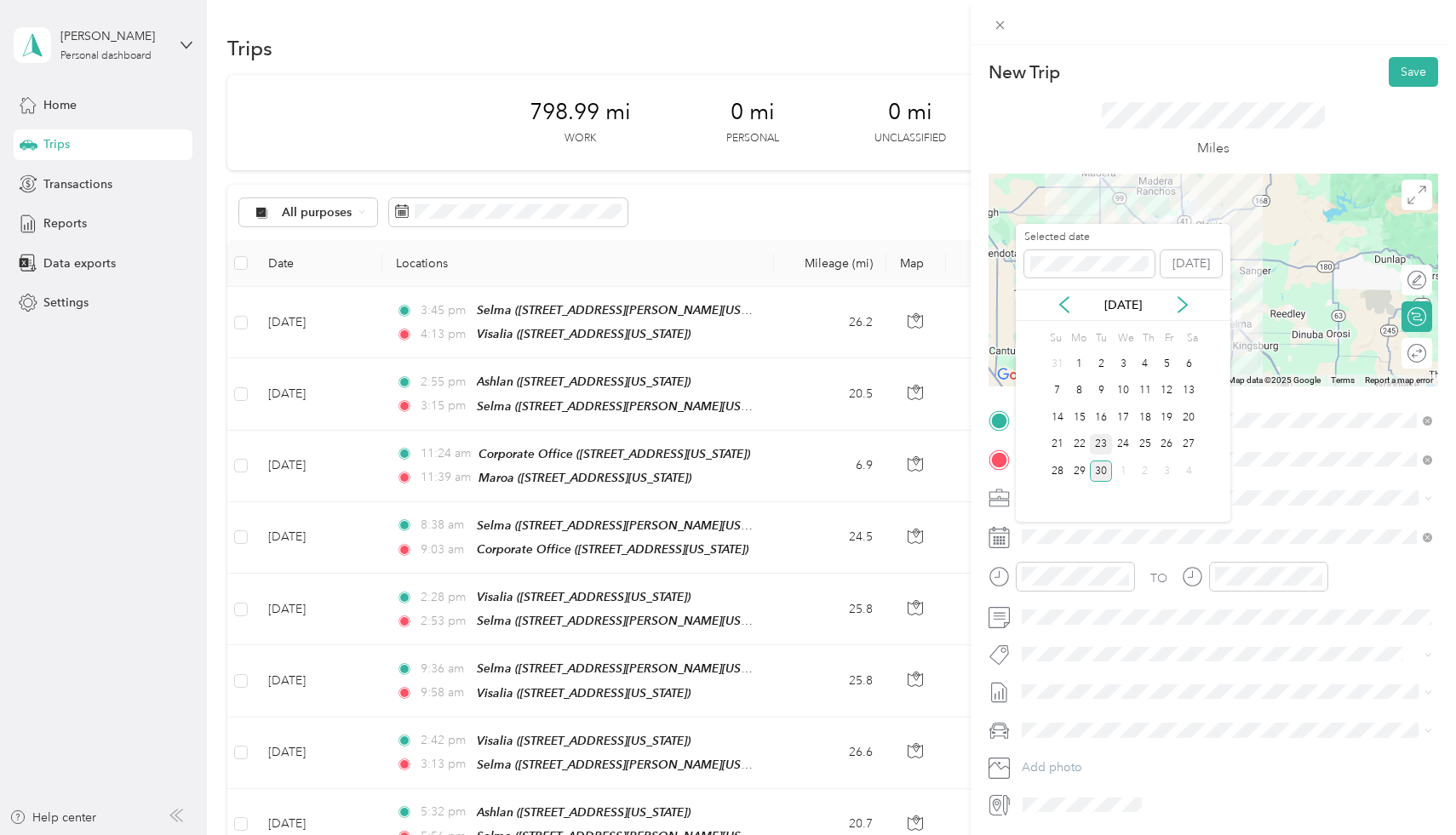
click at [1105, 451] on div "23" at bounding box center [1101, 444] width 22 height 21
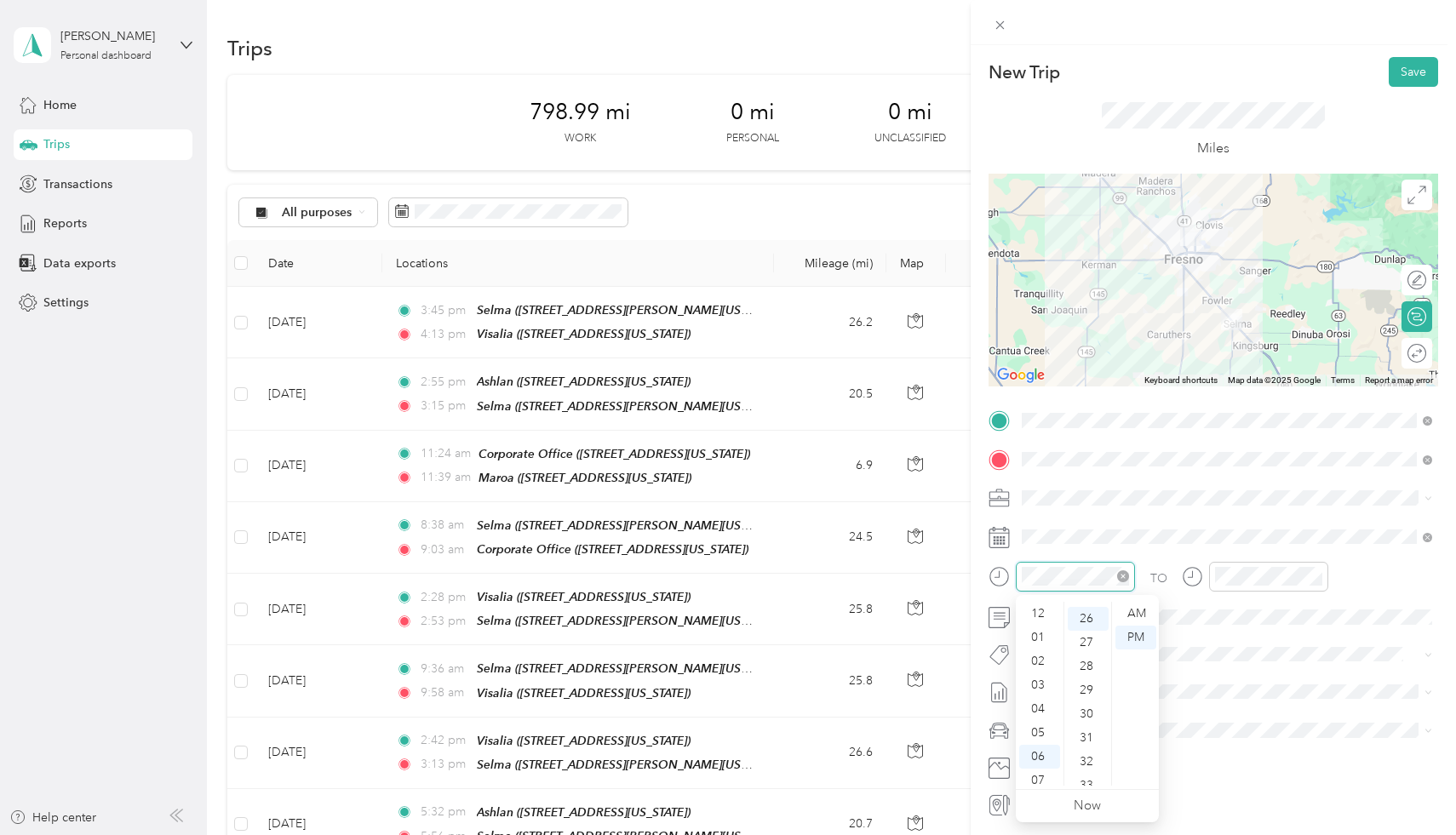
scroll to position [102, 0]
click at [1141, 639] on div "PM" at bounding box center [1136, 638] width 41 height 24
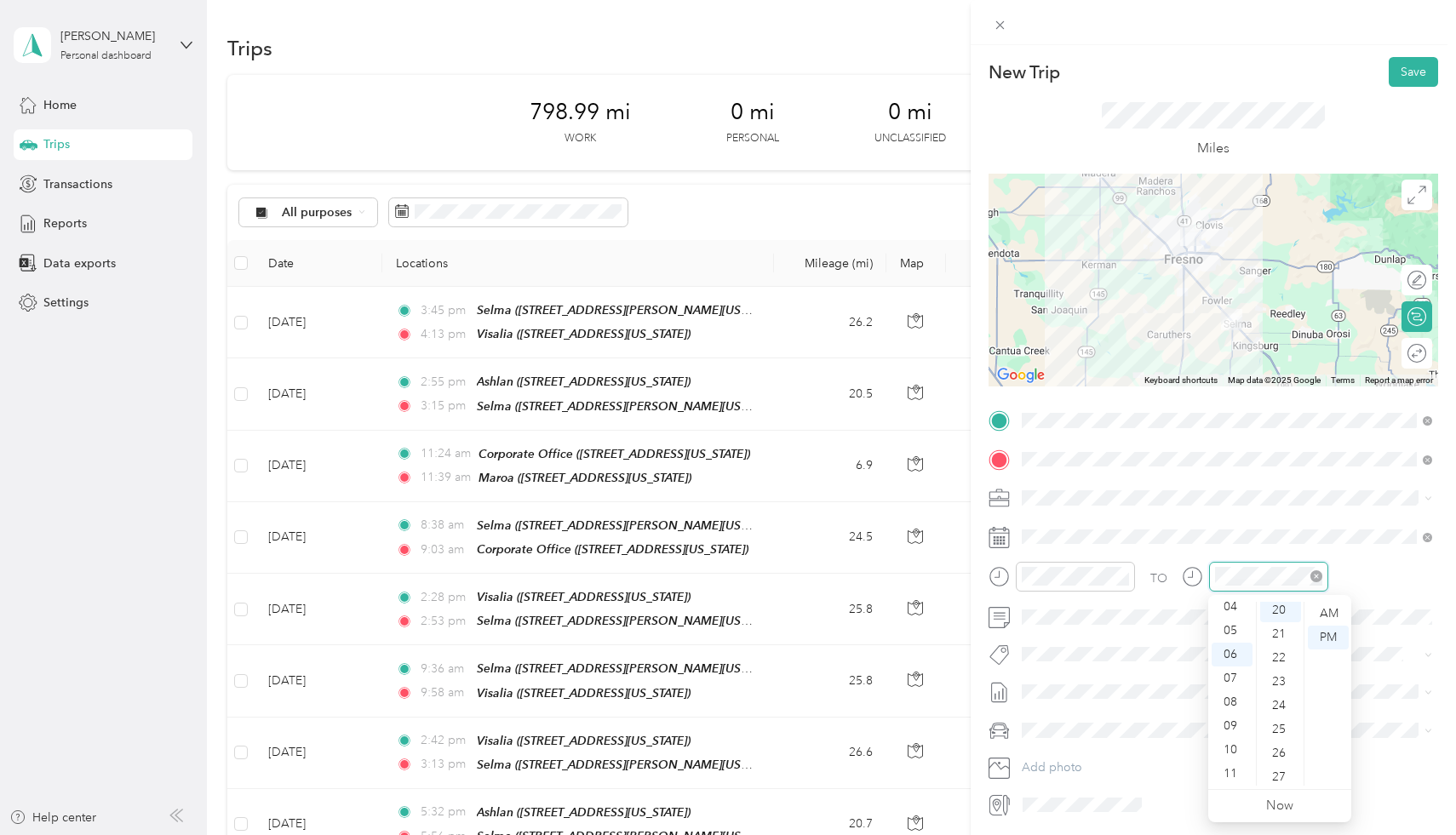
scroll to position [476, 0]
click at [1344, 634] on div "PM" at bounding box center [1327, 638] width 41 height 24
click at [1327, 637] on div "PM" at bounding box center [1327, 638] width 41 height 24
click at [1284, 615] on div "01" at bounding box center [1280, 614] width 41 height 24
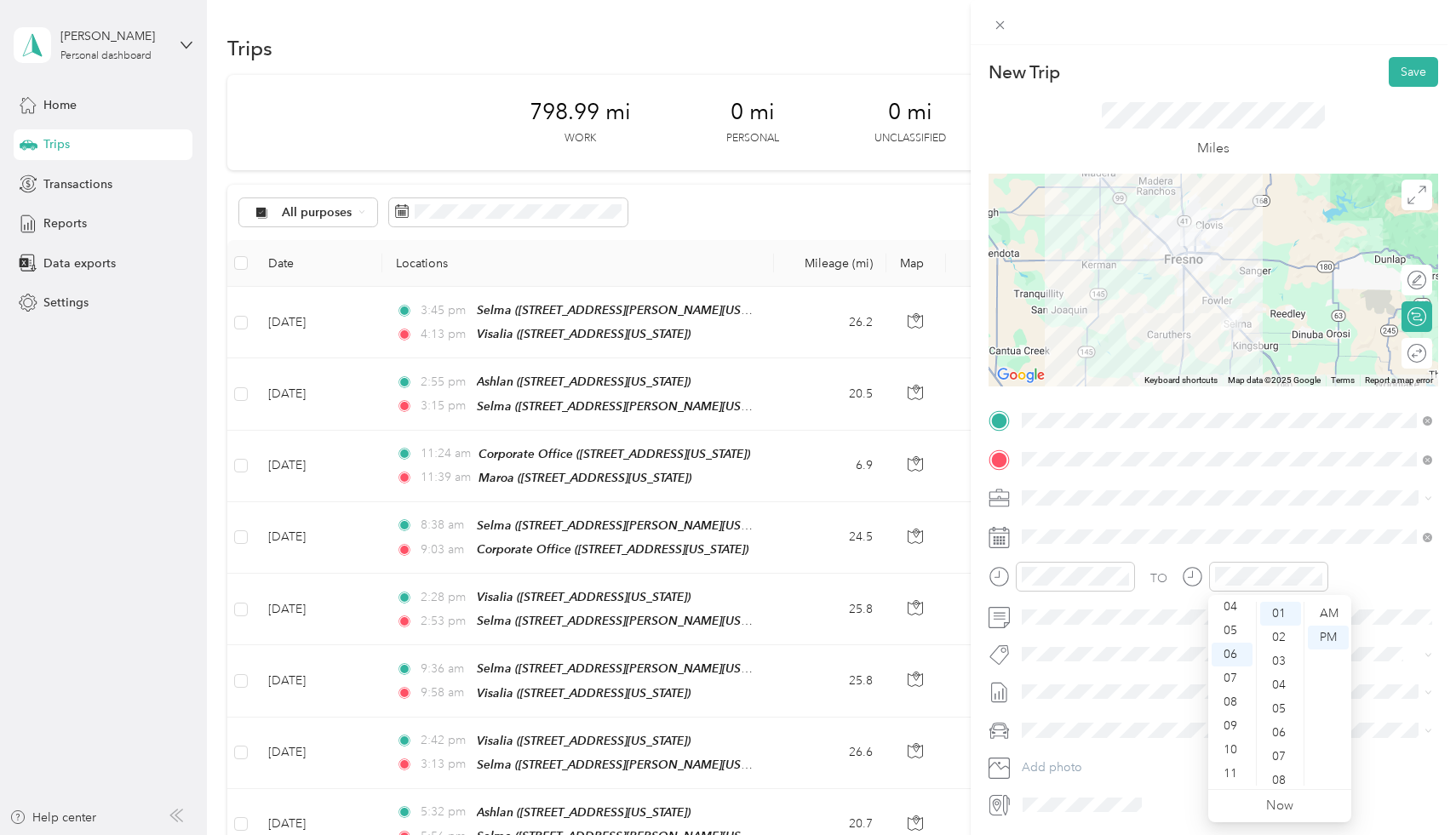
click at [1292, 521] on div "TO Add photo" at bounding box center [1214, 612] width 450 height 411
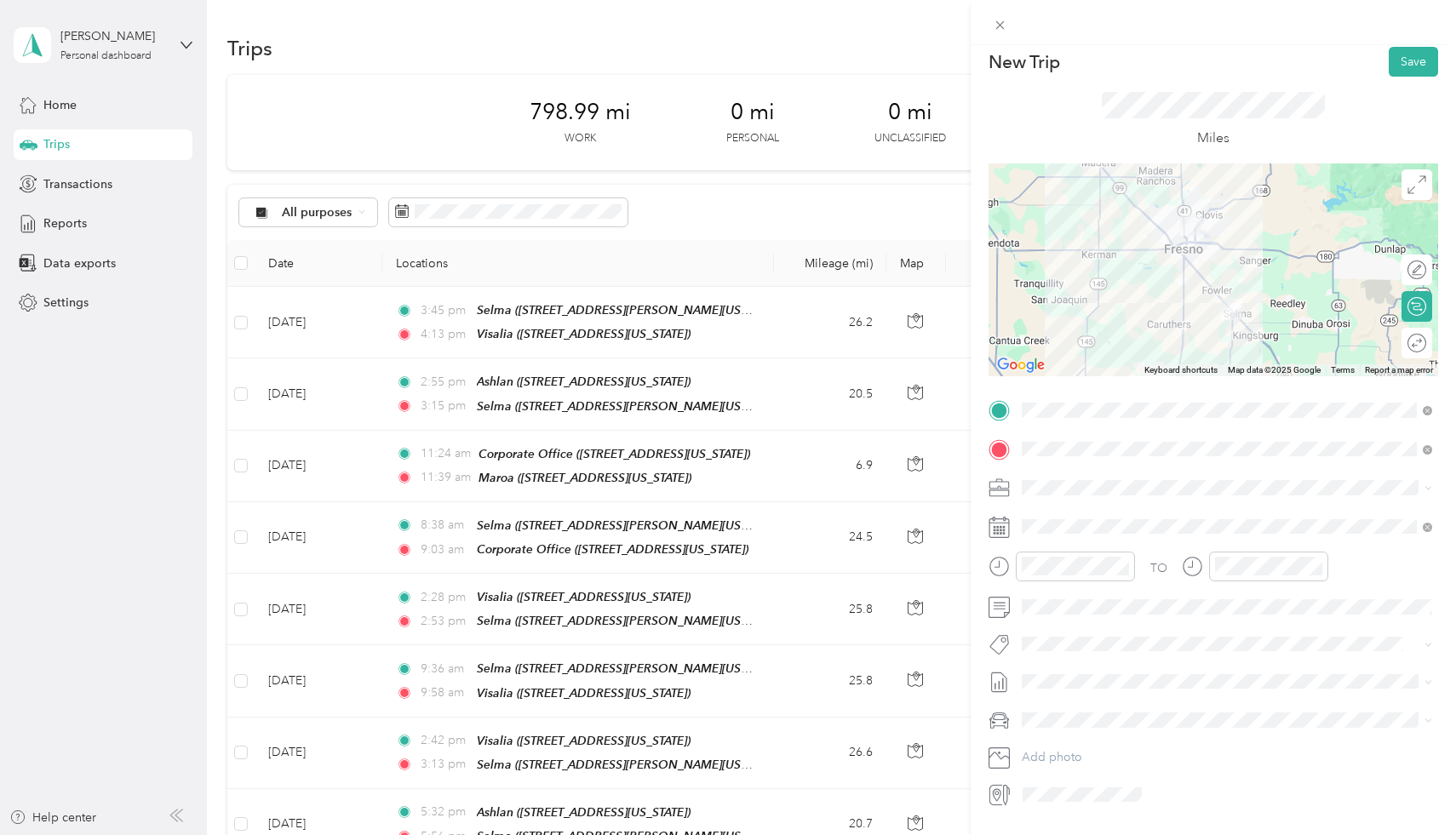
scroll to position [4, 0]
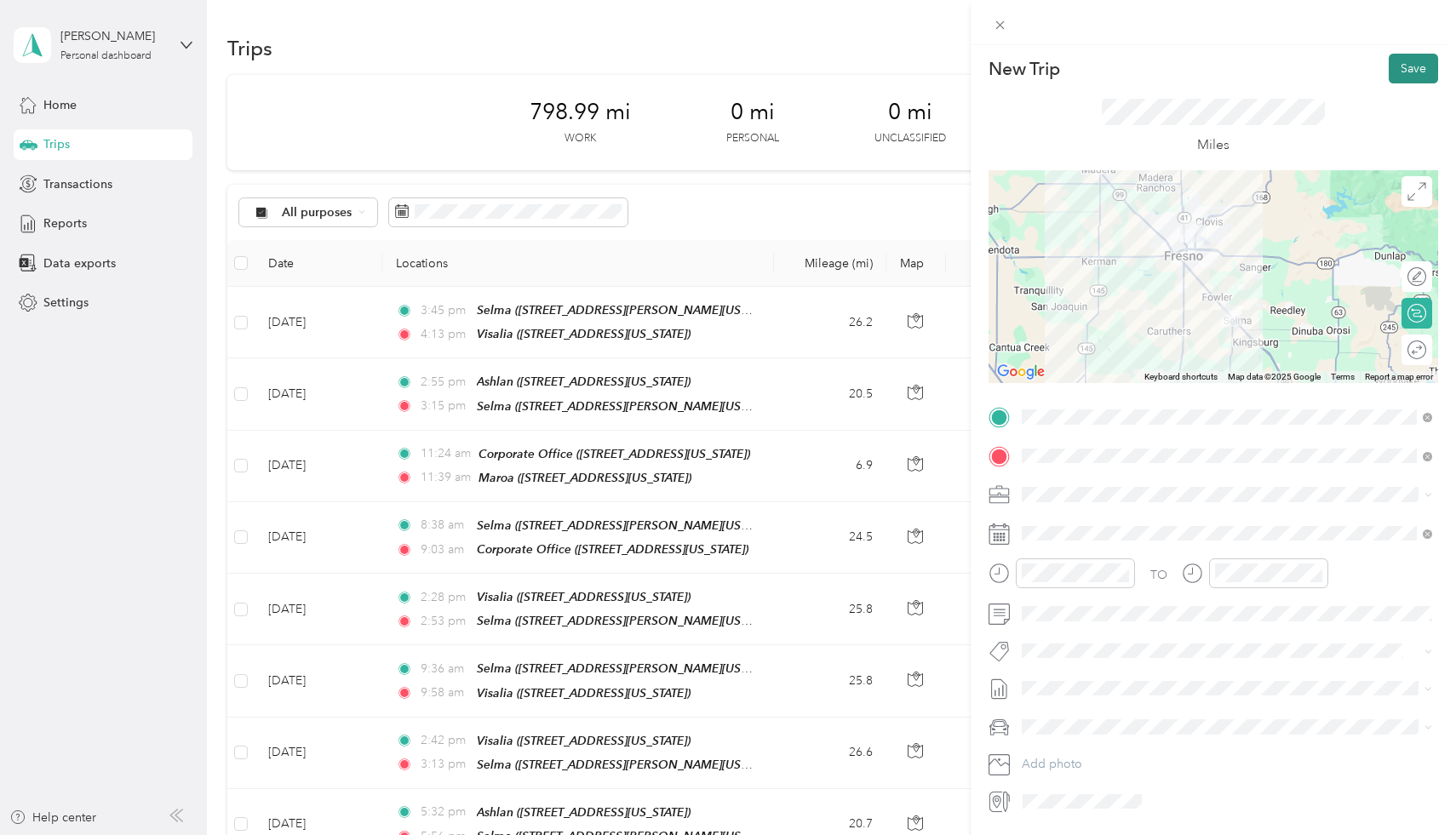
click at [1413, 80] on button "Save" at bounding box center [1413, 68] width 50 height 29
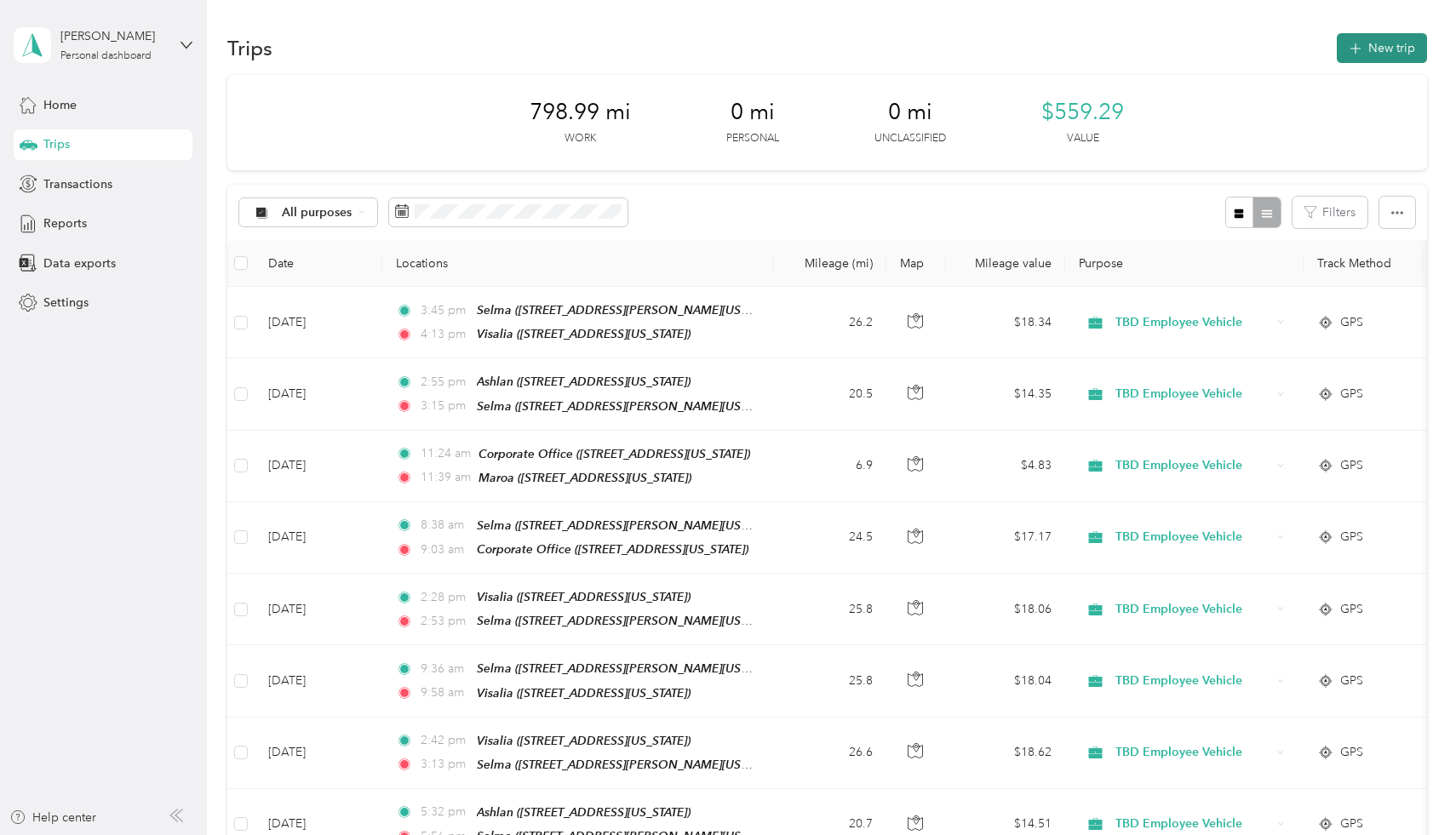
click at [1391, 41] on button "New trip" at bounding box center [1382, 48] width 90 height 29
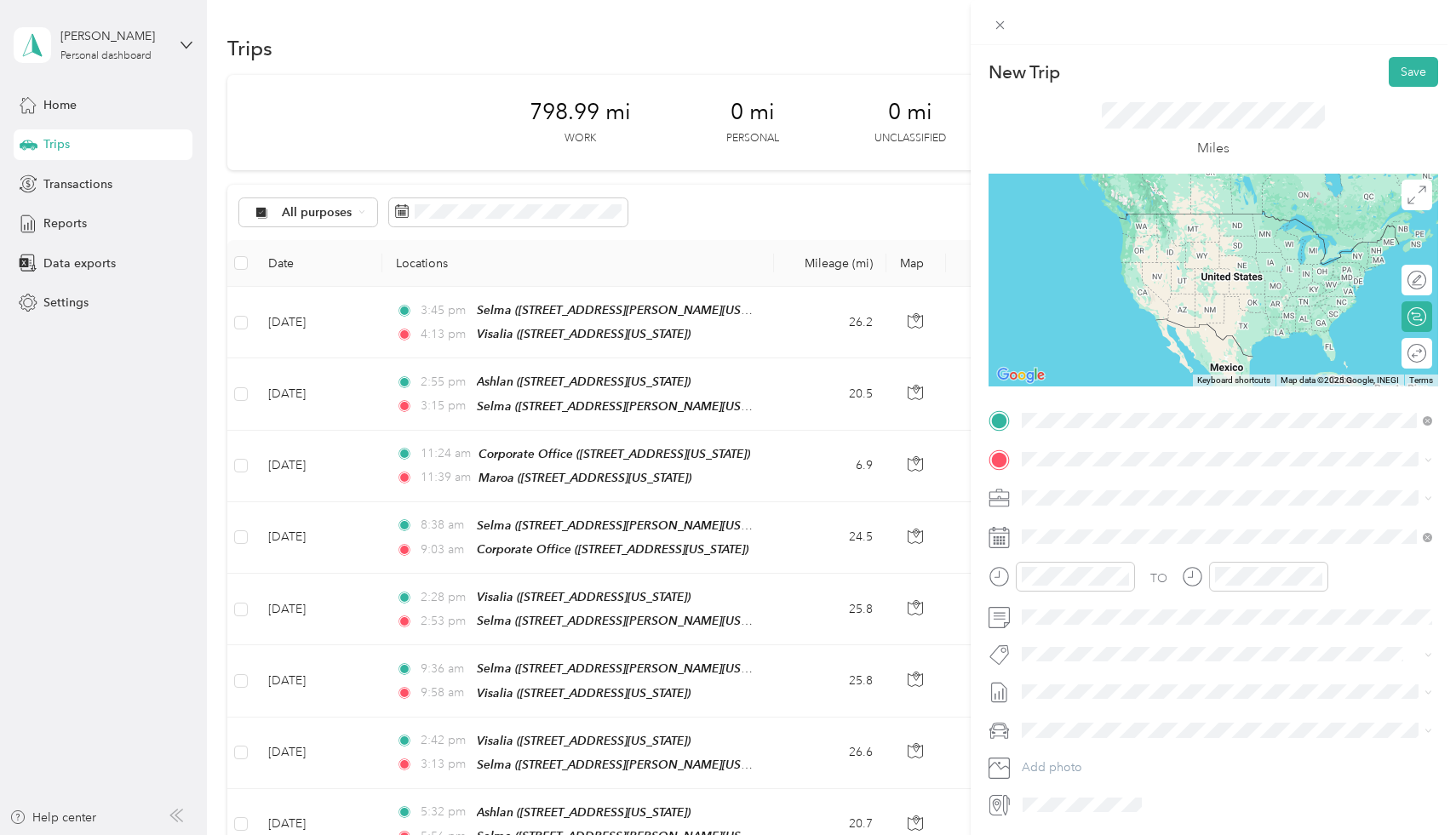
click at [1224, 479] on div "TEAM Corporate Office 340 West Fallbrook Avenue, 93711, Fresno, California, Uni…" at bounding box center [1226, 501] width 398 height 48
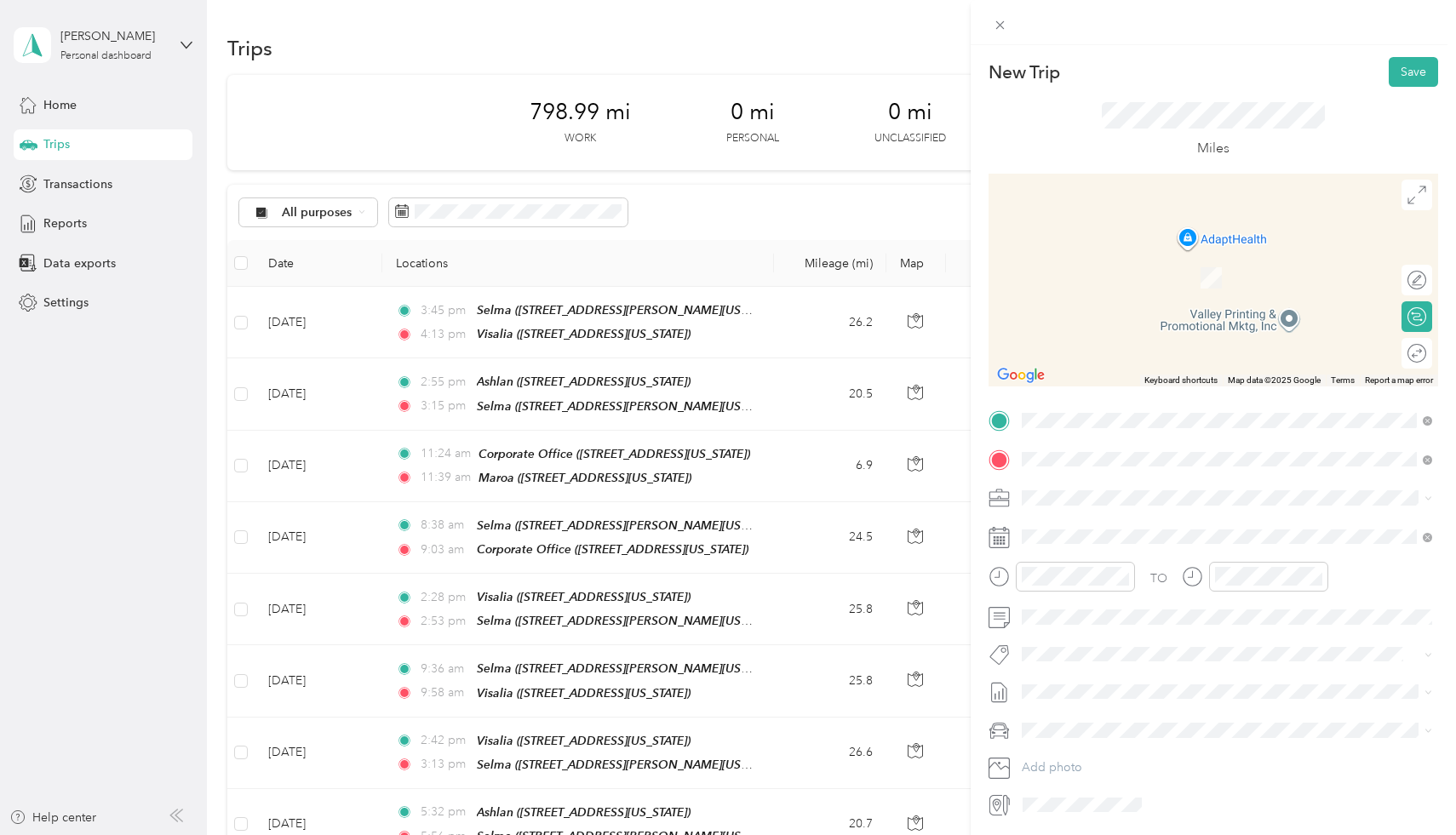
click at [1224, 544] on span "3003 North Maroa Avenue, 93704, Fresno, California, United States" at bounding box center [1138, 551] width 170 height 15
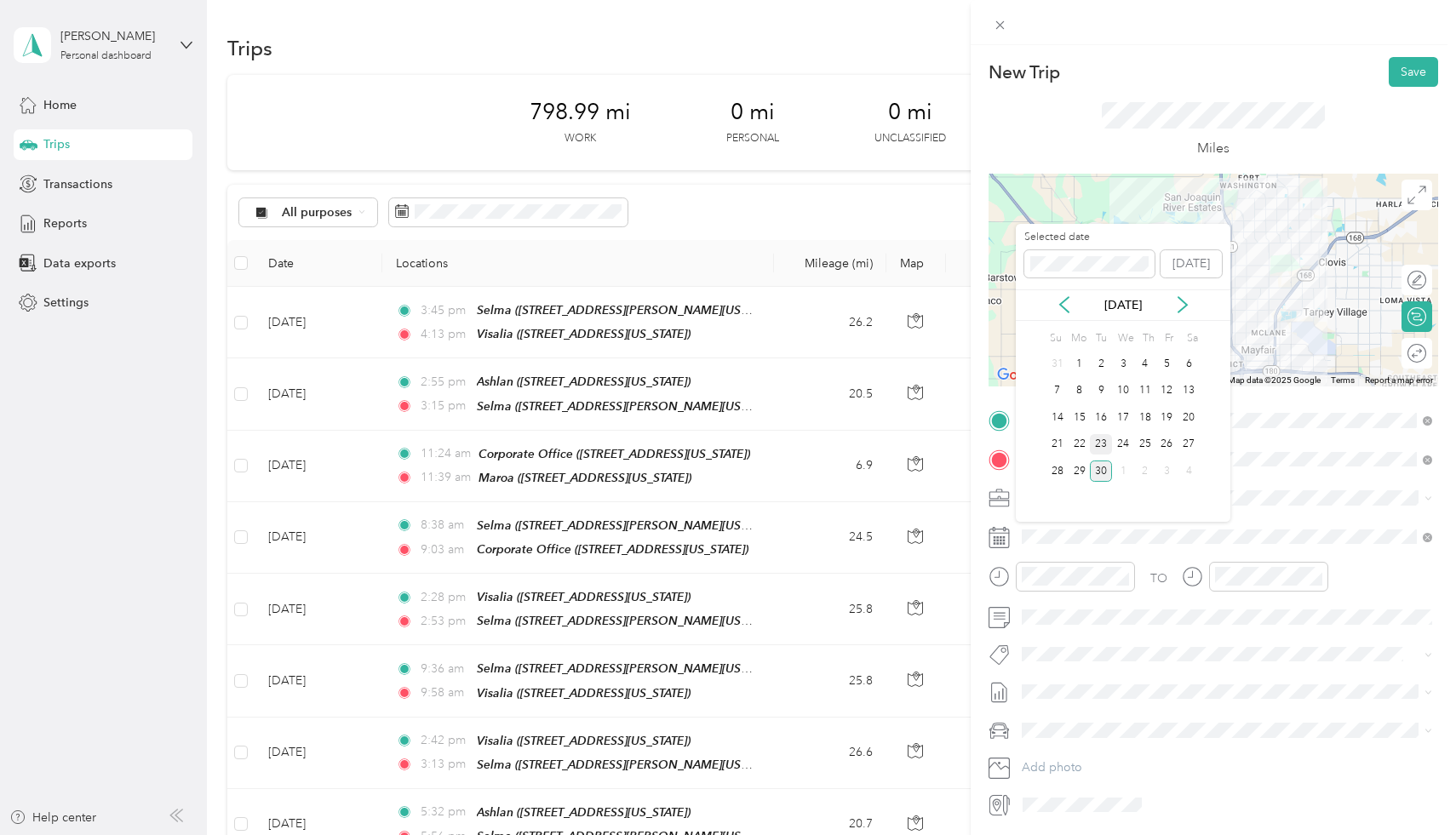
click at [1090, 441] on div "23" at bounding box center [1101, 444] width 22 height 21
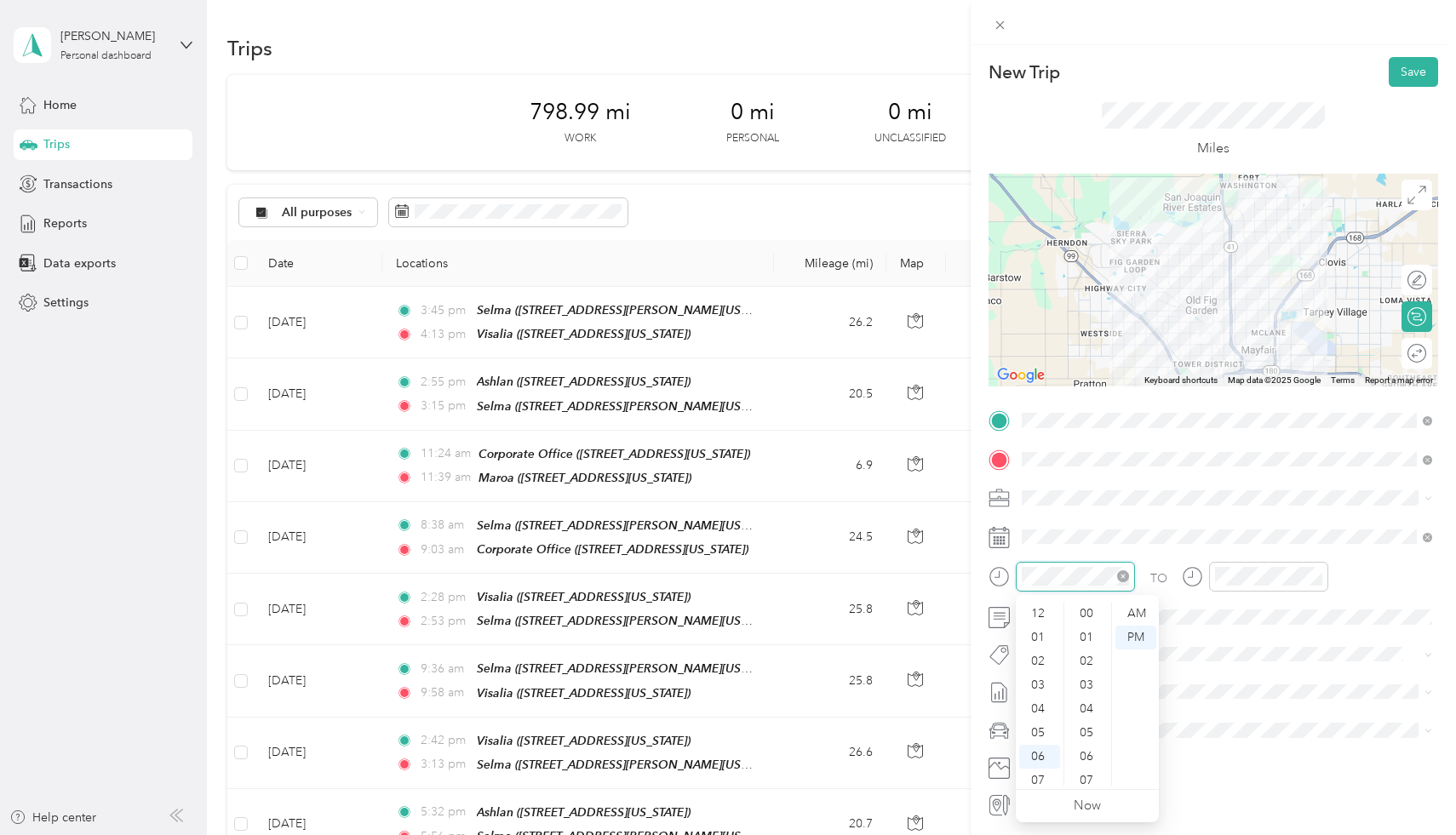
scroll to position [102, 0]
click at [1047, 744] on div "10" at bounding box center [1039, 750] width 41 height 24
click at [1086, 656] on div "30" at bounding box center [1088, 662] width 41 height 24
click at [1130, 610] on div "AM" at bounding box center [1136, 614] width 41 height 24
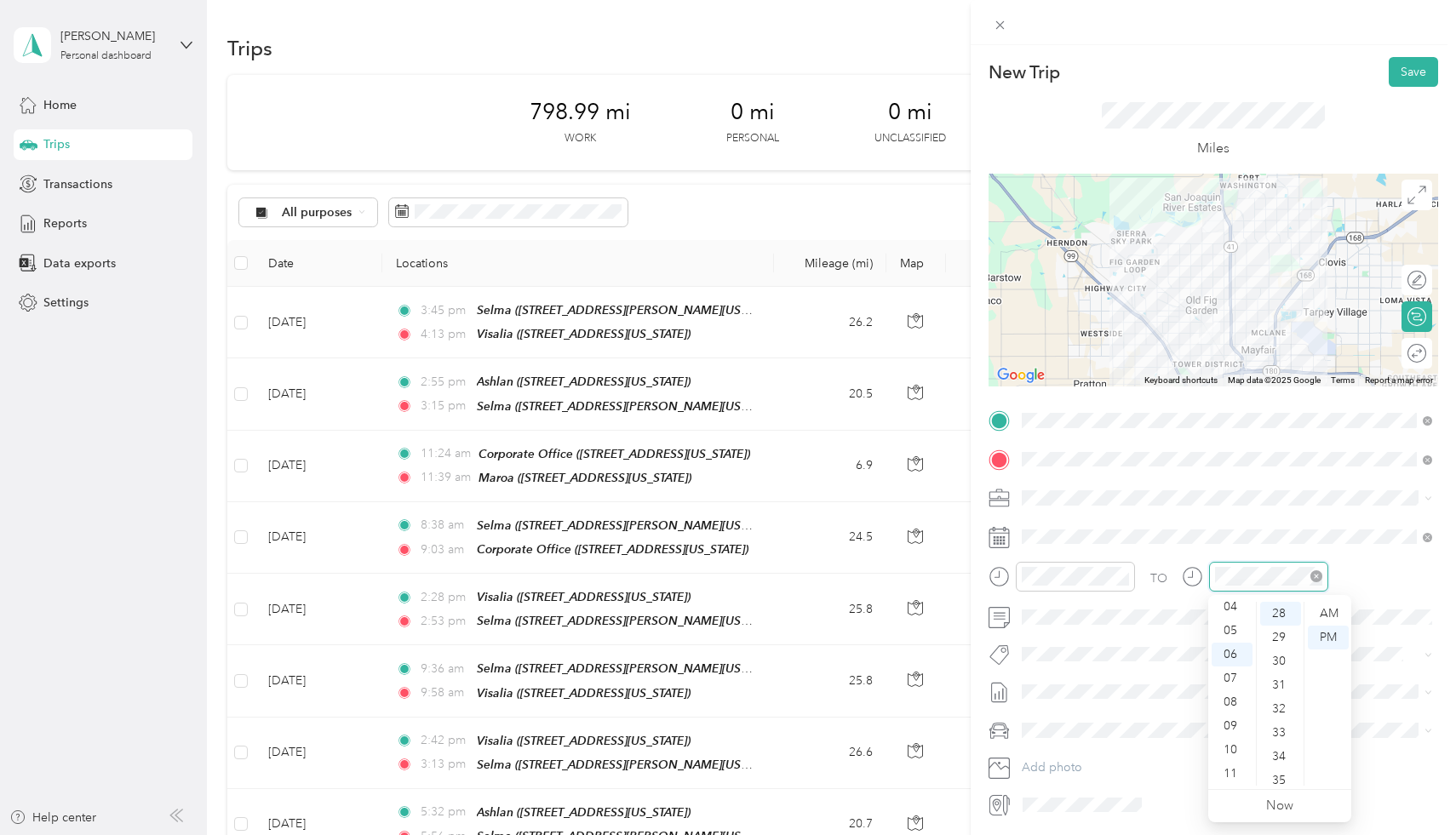
scroll to position [667, 0]
click at [1237, 766] on div "11" at bounding box center [1232, 774] width 41 height 24
click at [1242, 743] on div "10" at bounding box center [1232, 750] width 41 height 24
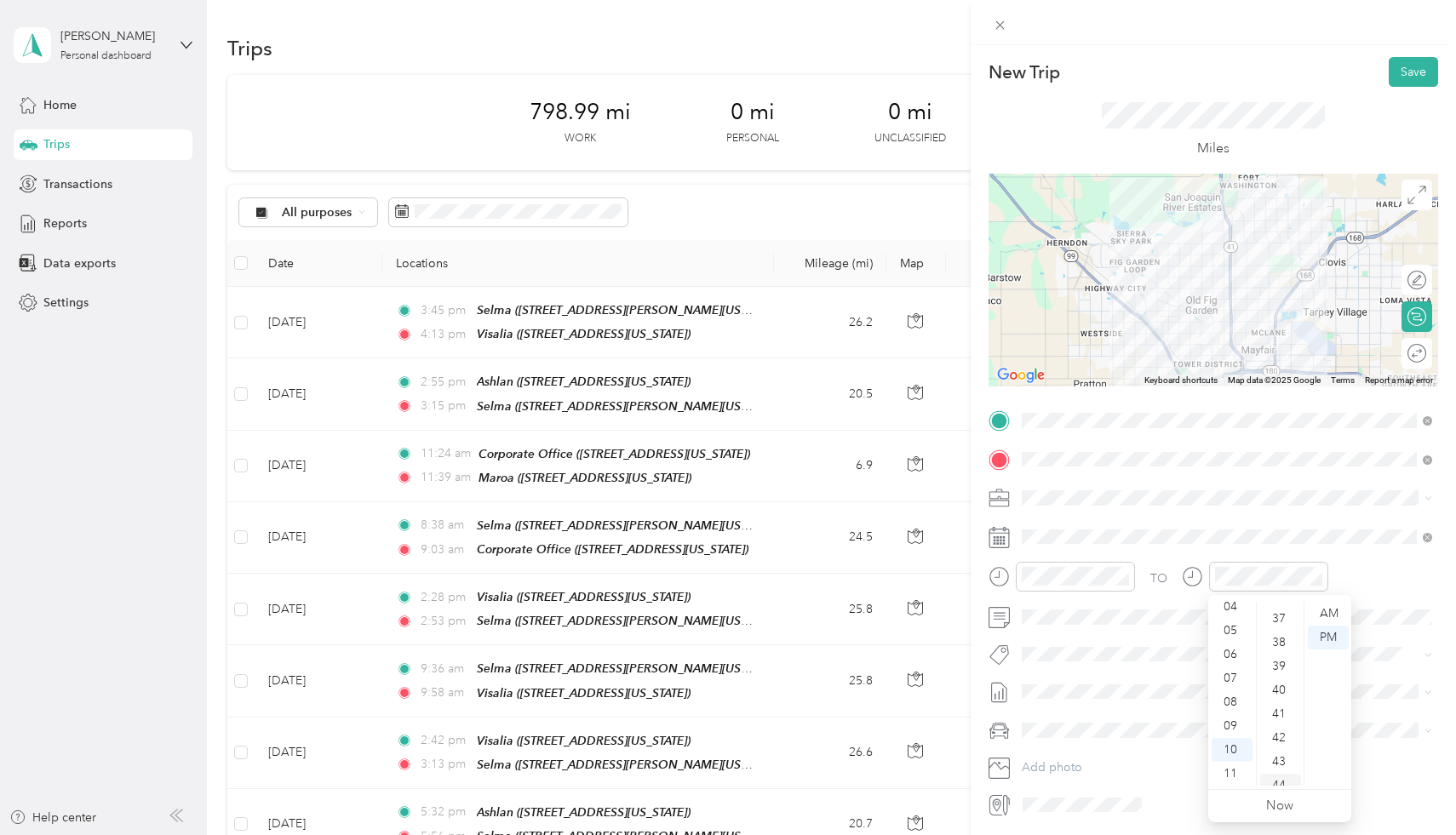
click at [1279, 779] on div "44" at bounding box center [1280, 785] width 41 height 24
click at [1334, 617] on div "AM" at bounding box center [1327, 614] width 41 height 24
click at [1425, 67] on button "Save" at bounding box center [1413, 72] width 50 height 29
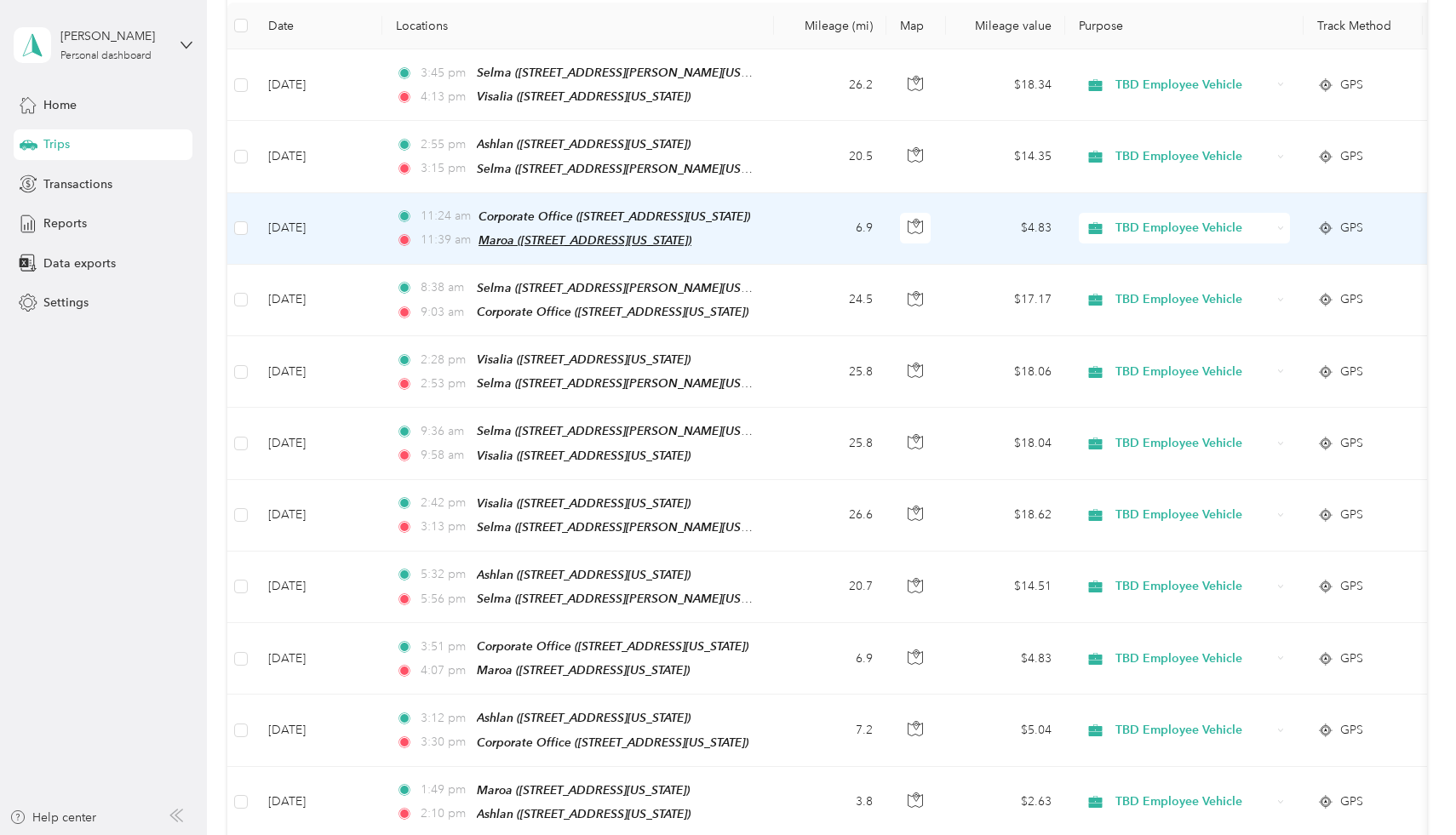
scroll to position [0, 0]
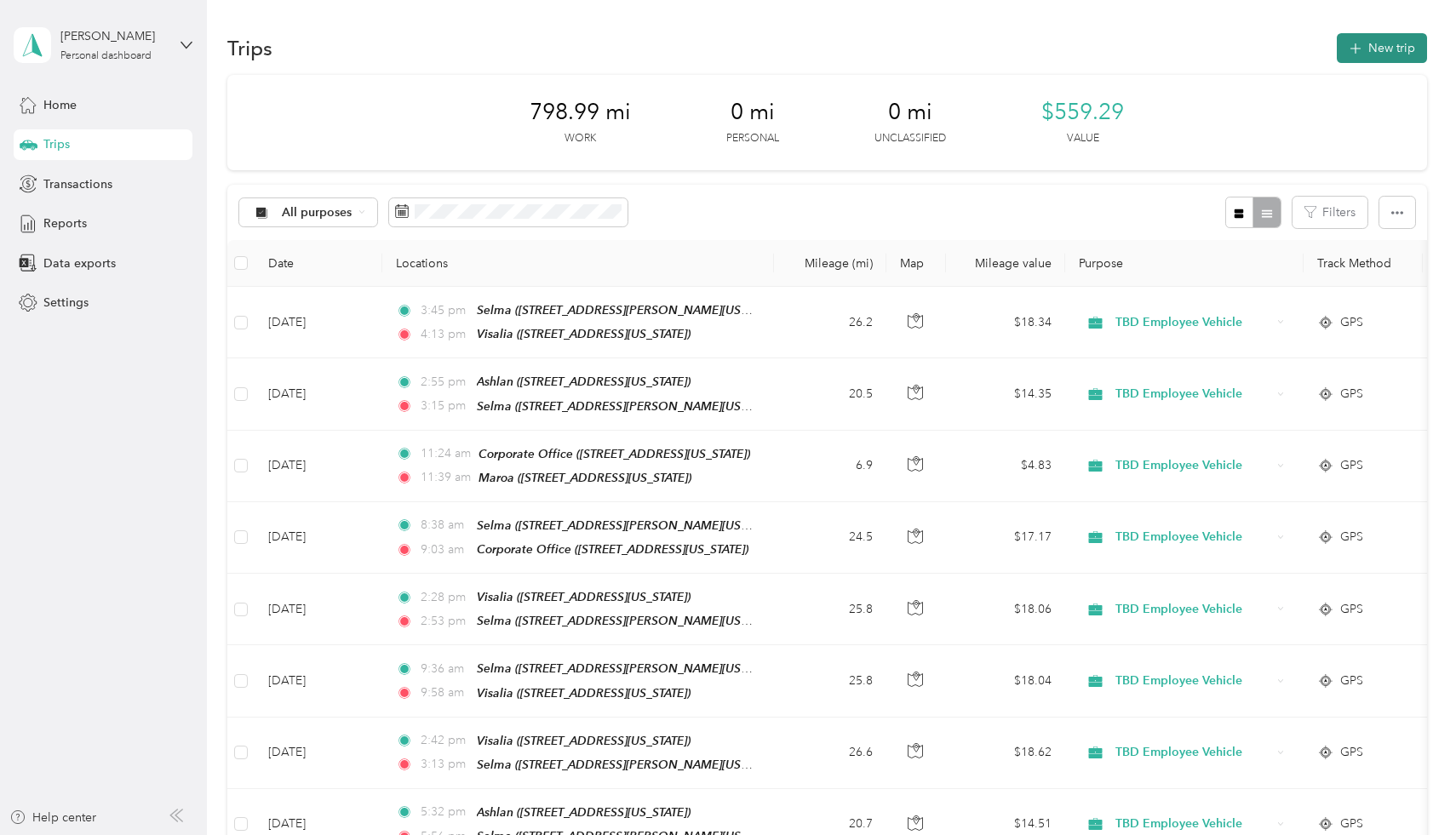
click at [1413, 39] on button "New trip" at bounding box center [1382, 48] width 90 height 29
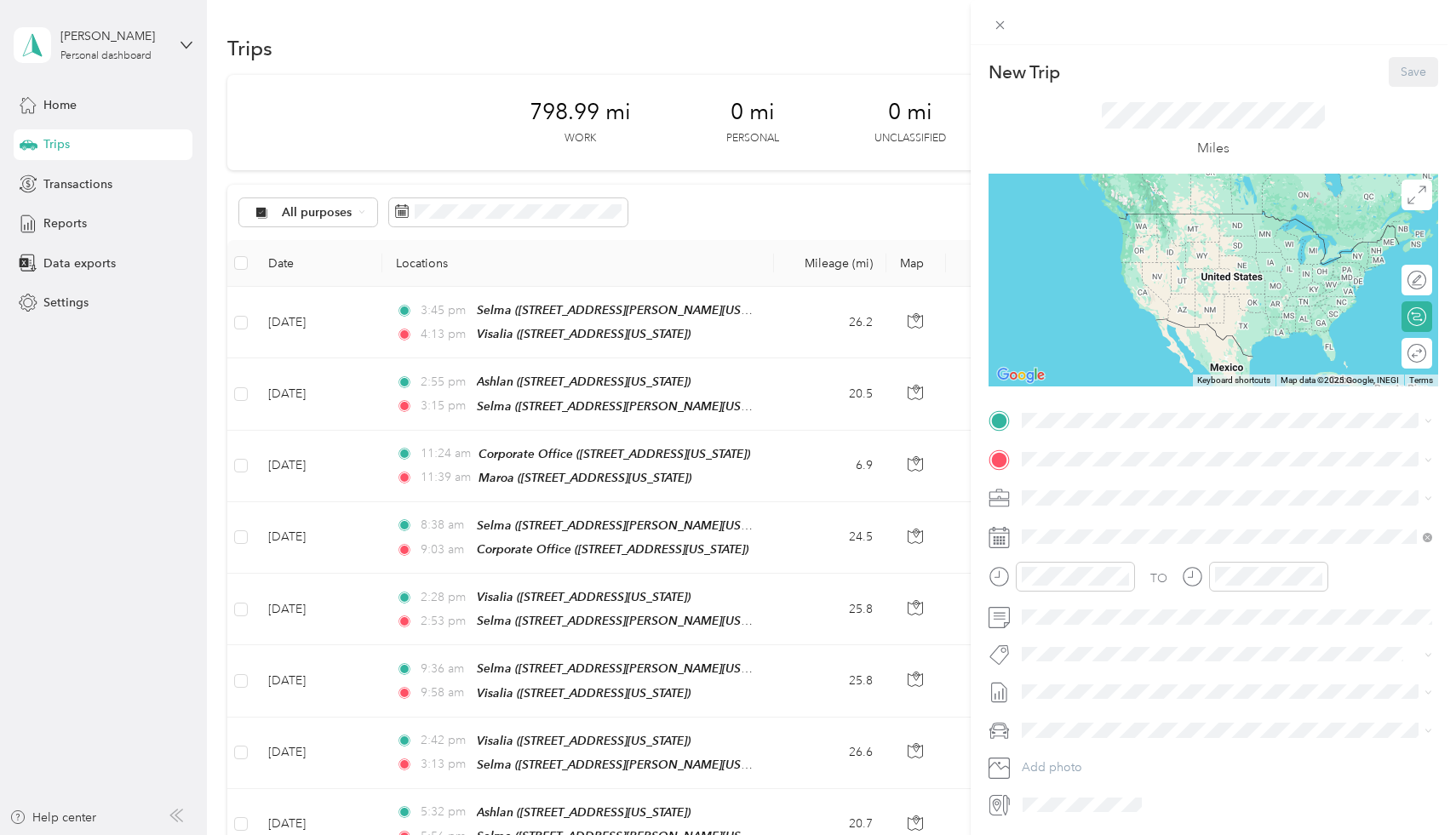
click at [1095, 436] on div "TO Add photo" at bounding box center [1214, 612] width 450 height 411
click at [1097, 429] on span at bounding box center [1226, 420] width 422 height 28
click at [1126, 508] on span "2851 Whitson Street, 93662, Selma, California, United States" at bounding box center [1186, 507] width 264 height 15
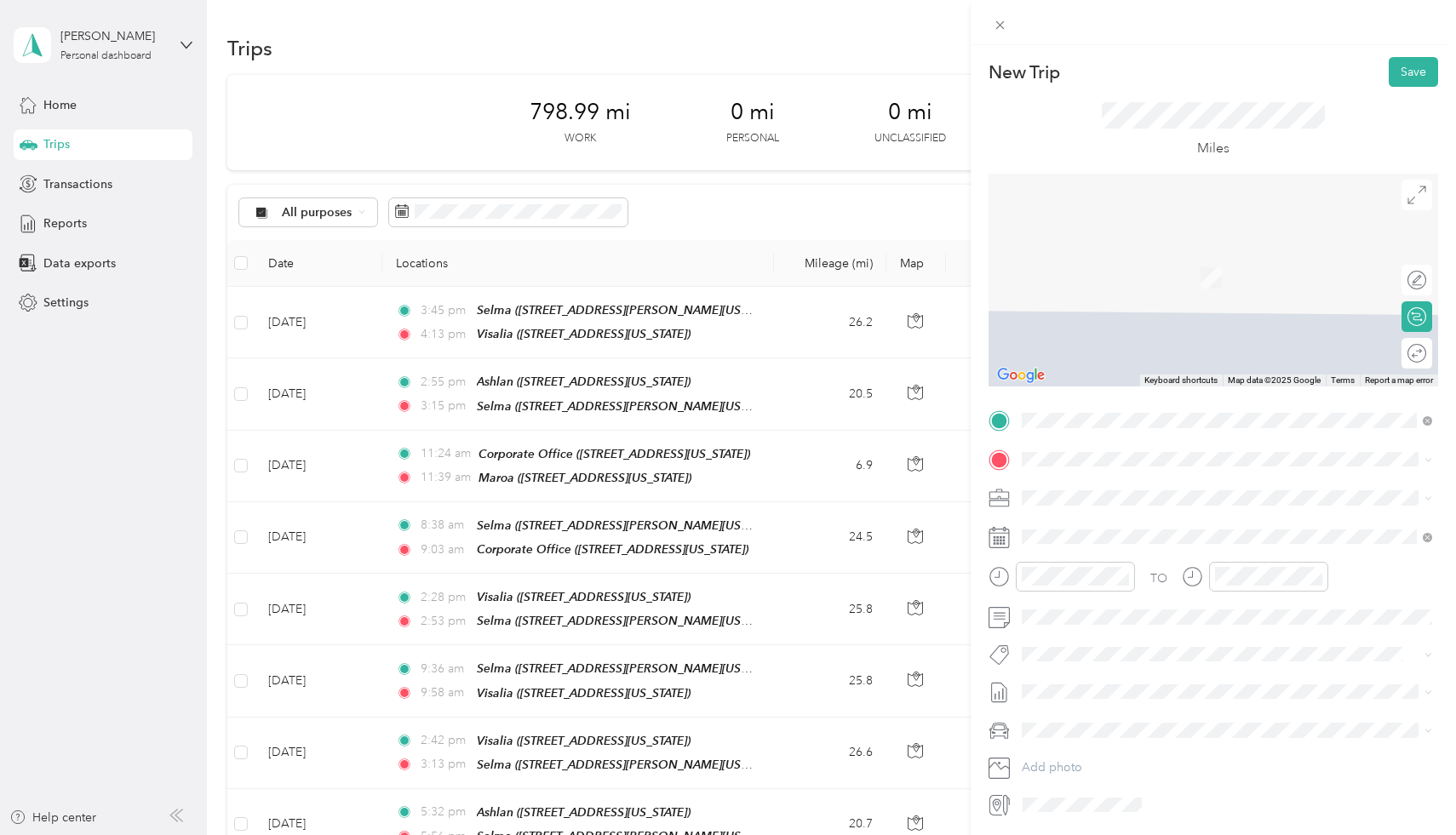
click at [1162, 548] on span "8665 El Camino Real, 93422, Atascadero, California, United States" at bounding box center [1138, 545] width 170 height 15
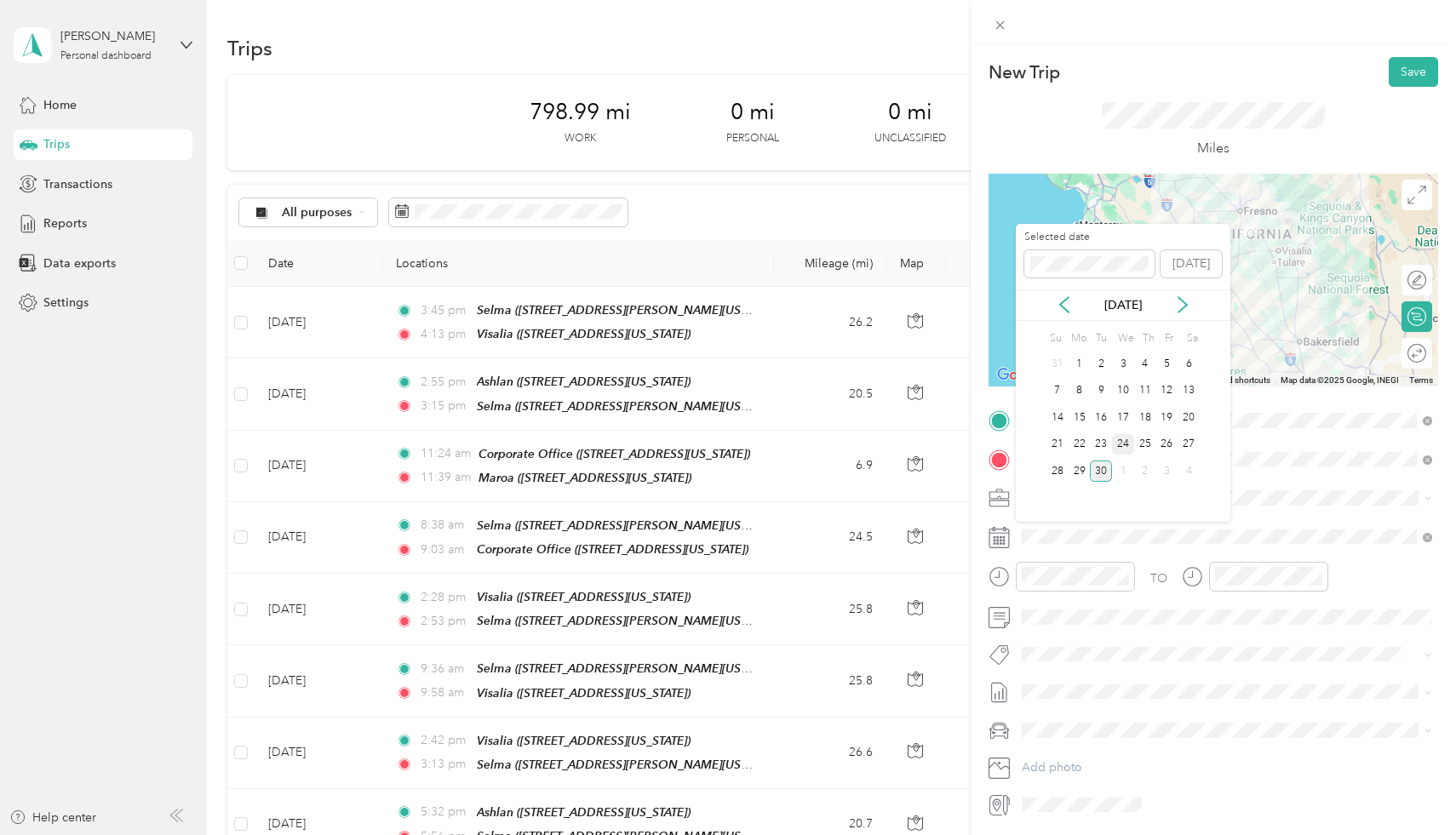
click at [1124, 440] on div "24" at bounding box center [1123, 444] width 22 height 21
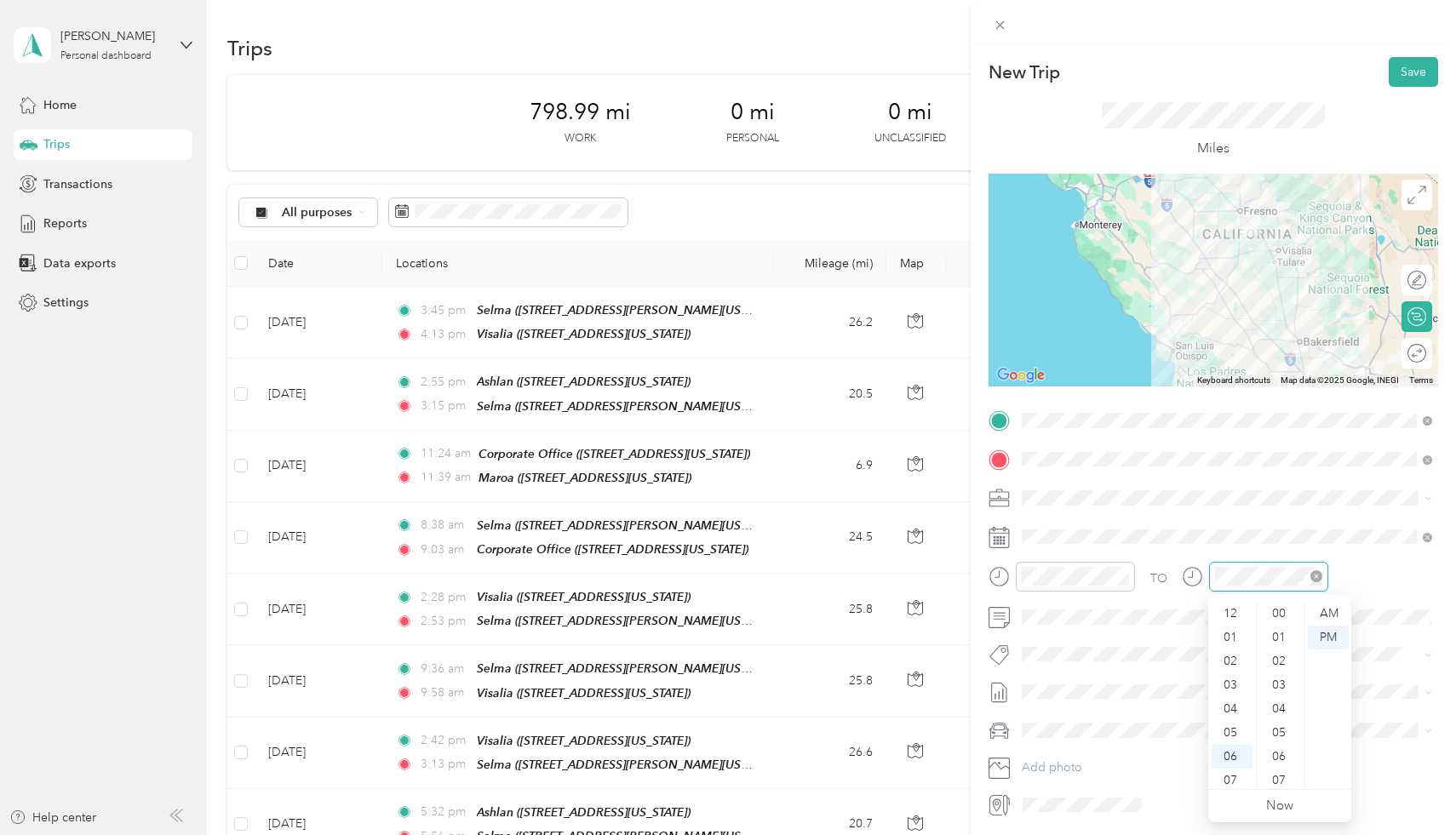
scroll to position [102, 0]
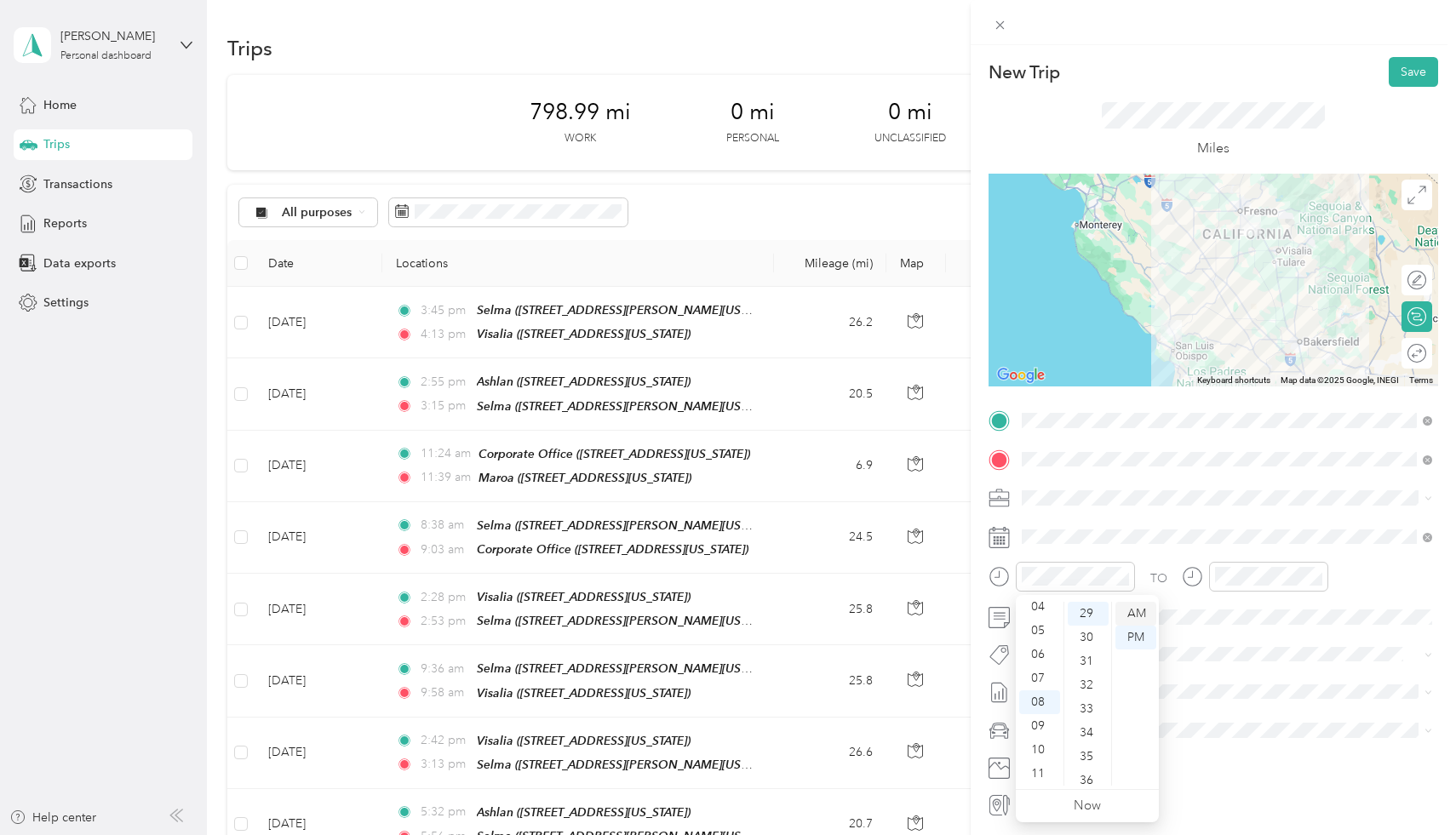
click at [1143, 610] on div "AM" at bounding box center [1136, 614] width 41 height 24
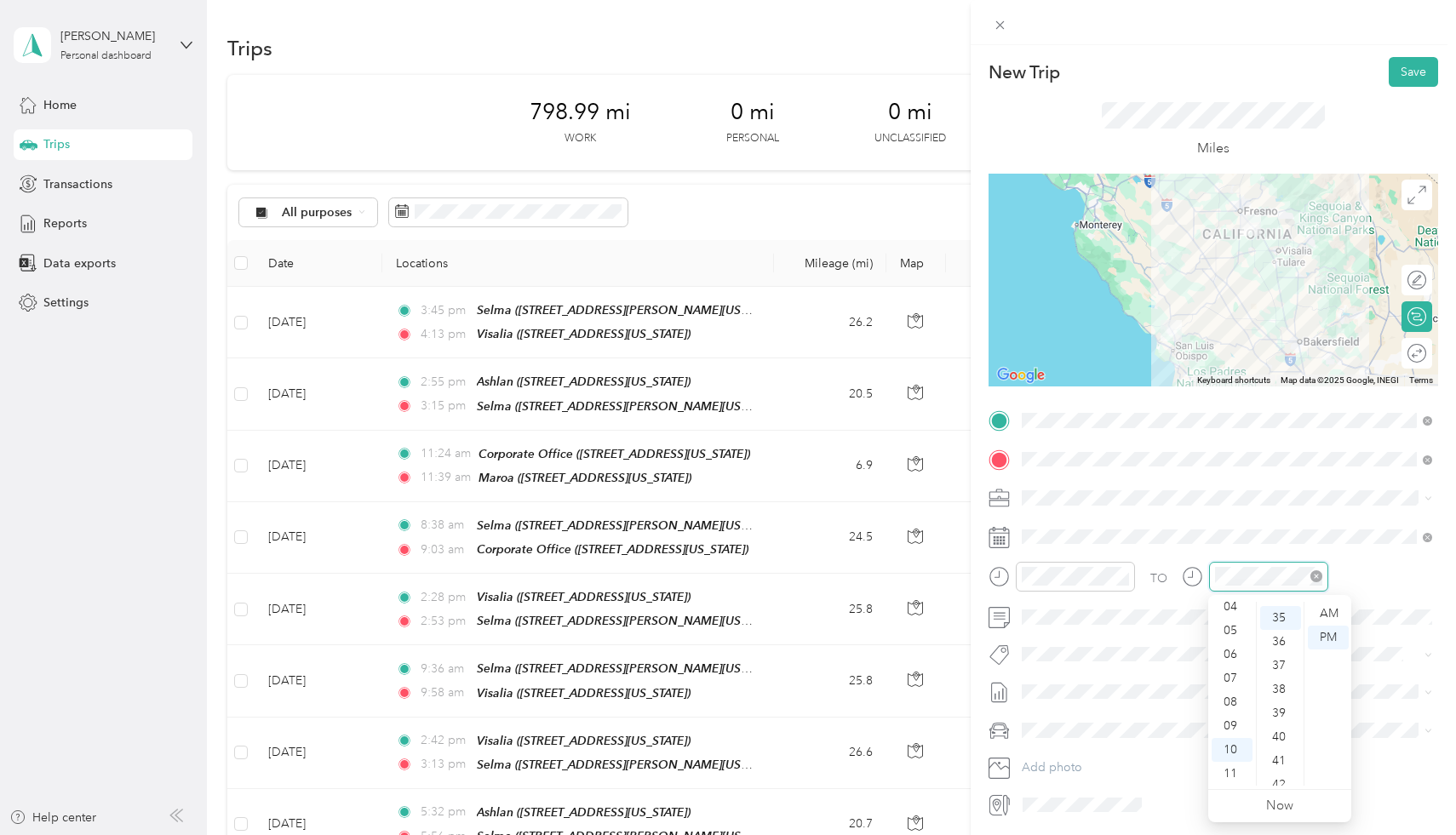
scroll to position [834, 0]
click at [1329, 621] on div "AM" at bounding box center [1327, 614] width 41 height 24
click at [1328, 618] on div "AM" at bounding box center [1327, 614] width 41 height 24
click at [1428, 67] on button "Save" at bounding box center [1413, 72] width 50 height 29
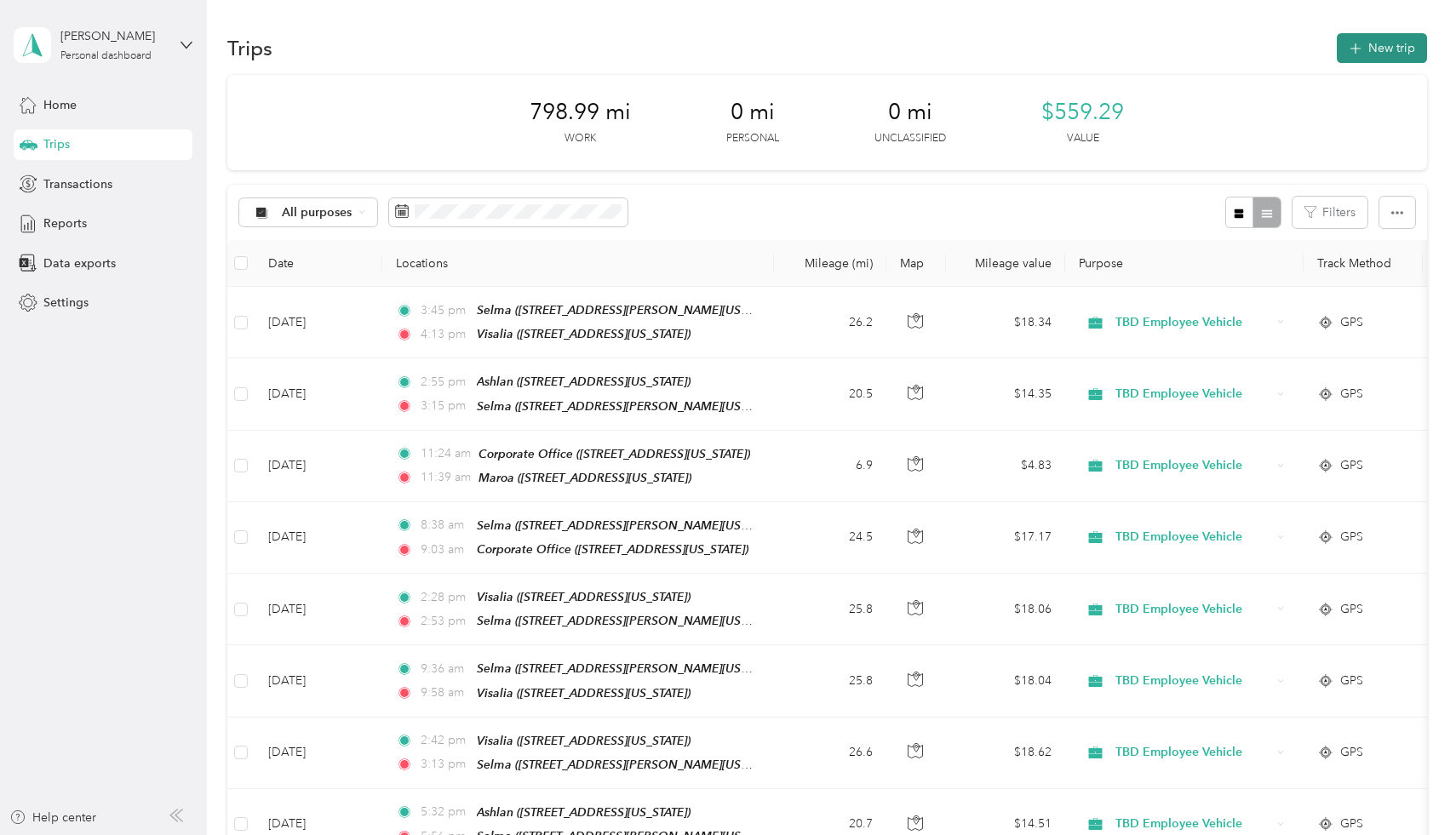
click at [1384, 39] on button "New trip" at bounding box center [1382, 48] width 90 height 29
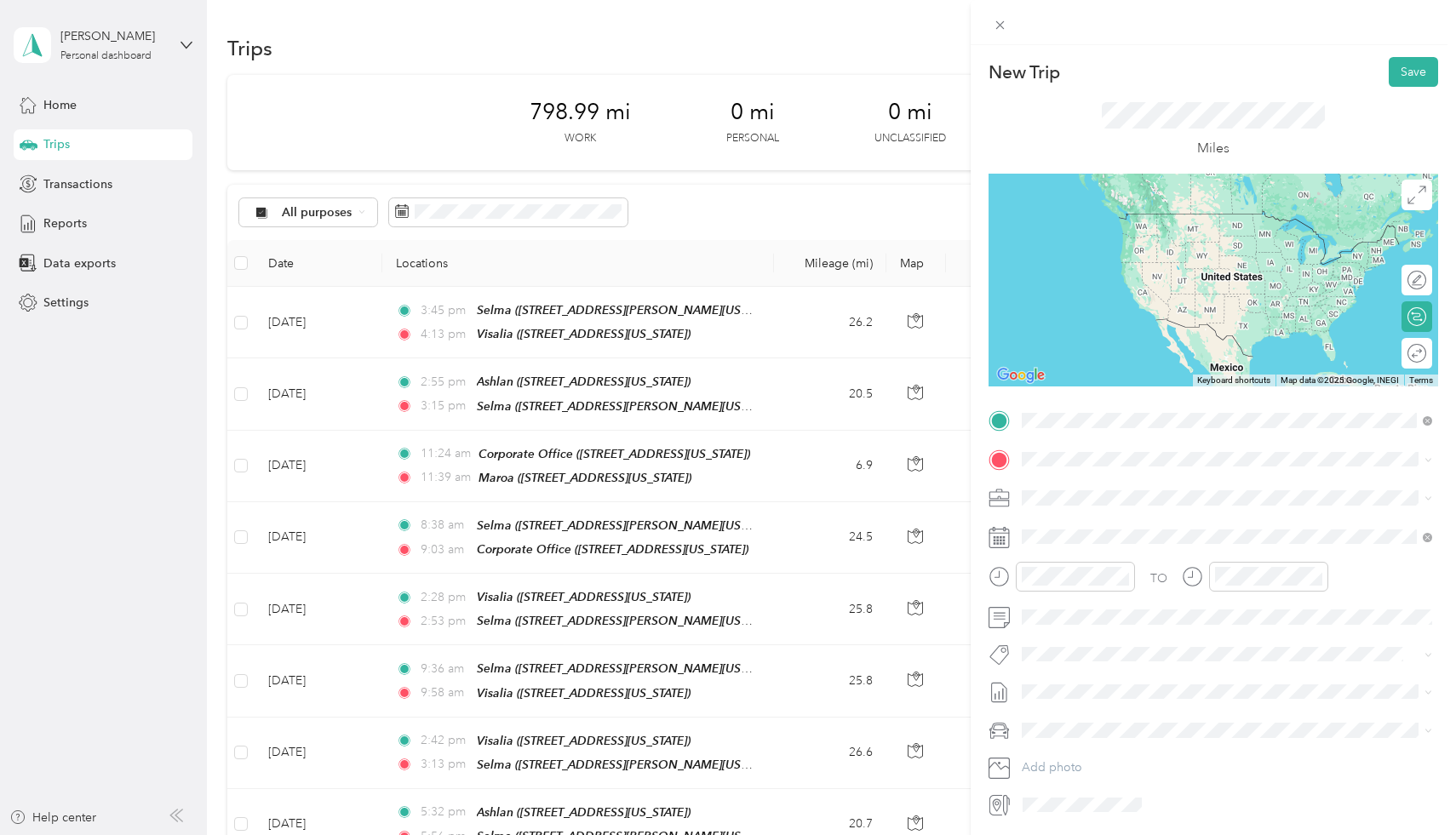
click at [1224, 496] on div "TEAM Corporate Office 340 West Fallbrook Avenue, 93711, Fresno, California, Uni…" at bounding box center [1138, 500] width 170 height 41
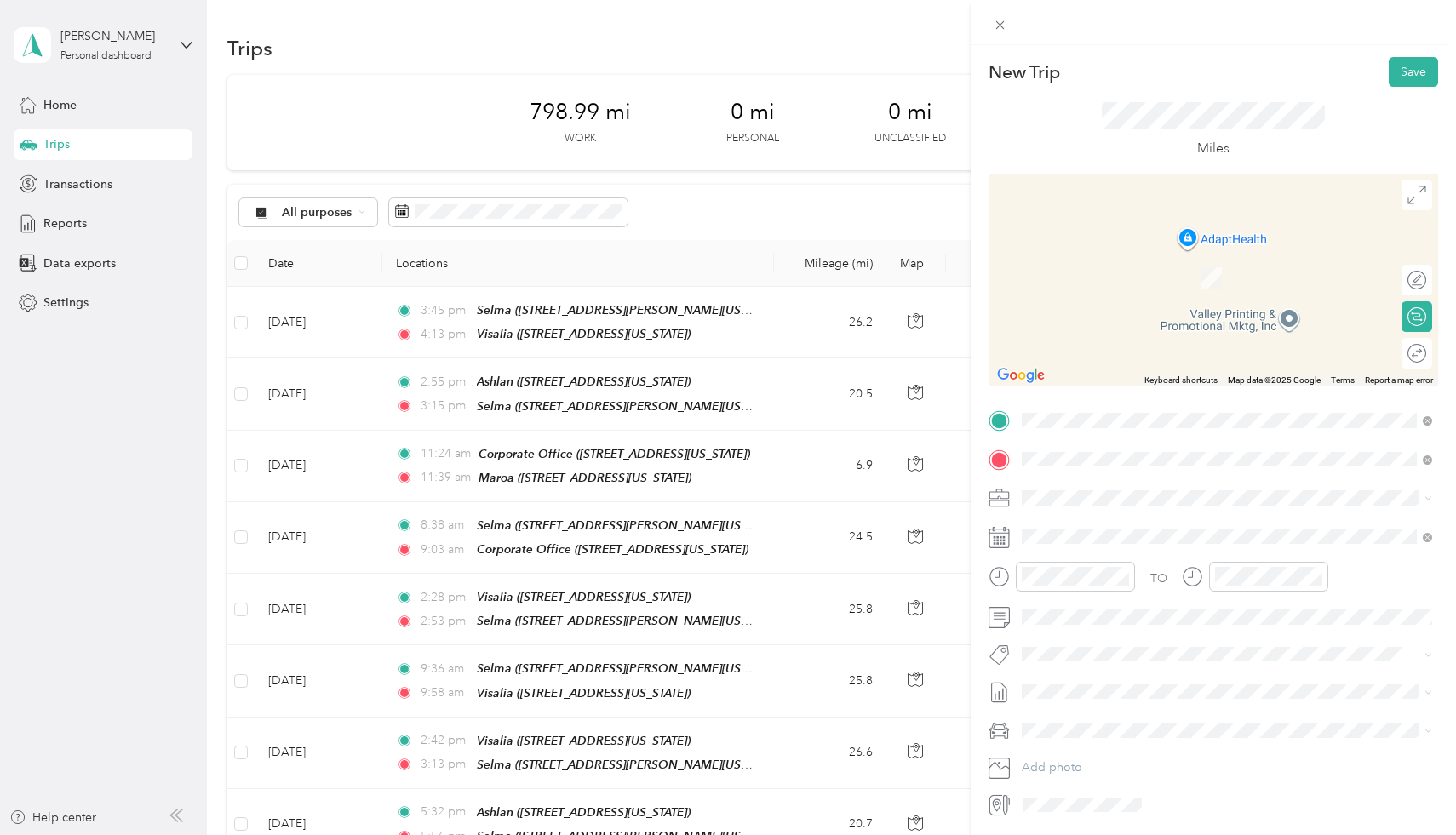
click at [1148, 531] on div "TEAM Maroa" at bounding box center [1138, 529] width 170 height 21
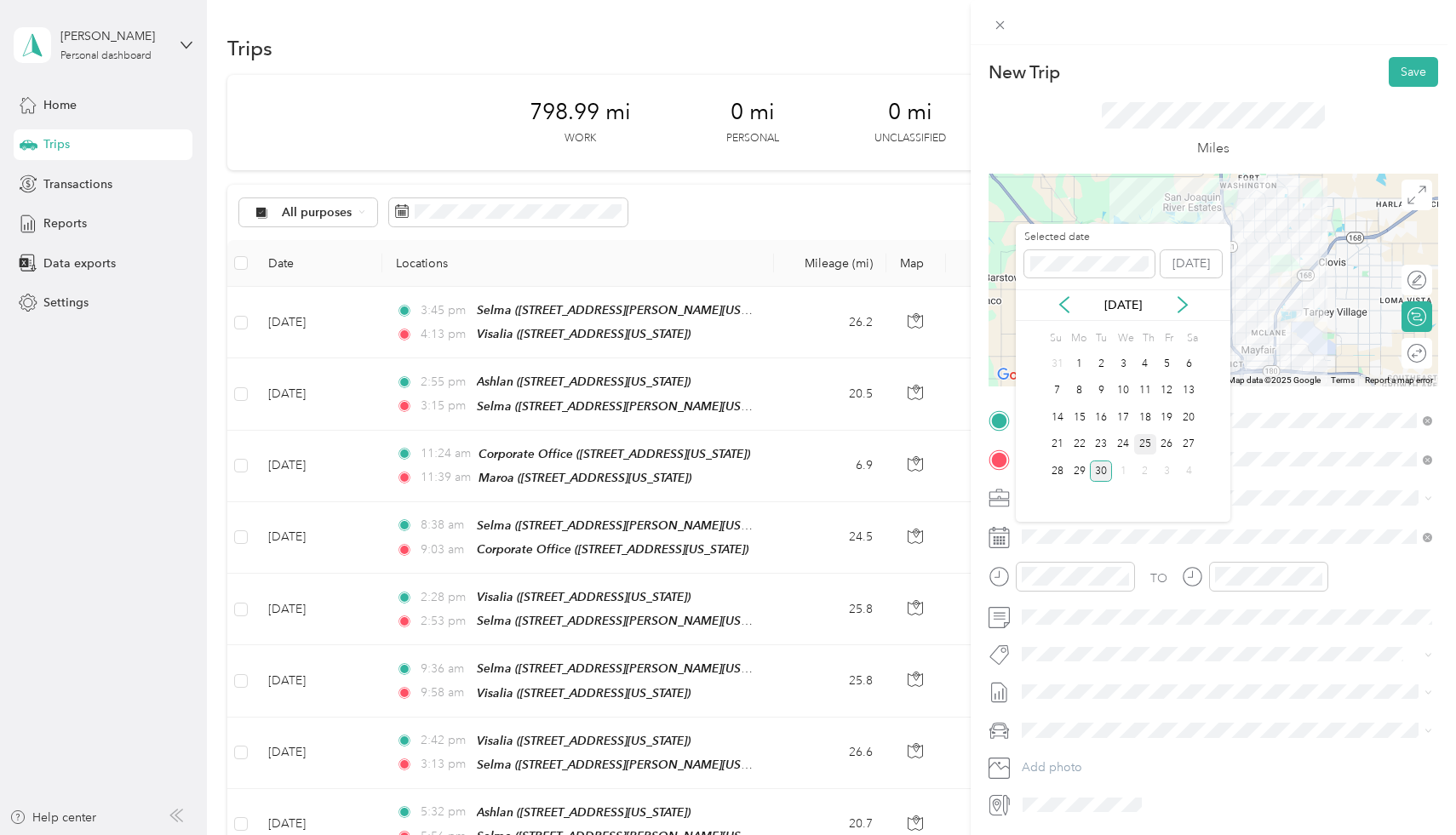
click at [1151, 436] on div "25" at bounding box center [1145, 444] width 22 height 21
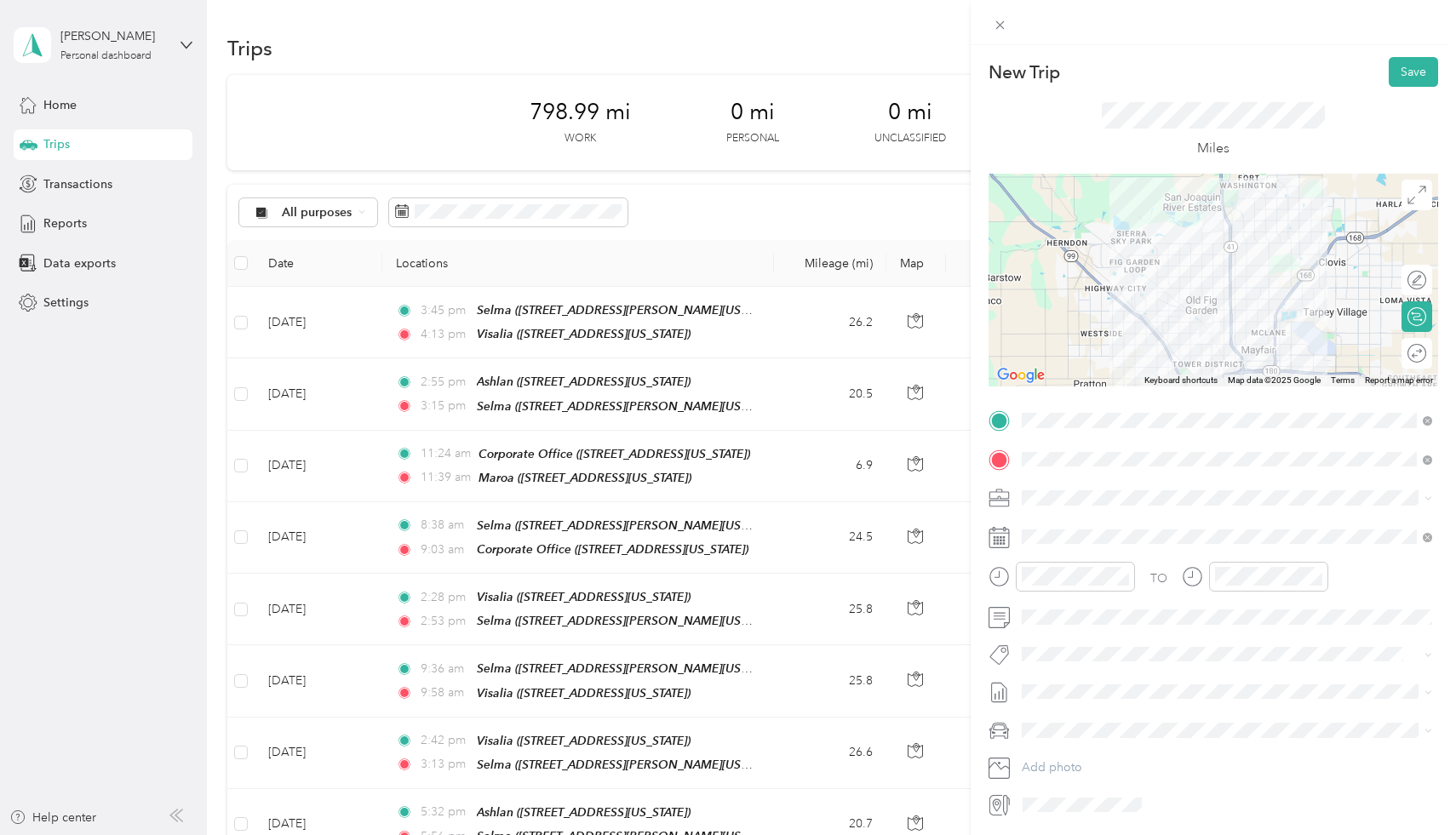
click at [1046, 597] on div at bounding box center [1061, 582] width 146 height 41
click at [1038, 754] on div "10" at bounding box center [1039, 750] width 41 height 24
click at [1084, 743] on div "36" at bounding box center [1088, 732] width 41 height 24
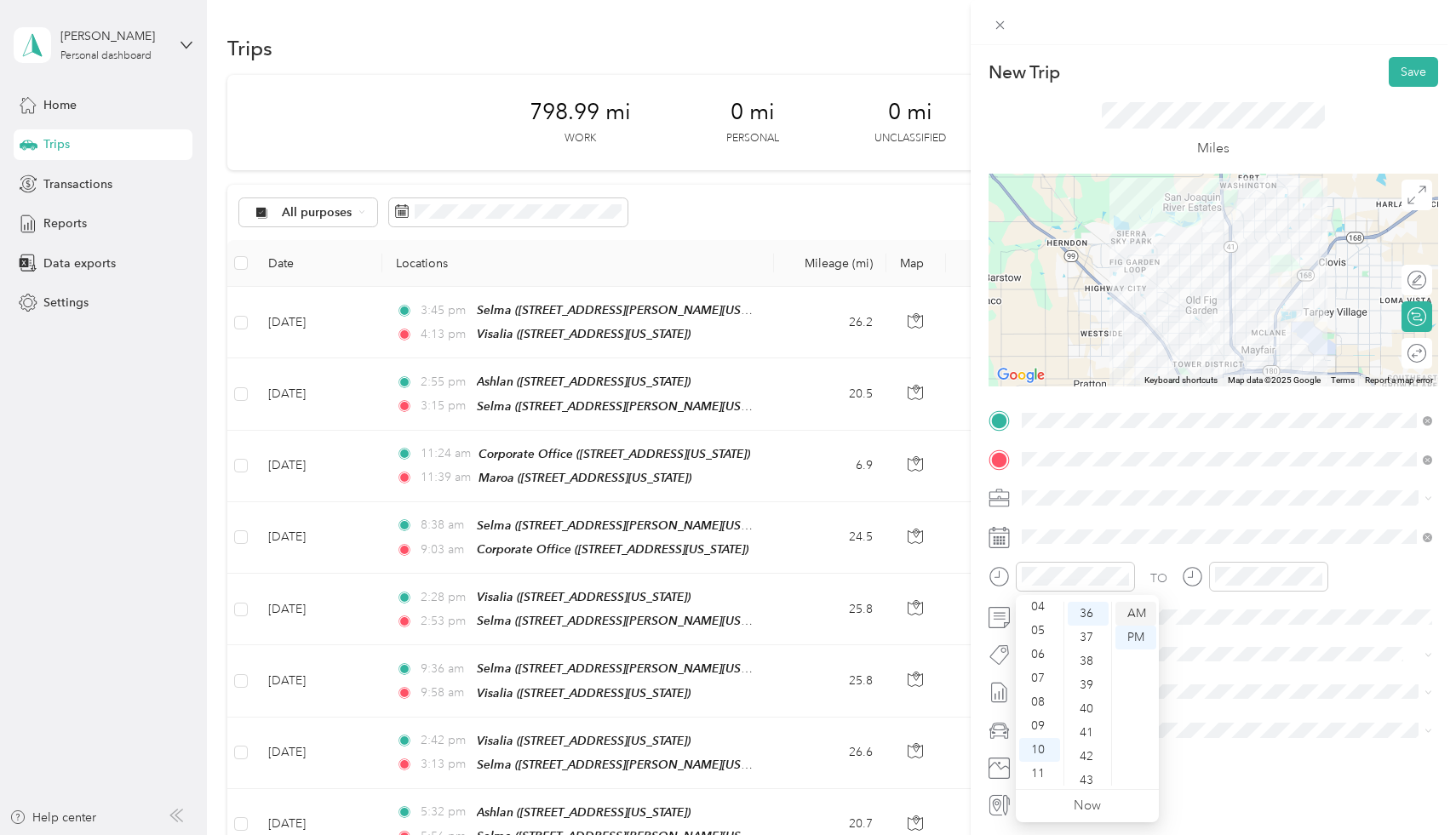
click at [1132, 612] on div "AM" at bounding box center [1136, 614] width 41 height 24
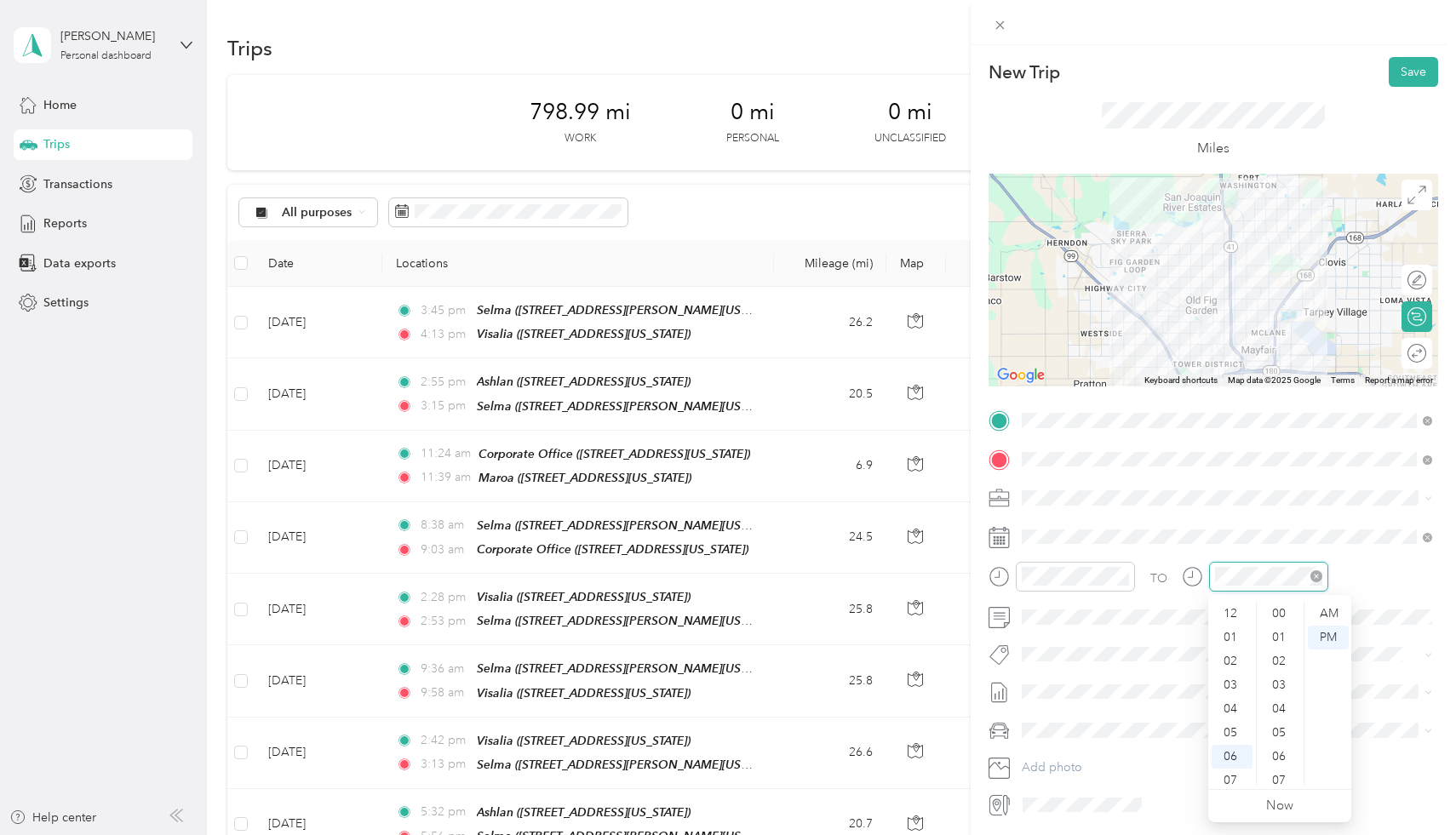
scroll to position [102, 0]
click at [1233, 754] on div "10" at bounding box center [1232, 750] width 41 height 24
click at [1282, 783] on div "48" at bounding box center [1280, 784] width 41 height 24
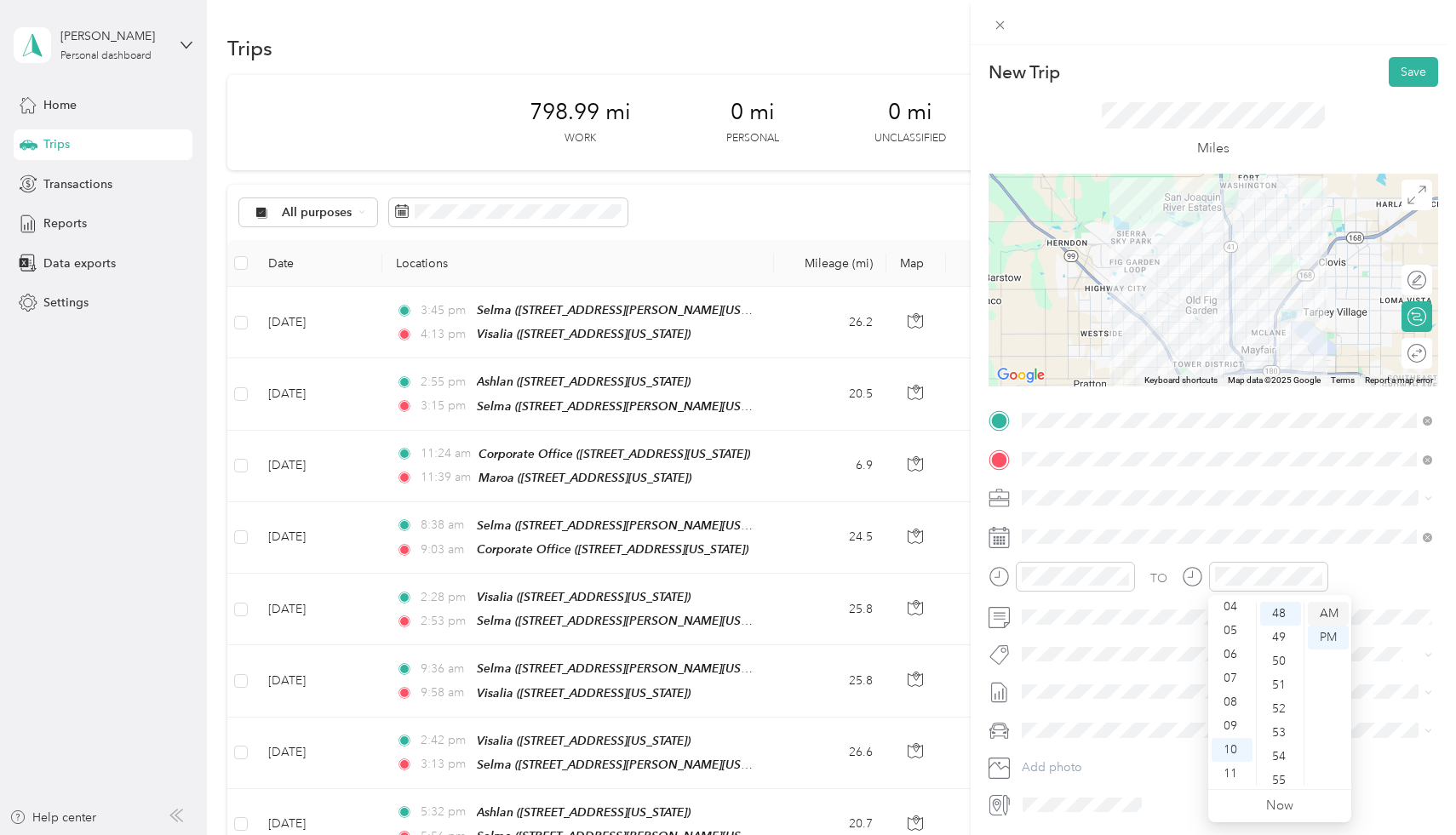
click at [1334, 615] on div "AM" at bounding box center [1327, 614] width 41 height 24
click at [1334, 613] on div "AM" at bounding box center [1327, 614] width 41 height 24
click at [1169, 546] on span at bounding box center [1226, 537] width 422 height 28
click at [1423, 71] on button "Save" at bounding box center [1413, 72] width 50 height 29
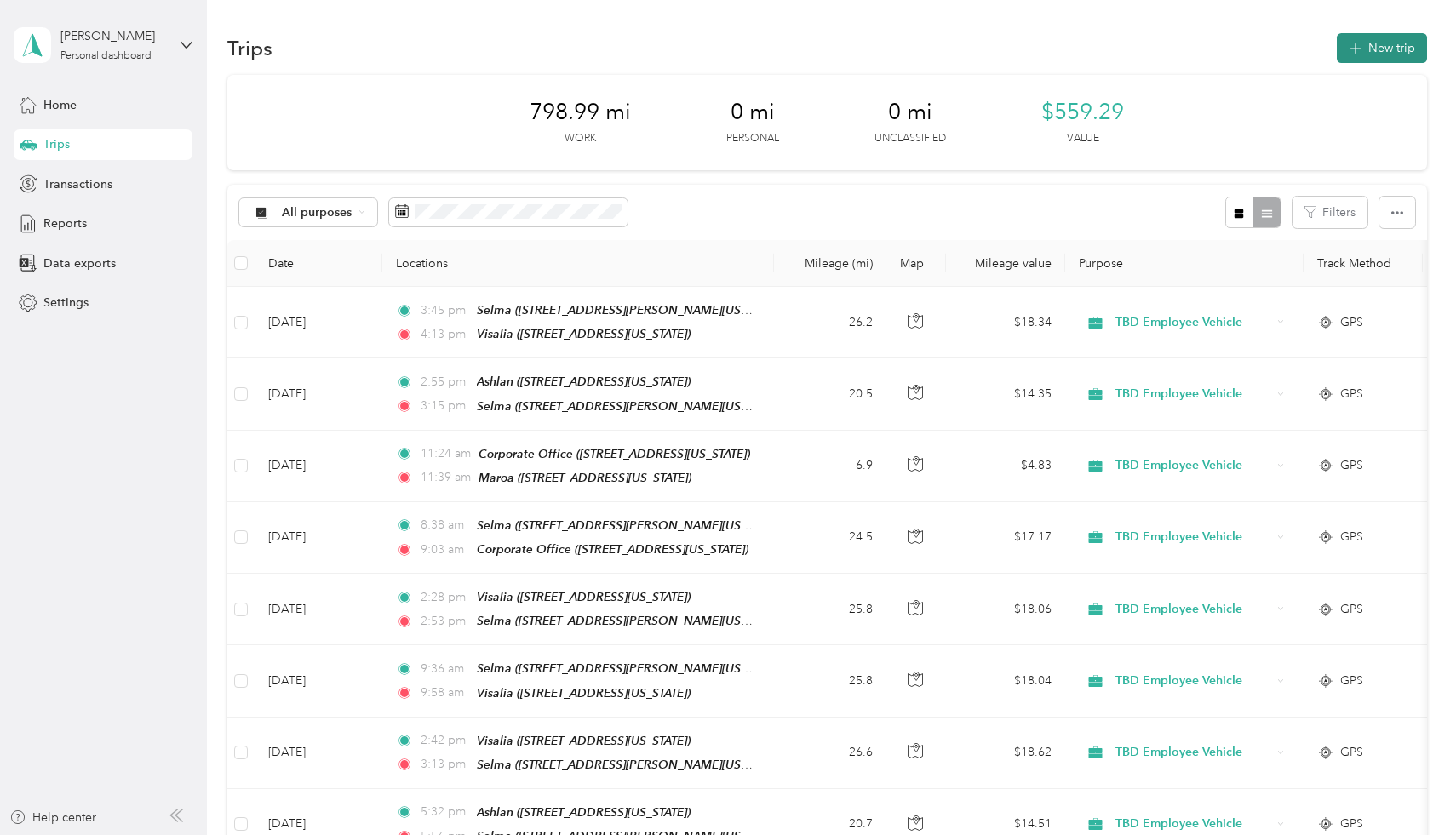
click at [1387, 48] on button "New trip" at bounding box center [1382, 48] width 90 height 29
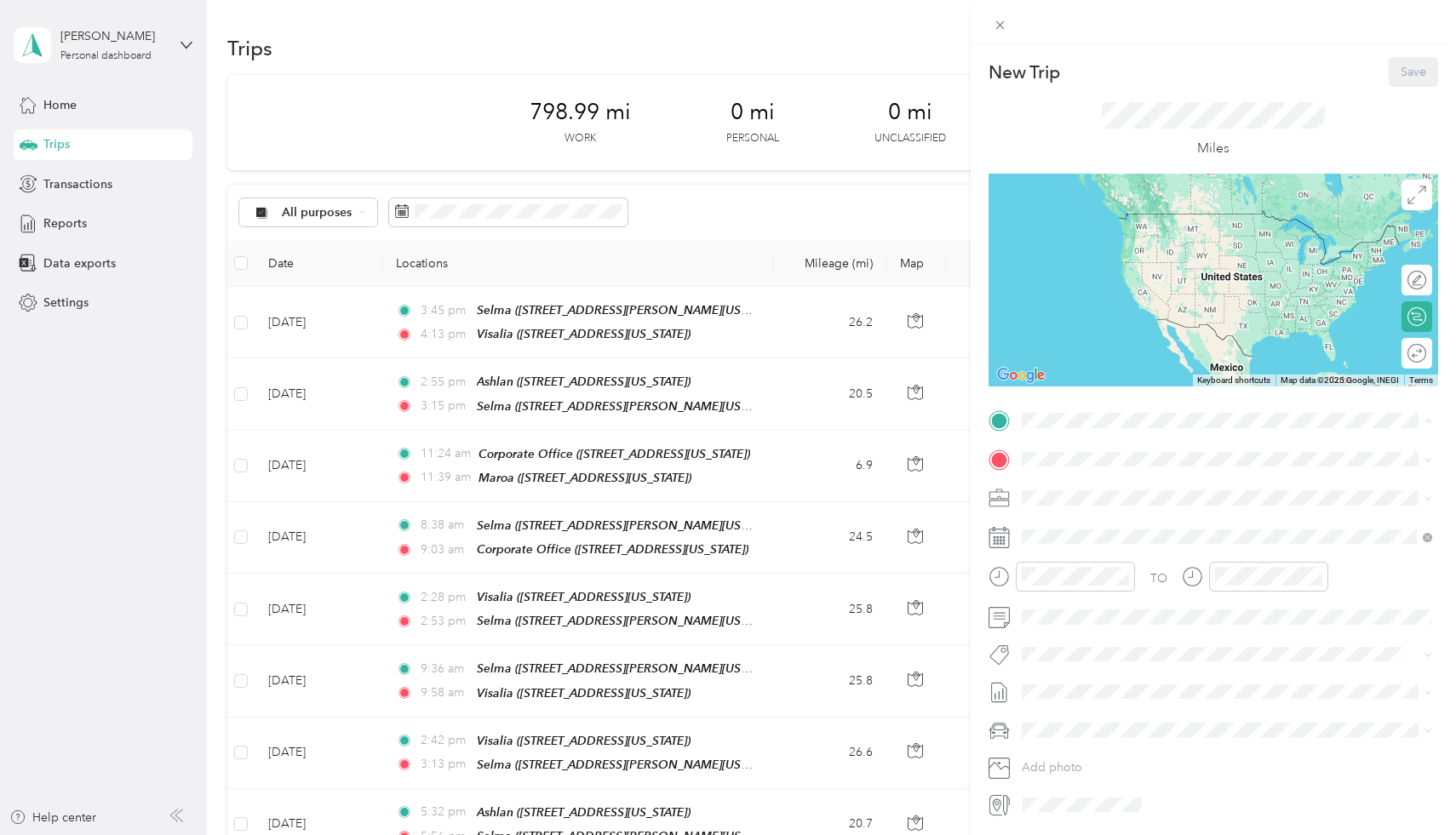
click at [1143, 507] on span "2851 Whitson Street, 93662, Selma, California, United States" at bounding box center [1186, 513] width 264 height 15
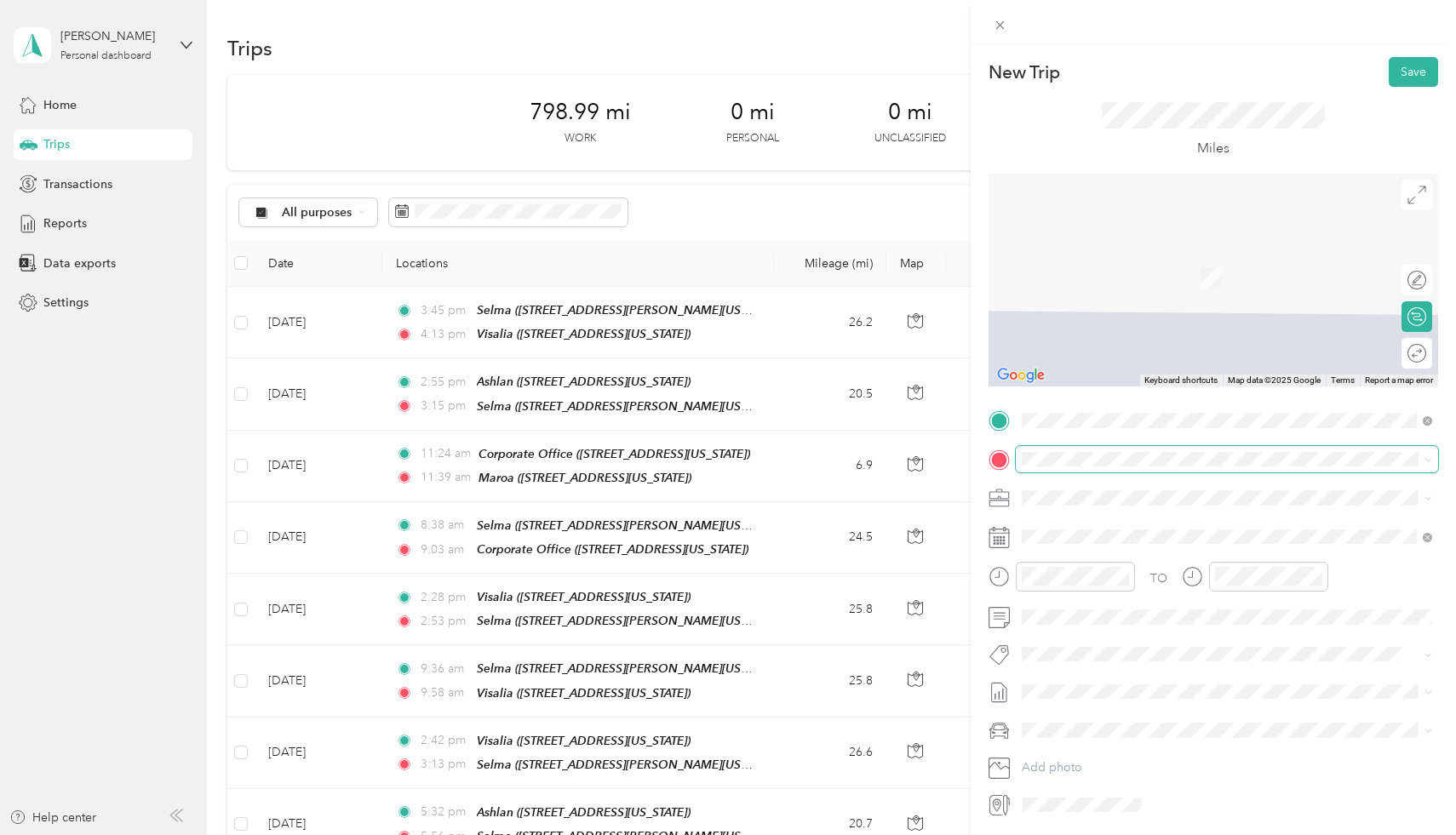
click at [1147, 451] on span at bounding box center [1226, 460] width 422 height 28
click at [1132, 525] on strong "Visalia" at bounding box center [1131, 529] width 37 height 16
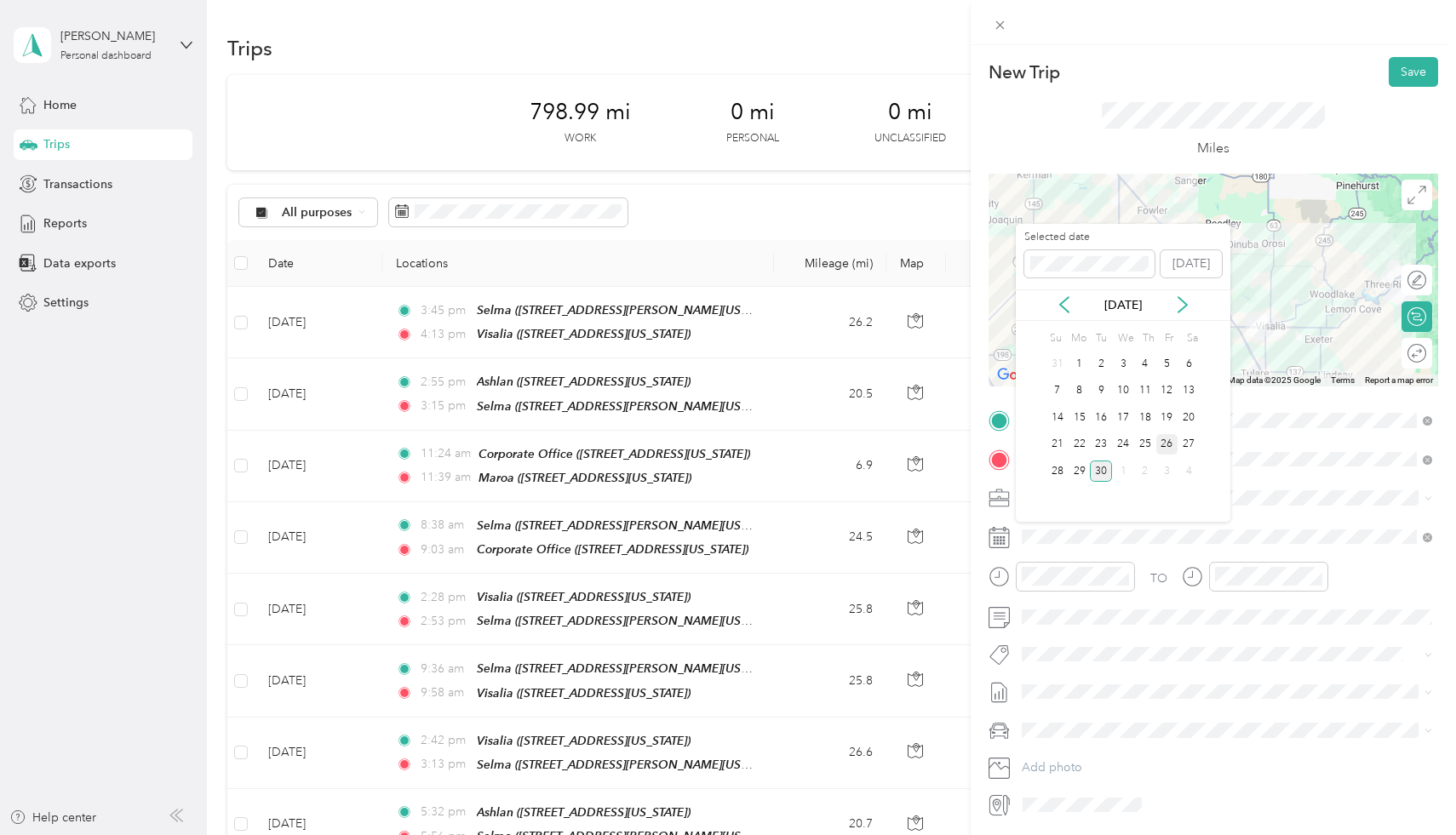
click at [1159, 444] on div "26" at bounding box center [1167, 444] width 22 height 21
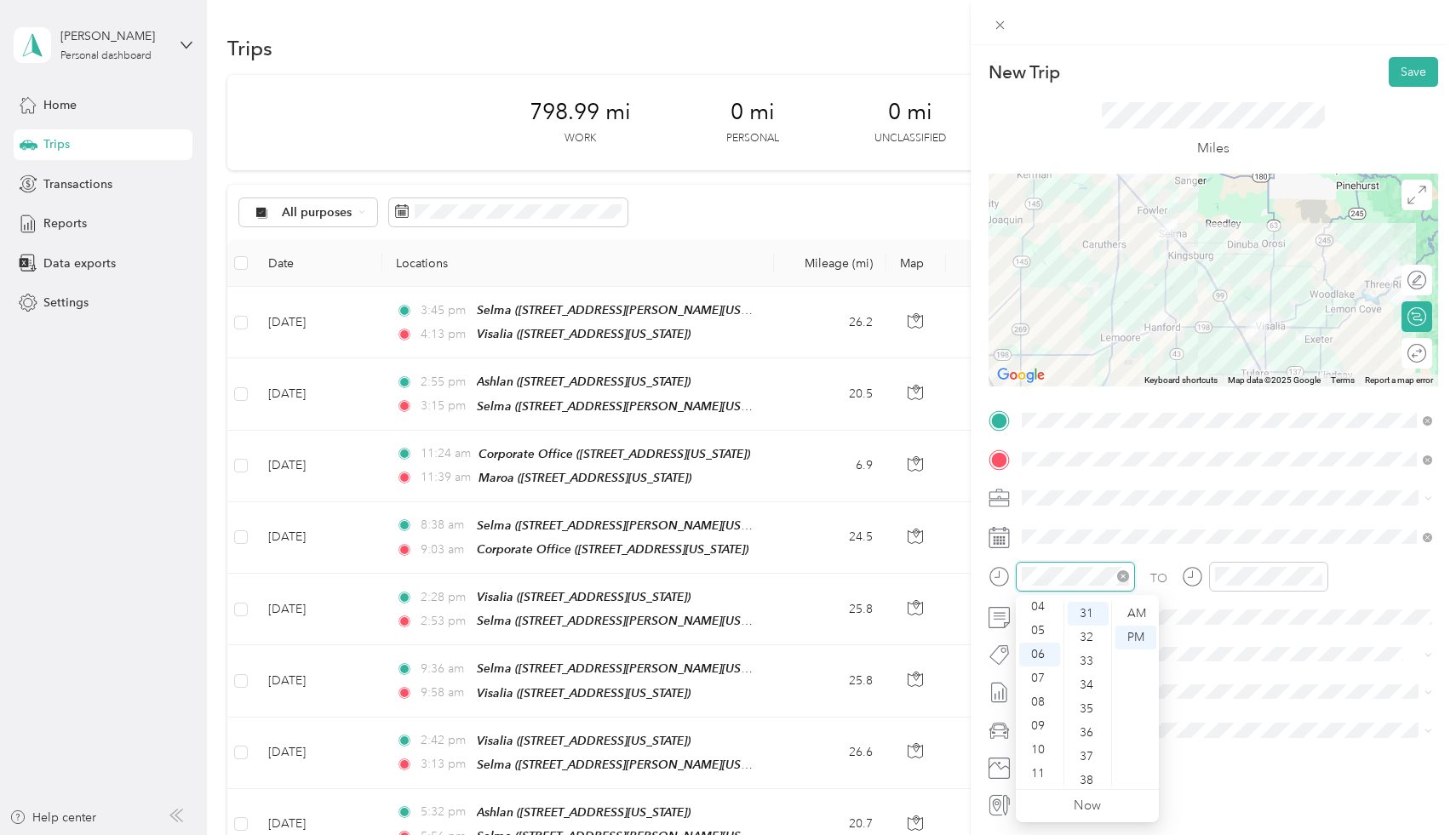
scroll to position [739, 0]
click at [1047, 720] on div "09" at bounding box center [1039, 726] width 41 height 24
click at [1083, 626] on div "05" at bounding box center [1088, 625] width 41 height 24
click at [1127, 614] on div "AM" at bounding box center [1136, 614] width 41 height 24
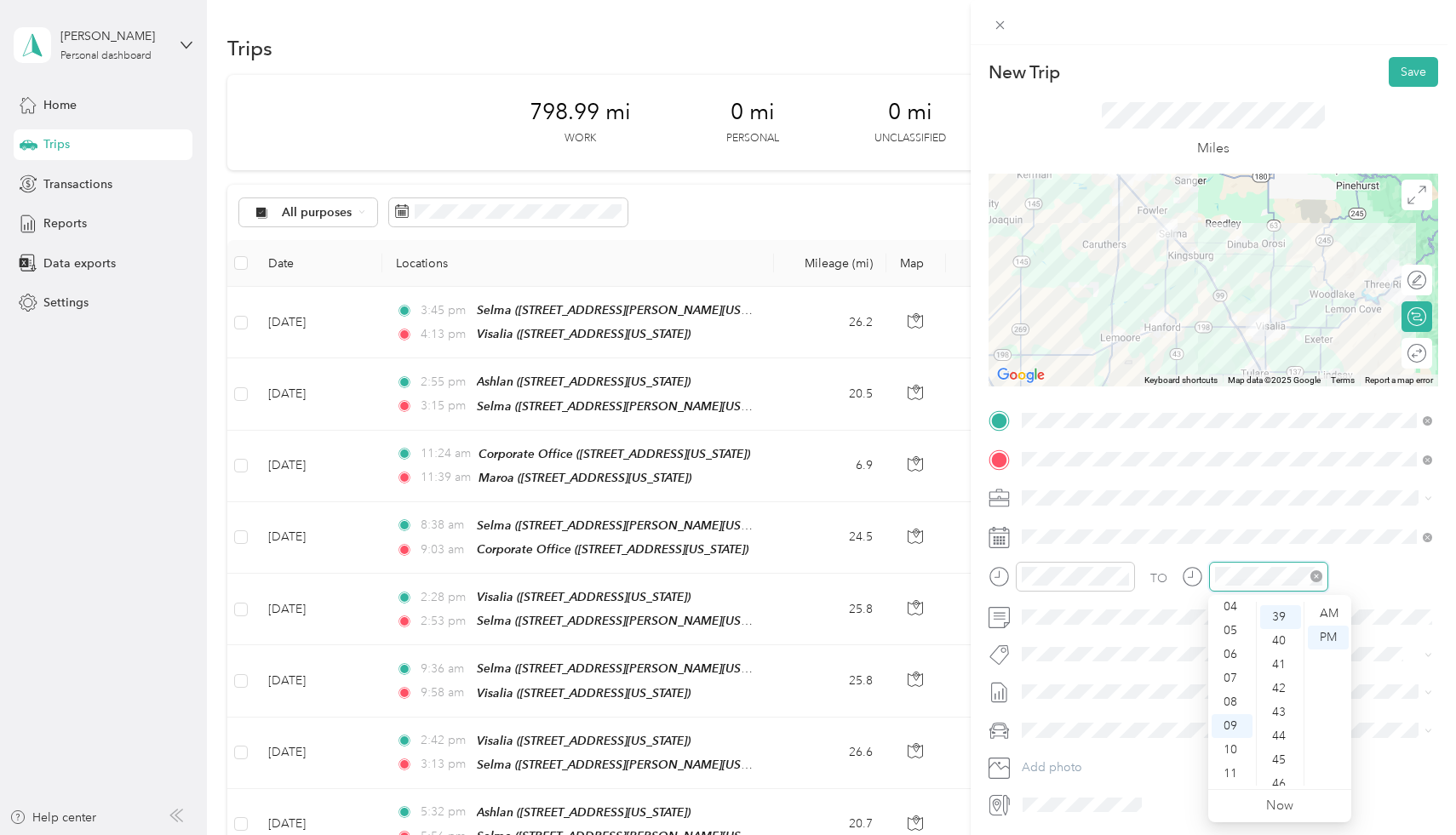
scroll to position [930, 0]
click at [1325, 605] on div "AM" at bounding box center [1327, 614] width 41 height 24
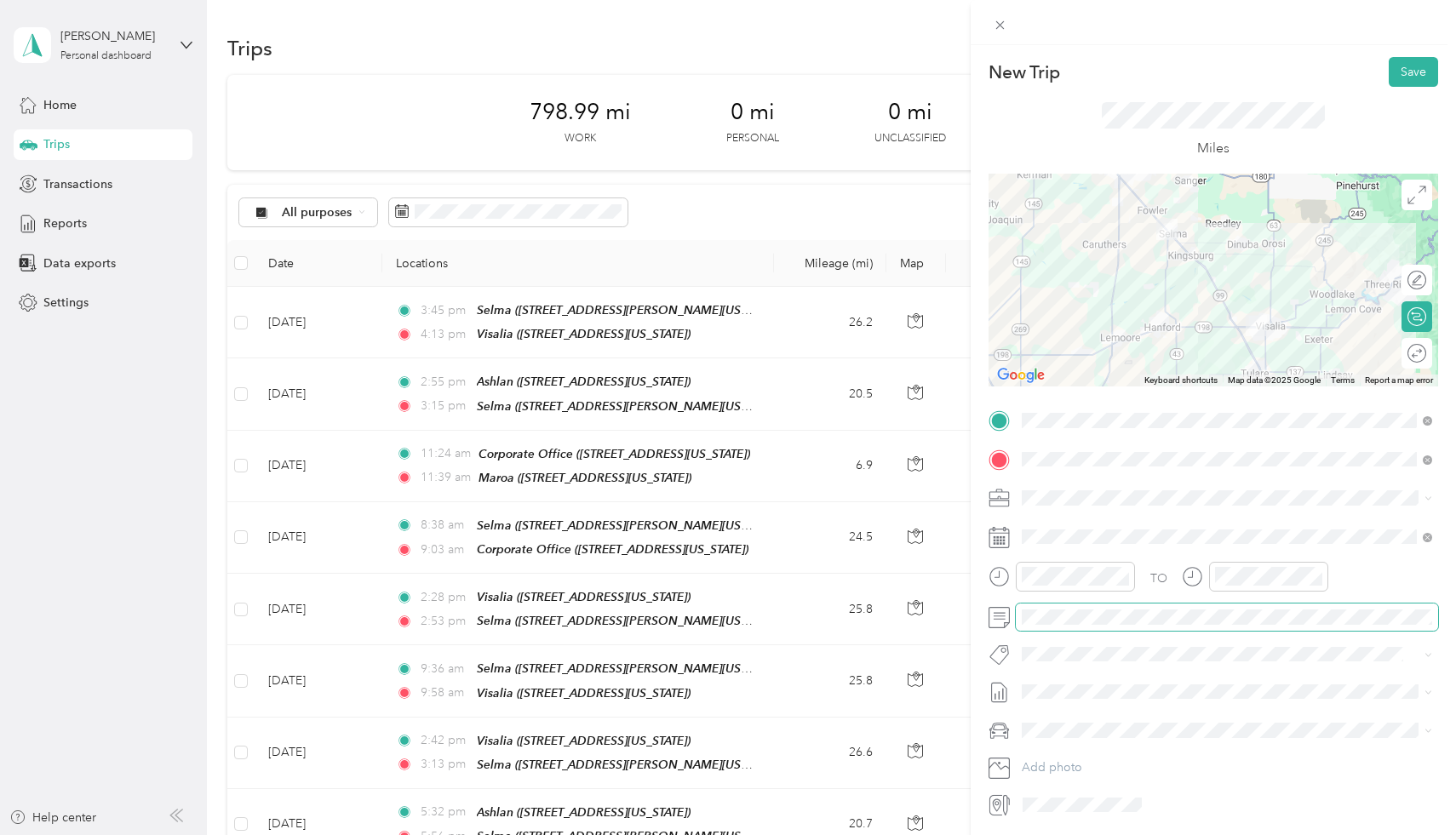
click at [1153, 627] on span at bounding box center [1226, 617] width 422 height 28
click at [1402, 64] on button "Save" at bounding box center [1413, 72] width 50 height 29
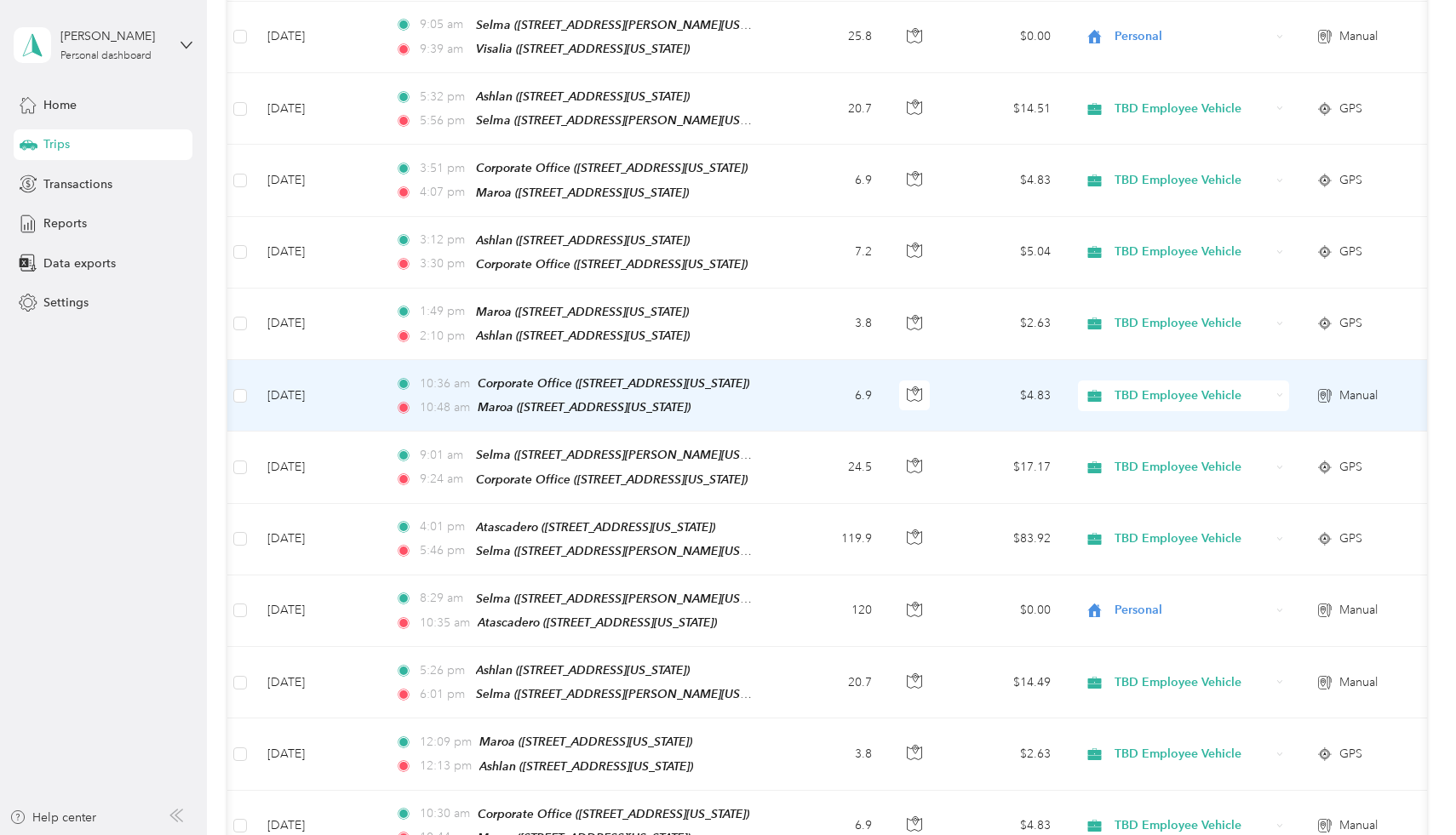
scroll to position [842, 0]
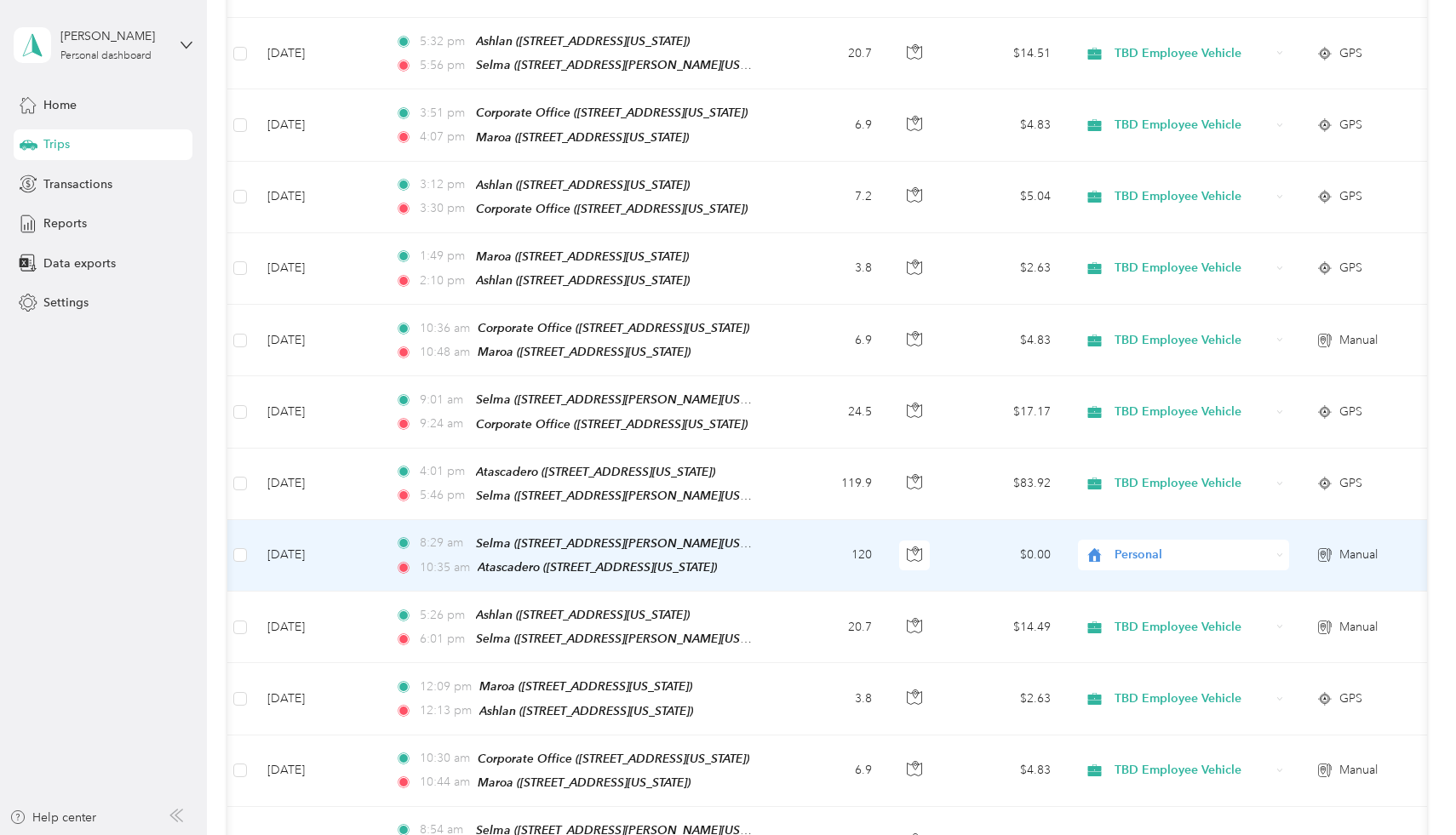
click at [1170, 545] on span "Personal" at bounding box center [1193, 554] width 156 height 18
click at [1171, 562] on li "TBD Employee Vehicle" at bounding box center [1184, 573] width 211 height 29
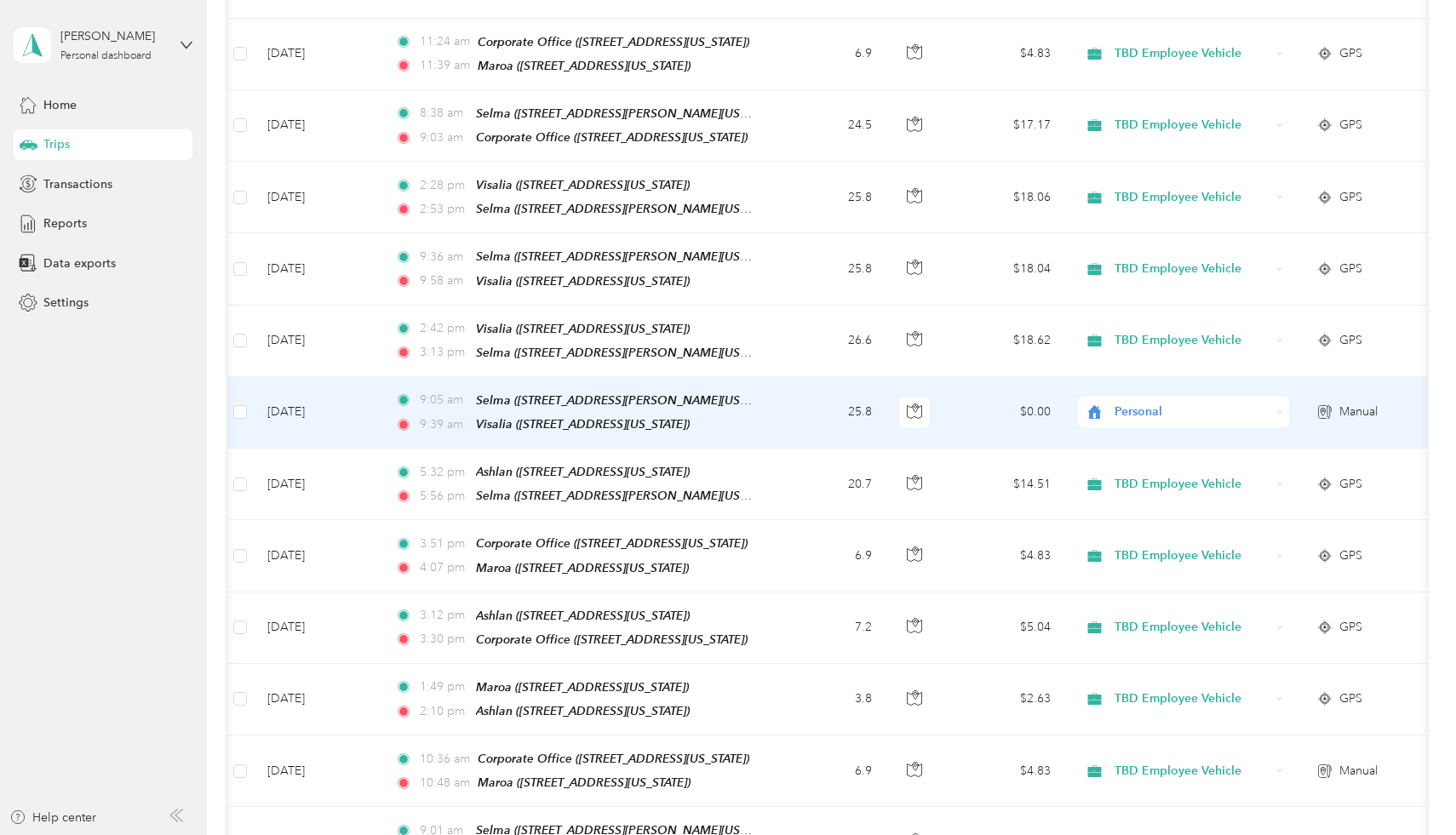
scroll to position [407, 0]
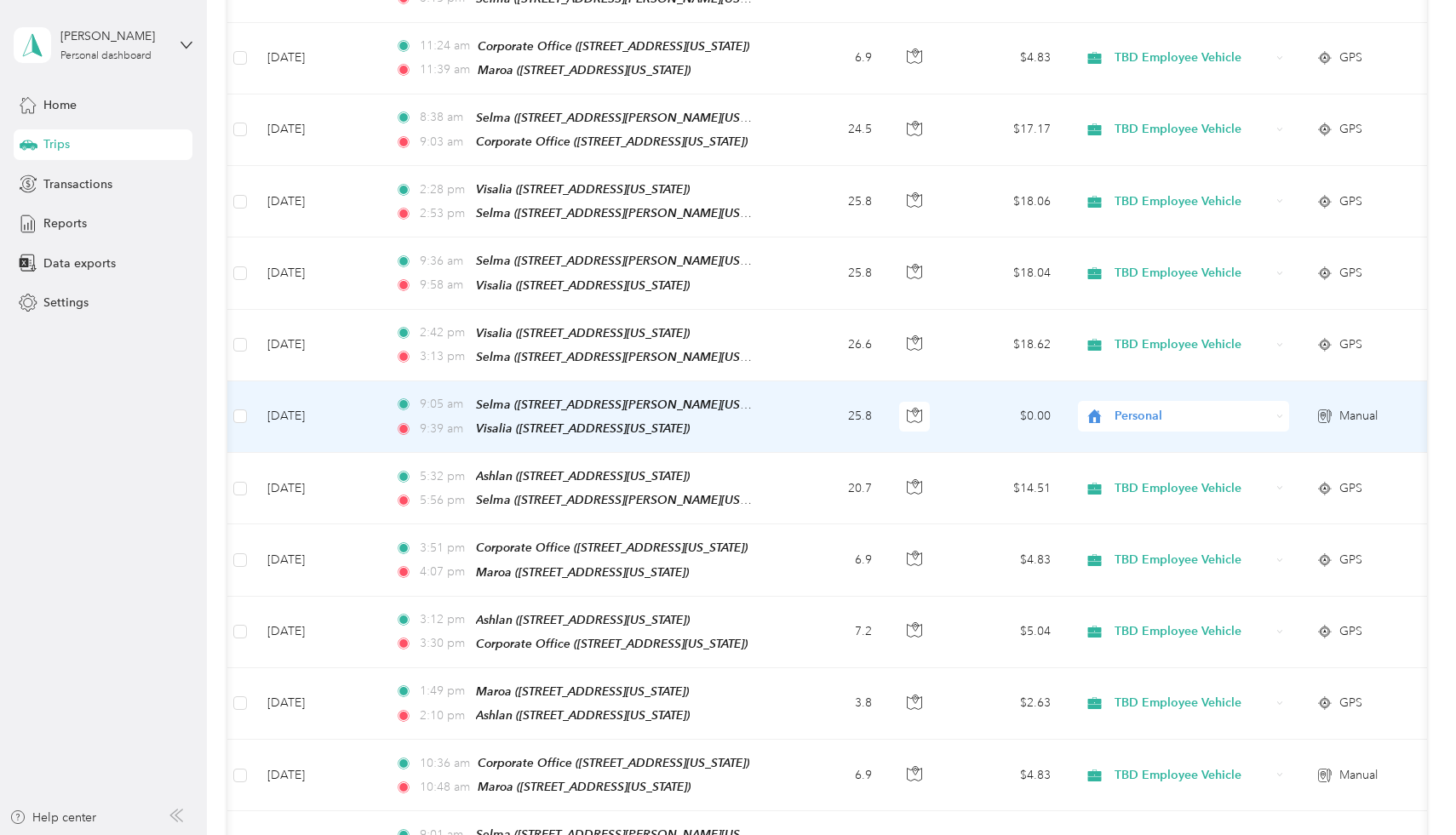
click at [1160, 410] on span "Personal" at bounding box center [1193, 416] width 156 height 18
click at [1172, 436] on span "TBD Employee Vehicle" at bounding box center [1199, 440] width 158 height 17
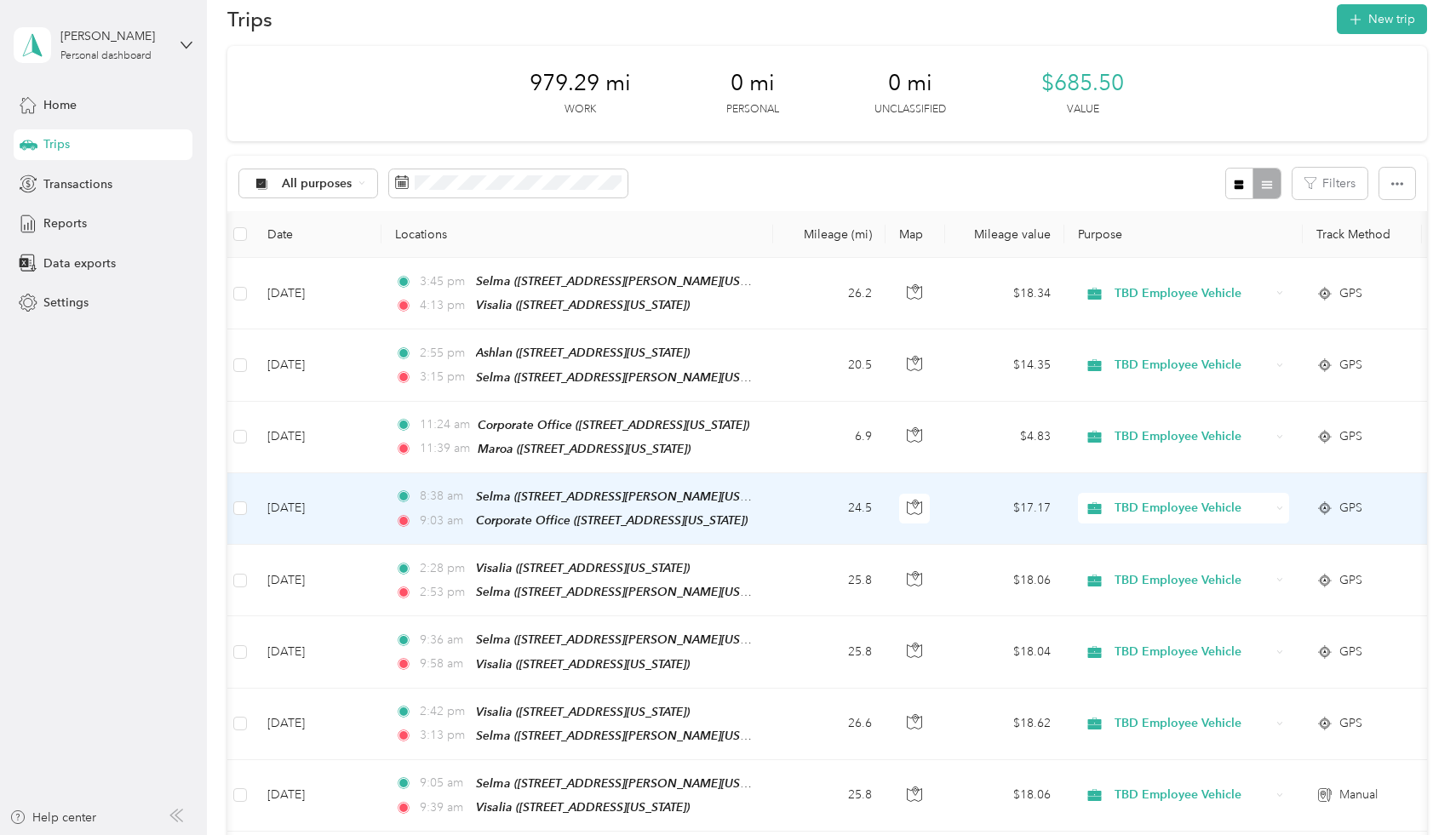
scroll to position [23, 0]
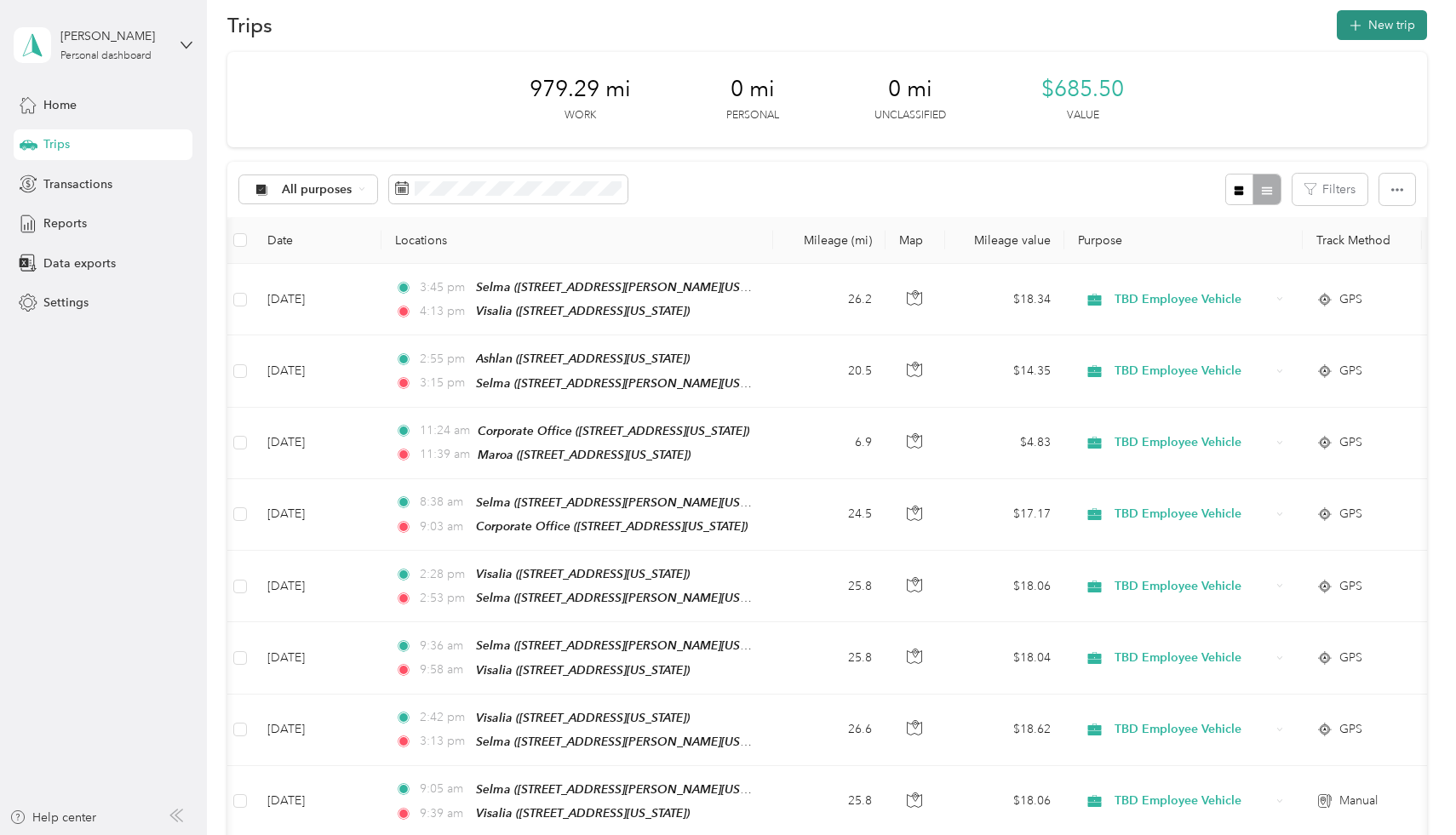
click at [1380, 29] on button "New trip" at bounding box center [1382, 25] width 90 height 29
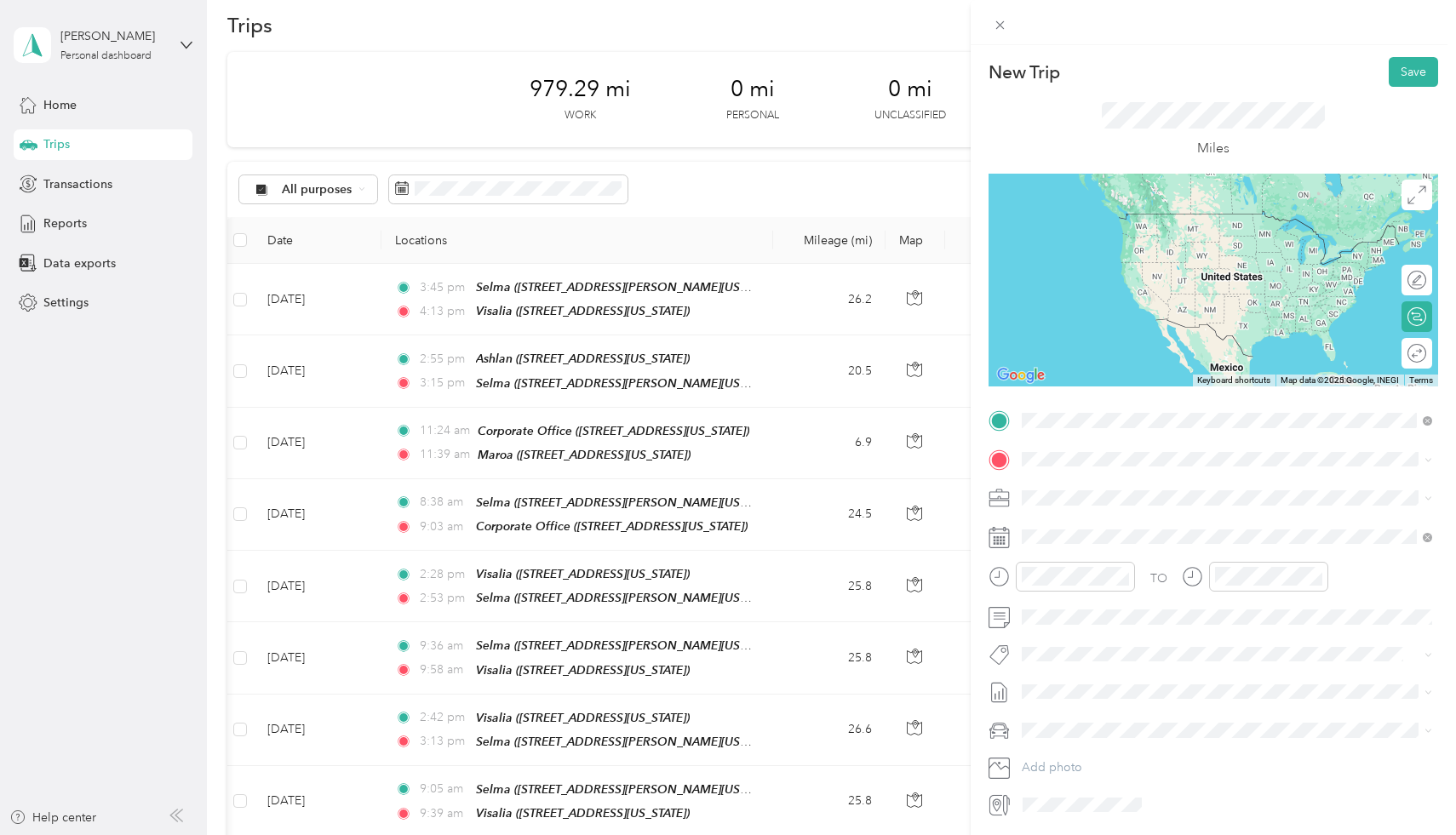
click at [1204, 488] on strong "Corporate Office" at bounding box center [1160, 491] width 96 height 16
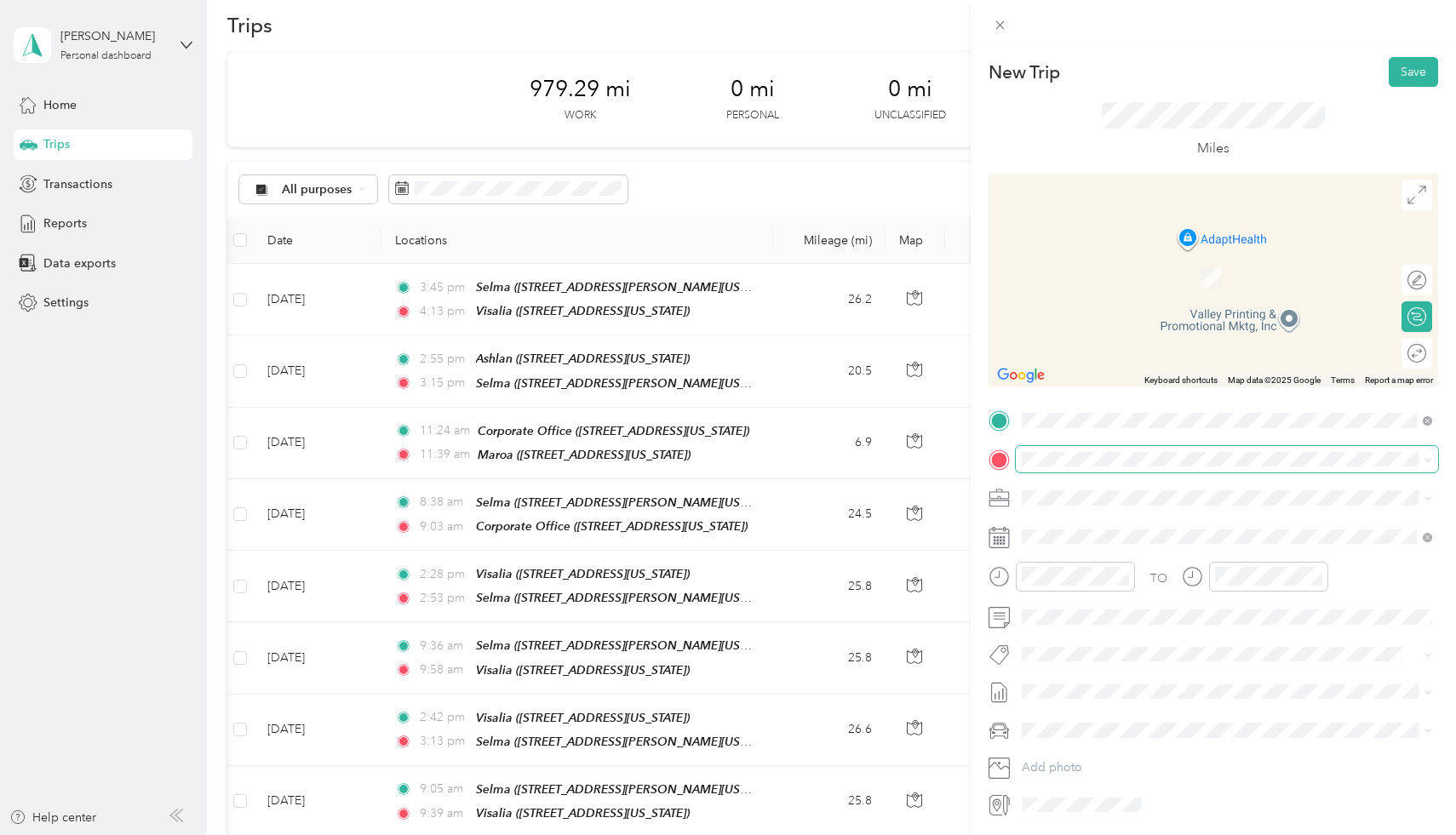
click at [1156, 451] on span at bounding box center [1226, 460] width 422 height 28
click at [1216, 543] on div "TEAM Maroa [STREET_ADDRESS][US_STATE]" at bounding box center [1138, 540] width 170 height 41
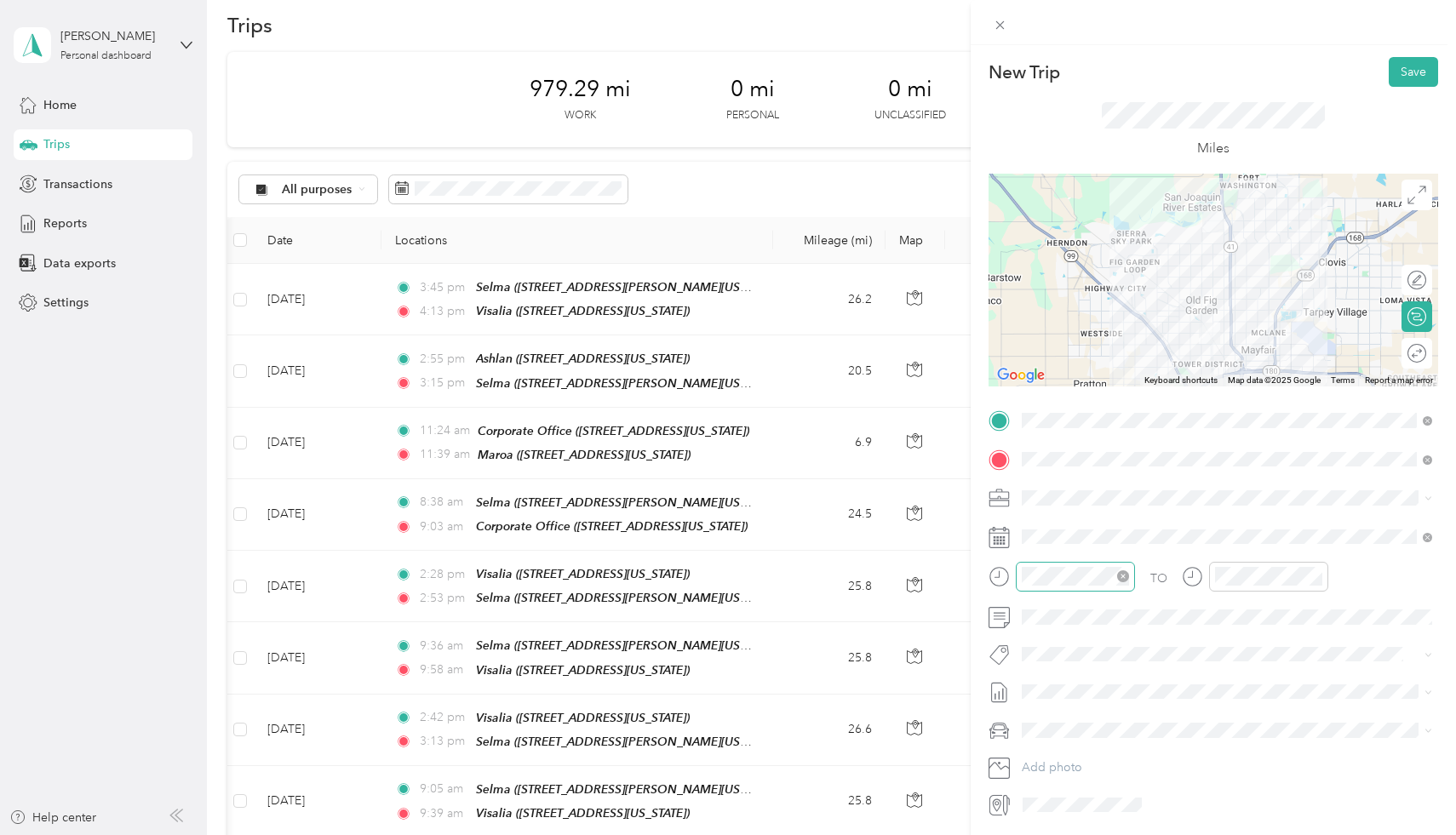
click at [1093, 566] on div at bounding box center [1075, 576] width 119 height 29
click at [1047, 746] on div "10" at bounding box center [1039, 750] width 41 height 24
click at [1332, 598] on div "12 01 02 03 04 05 06 07 08 09 10 11 00 01 02 03 04 05 06 07 08 09 10 11 12 13 1…" at bounding box center [1280, 694] width 143 height 191
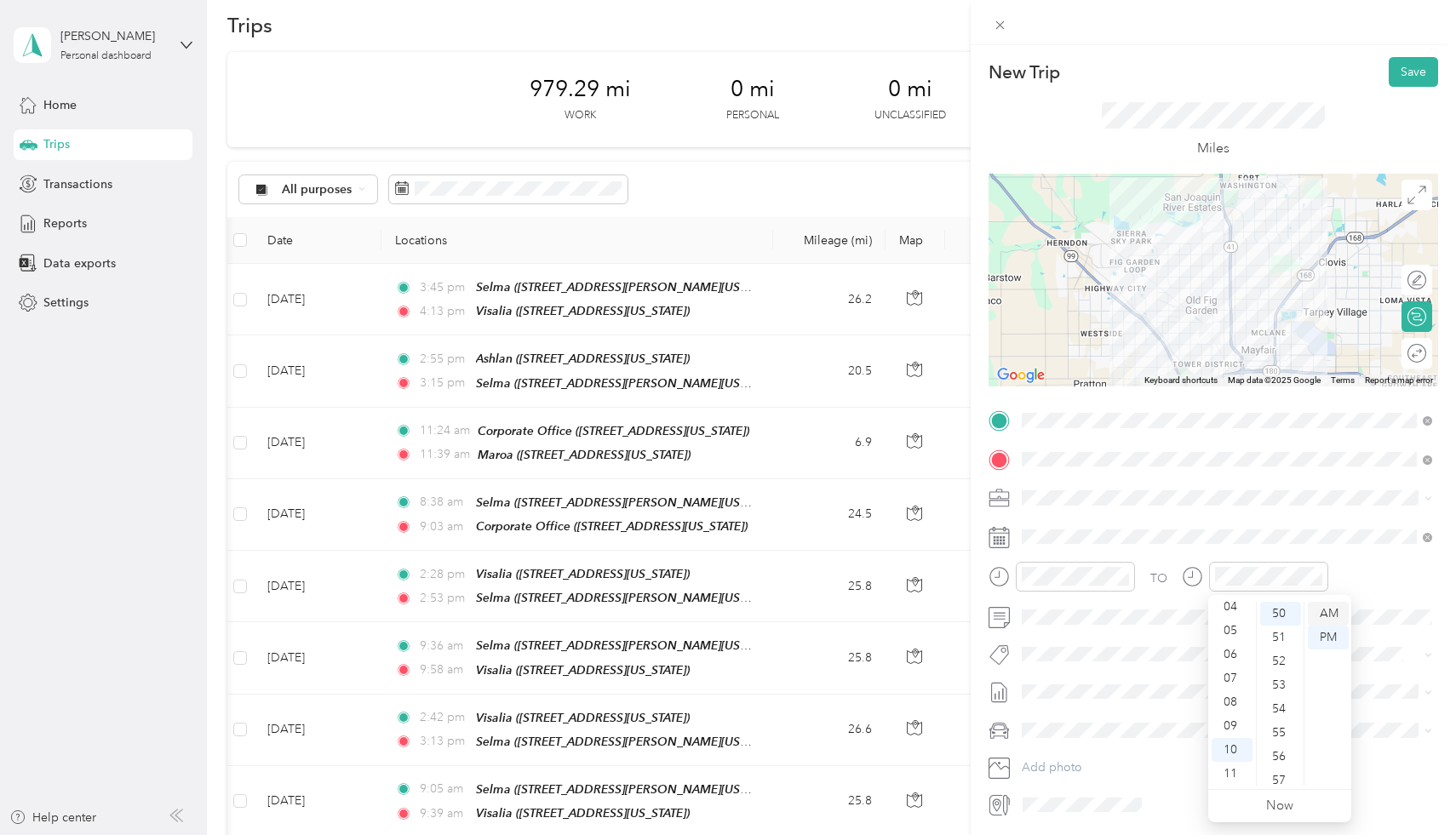
click at [1333, 607] on div "AM" at bounding box center [1327, 614] width 41 height 24
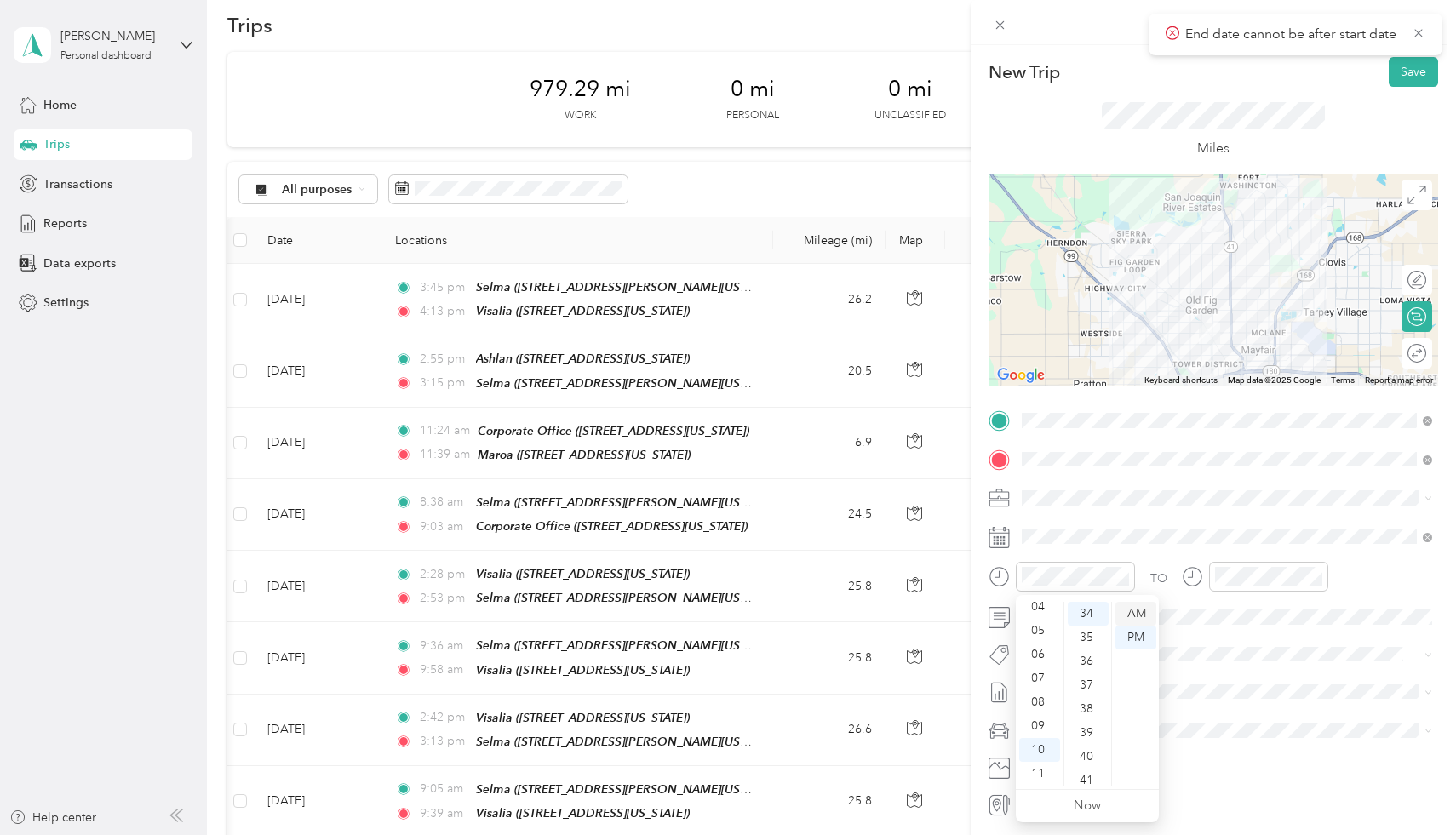
click at [1142, 624] on div "AM" at bounding box center [1136, 614] width 41 height 24
click at [1416, 82] on button "Save" at bounding box center [1413, 72] width 50 height 29
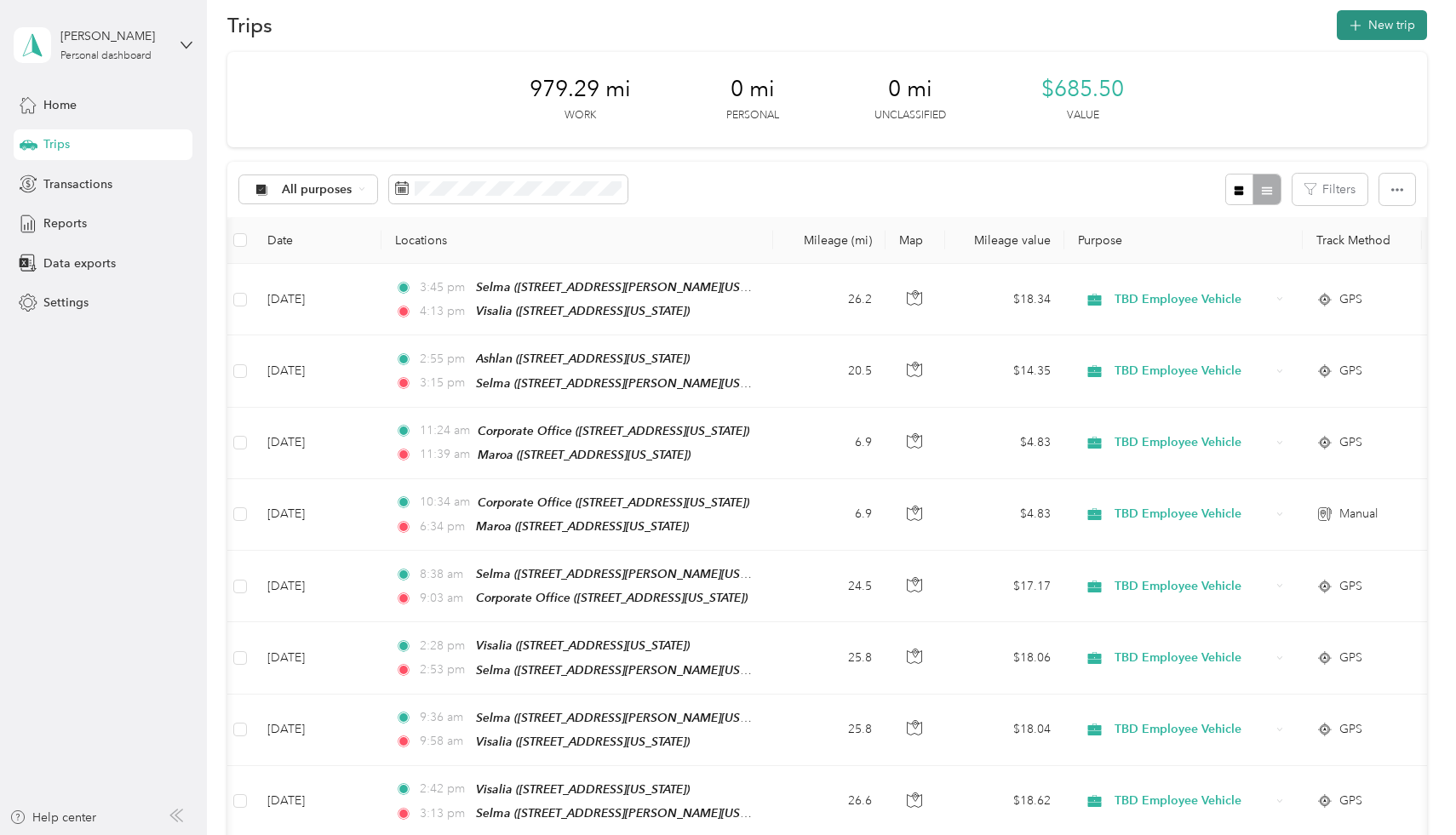
click at [1406, 29] on button "New trip" at bounding box center [1382, 25] width 90 height 29
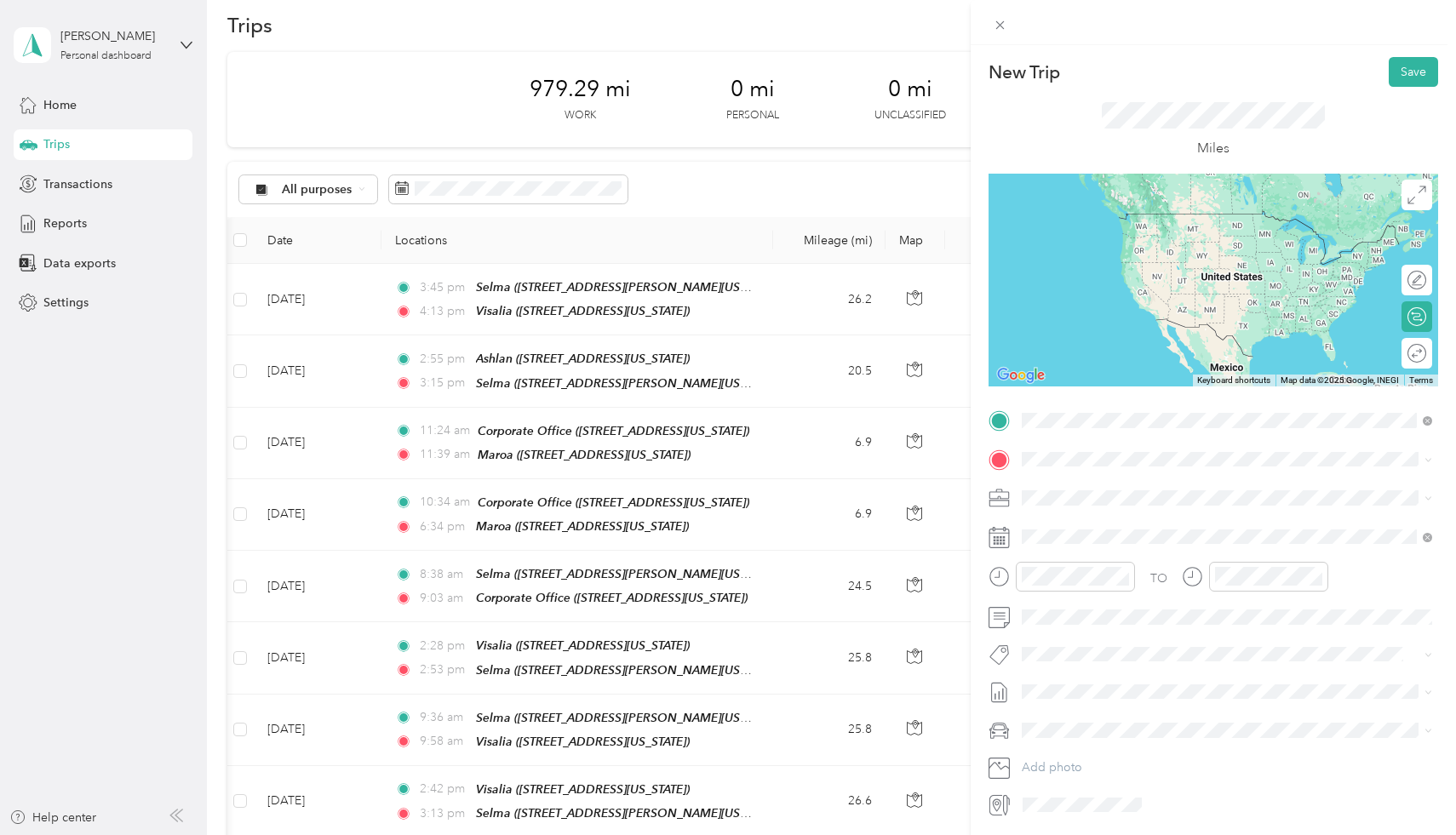
click at [1138, 494] on div "TEAM Maroa [STREET_ADDRESS][US_STATE]" at bounding box center [1138, 500] width 170 height 41
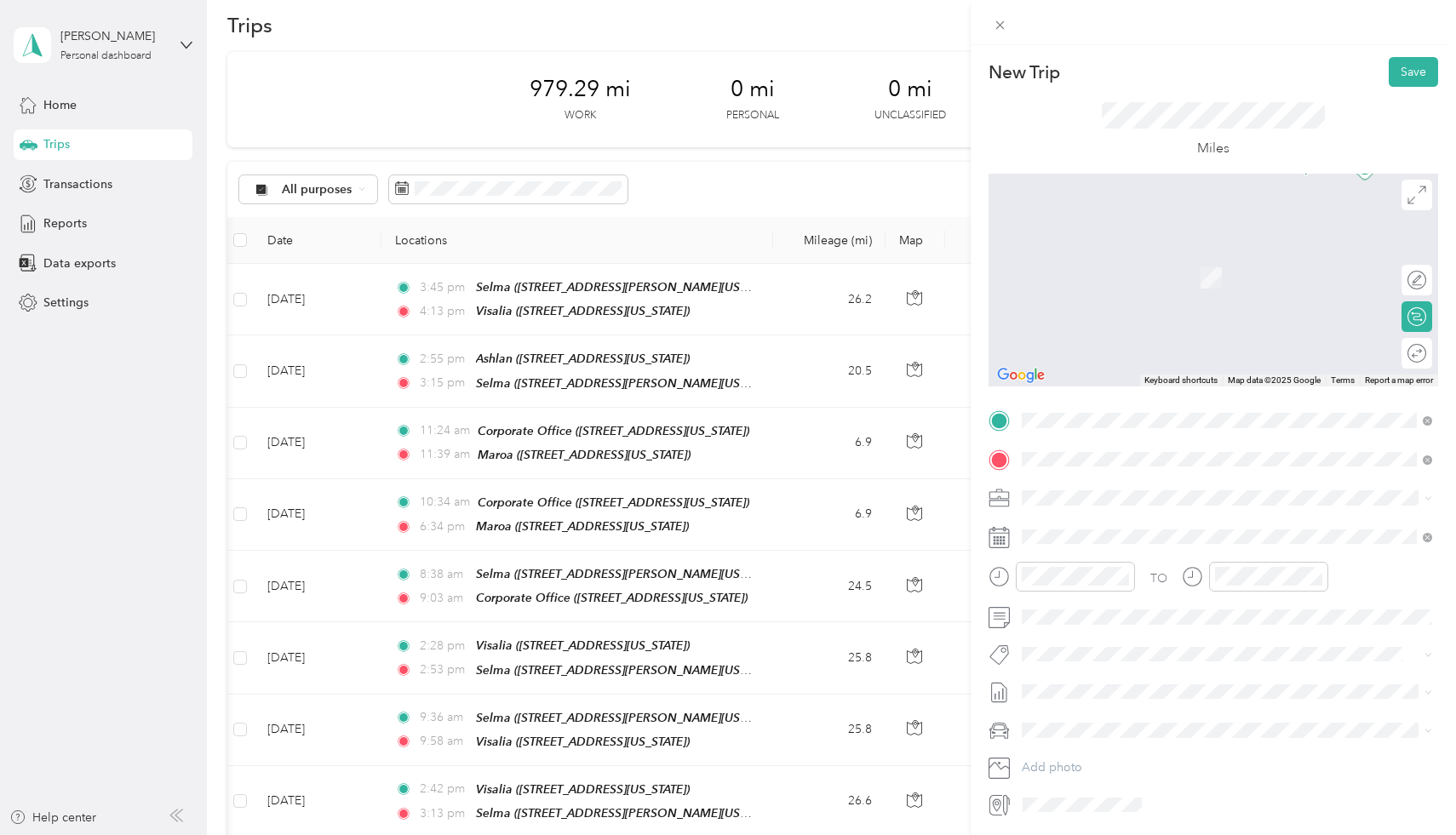
click at [1134, 526] on strong "Corporate Office" at bounding box center [1160, 529] width 96 height 16
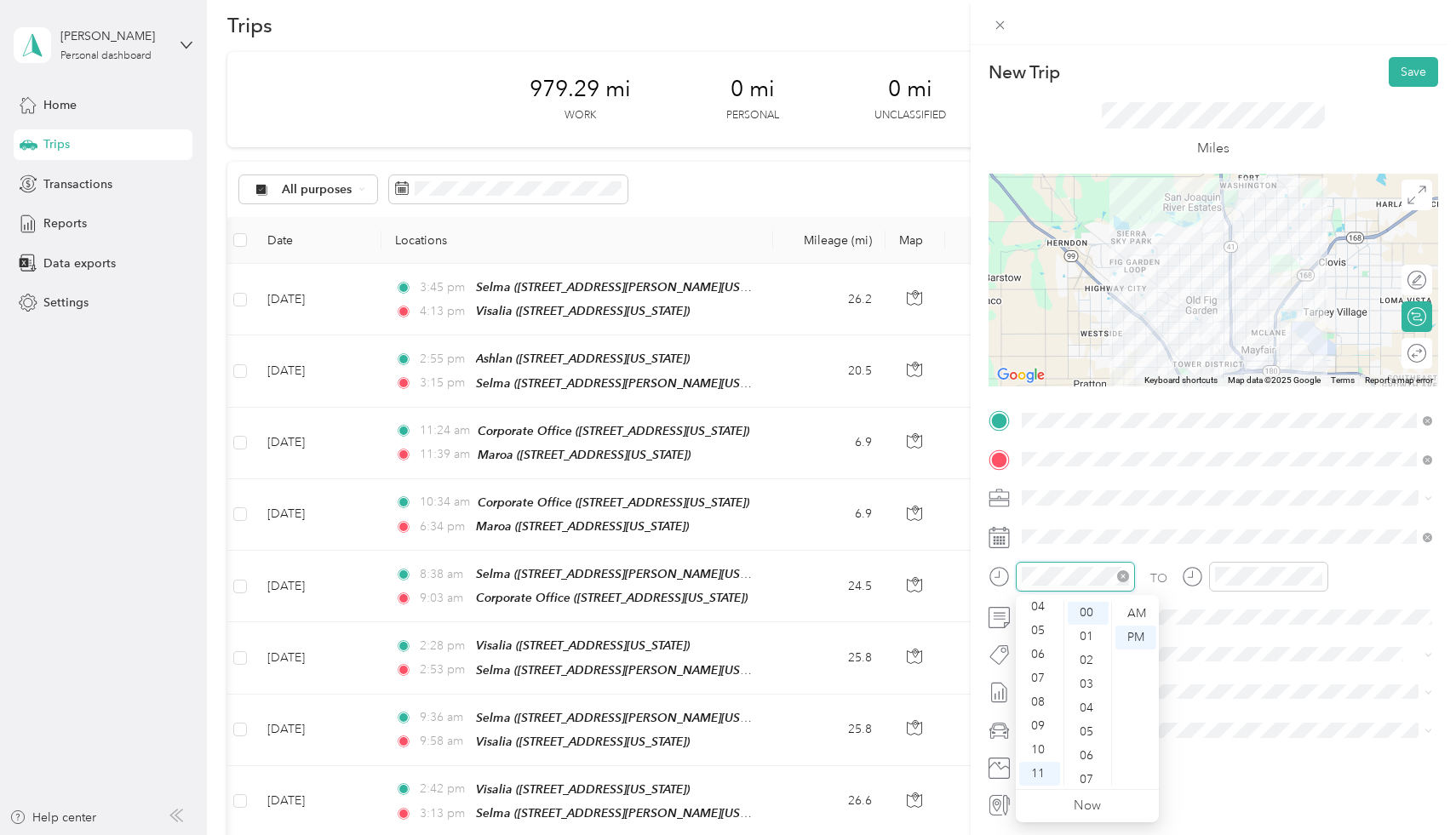
scroll to position [0, 0]
click at [1148, 612] on div "AM" at bounding box center [1136, 614] width 41 height 24
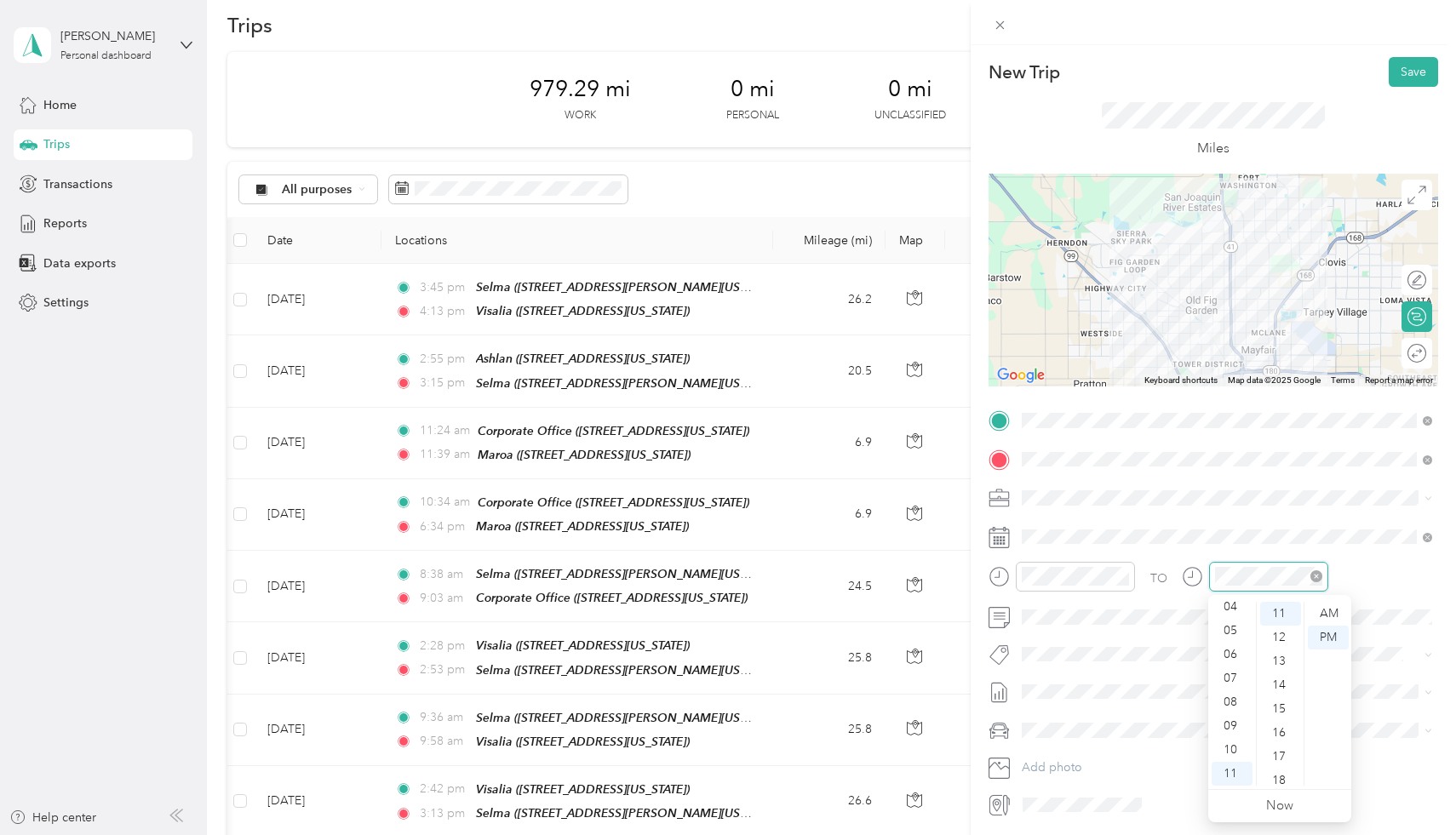
scroll to position [262, 0]
click at [1321, 603] on div "AM" at bounding box center [1327, 614] width 41 height 24
click at [1327, 613] on div "AM" at bounding box center [1327, 614] width 41 height 24
click at [1108, 632] on div "TO Add photo" at bounding box center [1214, 612] width 450 height 411
click at [1411, 75] on button "Save" at bounding box center [1413, 72] width 50 height 29
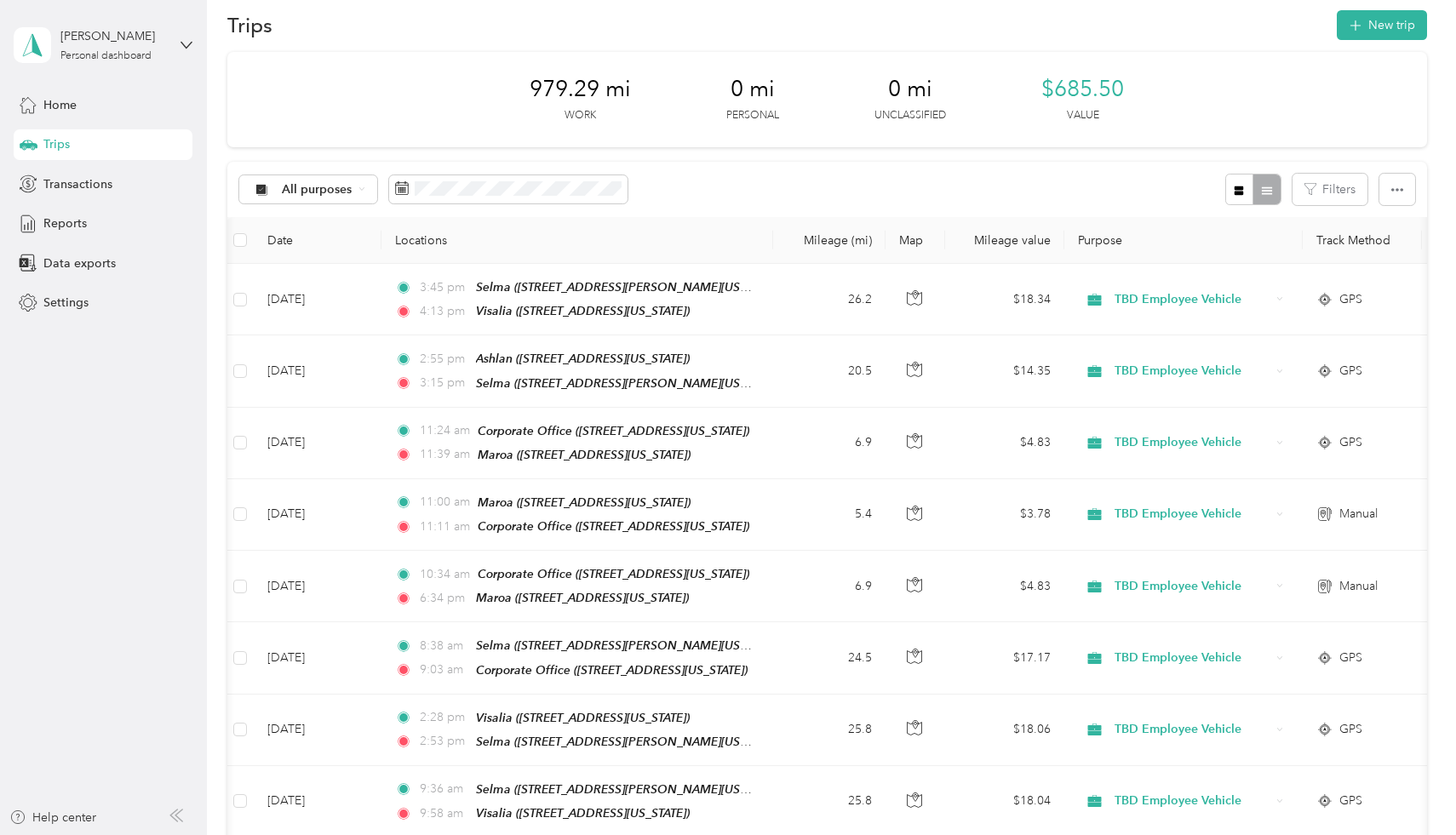
scroll to position [24, 0]
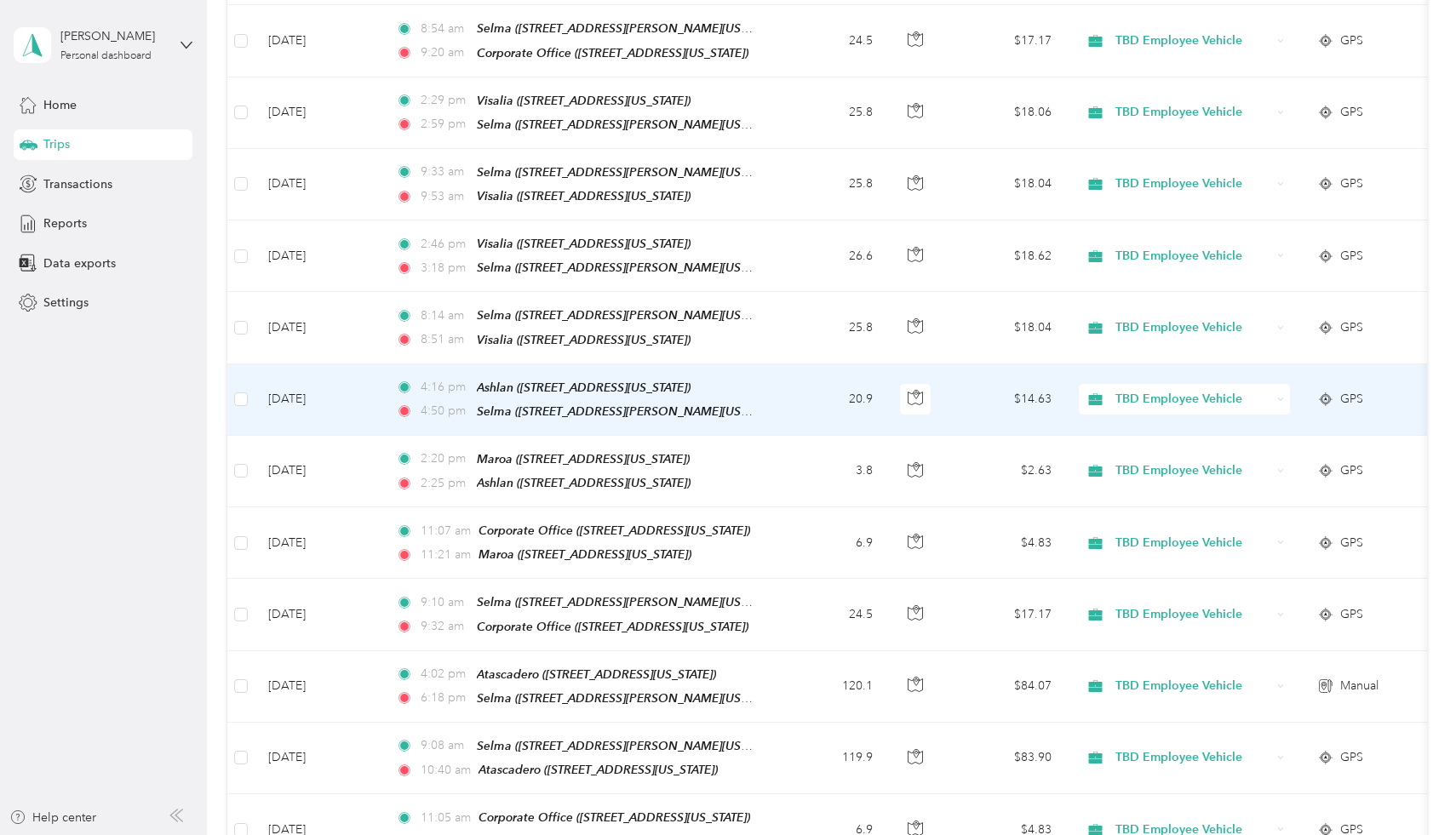
scroll to position [2155, 0]
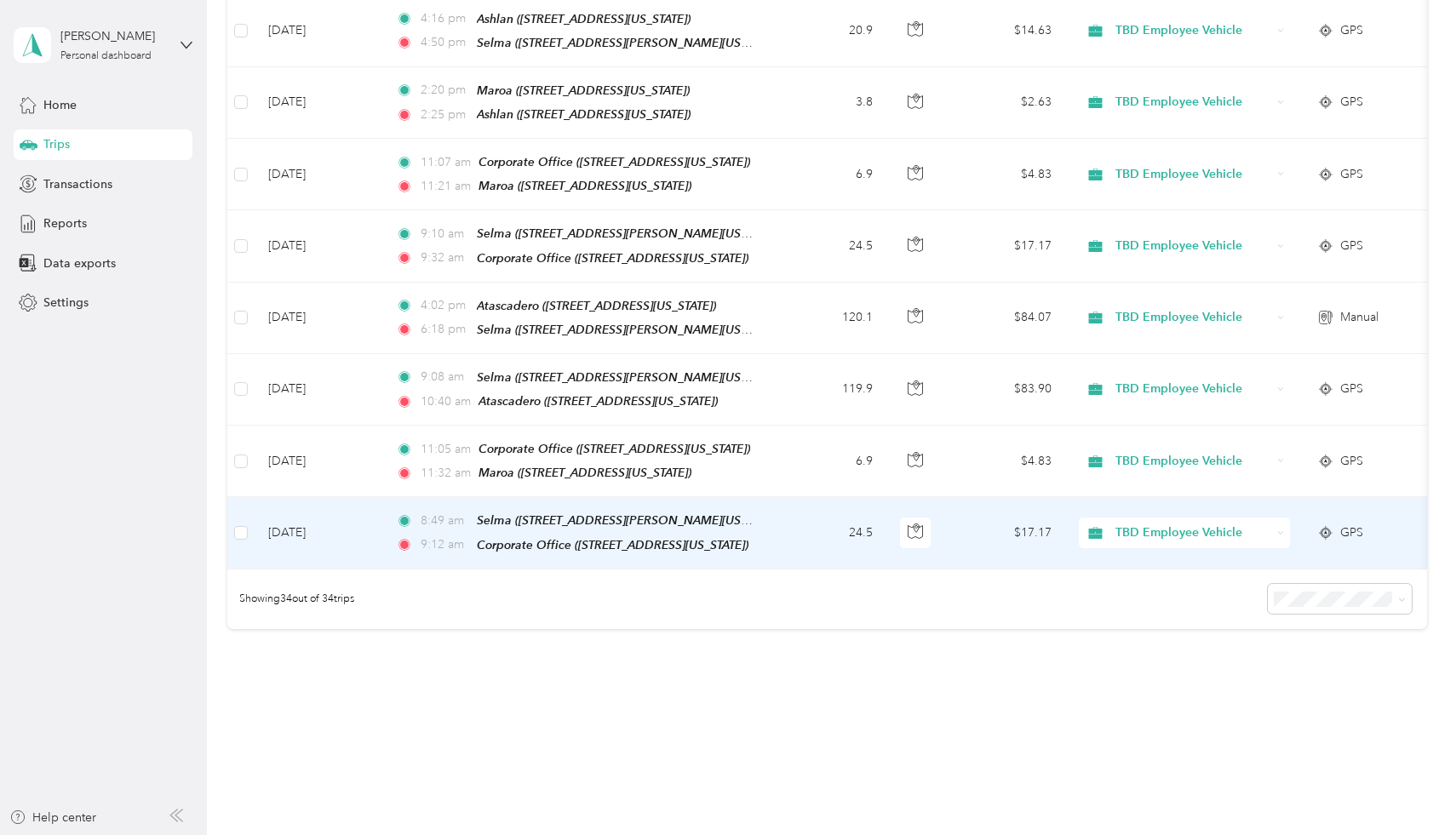
click at [676, 535] on div "Corporate Office ([STREET_ADDRESS][US_STATE])" at bounding box center [612, 544] width 272 height 19
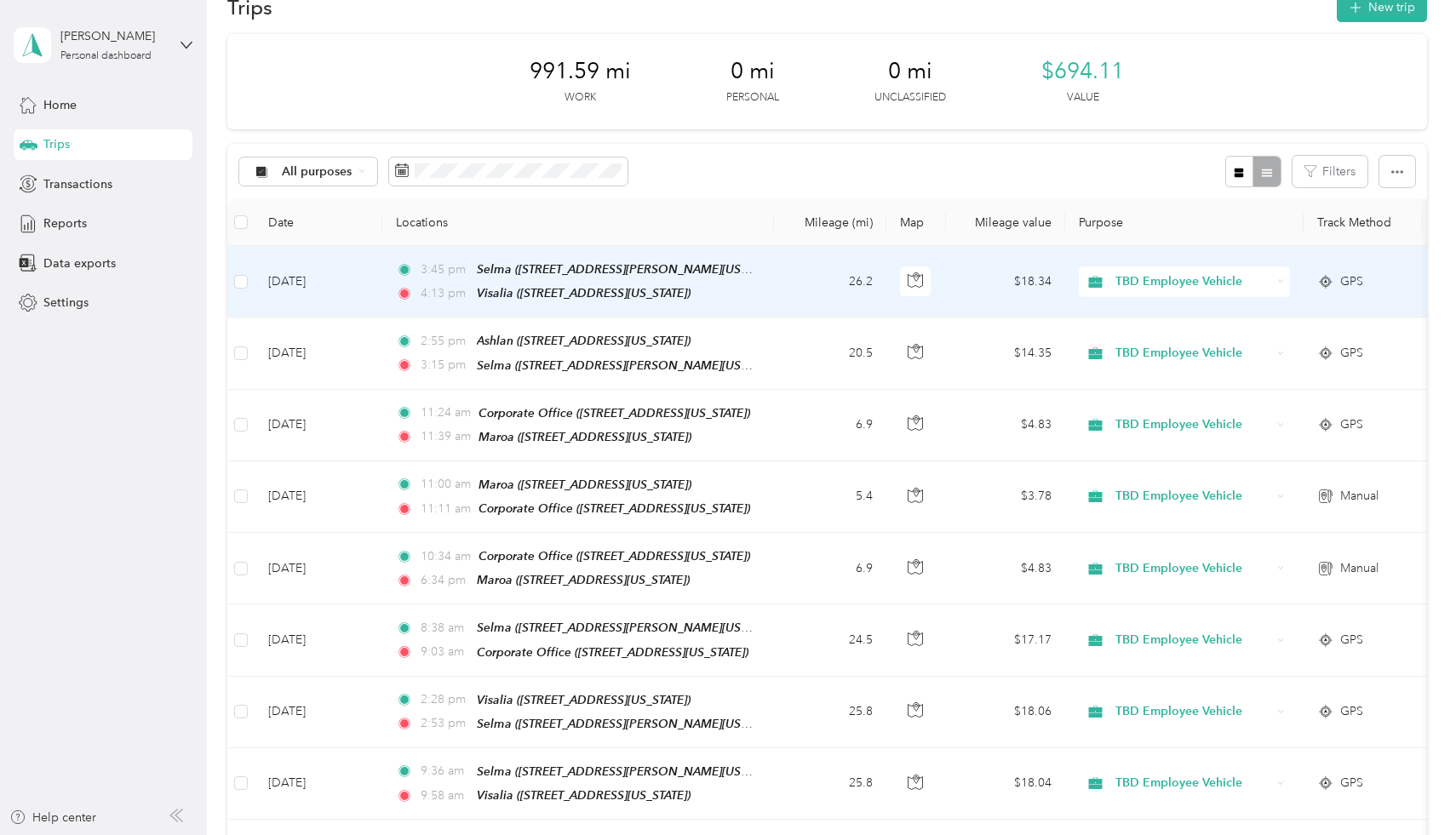
scroll to position [0, 0]
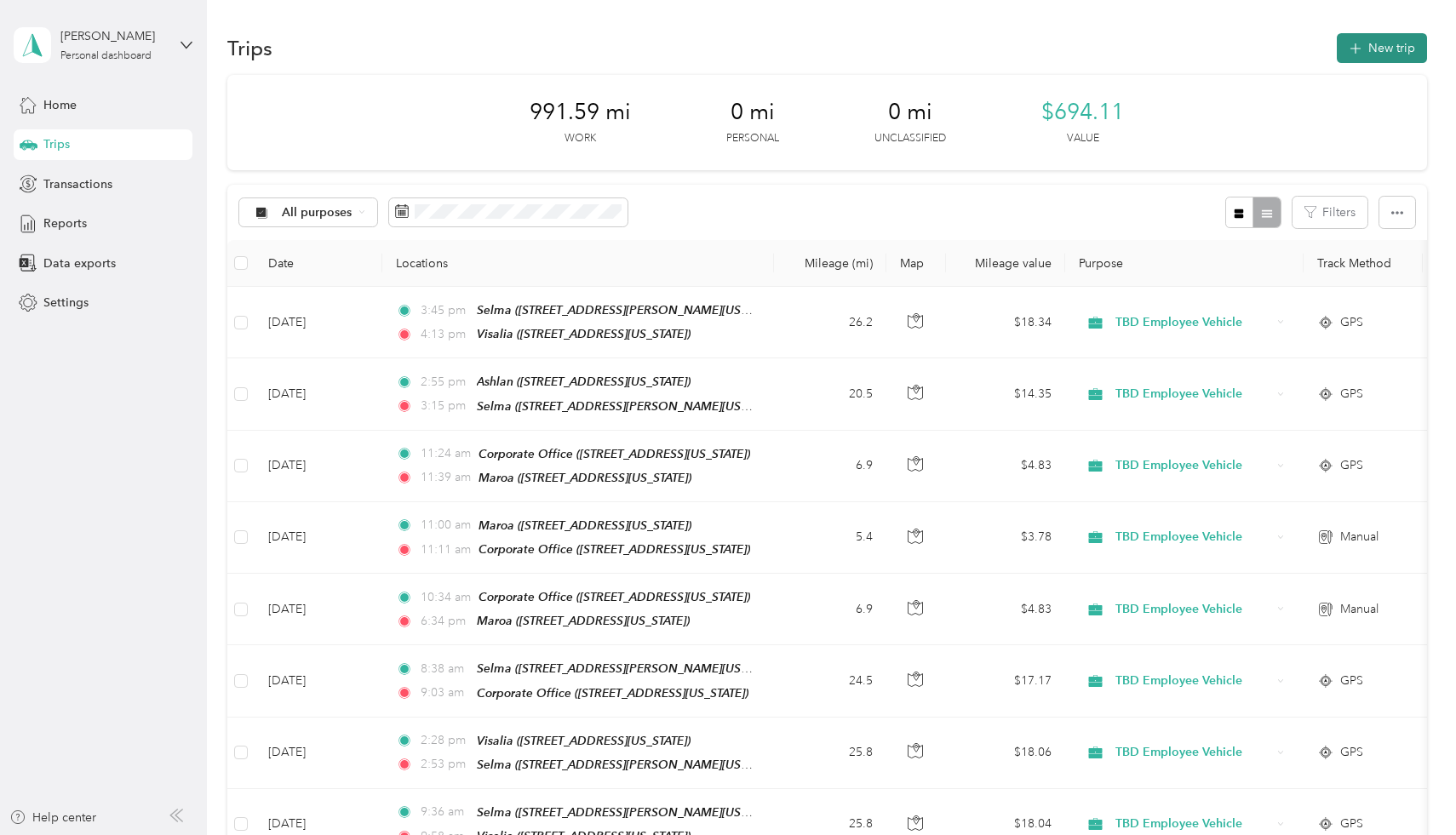
click at [1404, 50] on button "New trip" at bounding box center [1382, 48] width 90 height 29
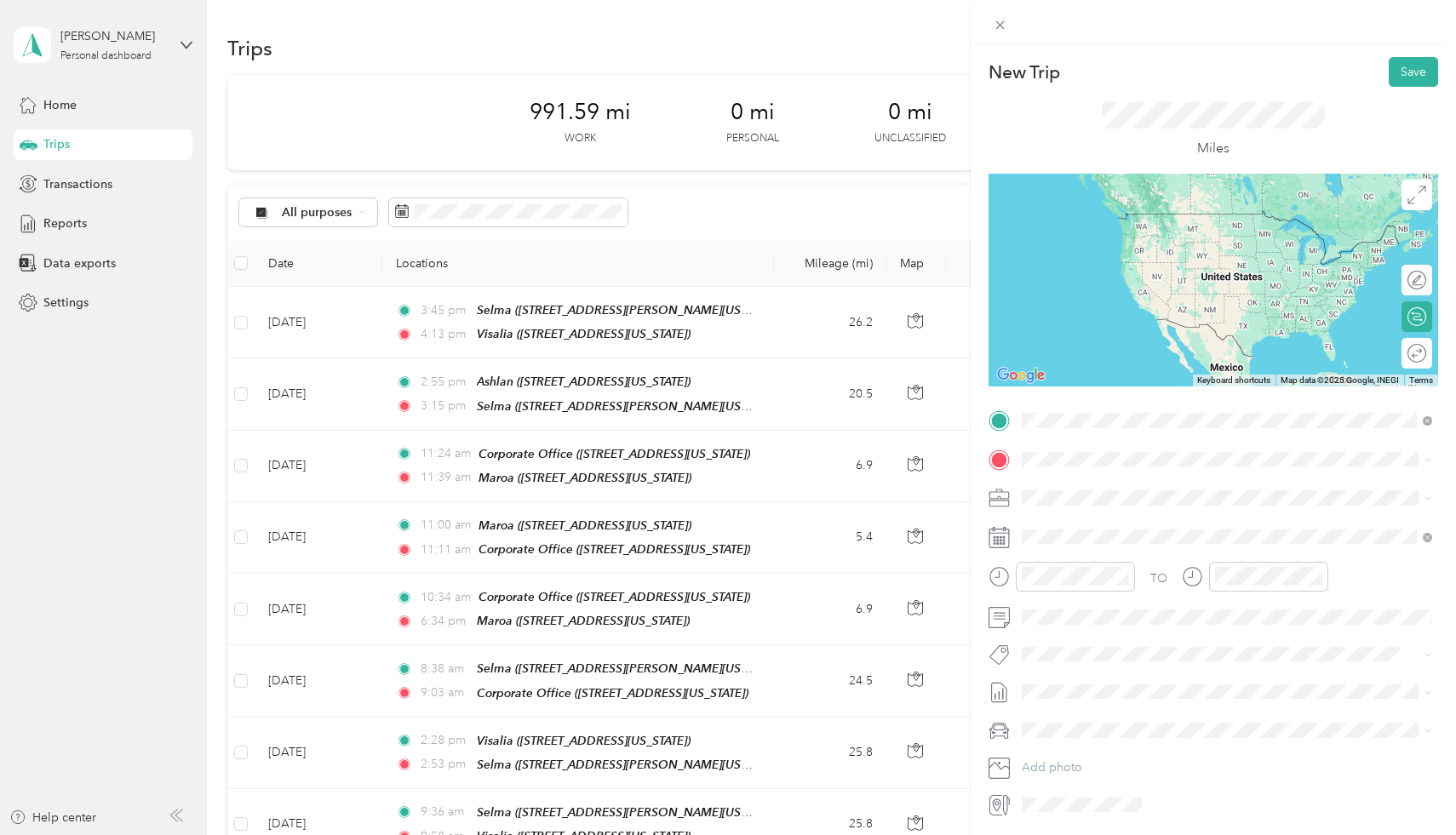
click at [1206, 503] on div "TEAM Maroa [STREET_ADDRESS][US_STATE]" at bounding box center [1138, 500] width 170 height 41
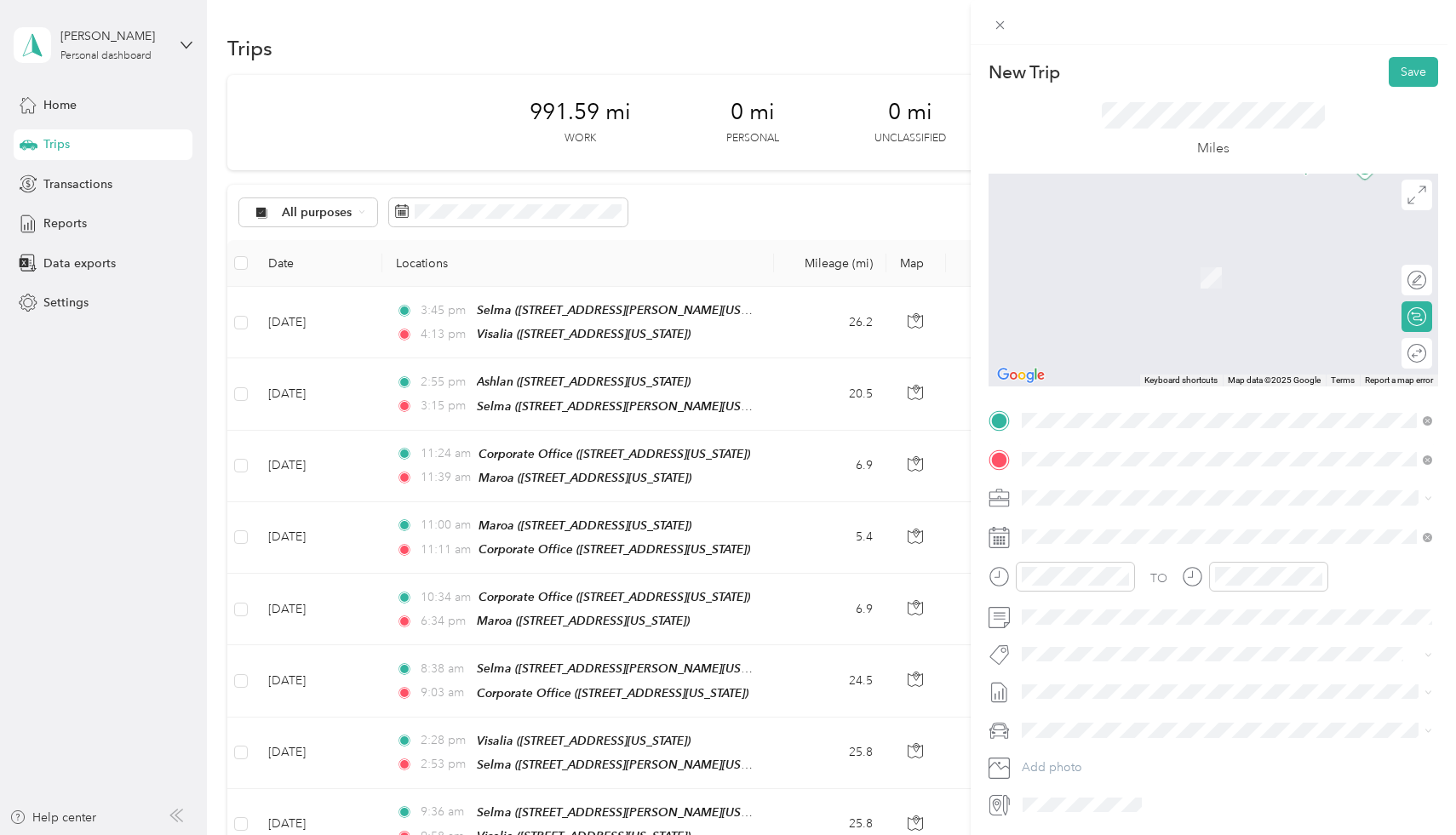
click at [1154, 541] on div "TEAM Ashlan [STREET_ADDRESS][US_STATE]" at bounding box center [1138, 540] width 170 height 41
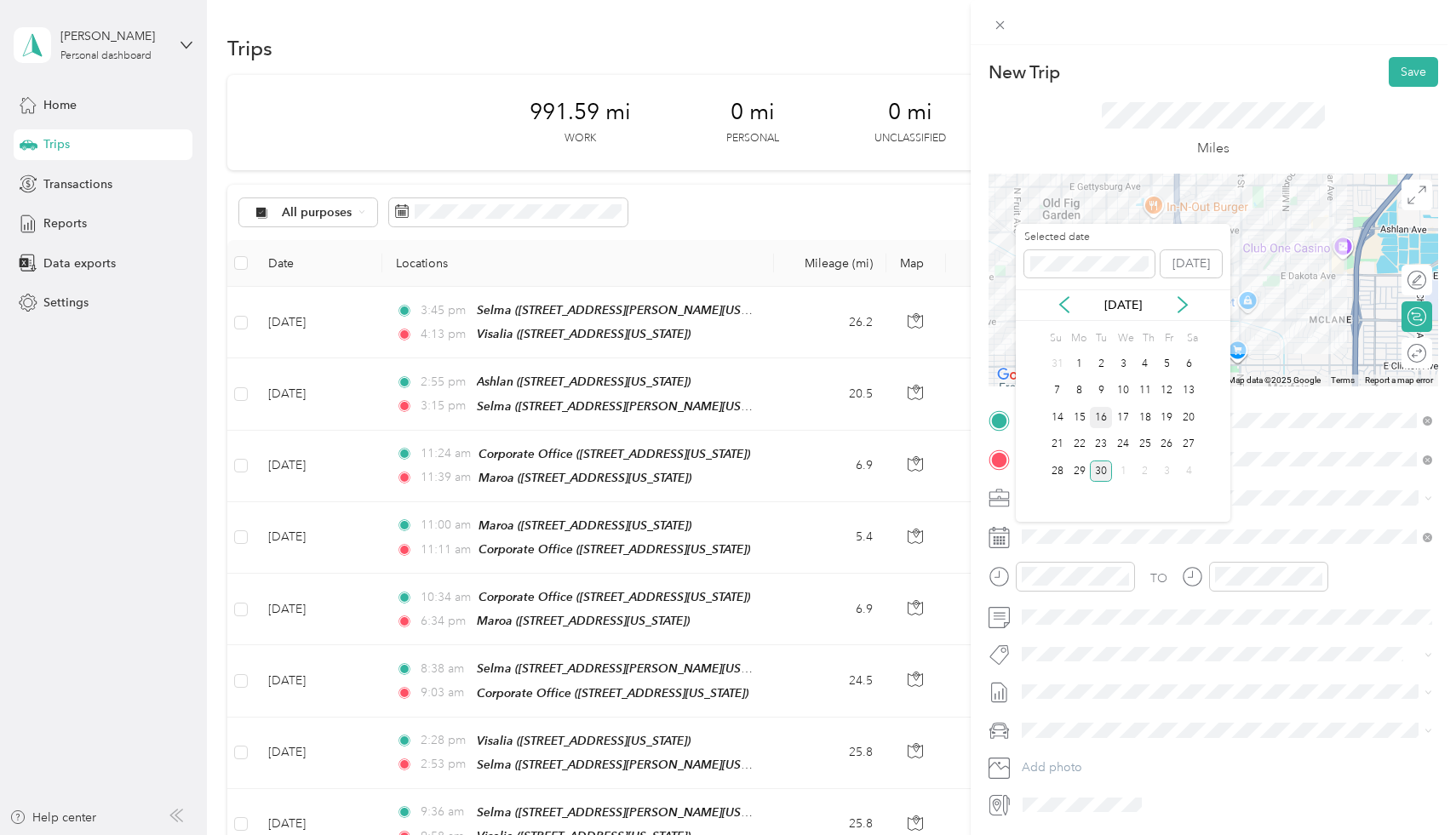
click at [1103, 422] on div "16" at bounding box center [1101, 417] width 22 height 21
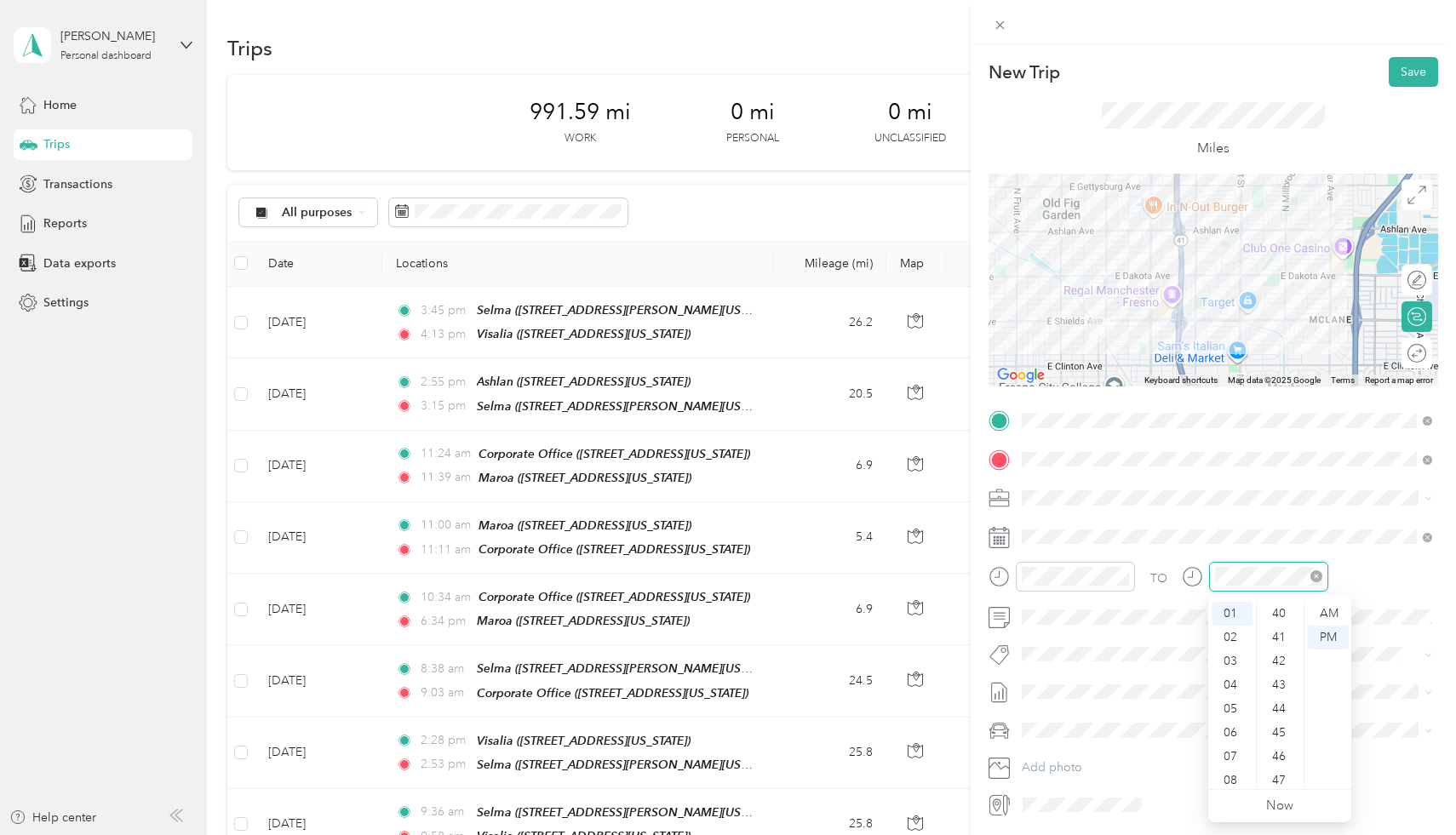
scroll to position [1191, 0]
click at [1329, 629] on div "PM" at bounding box center [1327, 638] width 41 height 24
click at [1420, 65] on button "Save" at bounding box center [1413, 72] width 50 height 29
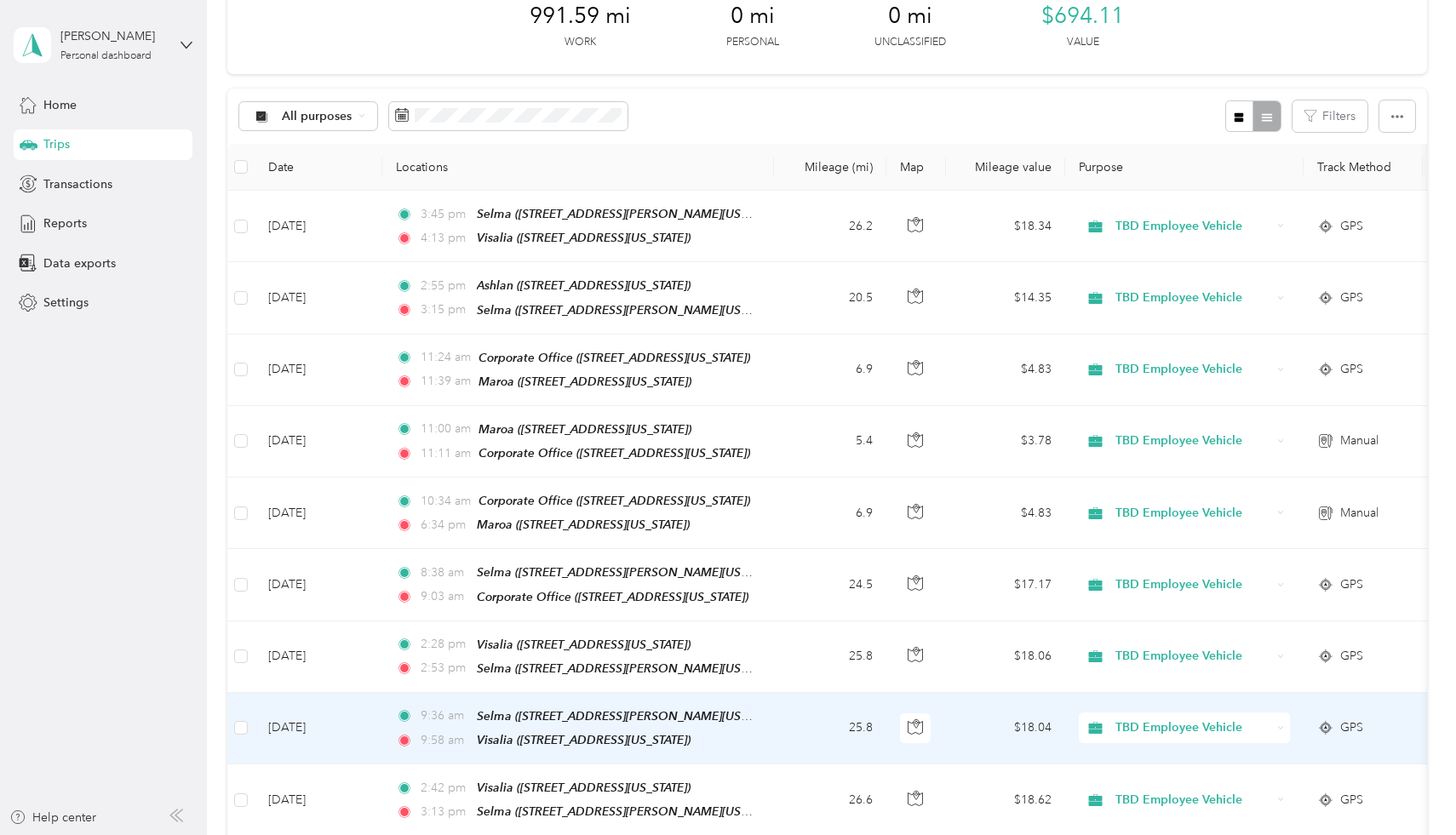
scroll to position [0, 0]
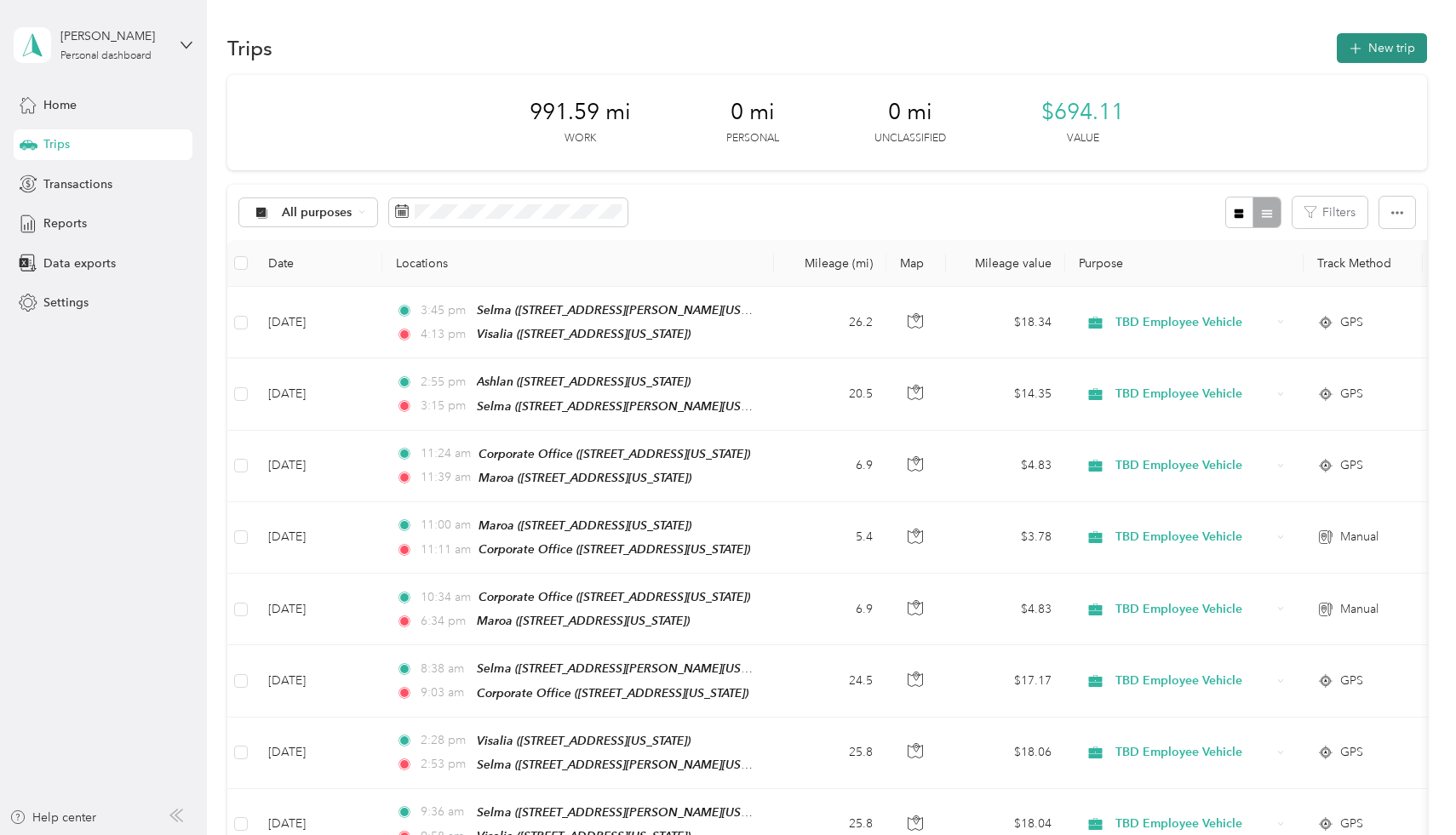
click at [1399, 40] on button "New trip" at bounding box center [1382, 48] width 90 height 29
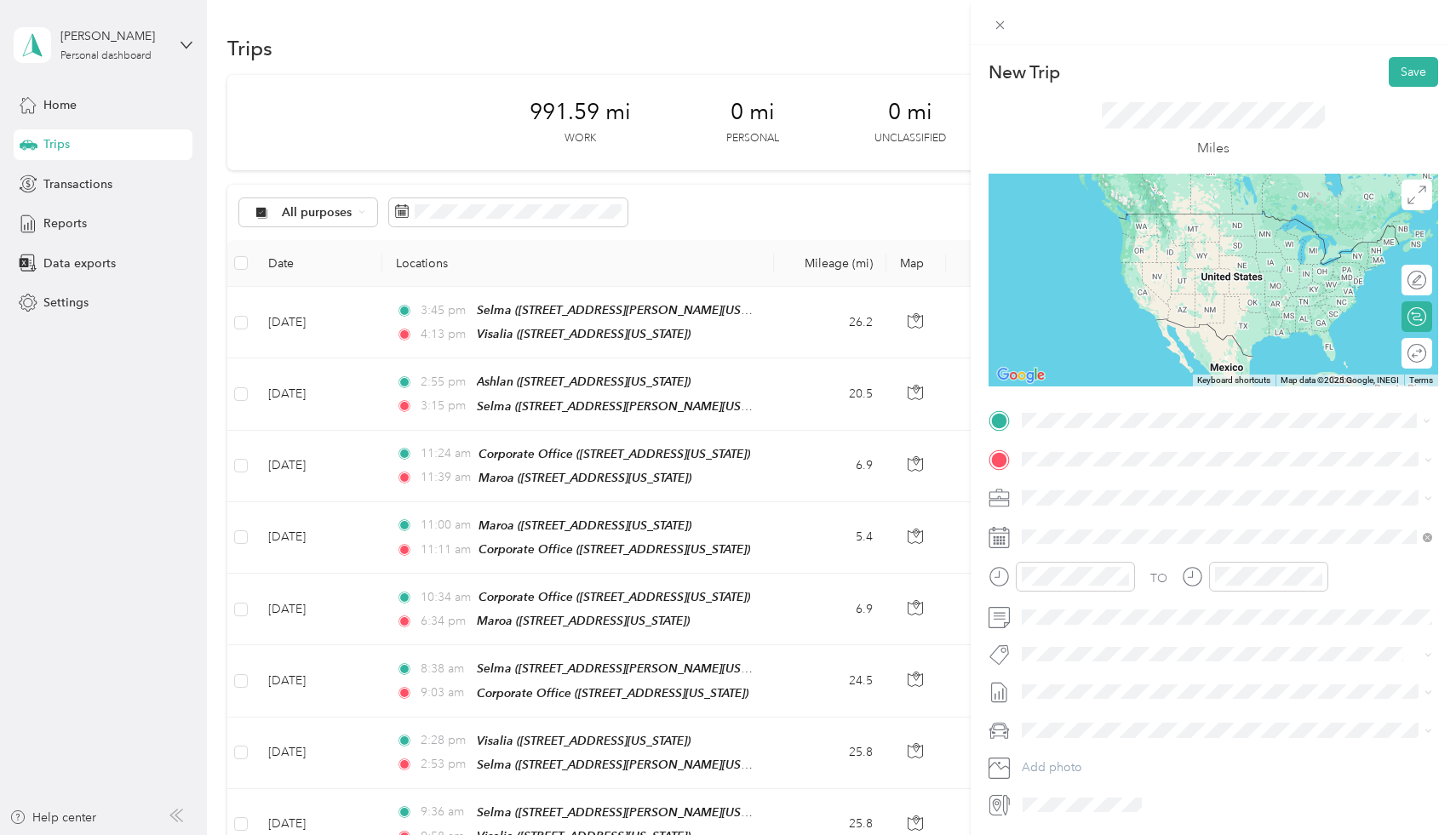
click at [1173, 509] on span "[STREET_ADDRESS][US_STATE]" at bounding box center [1138, 513] width 170 height 15
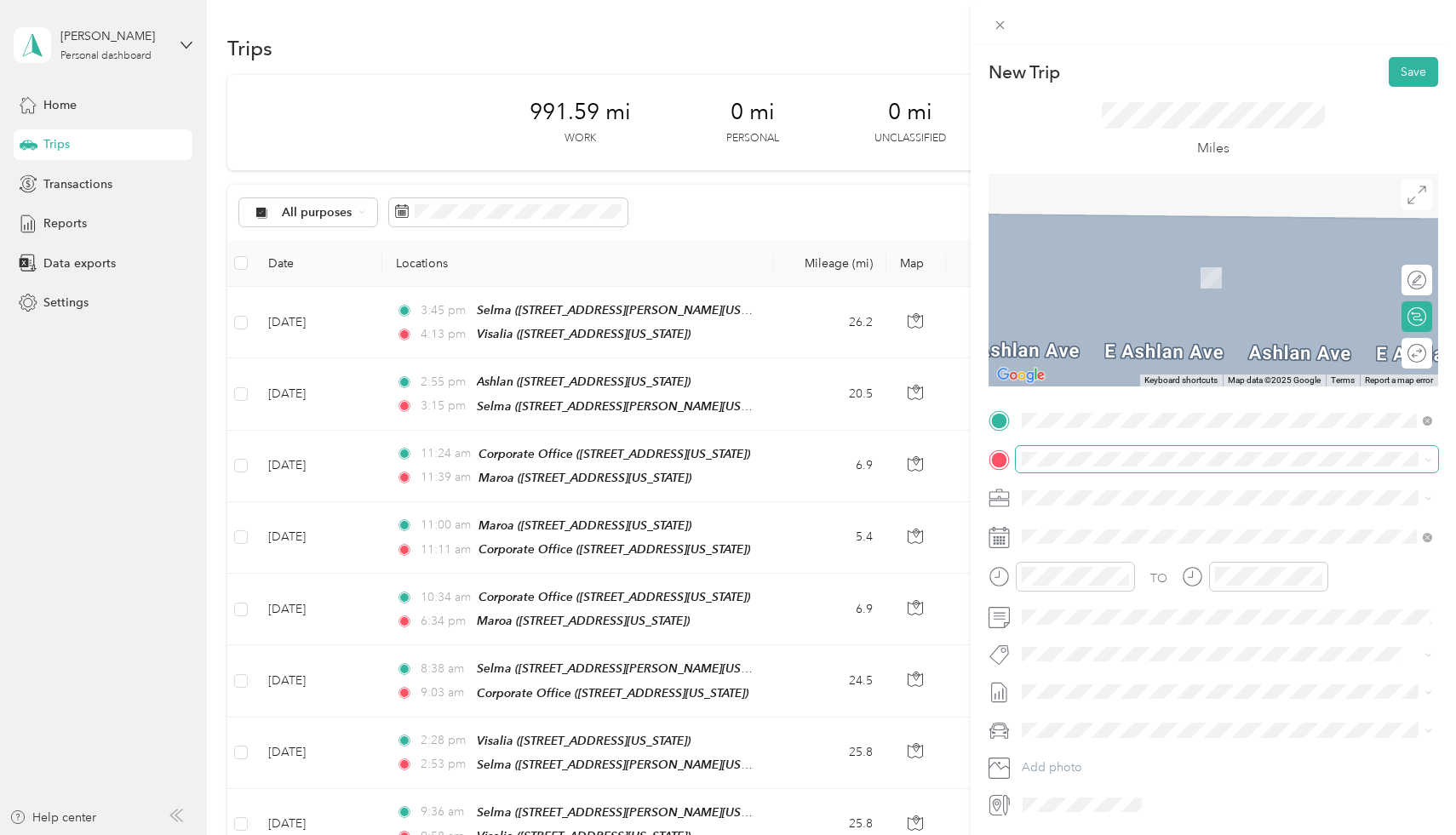
click at [1142, 466] on span at bounding box center [1226, 460] width 422 height 28
click at [1148, 537] on div "TEAM Selma [STREET_ADDRESS][PERSON_NAME][US_STATE]" at bounding box center [1186, 540] width 264 height 41
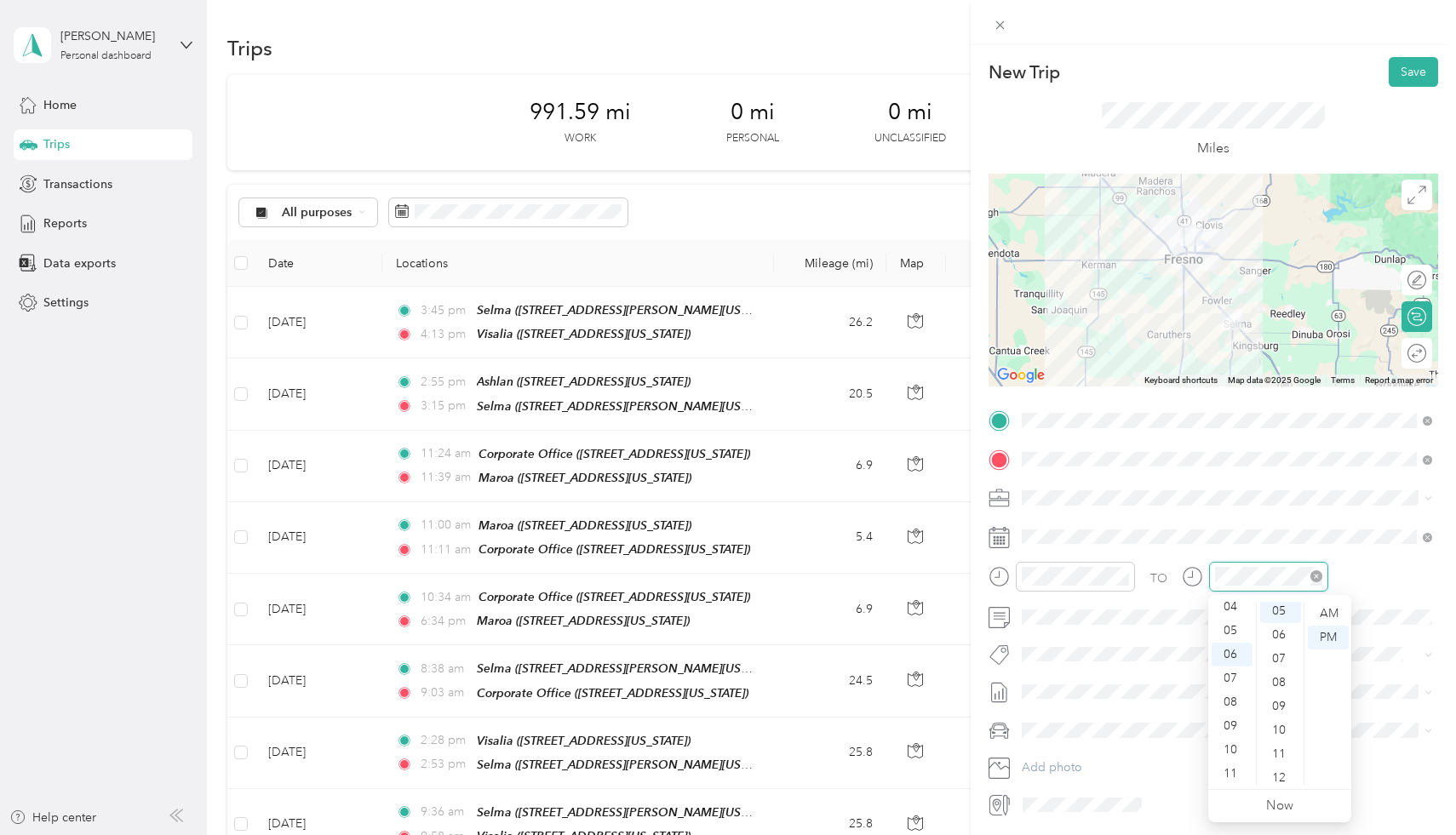
scroll to position [119, 0]
click at [1282, 640] on div "06" at bounding box center [1280, 638] width 41 height 24
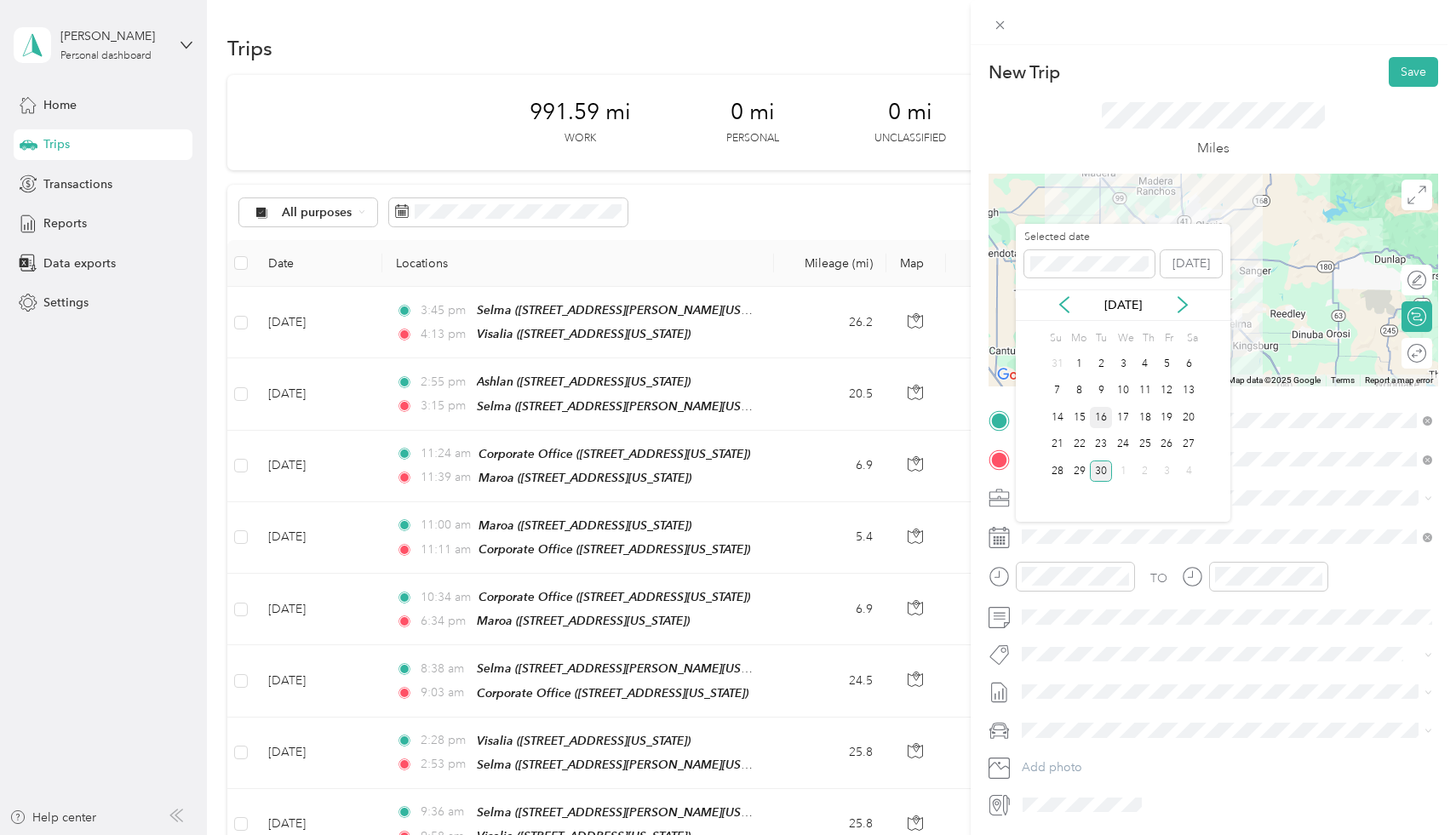
click at [1096, 417] on div "16" at bounding box center [1101, 417] width 22 height 21
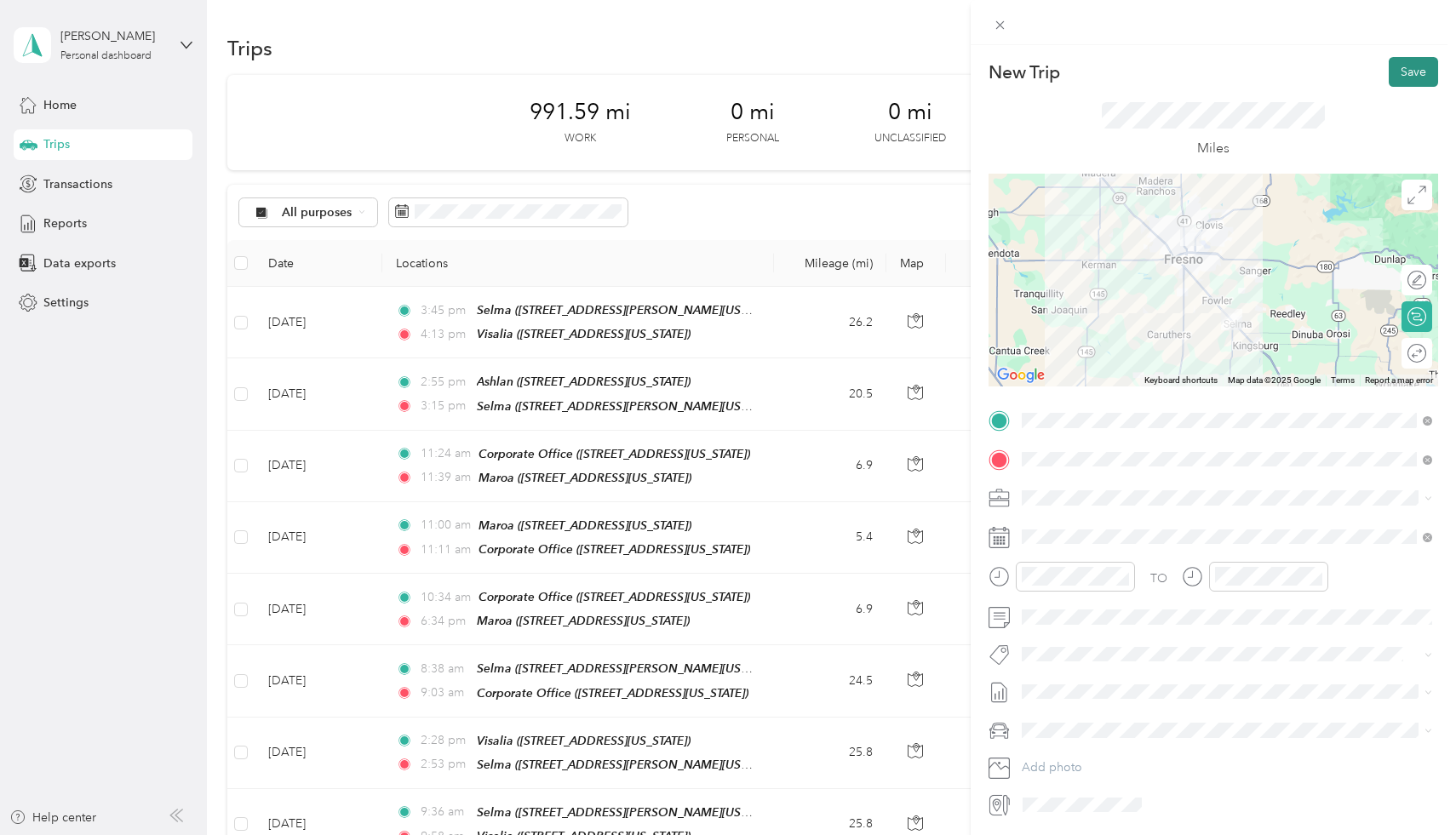
click at [1420, 72] on button "Save" at bounding box center [1413, 72] width 50 height 29
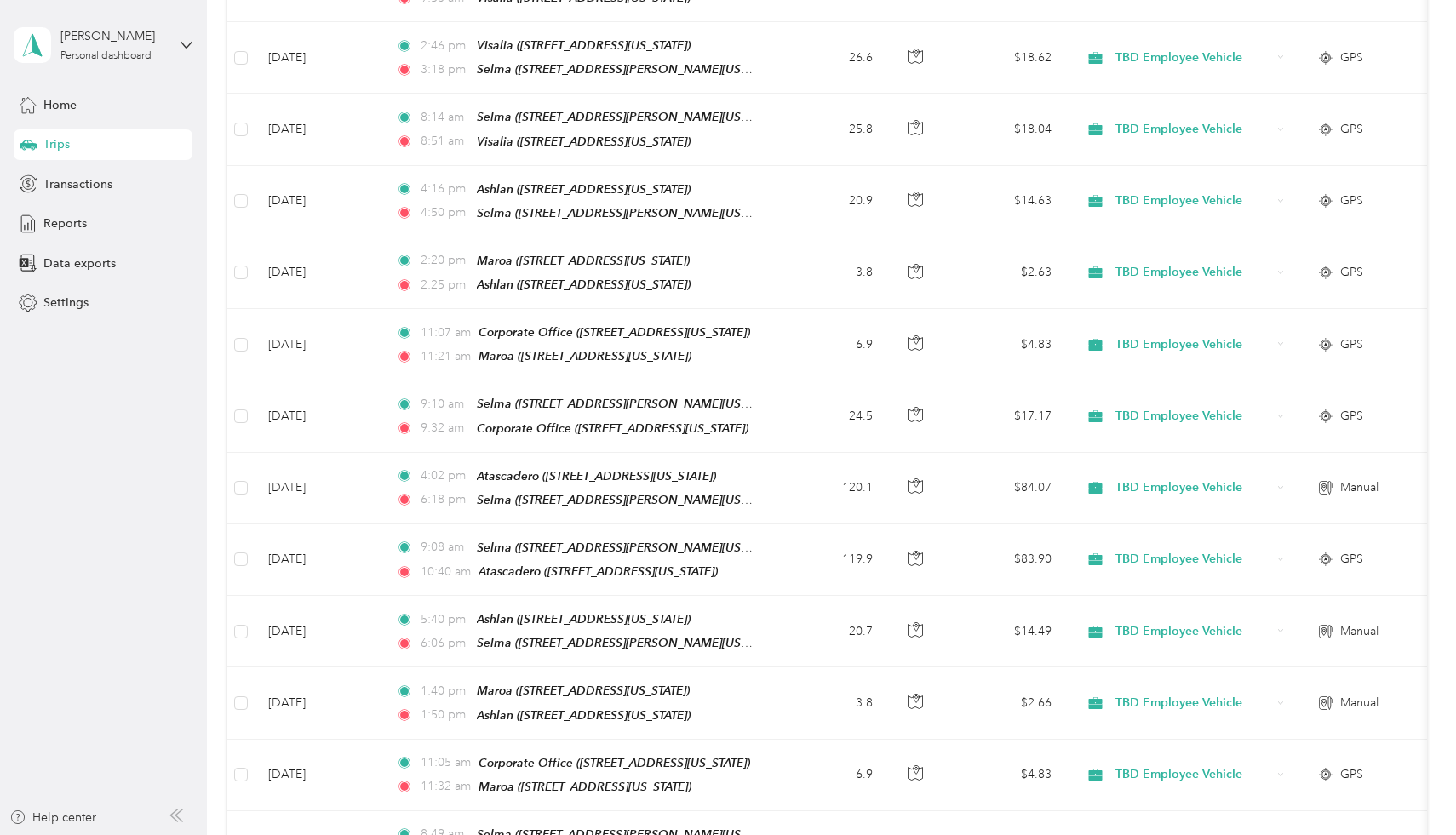
scroll to position [2297, 0]
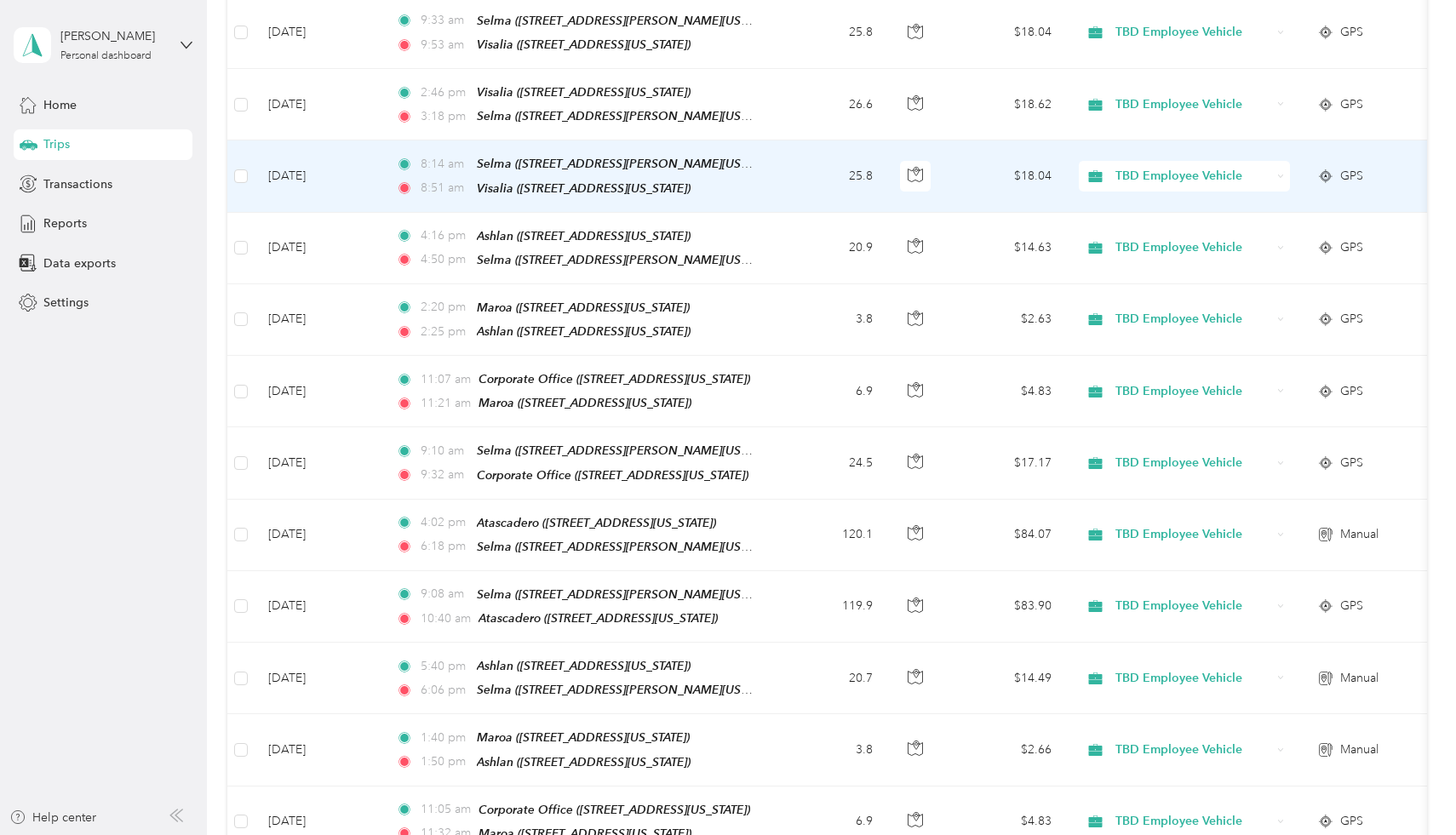
scroll to position [1933, 0]
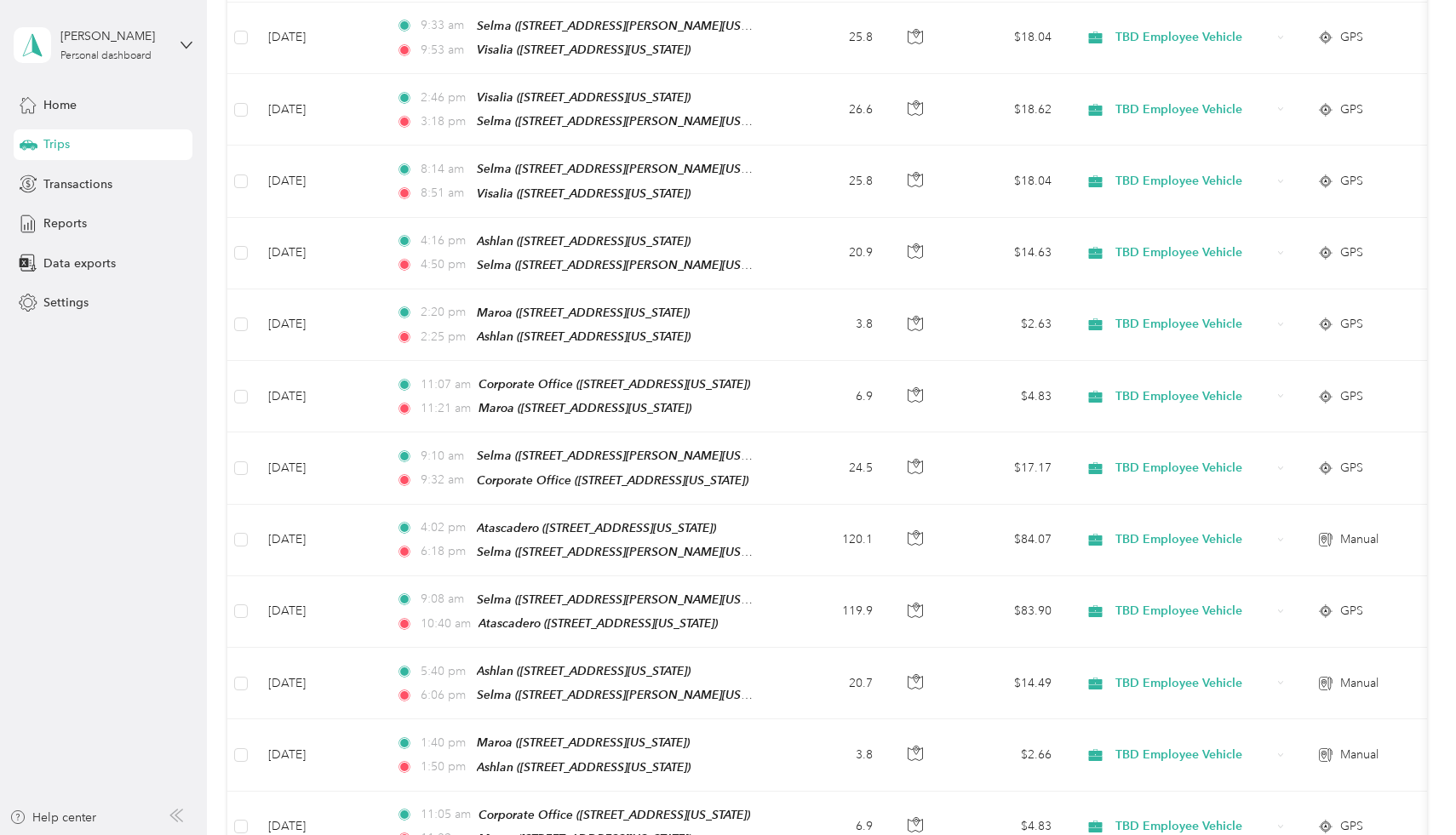
click at [191, 149] on div "Trips" at bounding box center [103, 144] width 179 height 30
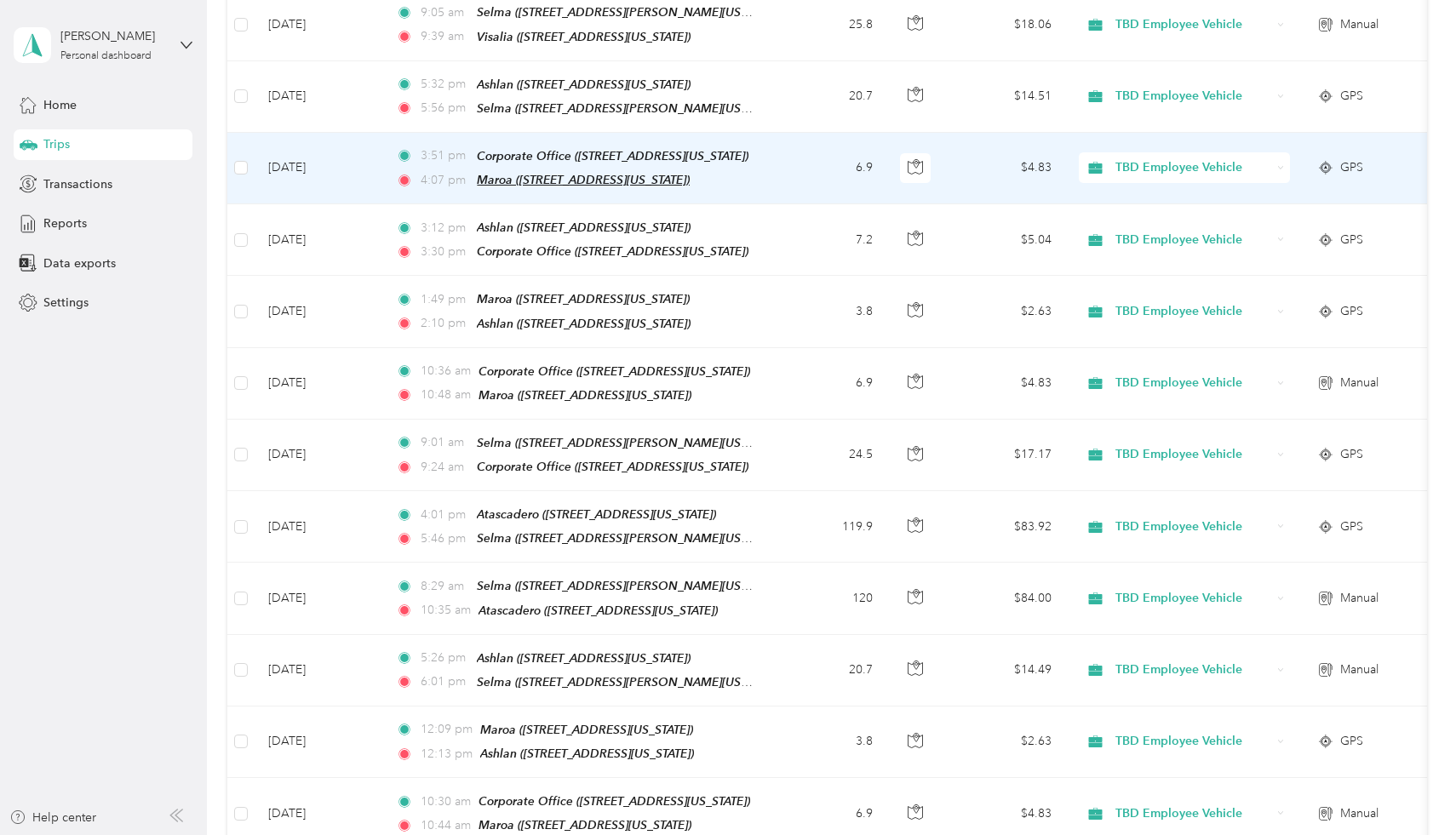
scroll to position [939, 0]
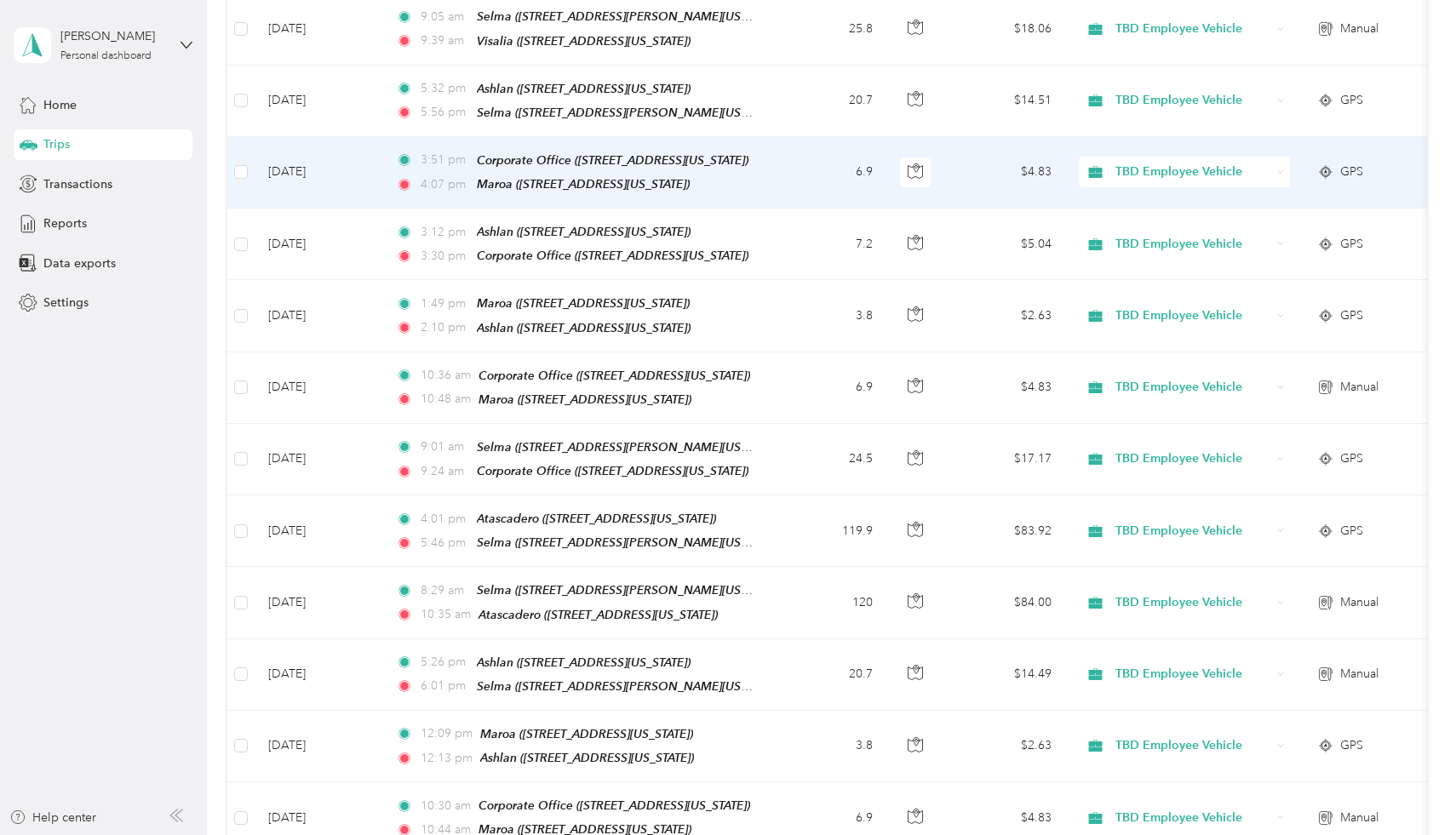
click at [336, 159] on td "[DATE]" at bounding box center [318, 173] width 128 height 72
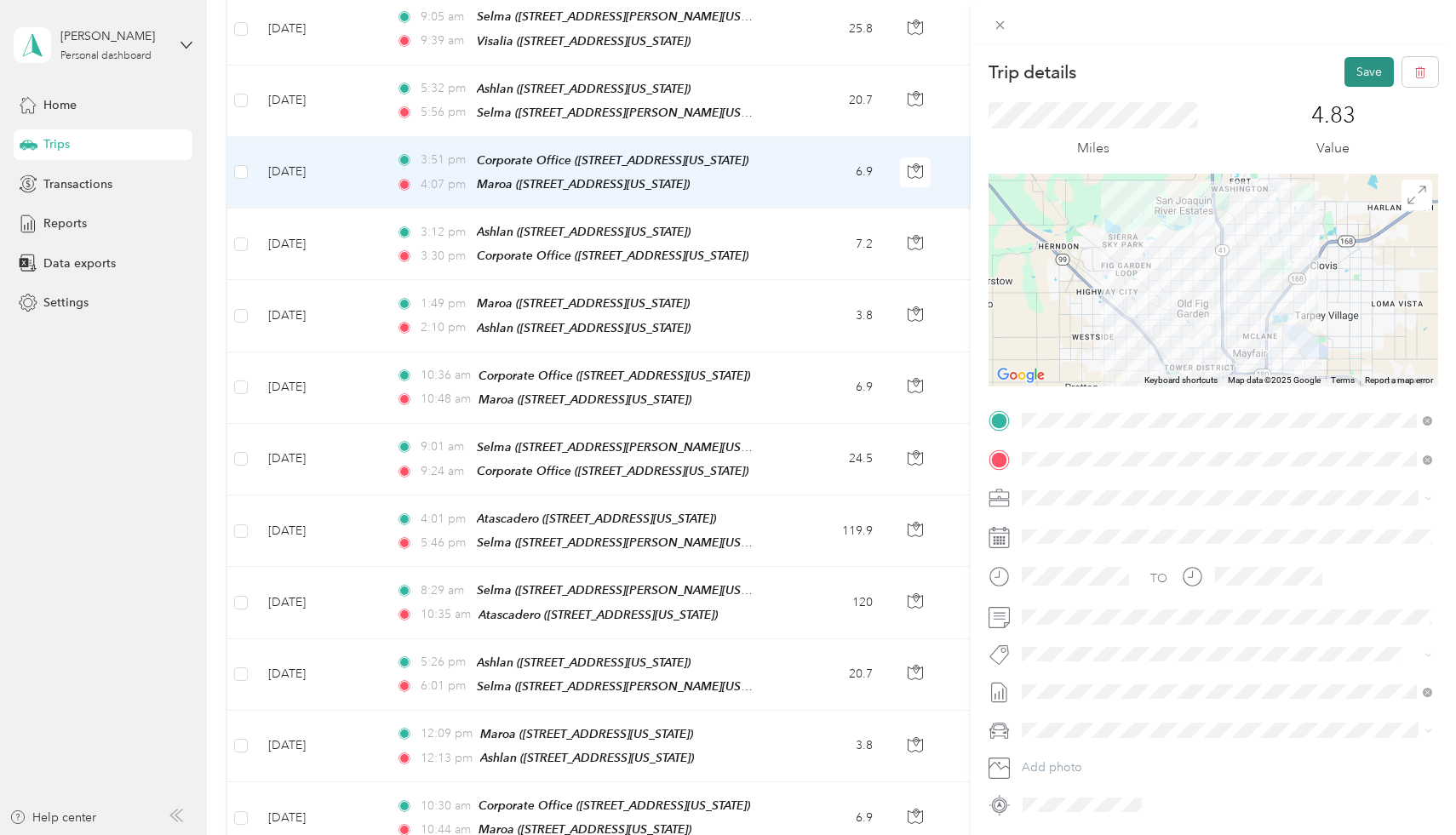
click at [1361, 68] on button "Save" at bounding box center [1369, 72] width 50 height 29
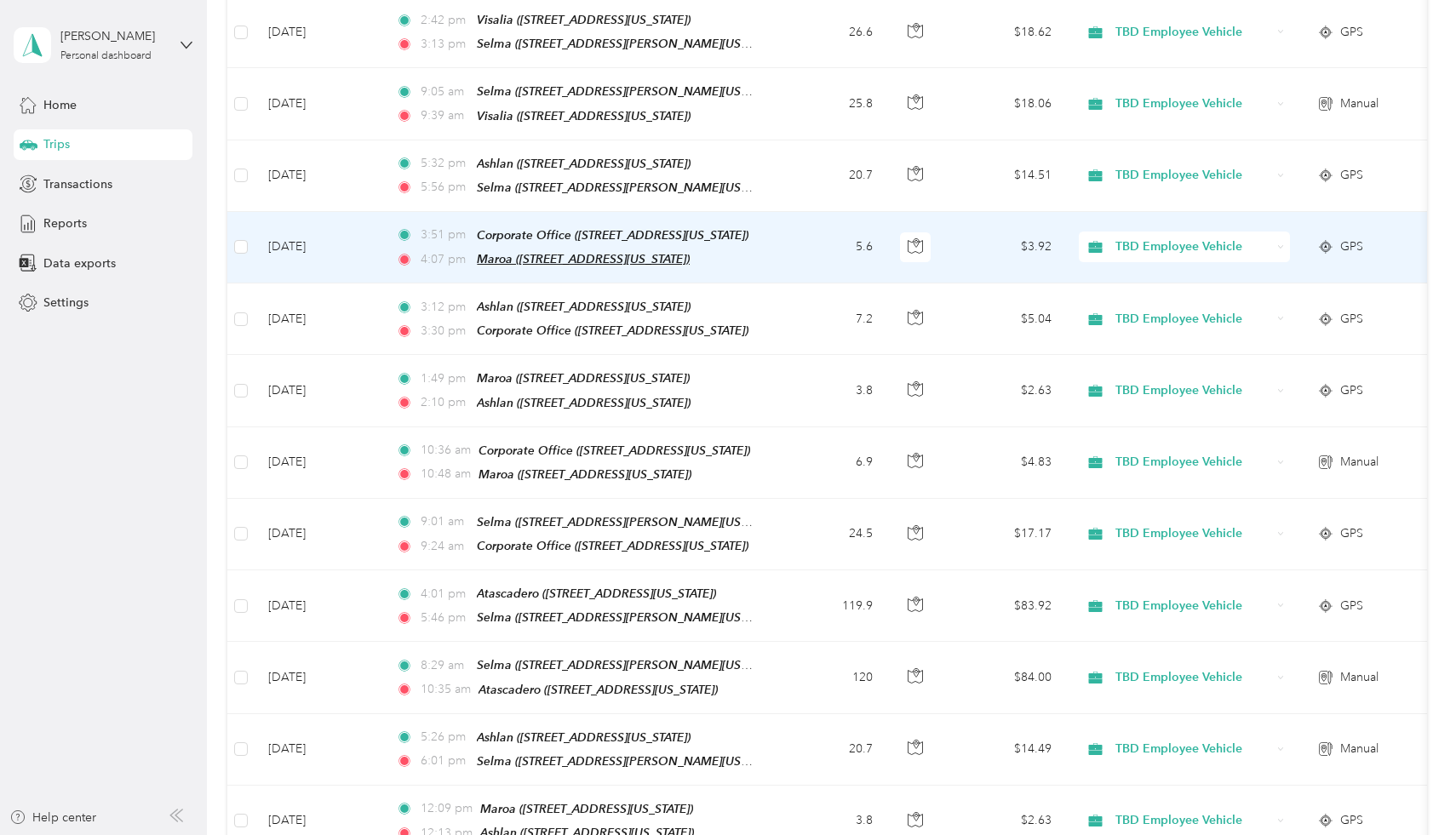
scroll to position [860, 0]
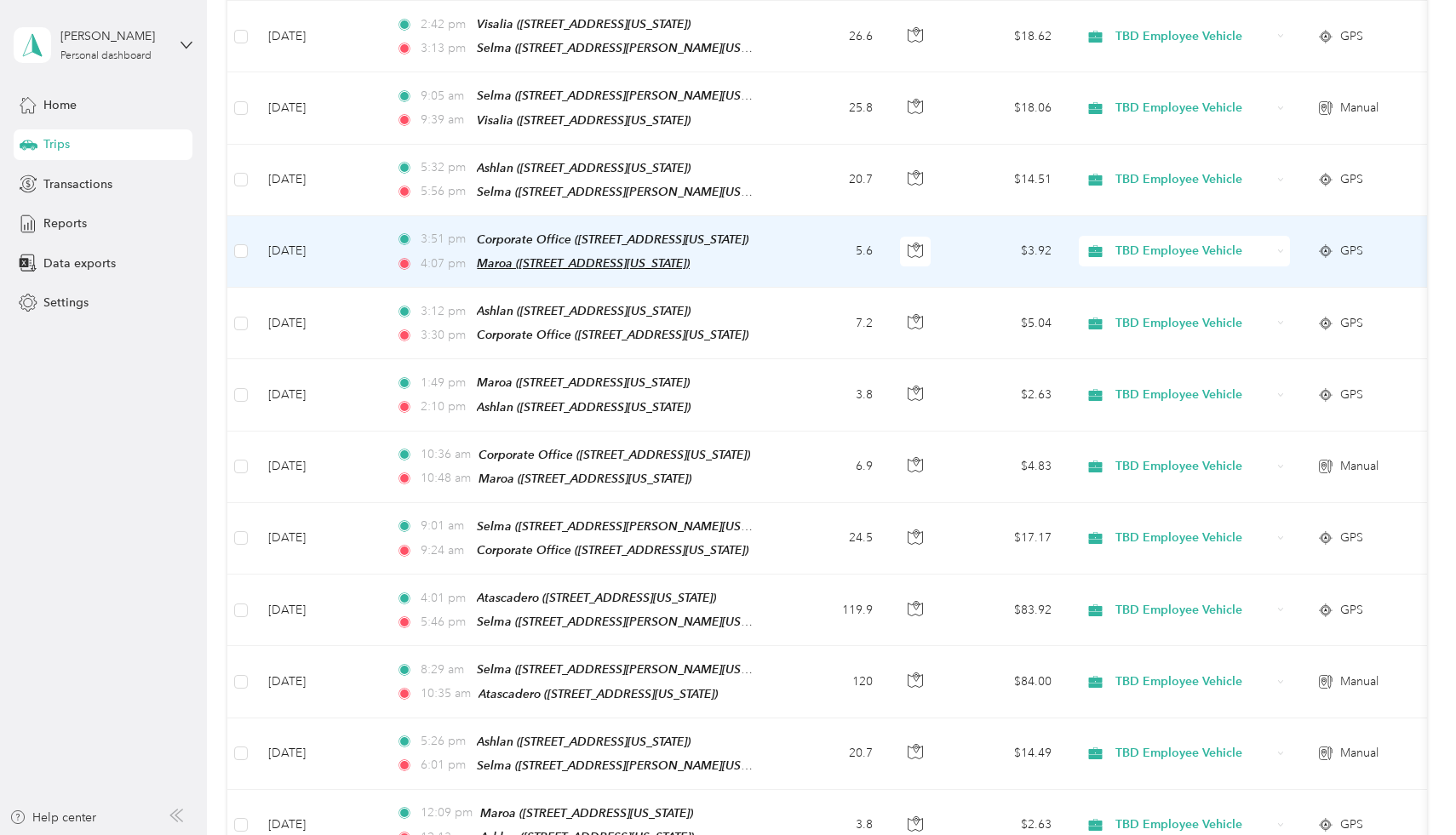
click at [534, 232] on span "Corporate Office ([STREET_ADDRESS][US_STATE])" at bounding box center [612, 239] width 272 height 14
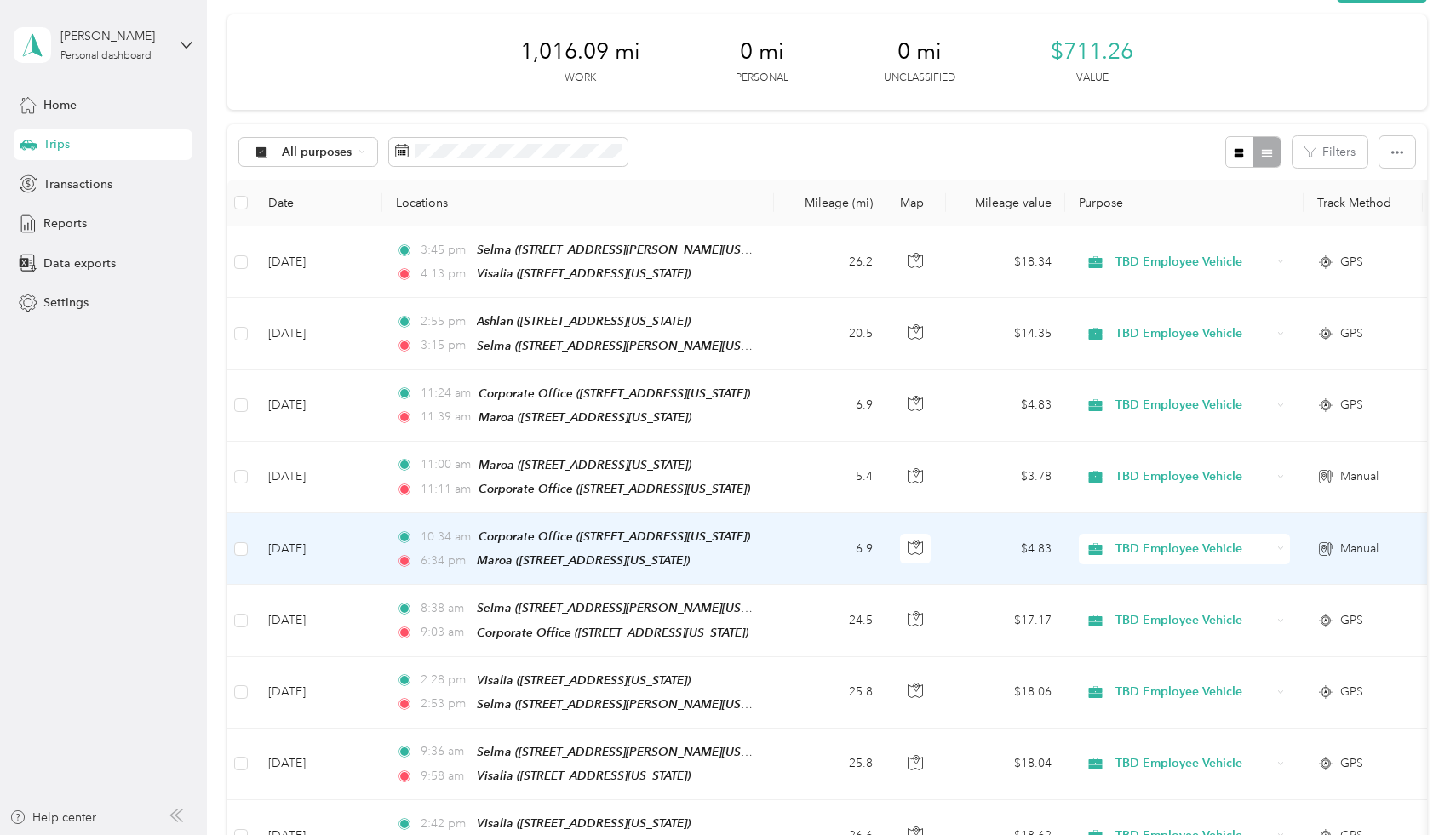
scroll to position [0, 0]
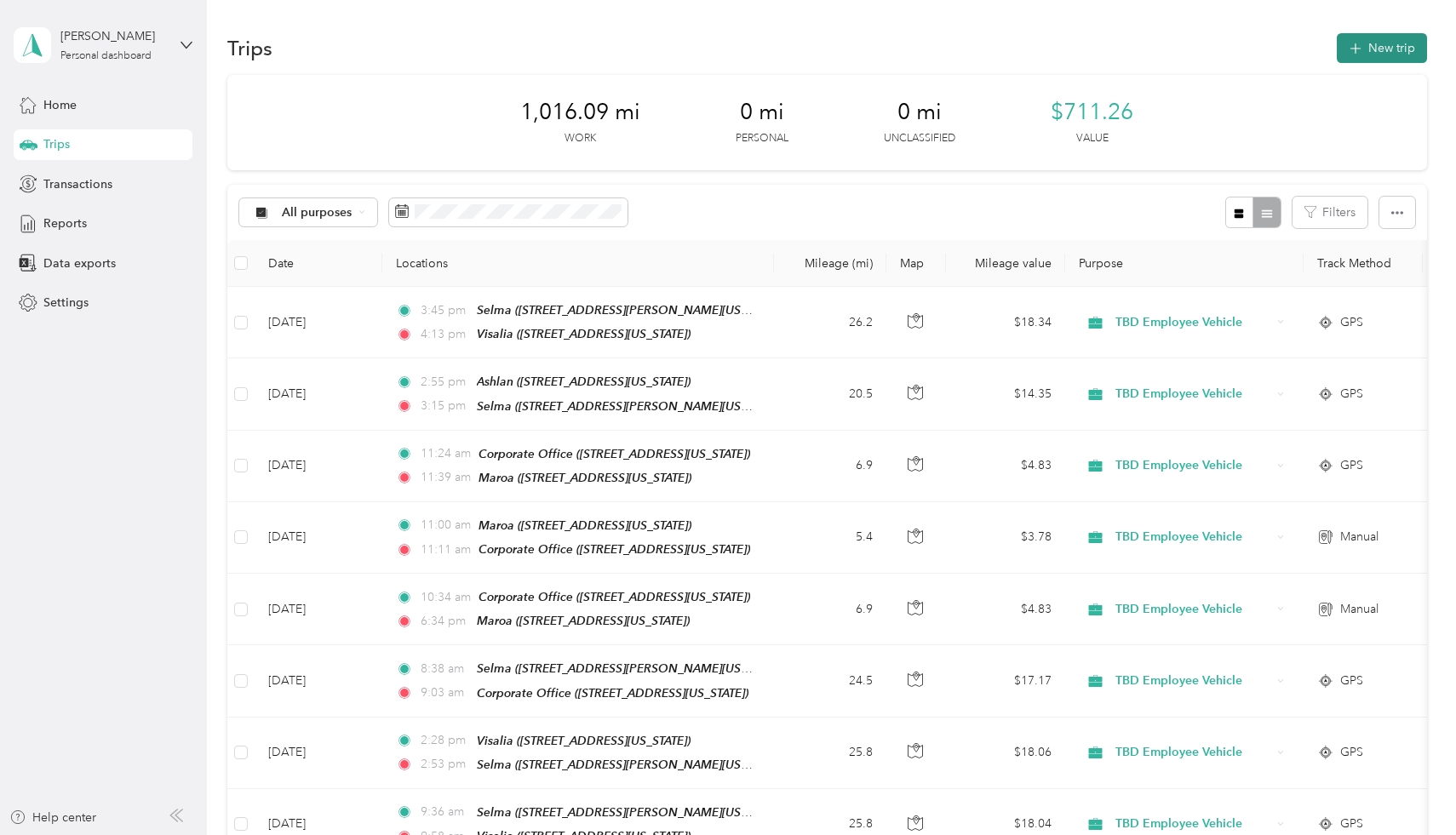
click at [1405, 50] on button "New trip" at bounding box center [1382, 48] width 90 height 29
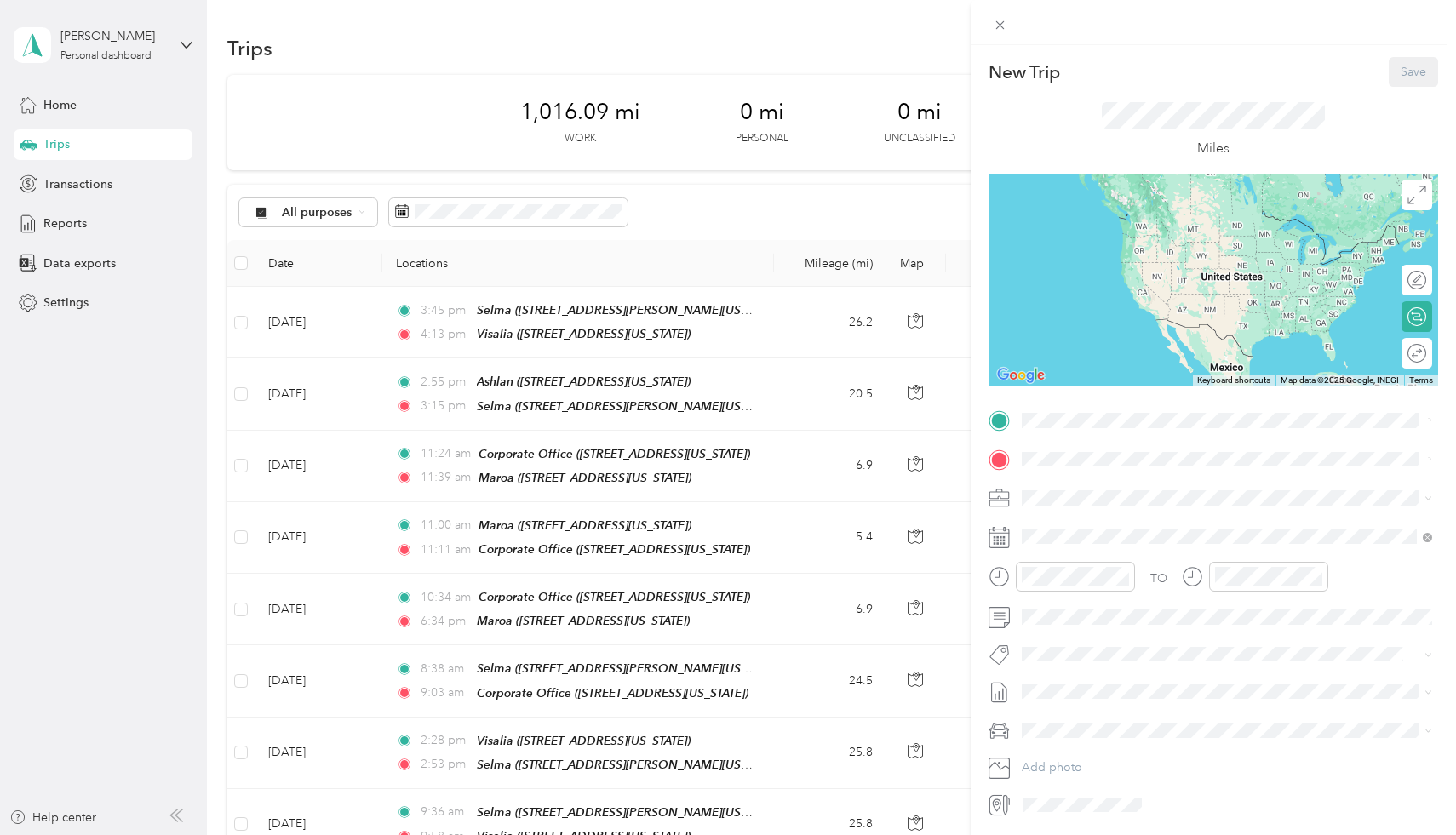
click at [1070, 436] on div "TO Add photo" at bounding box center [1214, 612] width 450 height 411
click at [1160, 491] on div "TEAM Maroa" at bounding box center [1138, 486] width 170 height 21
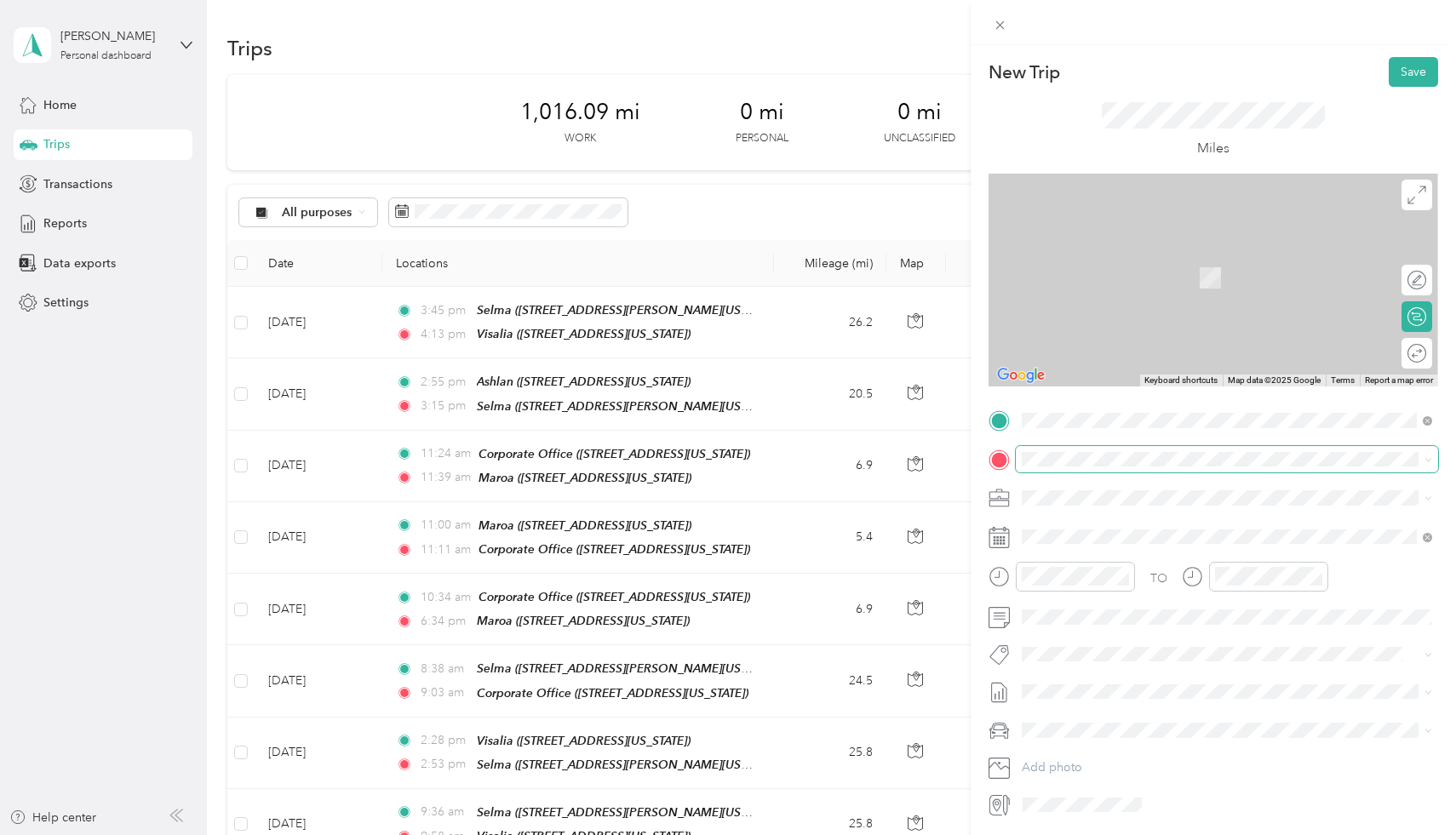
click at [1127, 469] on span at bounding box center [1226, 460] width 422 height 28
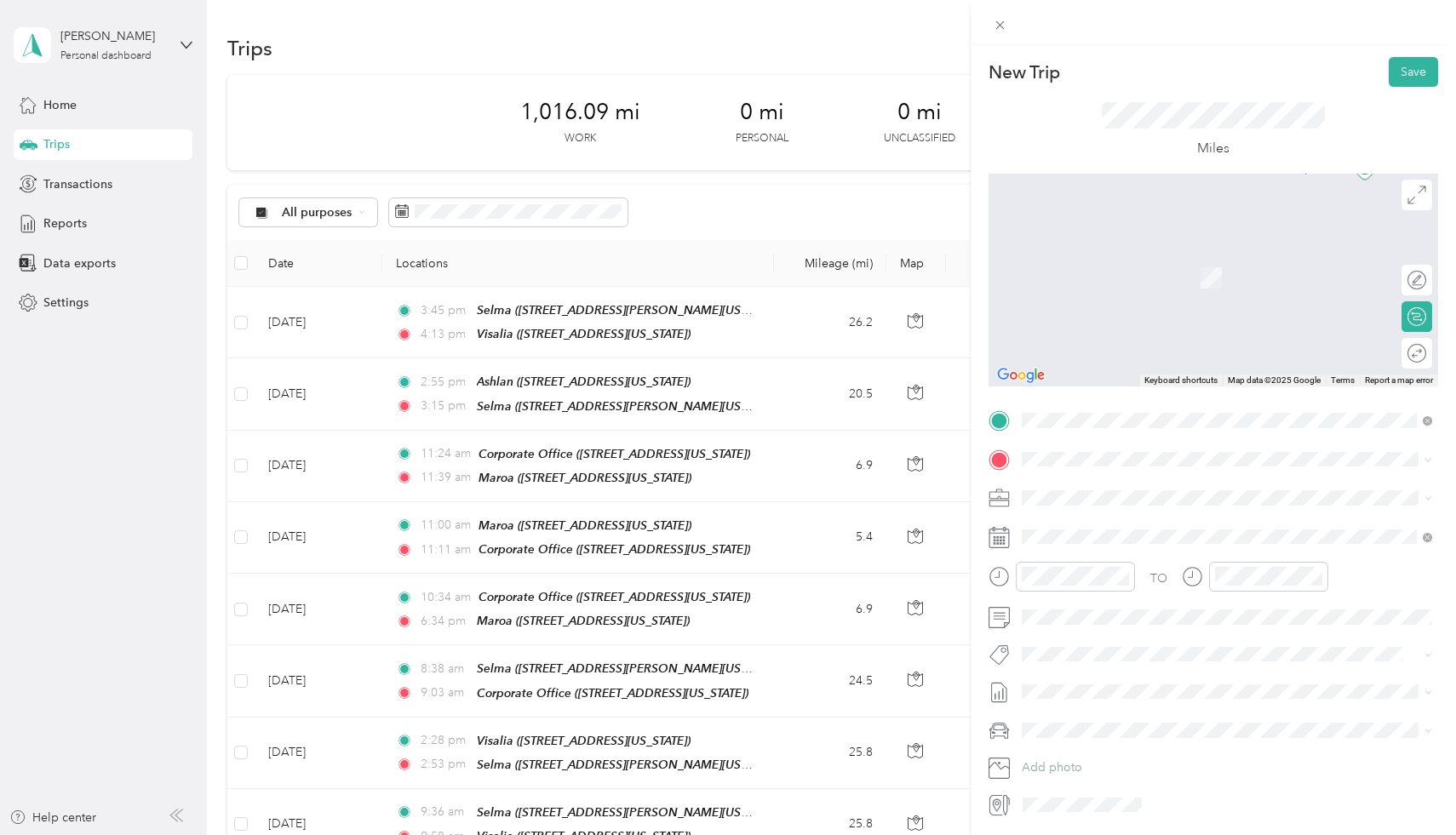
click at [1153, 690] on li "TEAM Ashlan [STREET_ADDRESS][US_STATE]" at bounding box center [1226, 716] width 422 height 60
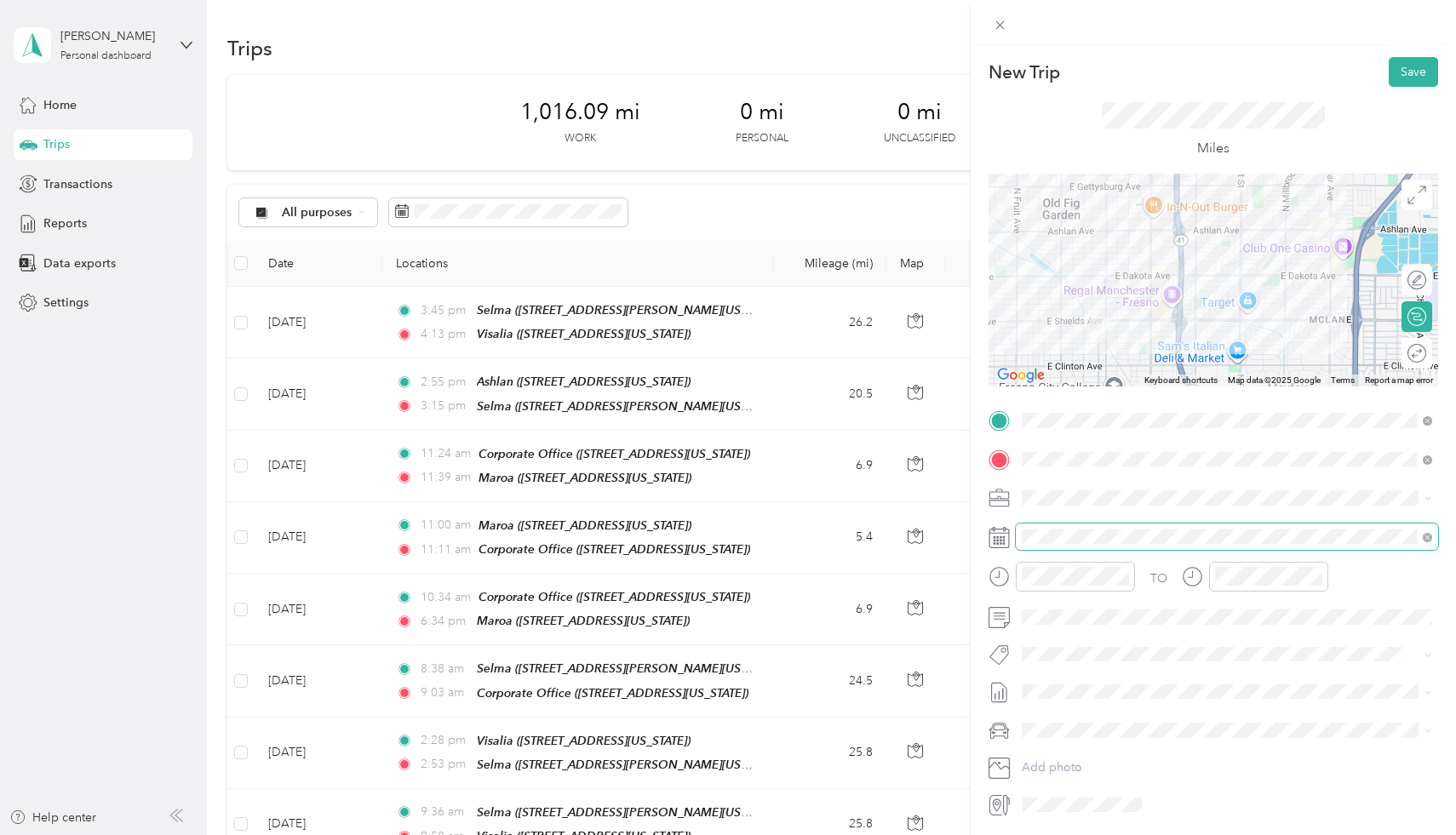
click at [1064, 527] on span at bounding box center [1226, 537] width 422 height 28
click at [1059, 545] on span at bounding box center [1226, 537] width 422 height 28
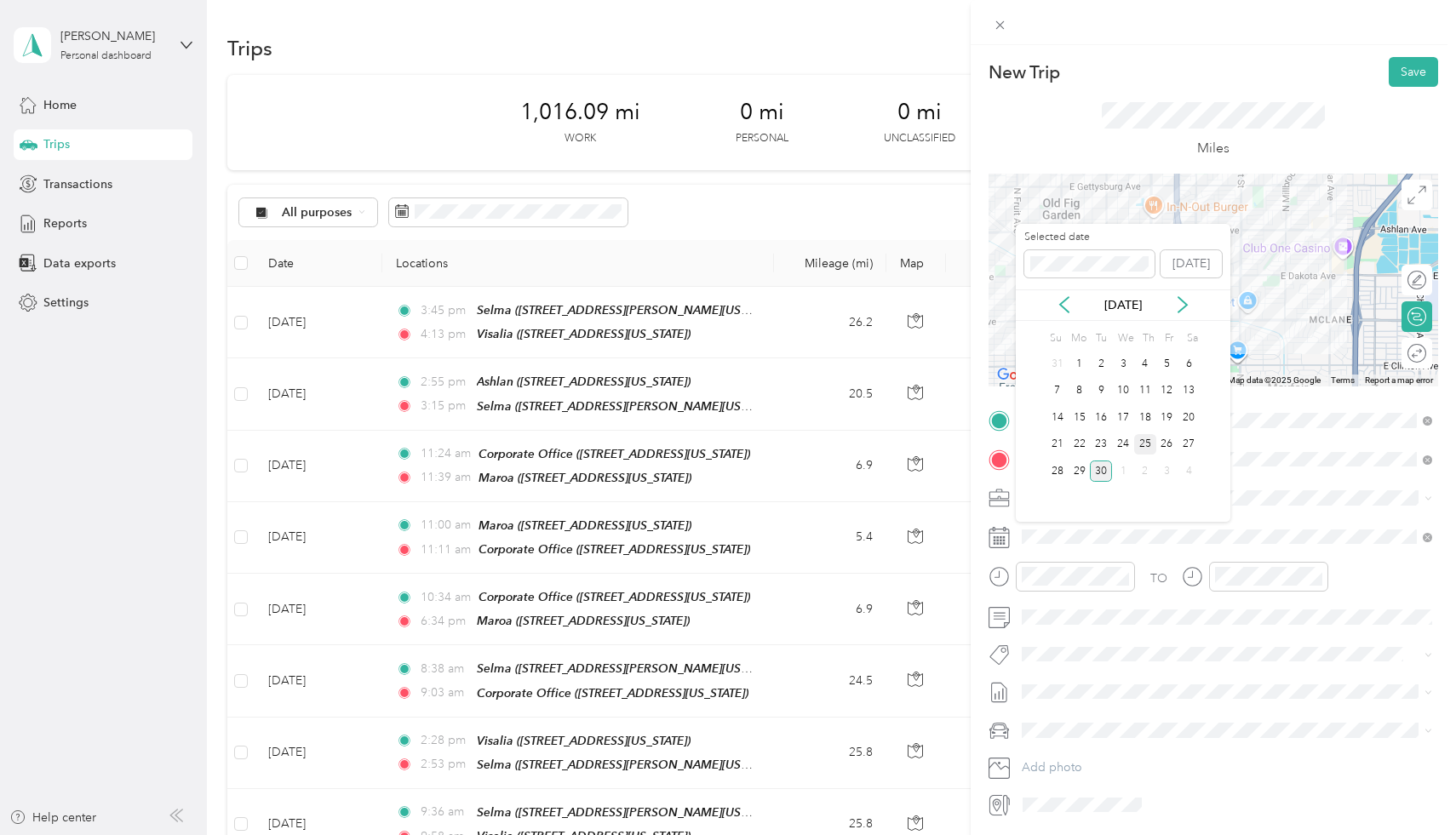
click at [1147, 444] on div "25" at bounding box center [1145, 444] width 22 height 21
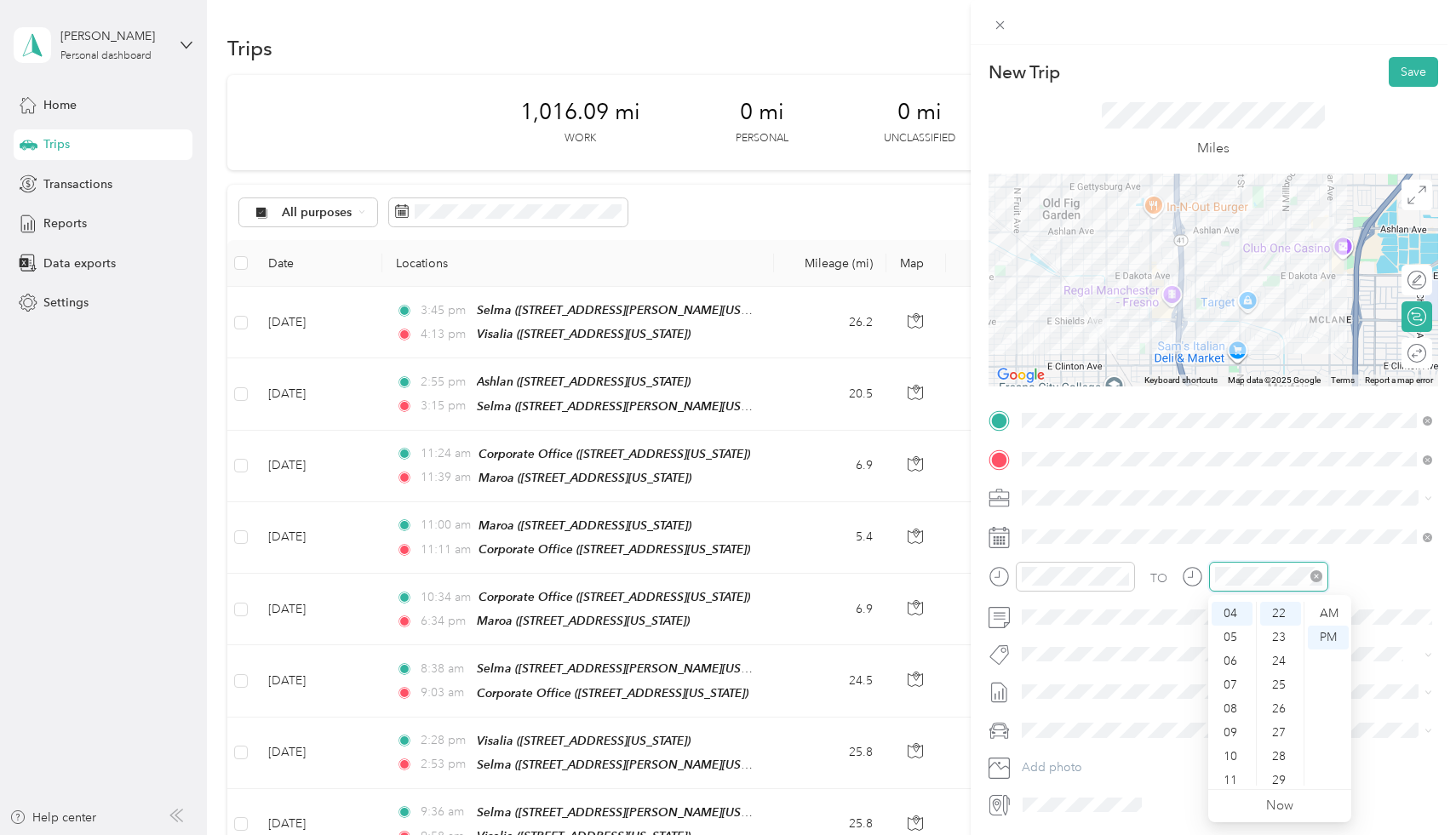
scroll to position [524, 0]
click at [1323, 636] on div "PM" at bounding box center [1327, 638] width 41 height 24
click at [1417, 86] on button "Save" at bounding box center [1413, 72] width 50 height 29
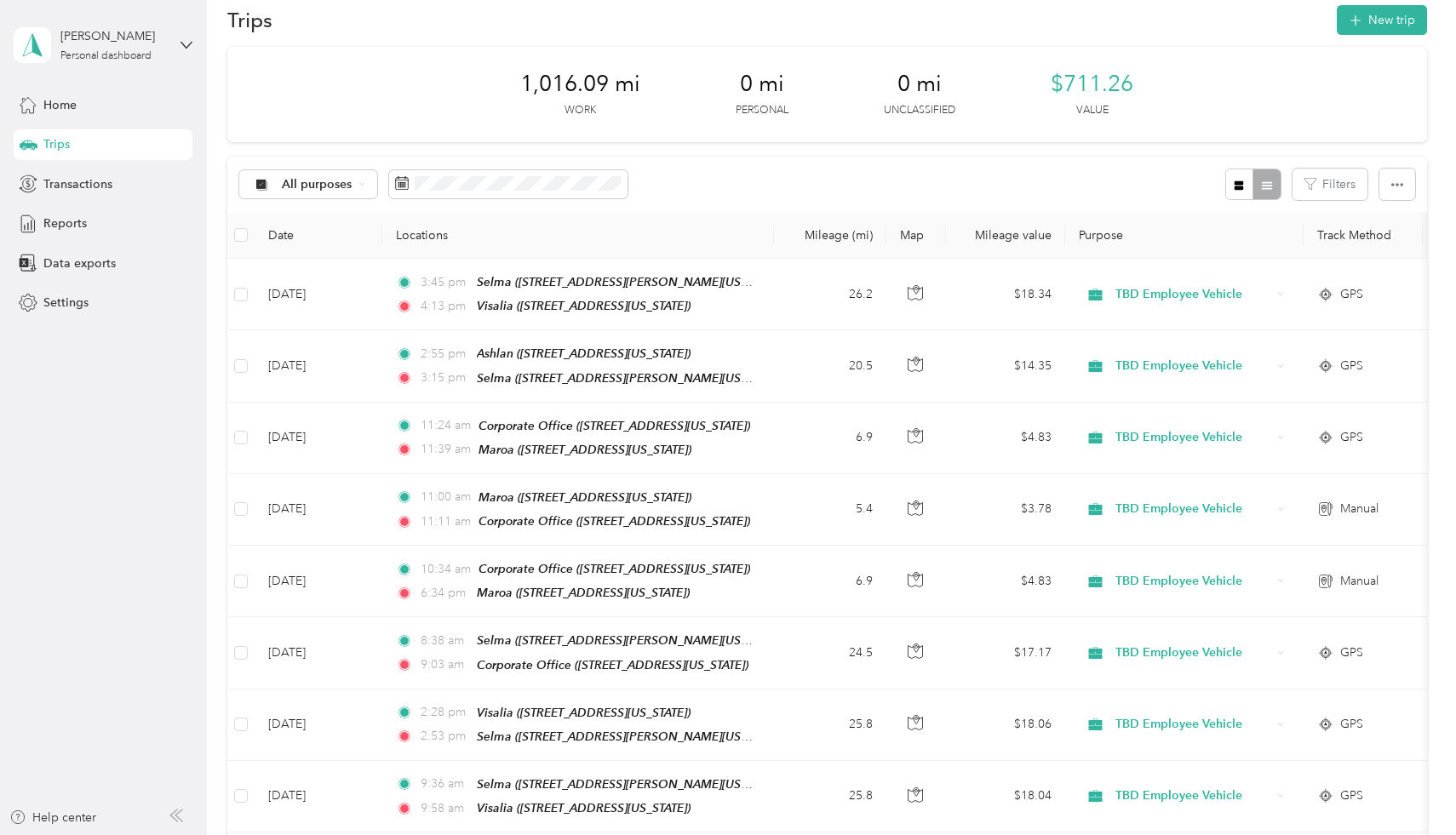
scroll to position [0, 0]
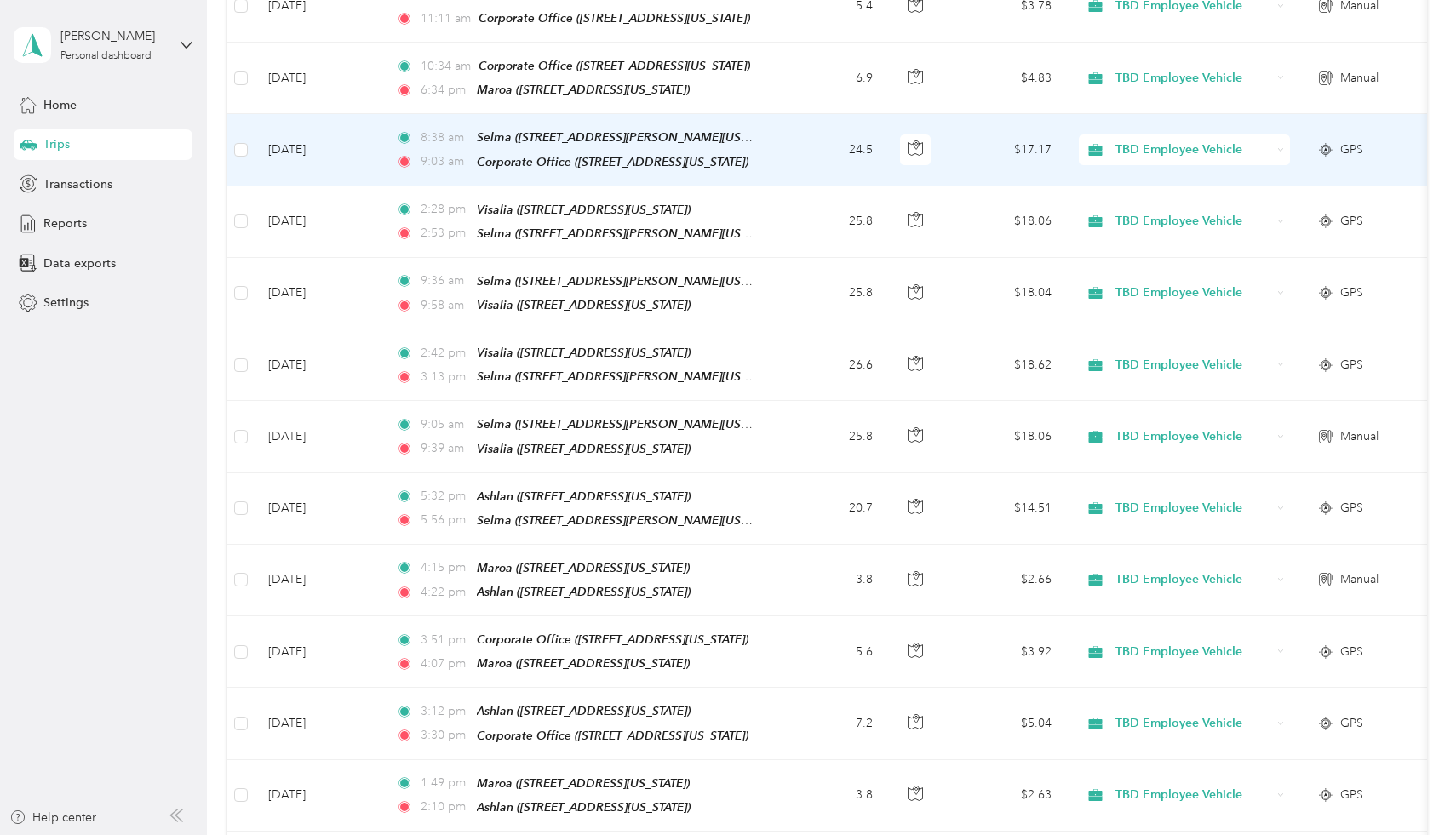
scroll to position [529, 0]
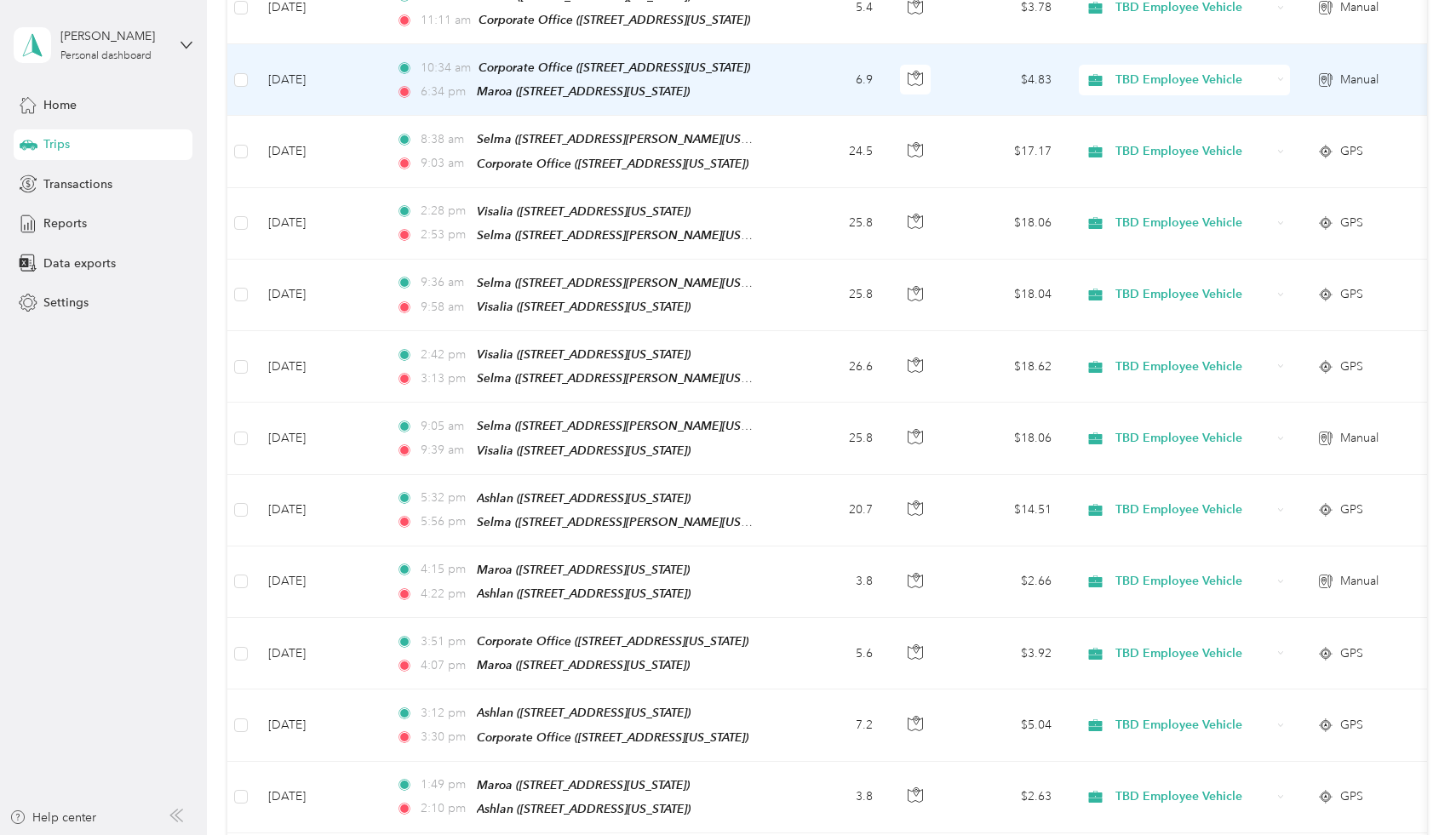
click at [340, 72] on td "[DATE]" at bounding box center [318, 80] width 128 height 72
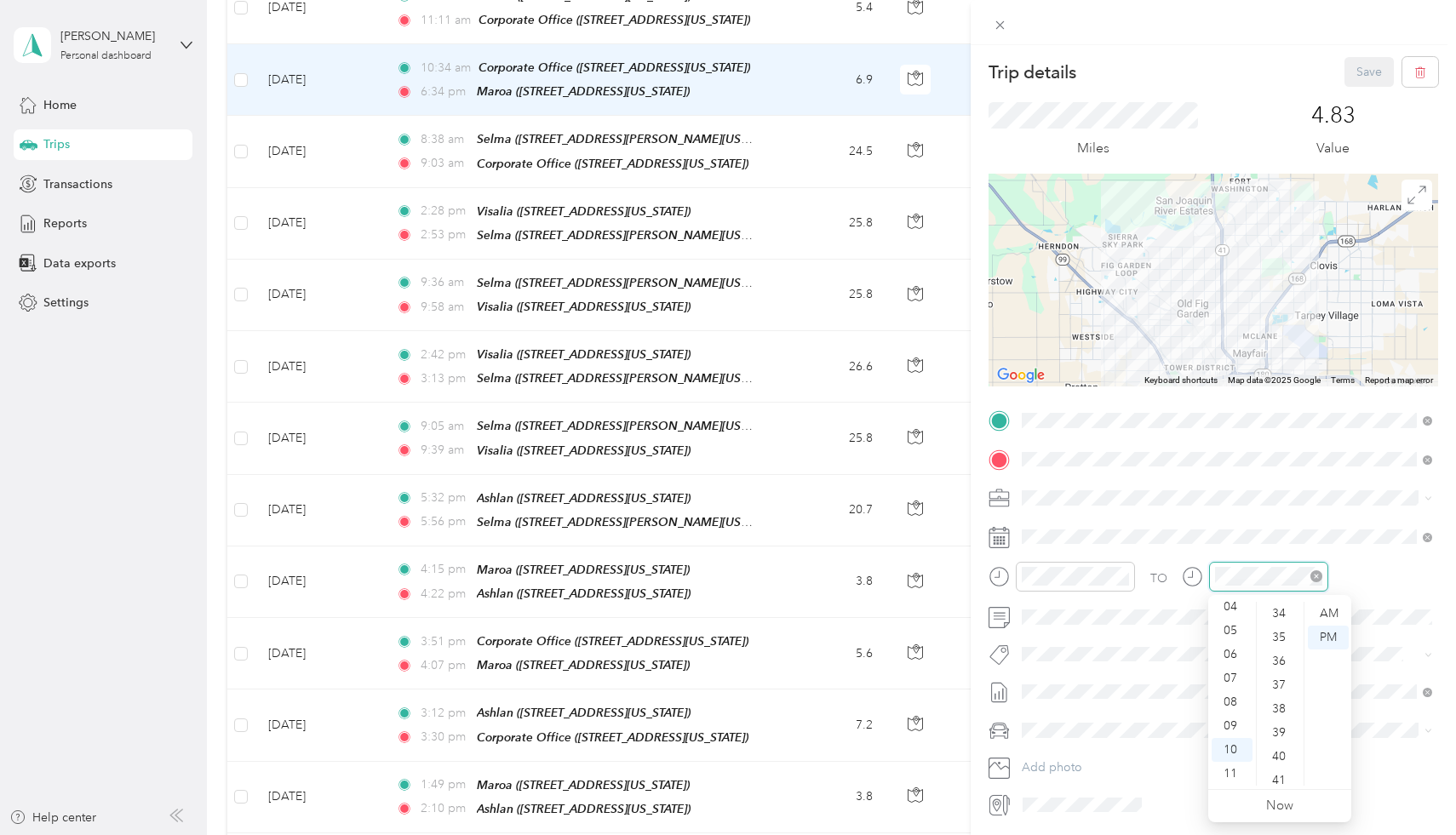
scroll to position [1048, 0]
click at [1327, 615] on div "AM" at bounding box center [1327, 614] width 41 height 24
click at [1270, 111] on div "4.83 Value" at bounding box center [1333, 130] width 210 height 57
click at [1370, 75] on button "Save" at bounding box center [1369, 72] width 50 height 29
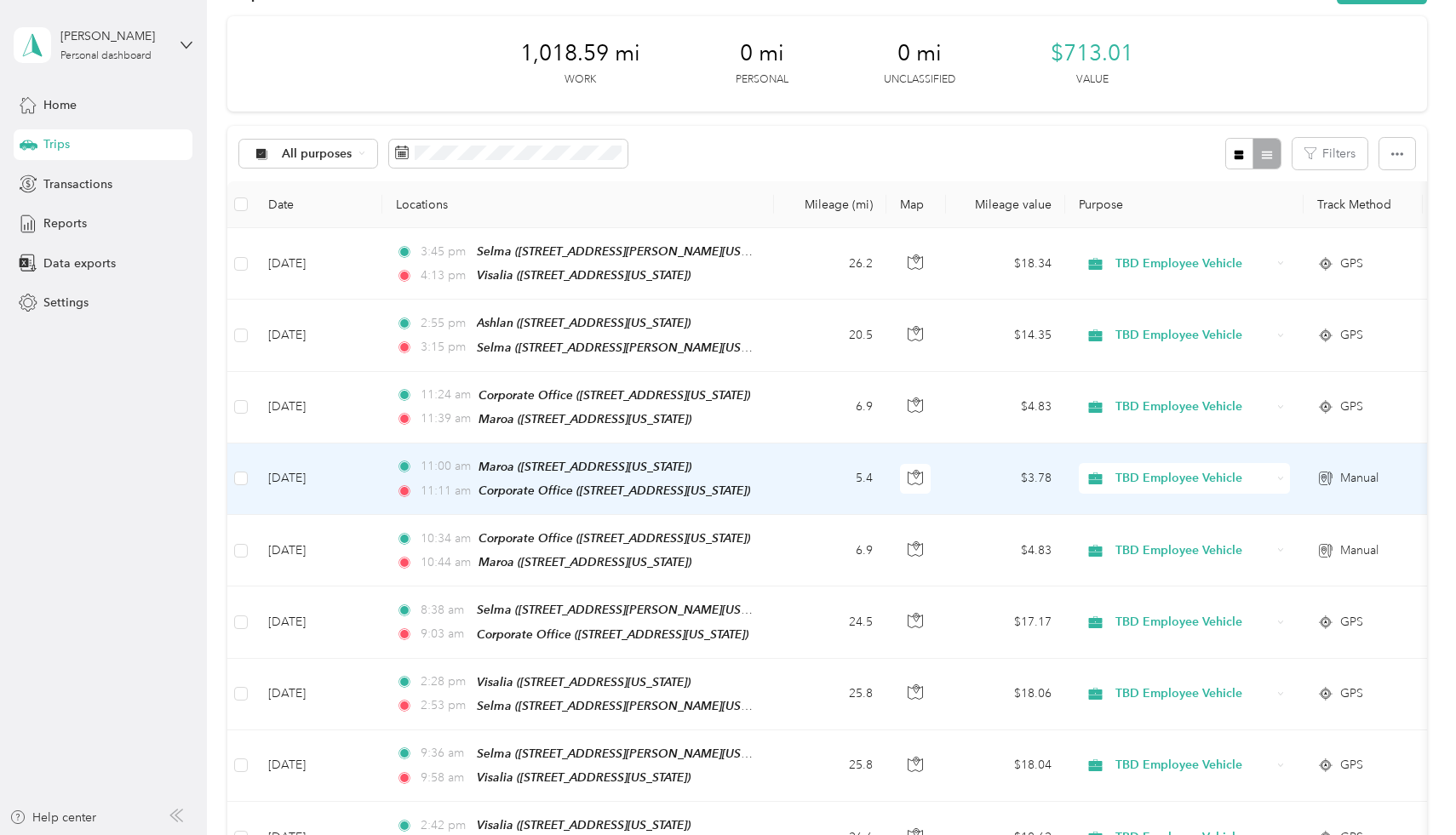
scroll to position [41, 0]
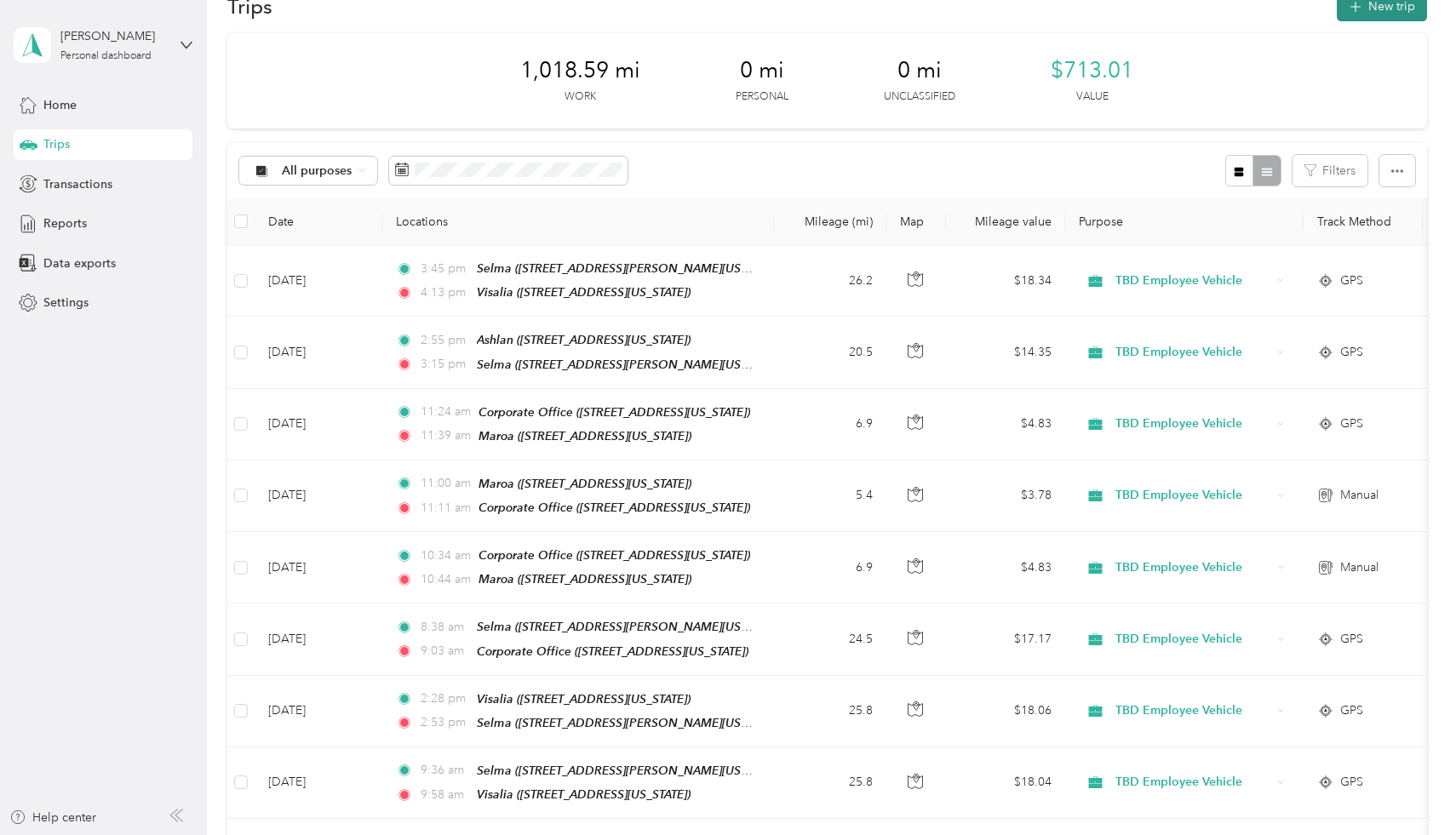
click at [1380, 12] on button "New trip" at bounding box center [1382, 6] width 90 height 29
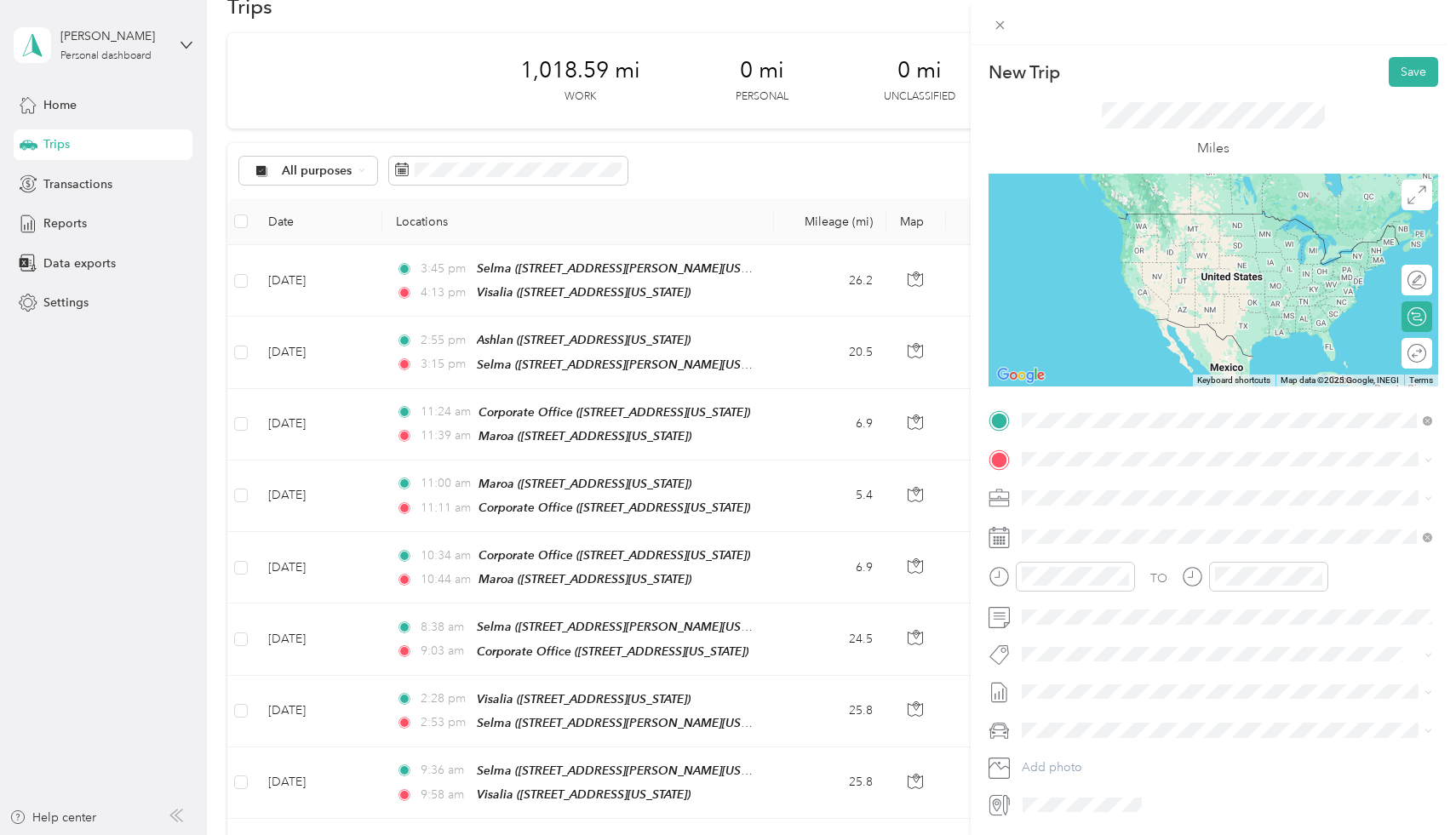
click at [1170, 512] on span "[STREET_ADDRESS][US_STATE]" at bounding box center [1138, 513] width 170 height 15
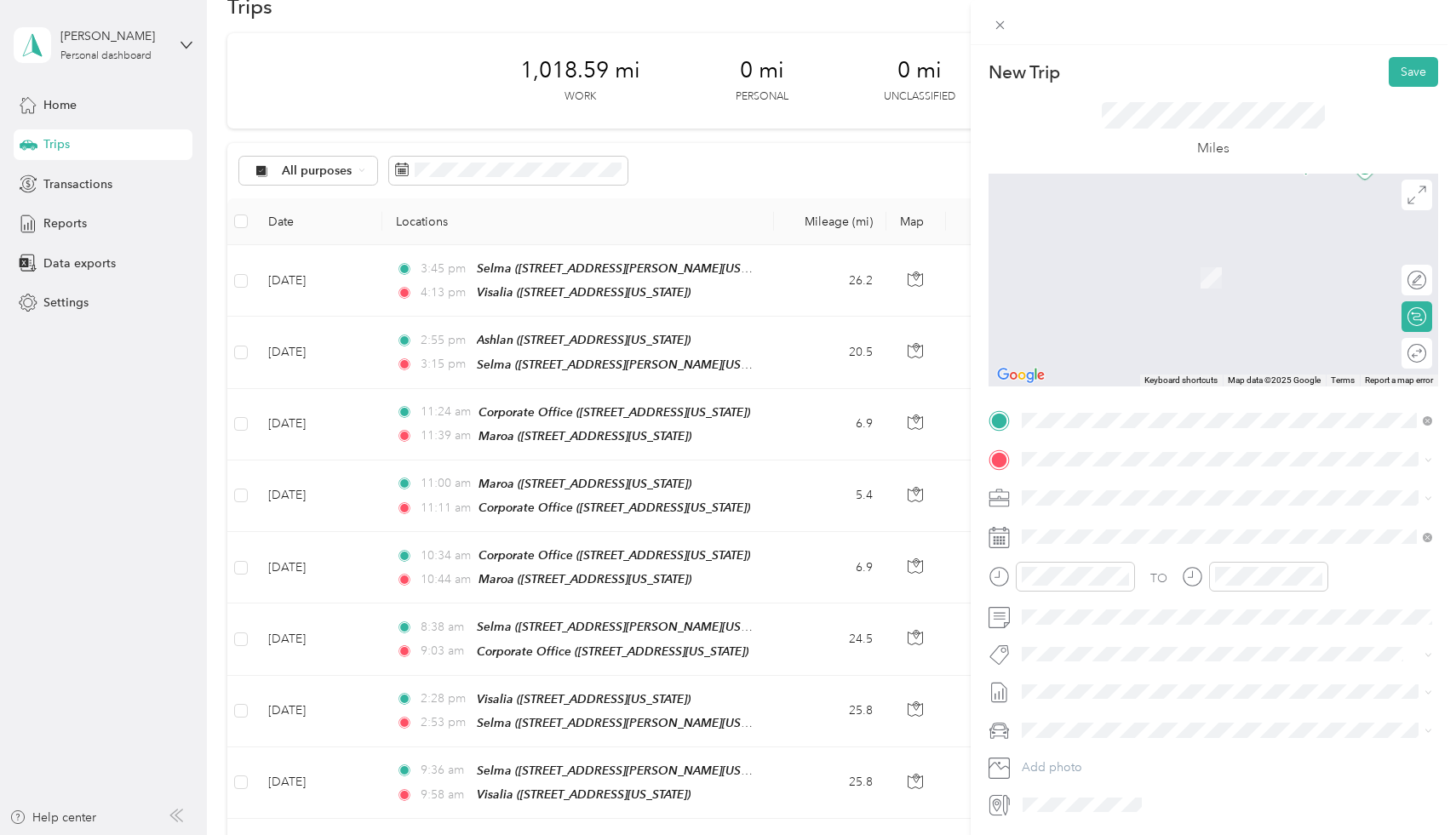
click at [1138, 834] on div "New Trip Save This trip cannot be edited because it is either under review, app…" at bounding box center [723, 835] width 1447 height 0
click at [1249, 562] on div at bounding box center [1269, 576] width 119 height 29
click at [1141, 635] on div "PM" at bounding box center [1136, 638] width 41 height 24
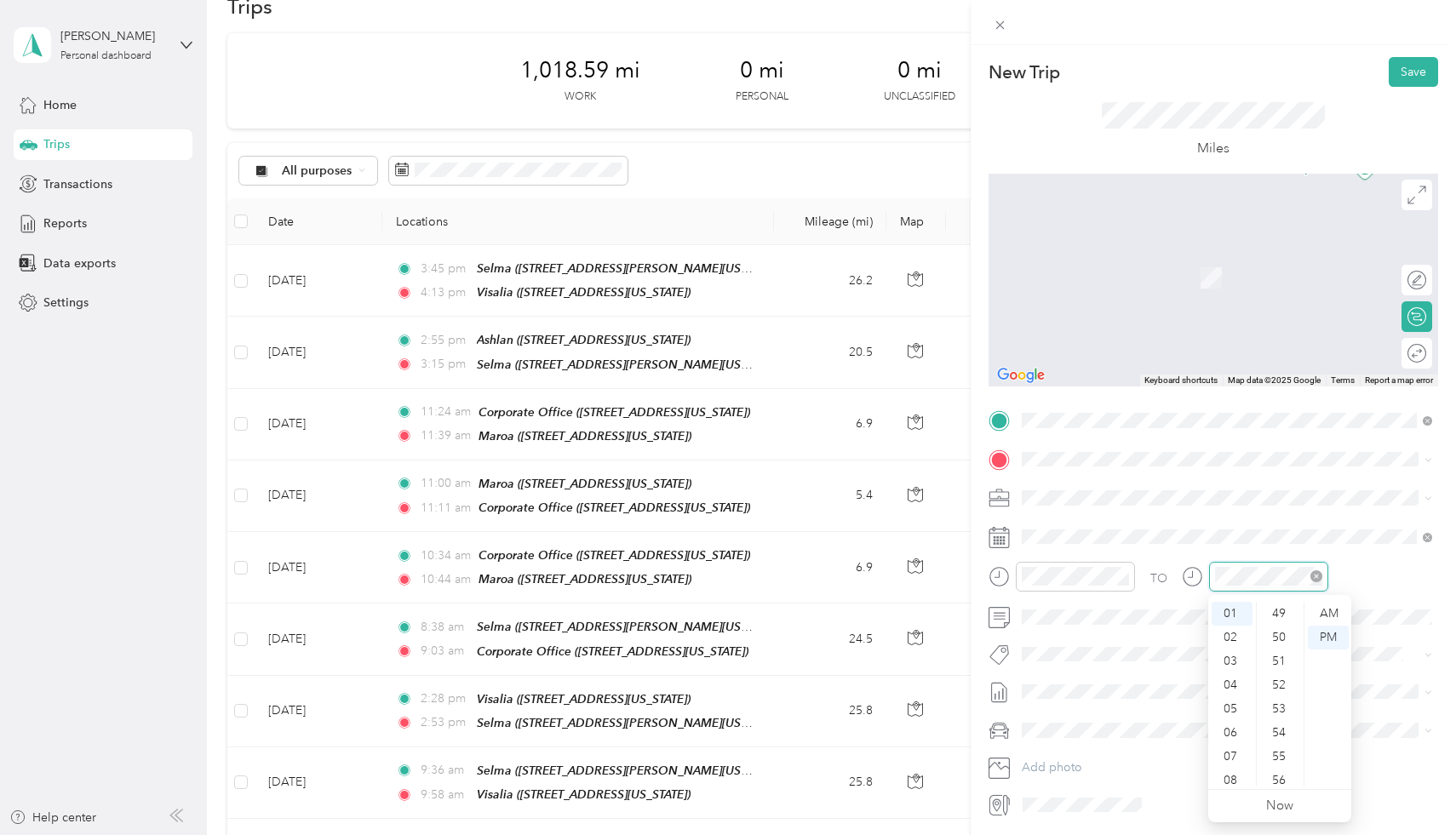
scroll to position [1143, 0]
click at [1336, 635] on div "PM" at bounding box center [1327, 638] width 41 height 24
click at [1133, 834] on div "New Trip Save This trip cannot be edited because it is either under review, app…" at bounding box center [723, 835] width 1447 height 0
click at [1137, 696] on div "TEAM Ashlan [STREET_ADDRESS][US_STATE]" at bounding box center [1226, 718] width 398 height 48
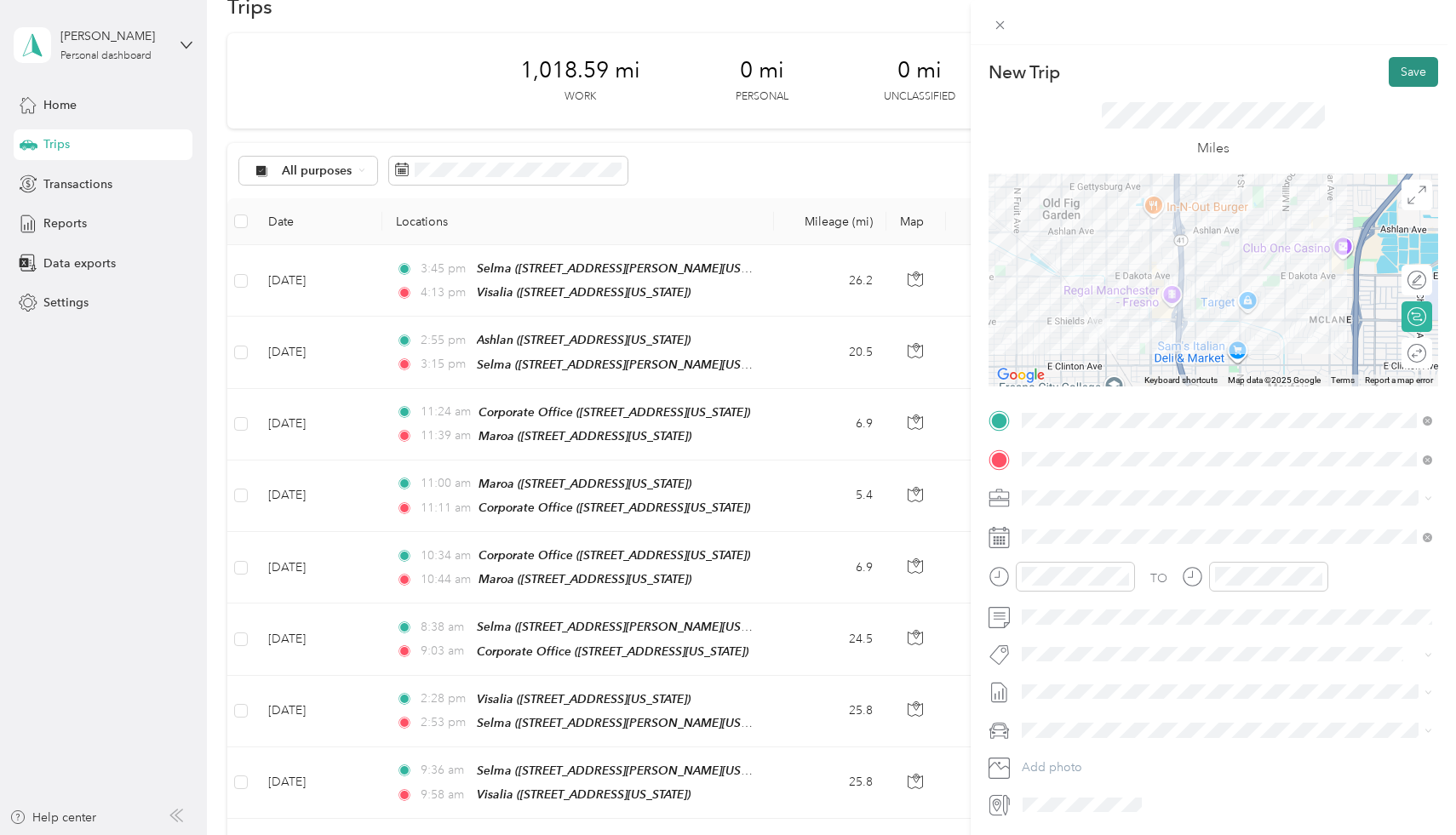
click at [1398, 69] on button "Save" at bounding box center [1413, 72] width 50 height 29
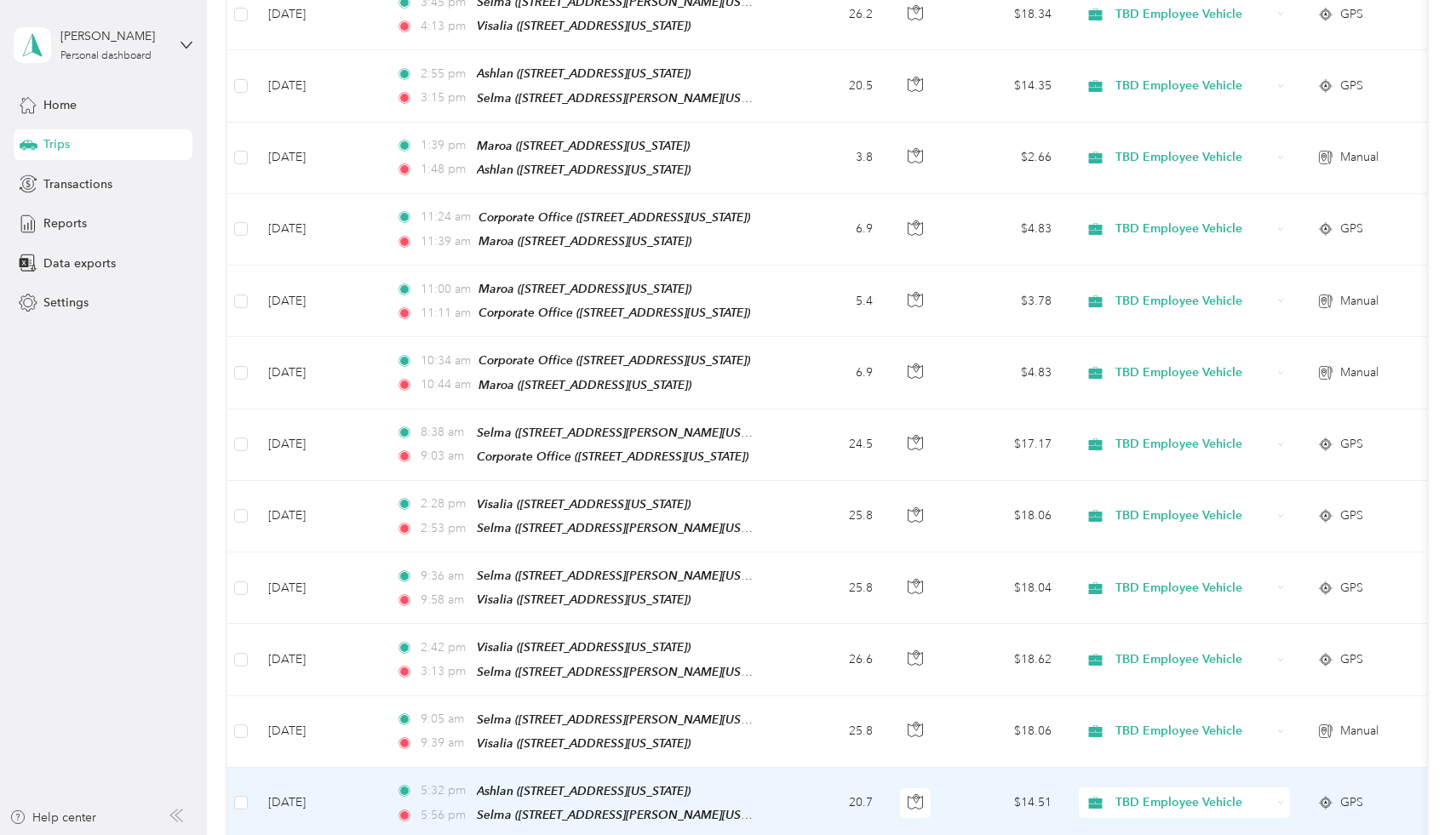
scroll to position [0, 0]
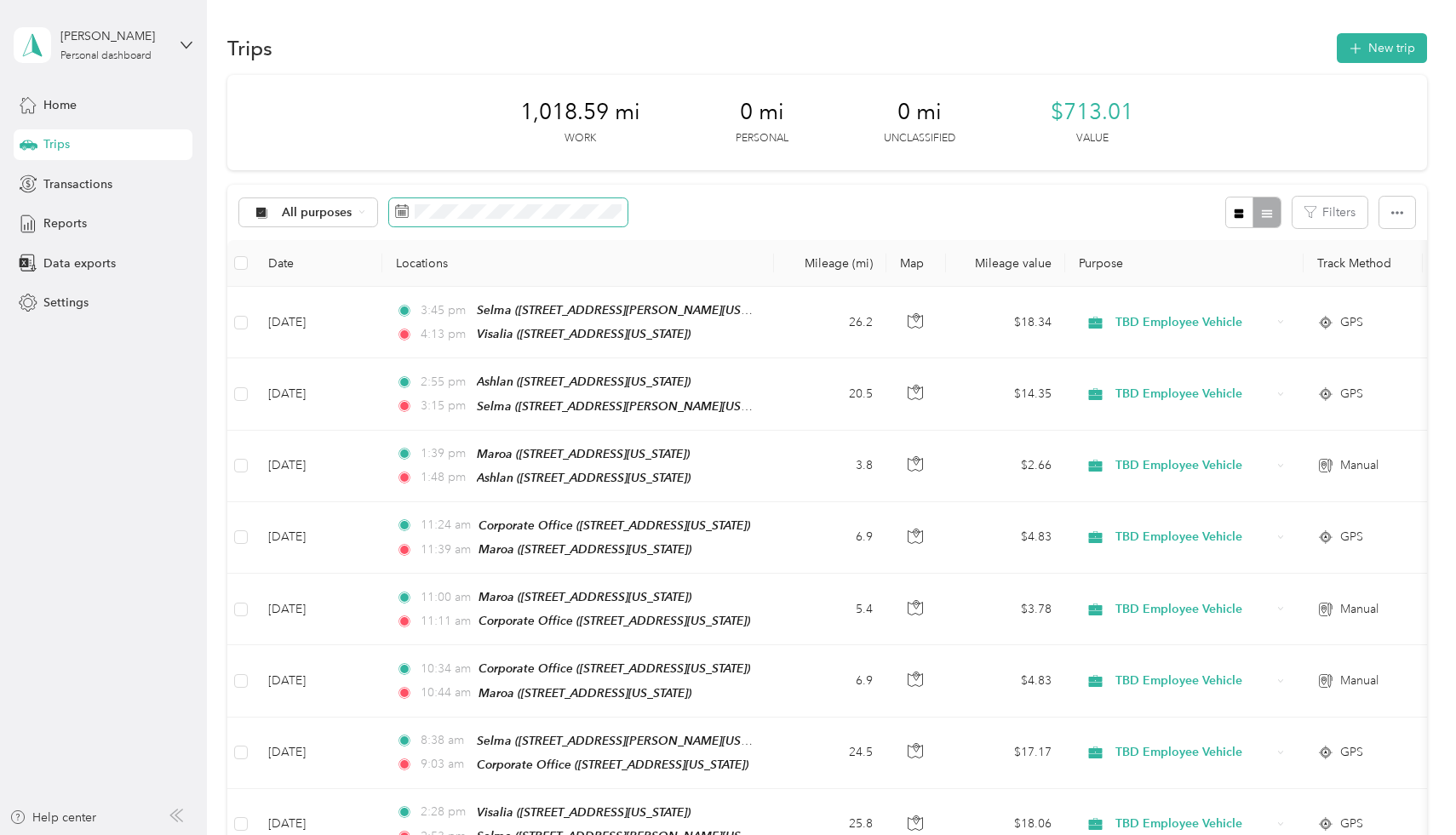
click at [477, 218] on span at bounding box center [509, 213] width 239 height 29
click at [419, 110] on div "1,018.59 mi Work 0 mi Personal 0 mi Unclassified $713.01 Value" at bounding box center [827, 123] width 1199 height 95
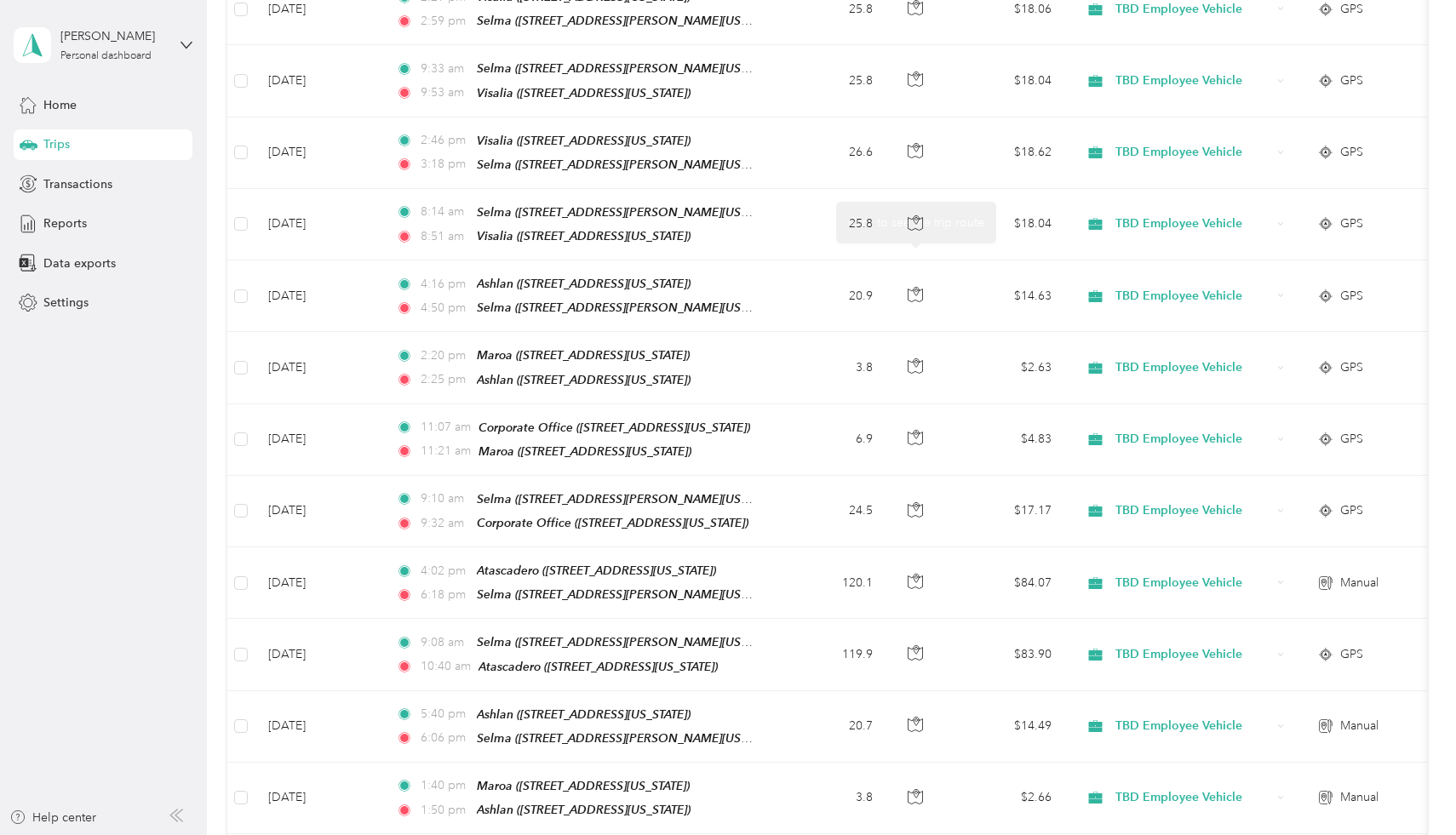
scroll to position [2439, 0]
